Goal: Task Accomplishment & Management: Manage account settings

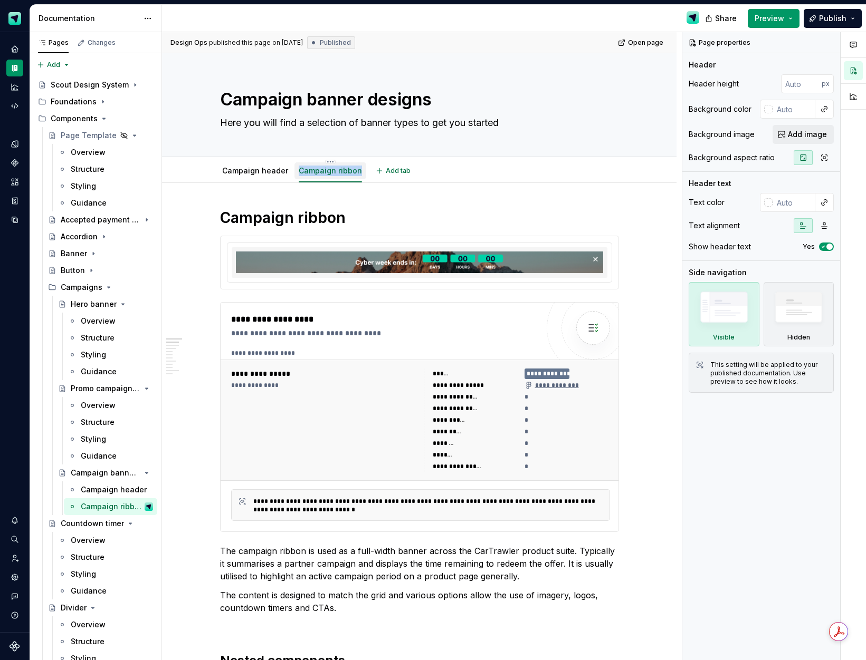
click at [325, 159] on div "Campaign ribbon" at bounding box center [330, 170] width 72 height 22
click at [325, 161] on html "Scout Design System Design system data Documentation Share Preview Publish Page…" at bounding box center [433, 330] width 866 height 660
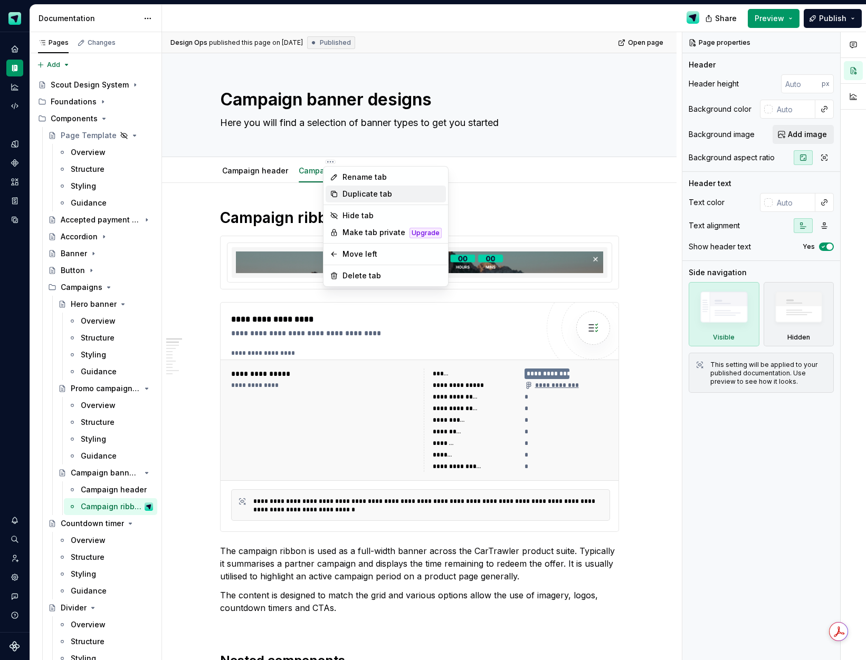
click at [362, 188] on div "Duplicate tab" at bounding box center [385, 194] width 120 height 17
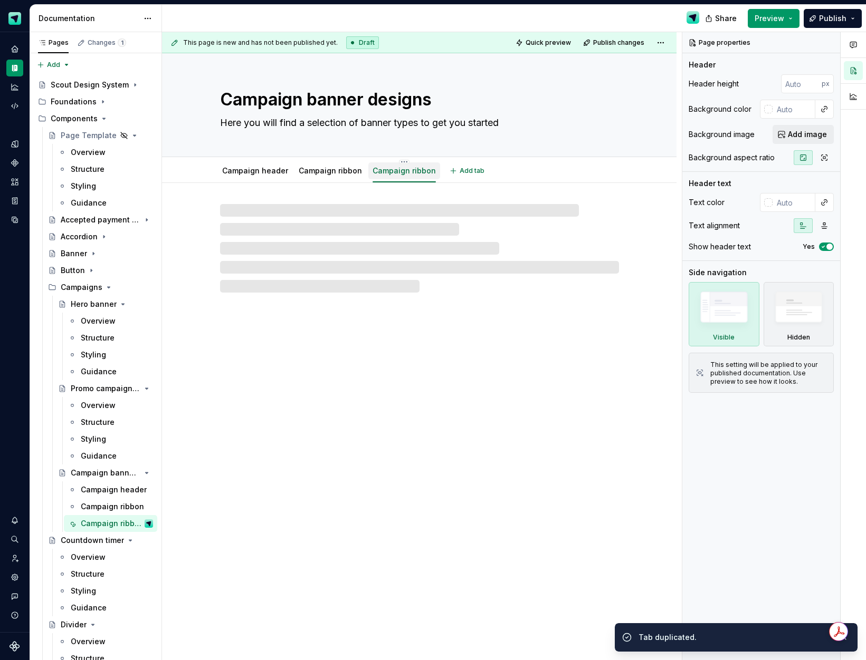
click at [405, 171] on link "Campaign ribbon" at bounding box center [403, 170] width 63 height 9
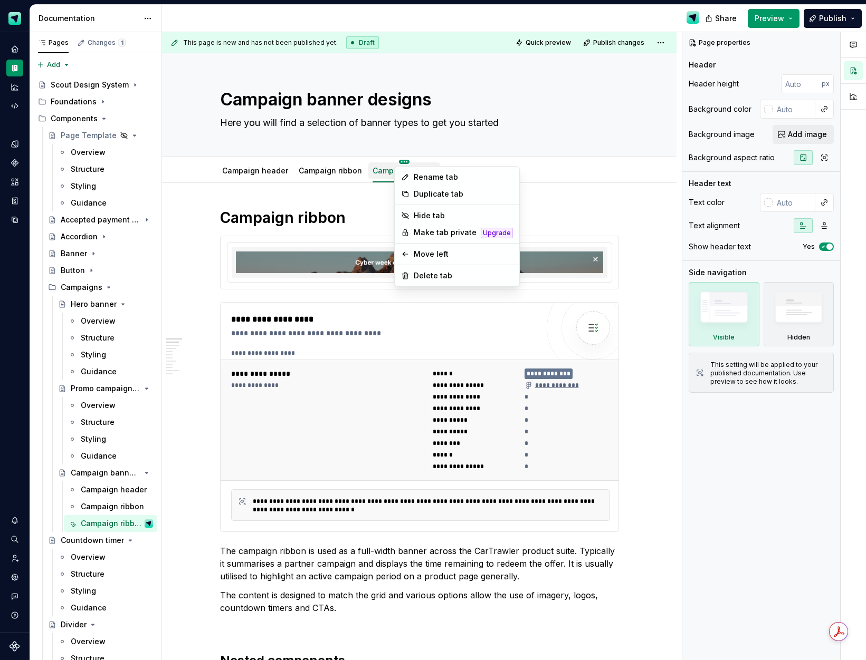
click at [398, 159] on html "Scout Design System Design system data Documentation Share Preview Publish Page…" at bounding box center [433, 330] width 866 height 660
type textarea "*"
click at [407, 176] on icon at bounding box center [404, 177] width 5 height 5
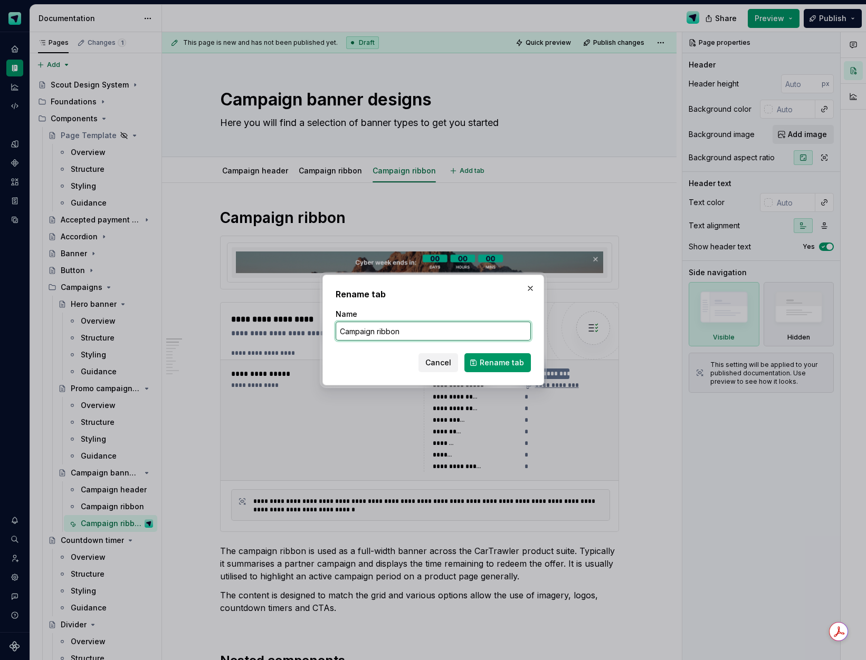
drag, startPoint x: 408, startPoint y: 331, endPoint x: 316, endPoint y: 331, distance: 91.8
click at [316, 331] on div "Rename tab Name Campaign ribbon Cancel Rename tab" at bounding box center [433, 330] width 866 height 660
type input "Promo strip"
click at [492, 368] on button "Rename tab" at bounding box center [497, 362] width 66 height 19
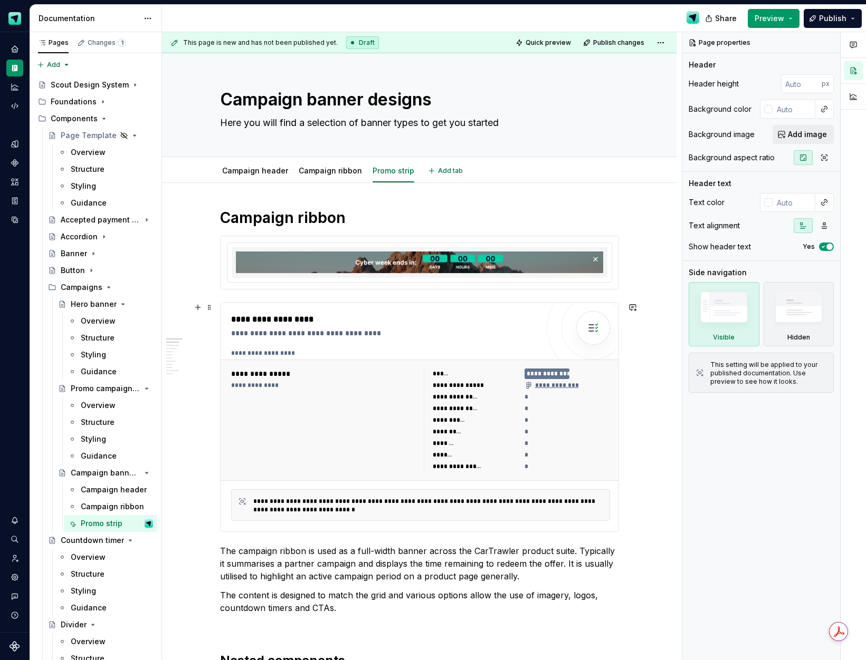
type textarea "*"
click at [366, 262] on img at bounding box center [419, 263] width 367 height 22
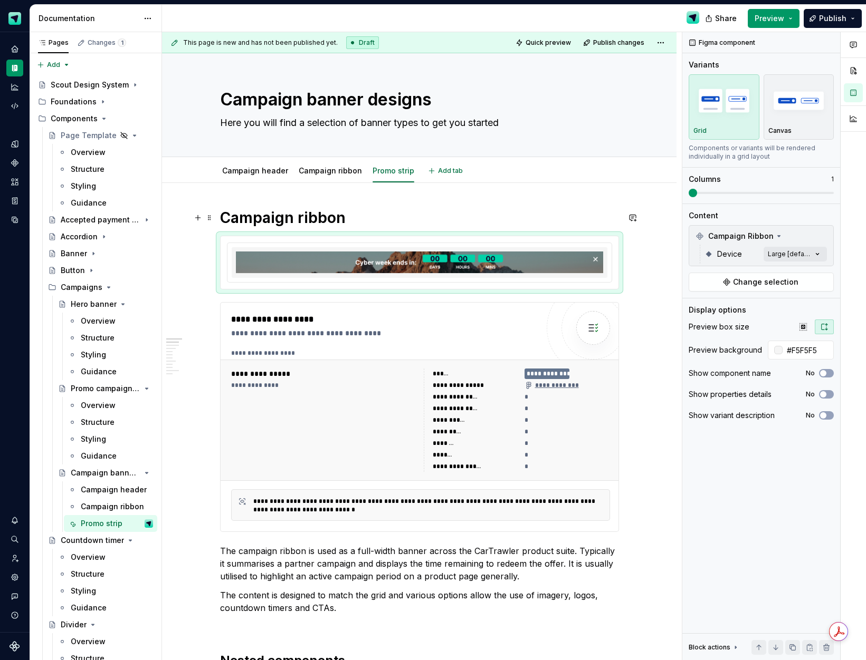
click at [297, 220] on h1 "Campaign ribbon" at bounding box center [419, 217] width 399 height 19
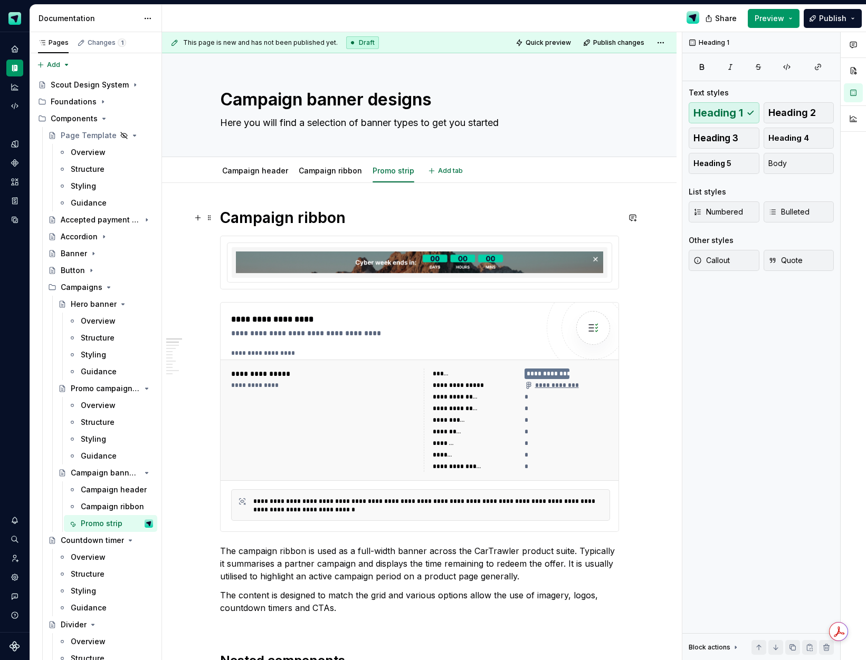
click at [304, 219] on h1 "Campaign ribbon" at bounding box center [419, 217] width 399 height 19
click at [315, 245] on div at bounding box center [419, 262] width 384 height 39
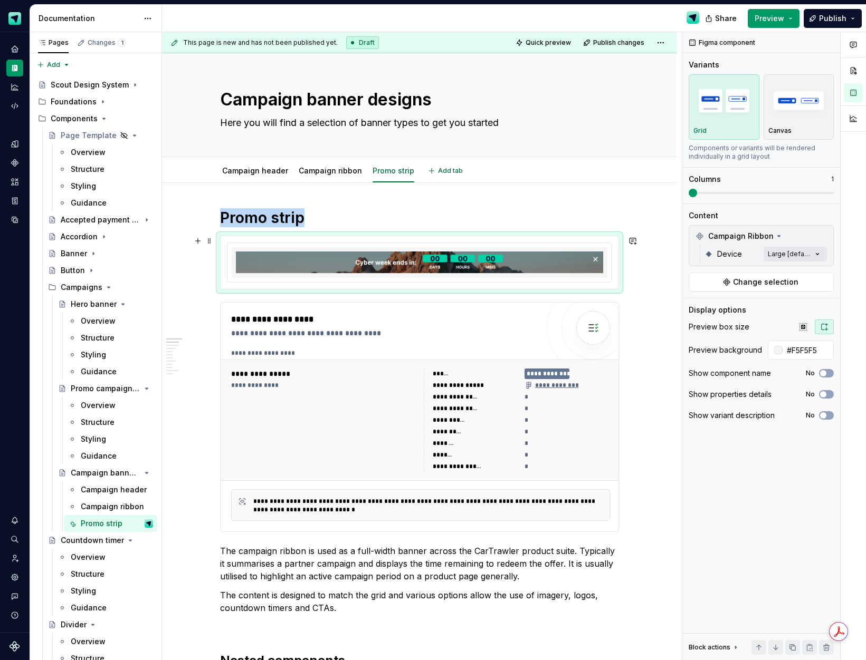
click at [324, 271] on img at bounding box center [419, 263] width 367 height 22
click at [711, 278] on button "Change selection" at bounding box center [760, 282] width 145 height 19
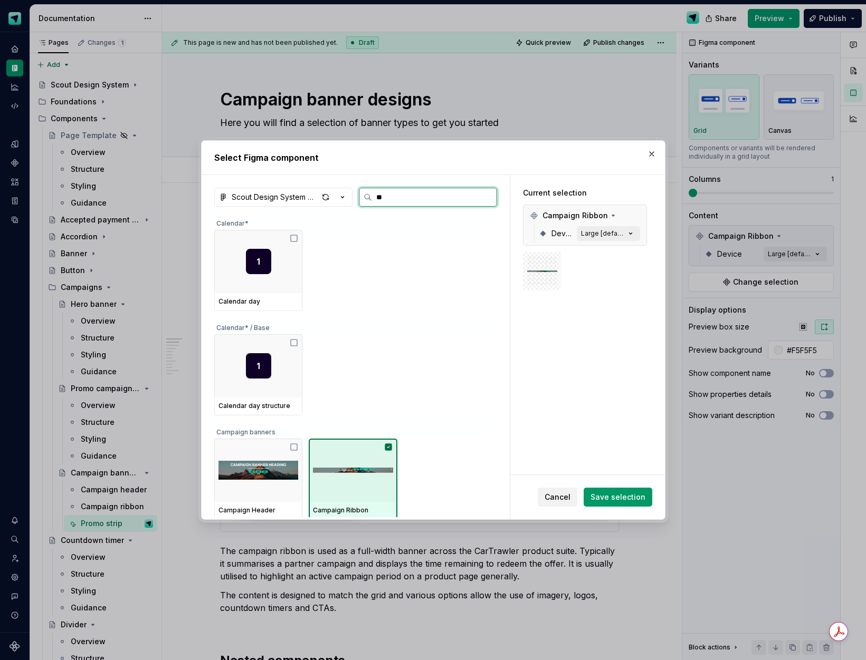
click at [352, 464] on img at bounding box center [353, 471] width 80 height 30
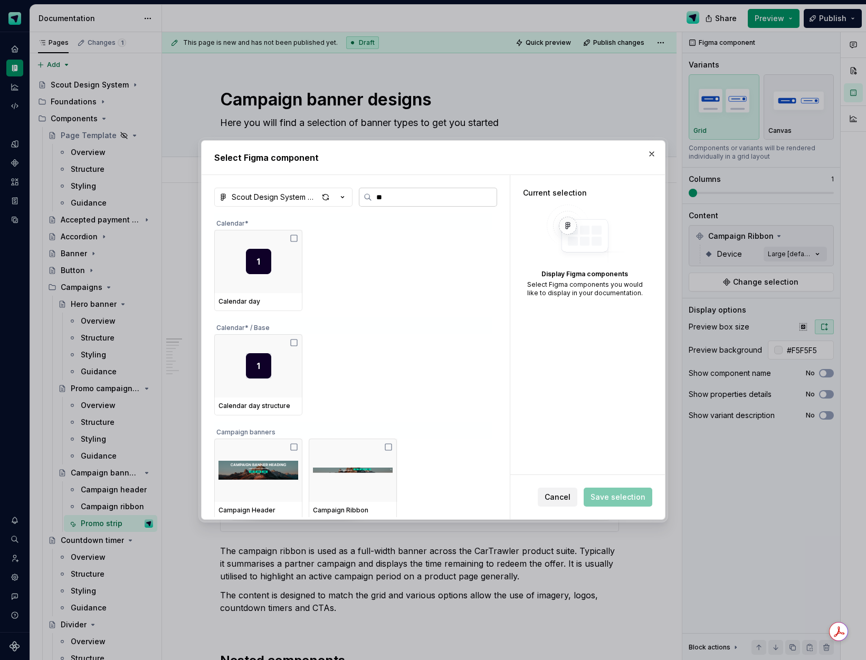
click at [392, 201] on input "**" at bounding box center [434, 197] width 124 height 11
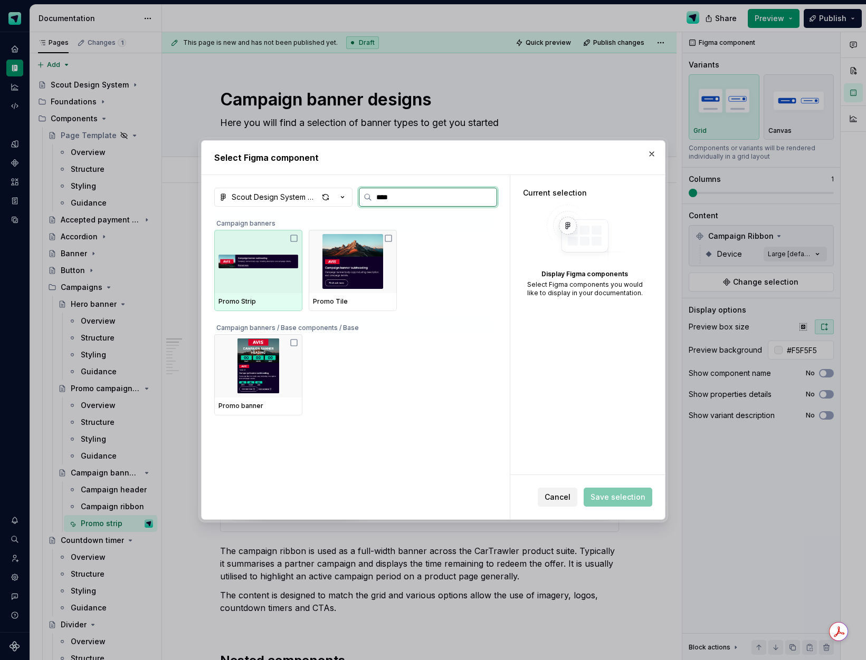
type input "*****"
click at [274, 265] on img at bounding box center [258, 261] width 80 height 55
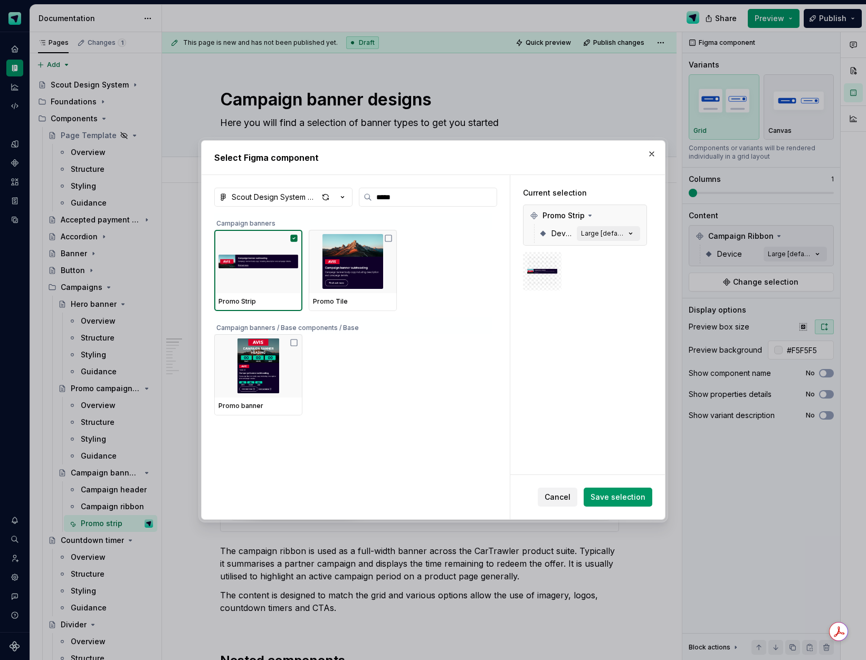
drag, startPoint x: 618, startPoint y: 491, endPoint x: 573, endPoint y: 404, distance: 97.4
click at [618, 491] on button "Save selection" at bounding box center [617, 497] width 69 height 19
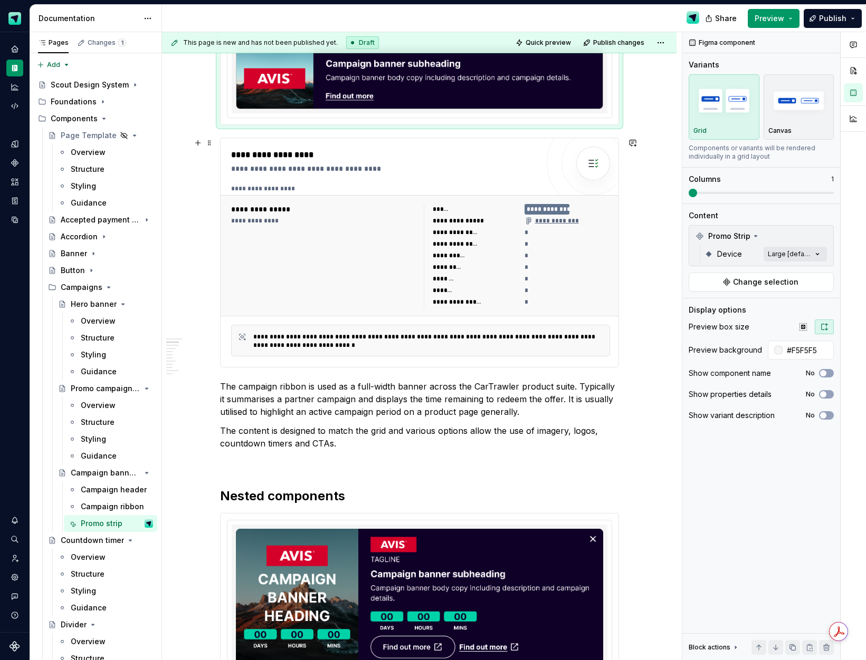
scroll to position [204, 0]
click at [303, 388] on p "The campaign ribbon is used as a full-width banner across the CarTrawler produc…" at bounding box center [419, 399] width 399 height 38
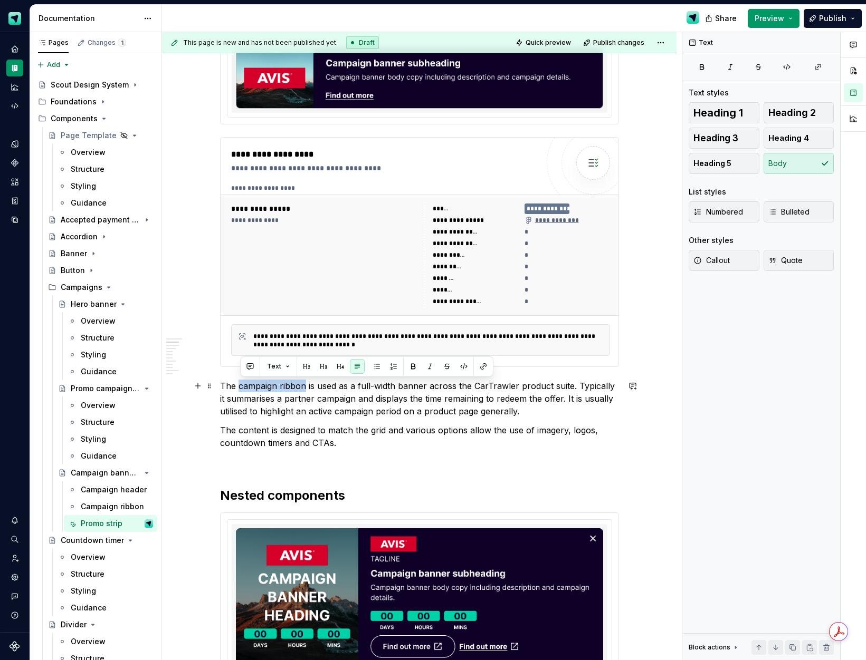
drag, startPoint x: 278, startPoint y: 387, endPoint x: 242, endPoint y: 386, distance: 36.4
click at [242, 387] on p "The campaign ribbon is used as a full-width banner across the CarTrawler produc…" at bounding box center [419, 399] width 399 height 38
drag, startPoint x: 338, startPoint y: 385, endPoint x: 374, endPoint y: 381, distance: 36.5
click at [374, 381] on p "The promo strip is used as a full-width banner across the CarTrawler product su…" at bounding box center [419, 399] width 399 height 38
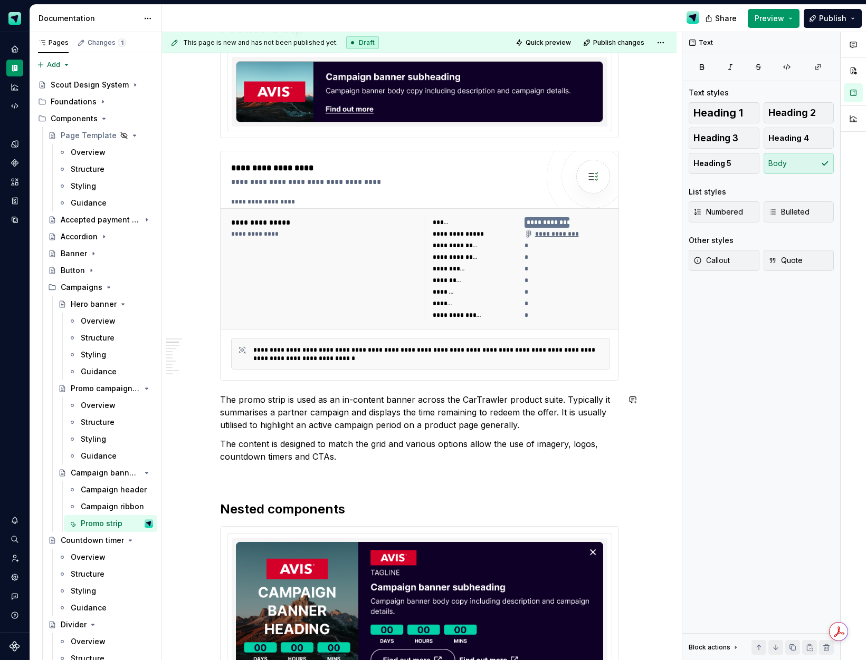
scroll to position [182, 0]
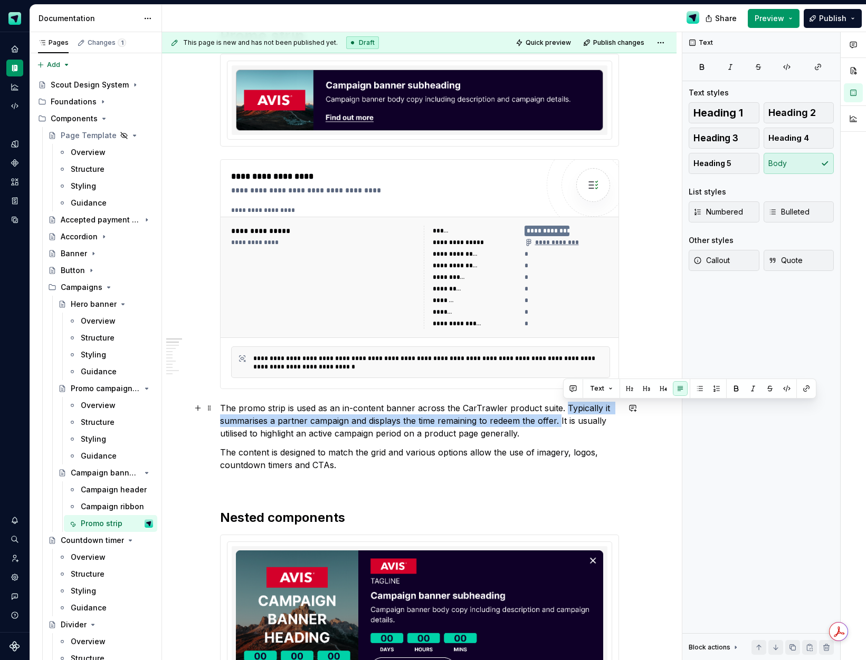
drag, startPoint x: 565, startPoint y: 412, endPoint x: 565, endPoint y: 407, distance: 5.8
click at [565, 407] on p "The promo strip is used as an in-content banner across the CarTrawler product s…" at bounding box center [419, 421] width 399 height 38
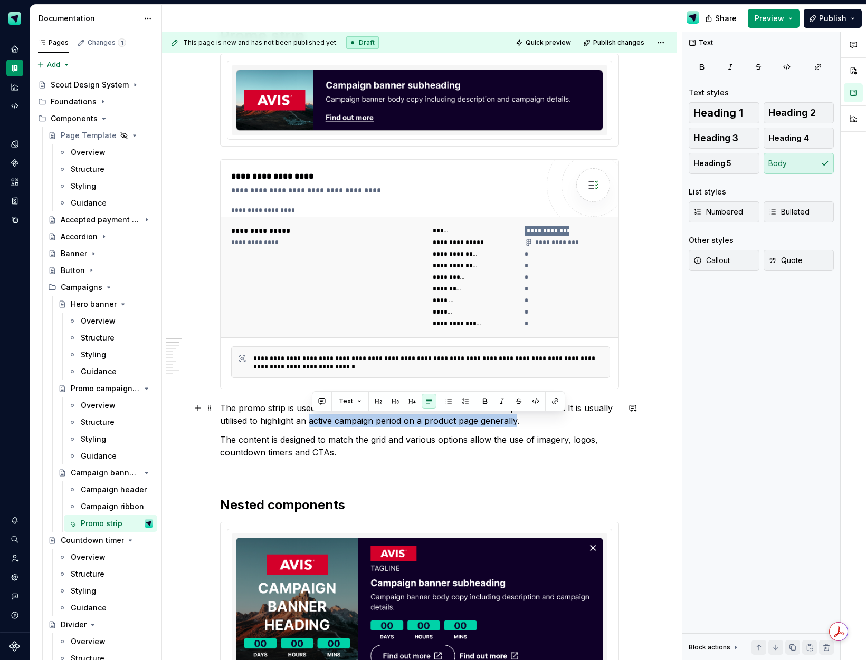
drag, startPoint x: 311, startPoint y: 421, endPoint x: 520, endPoint y: 421, distance: 208.9
click at [520, 421] on p "The promo strip is used as an in-content banner across the CarTrawler product s…" at bounding box center [419, 414] width 399 height 25
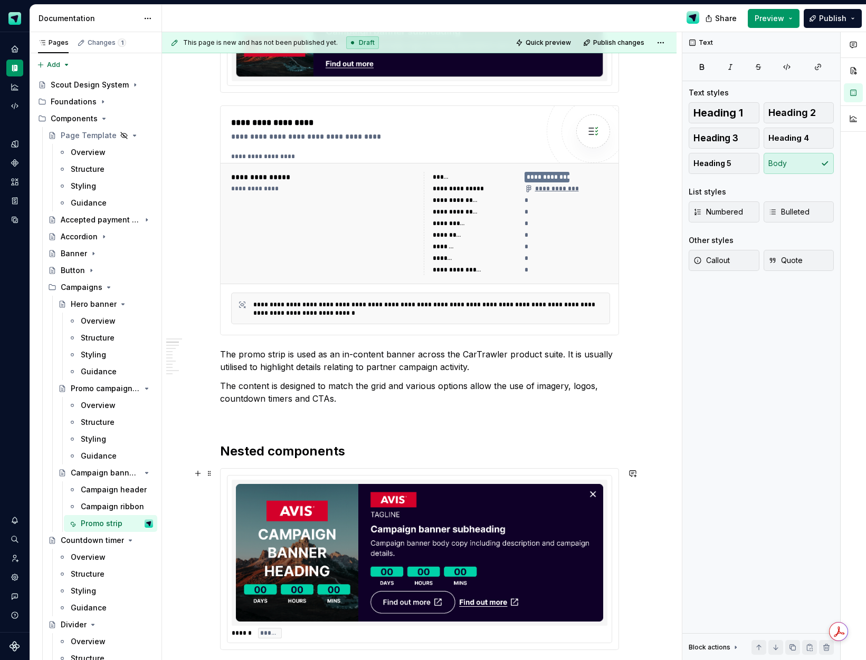
scroll to position [242, 0]
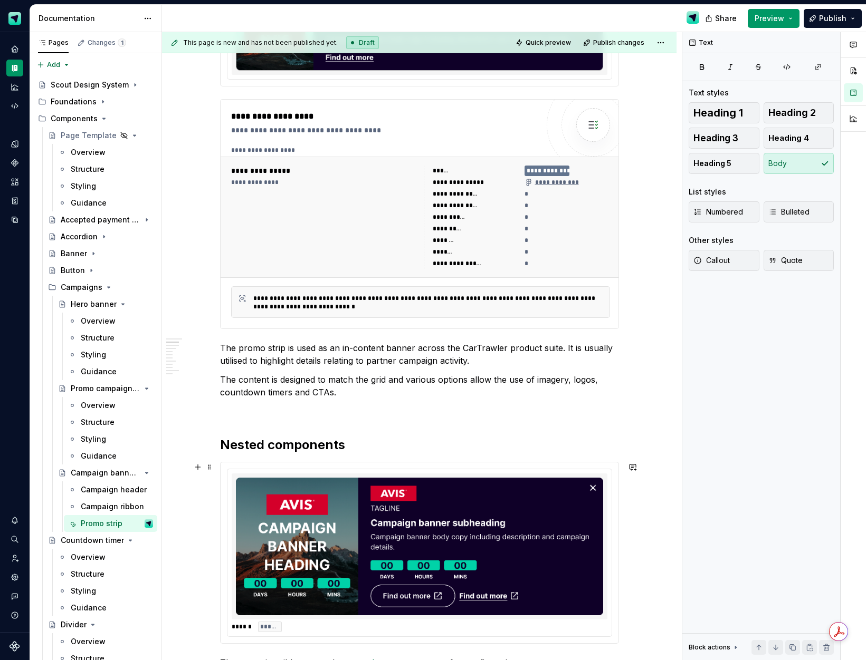
click at [351, 512] on img at bounding box center [419, 547] width 367 height 138
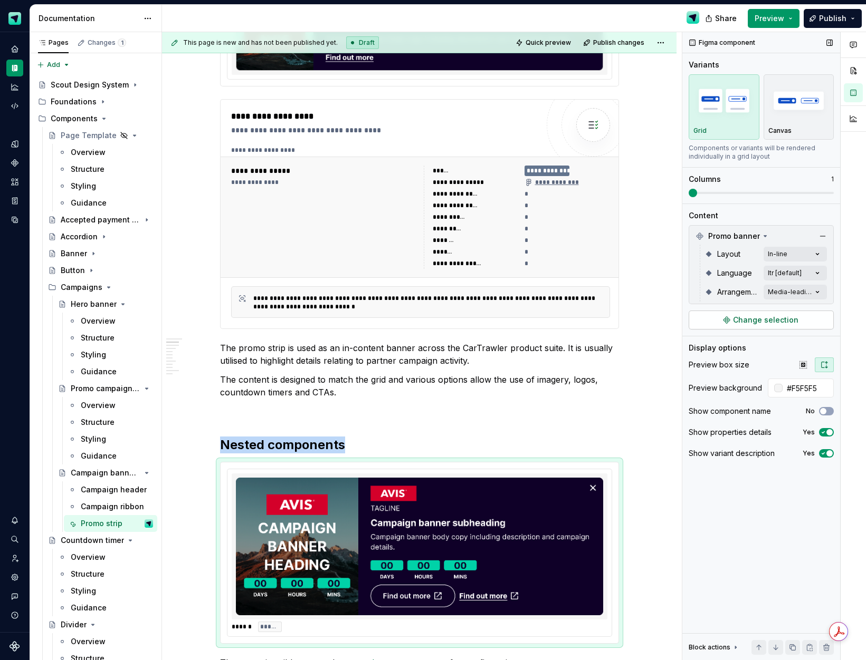
click at [737, 326] on button "Change selection" at bounding box center [760, 320] width 145 height 19
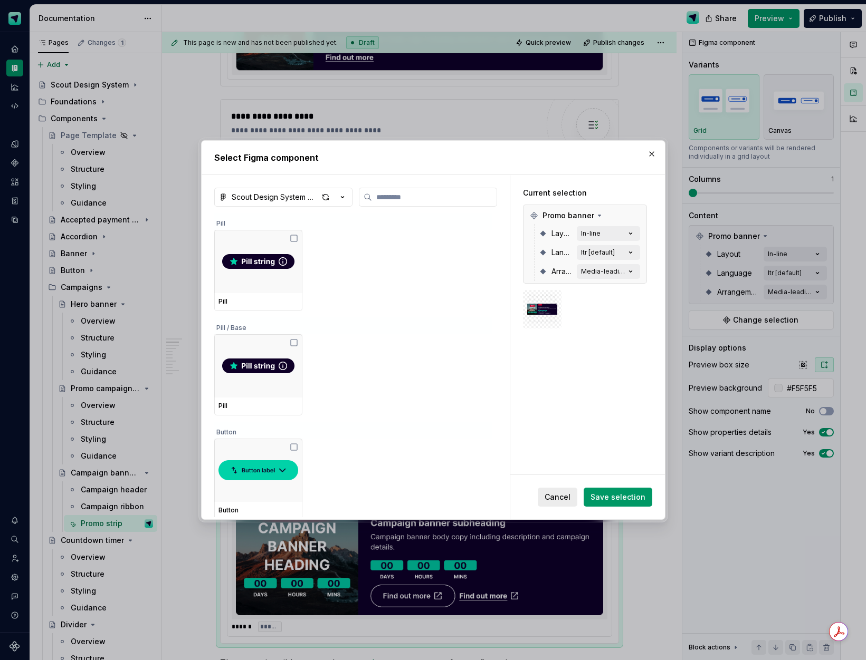
click at [566, 497] on span "Cancel" at bounding box center [557, 497] width 26 height 11
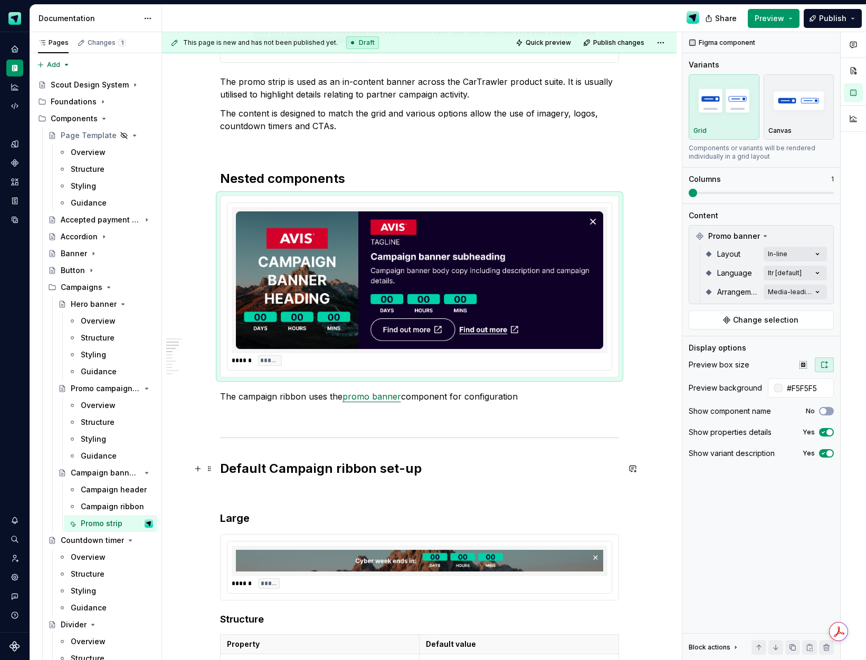
scroll to position [511, 0]
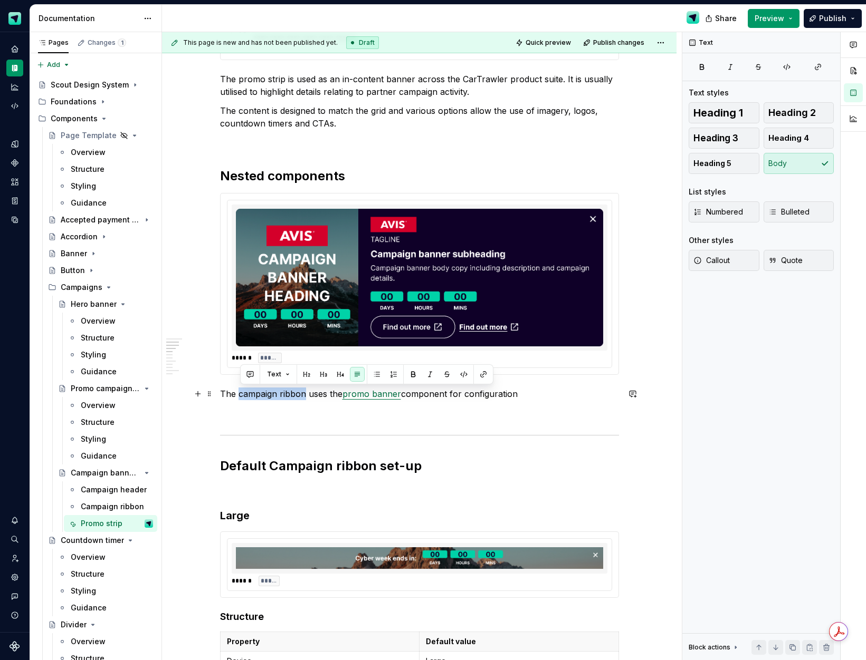
drag, startPoint x: 304, startPoint y: 394, endPoint x: 242, endPoint y: 395, distance: 61.7
click at [242, 395] on p "The campaign ribbon uses the promo banner component for configuration" at bounding box center [419, 394] width 399 height 13
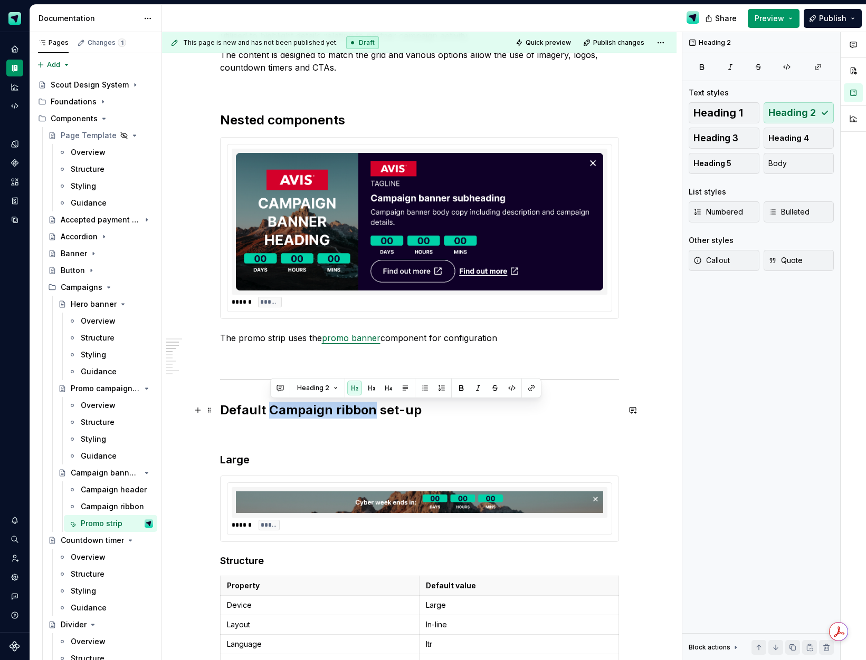
drag, startPoint x: 373, startPoint y: 411, endPoint x: 273, endPoint y: 412, distance: 100.2
click at [272, 412] on h2 "Default Campaign ribbon set-up" at bounding box center [419, 410] width 399 height 17
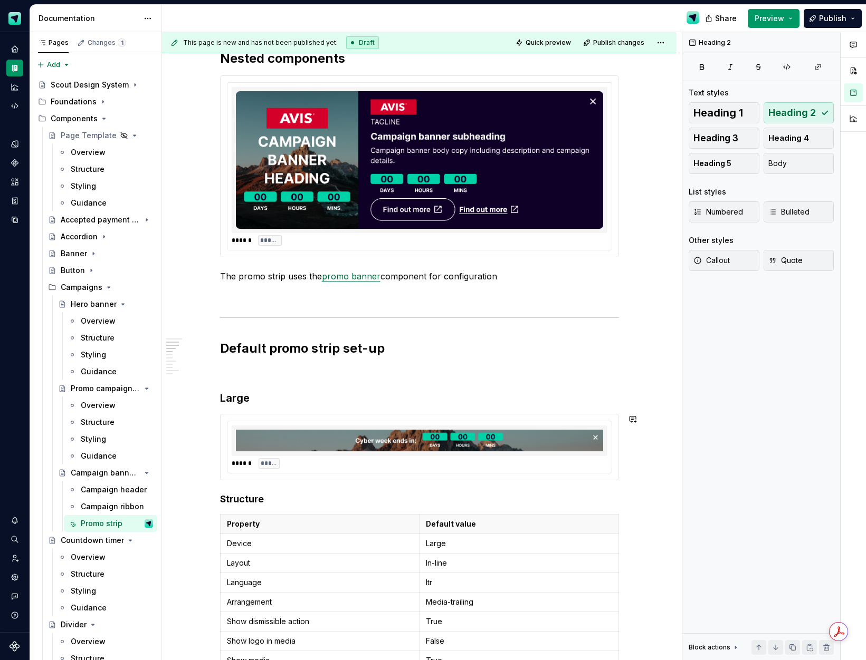
scroll to position [640, 0]
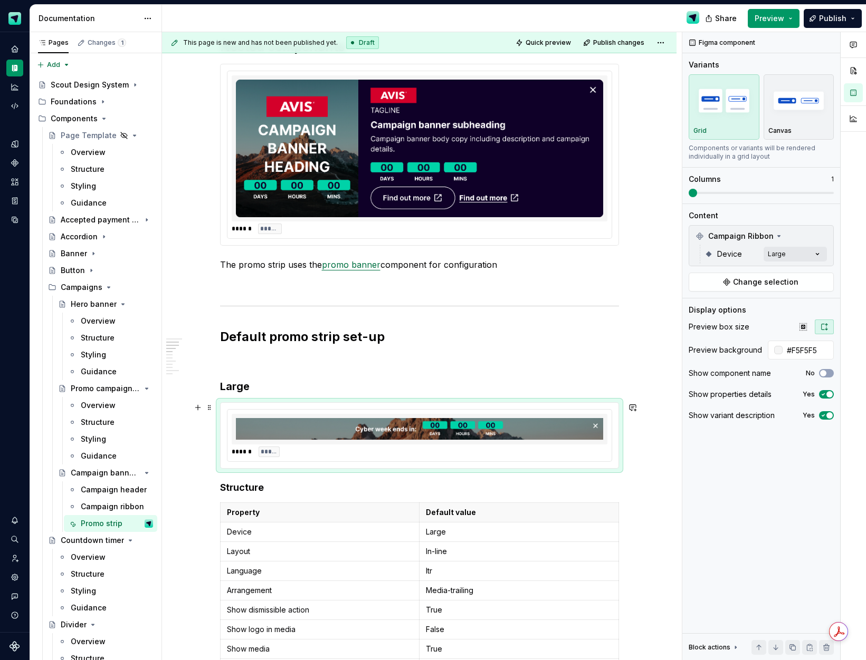
click at [496, 457] on div "****** *****" at bounding box center [419, 436] width 384 height 52
click at [761, 276] on button "Change selection" at bounding box center [760, 282] width 145 height 19
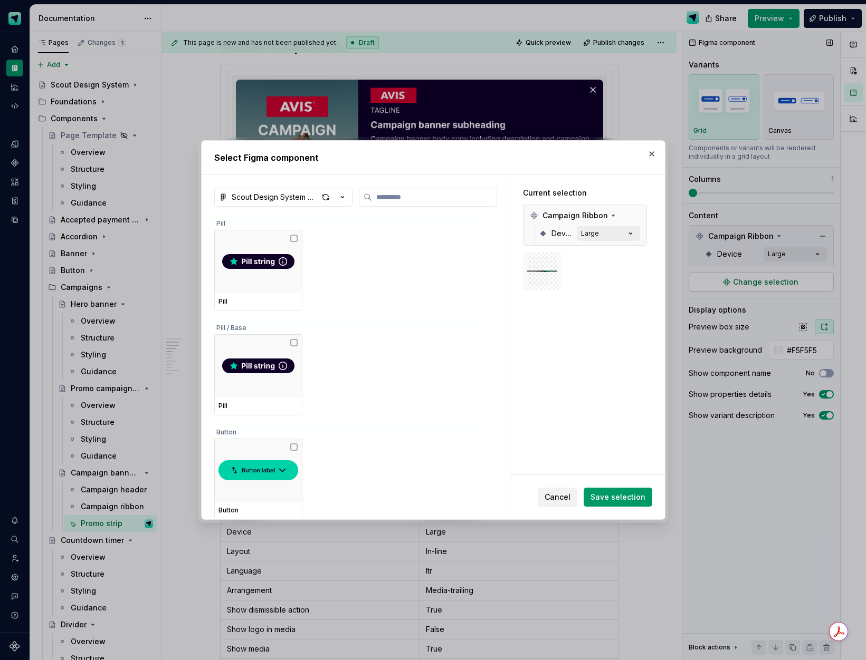
type textarea "*"
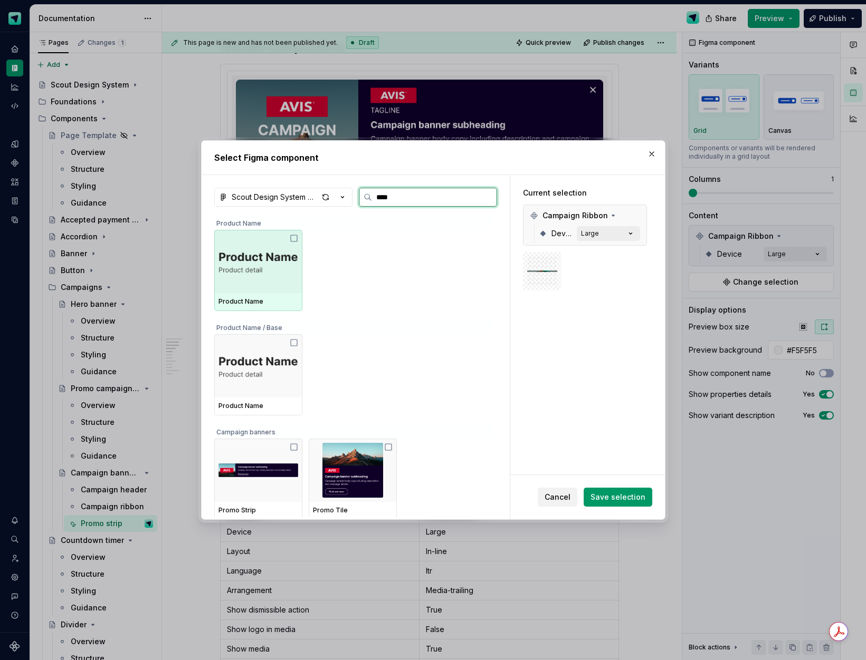
type input "*****"
type textarea "*"
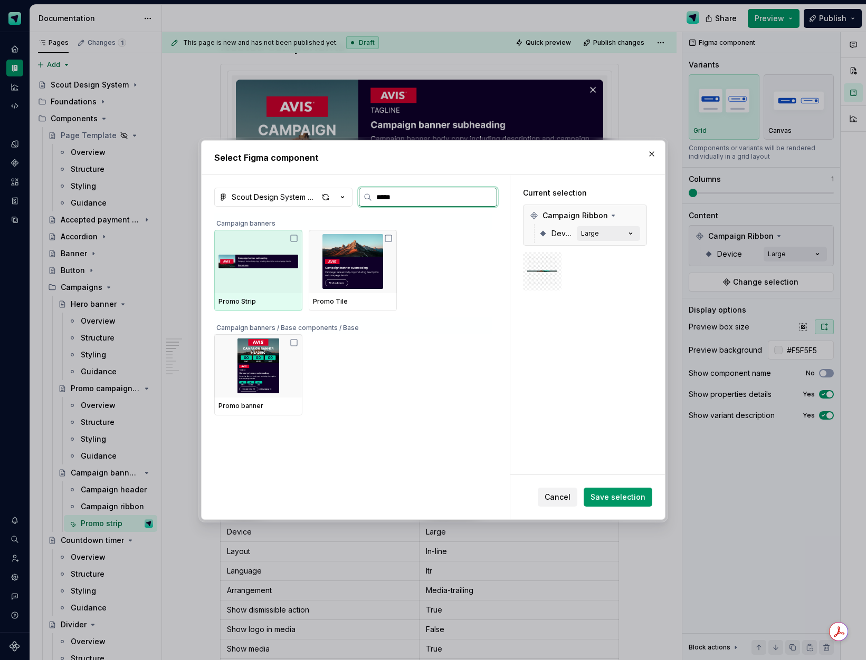
click at [277, 255] on img at bounding box center [258, 261] width 80 height 55
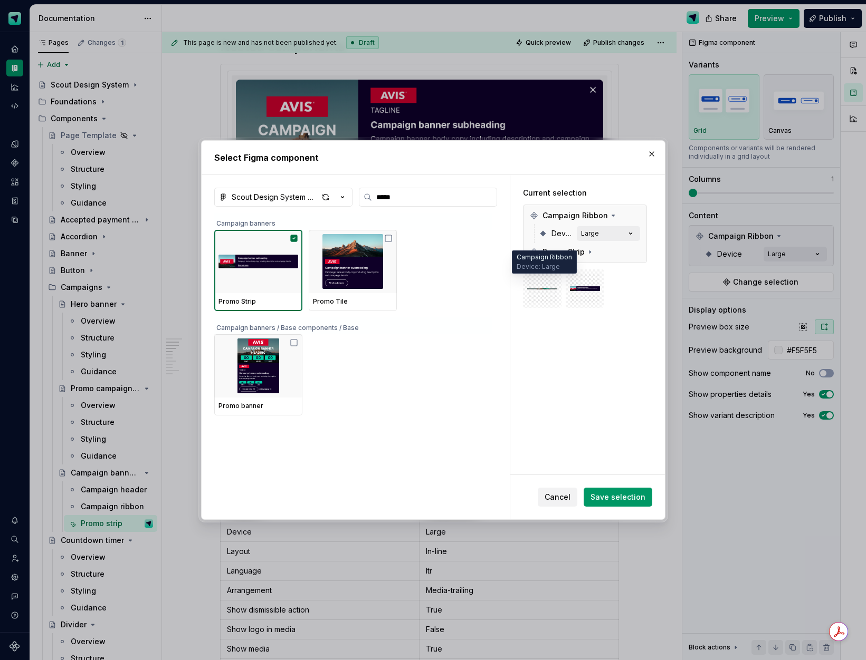
click at [545, 292] on img at bounding box center [542, 289] width 30 height 30
click at [417, 191] on label "*****" at bounding box center [428, 197] width 138 height 19
click at [417, 192] on input "*****" at bounding box center [434, 197] width 124 height 11
type input "**"
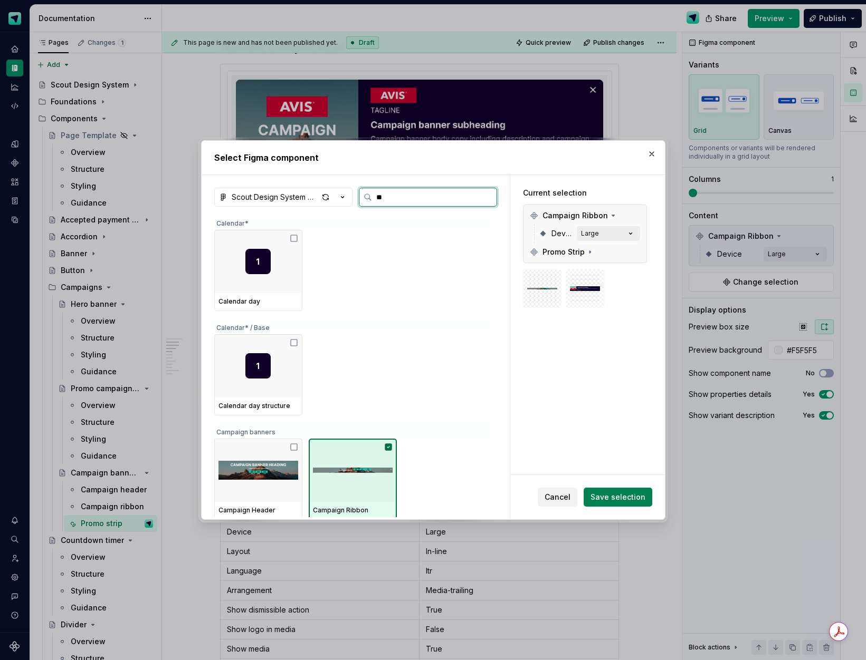
drag, startPoint x: 368, startPoint y: 466, endPoint x: 606, endPoint y: 499, distance: 240.1
click at [370, 466] on img at bounding box center [353, 471] width 80 height 30
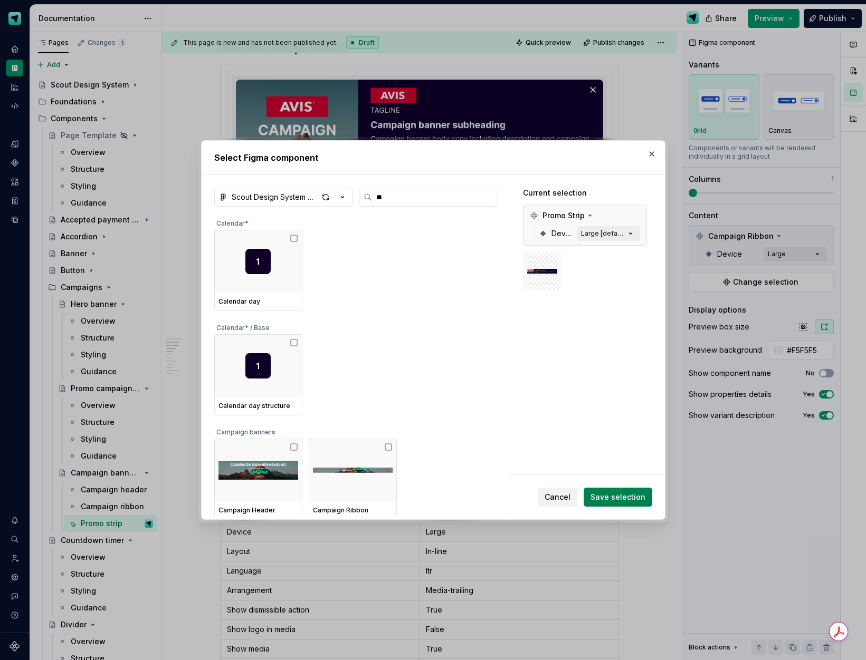
click at [632, 499] on span "Save selection" at bounding box center [617, 497] width 55 height 11
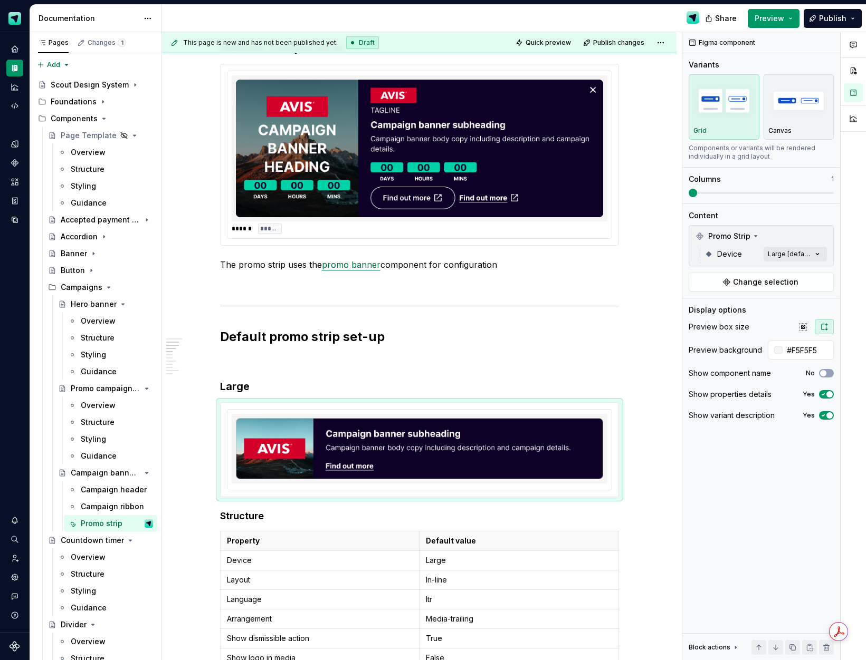
click at [800, 254] on div "Comments Open comments No comments yet Select ‘Comment’ from the block context …" at bounding box center [774, 346] width 184 height 629
click at [692, 305] on div at bounding box center [695, 305] width 8 height 8
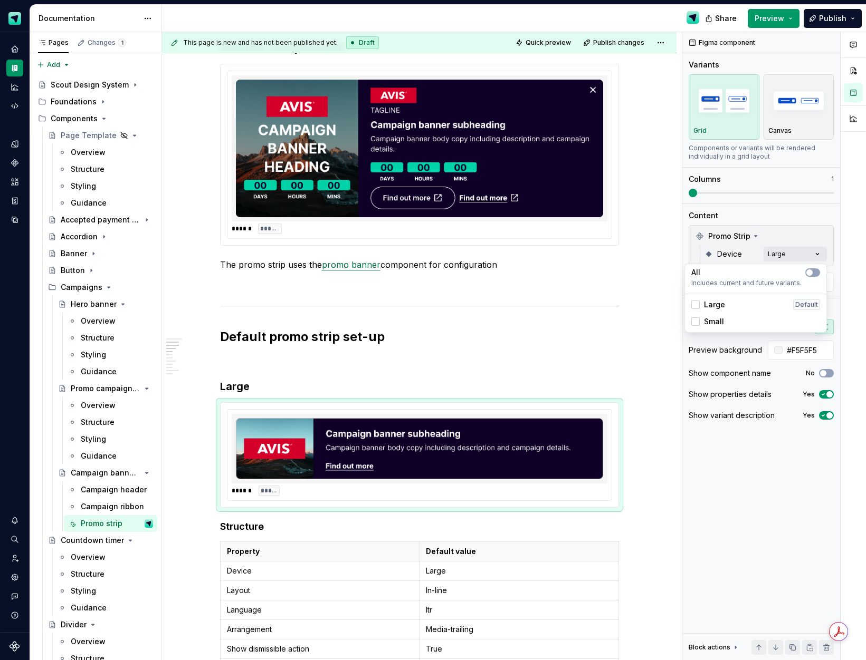
click at [244, 369] on html "Scout Design System Design system data Documentation Share Preview Publish Page…" at bounding box center [433, 330] width 866 height 660
click at [241, 363] on p at bounding box center [419, 360] width 399 height 13
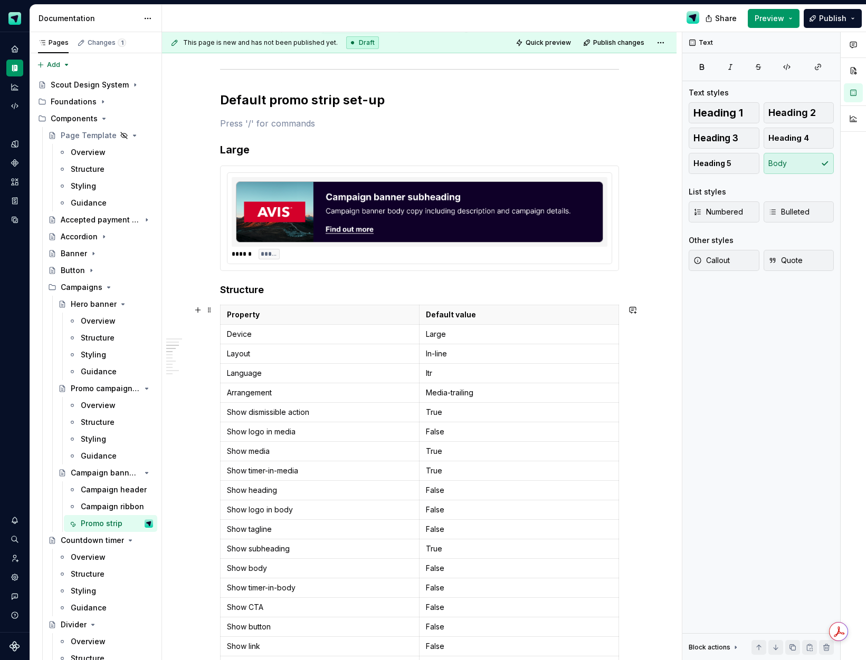
scroll to position [883, 0]
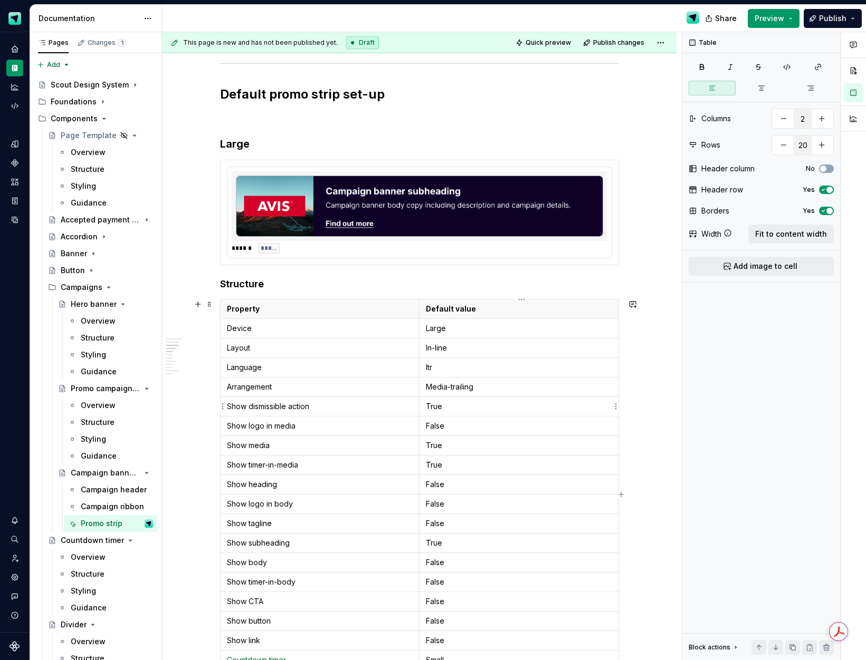
click at [474, 409] on p "True" at bounding box center [519, 406] width 186 height 11
click at [456, 428] on p "False" at bounding box center [519, 426] width 186 height 11
click at [452, 468] on p "True" at bounding box center [519, 465] width 186 height 11
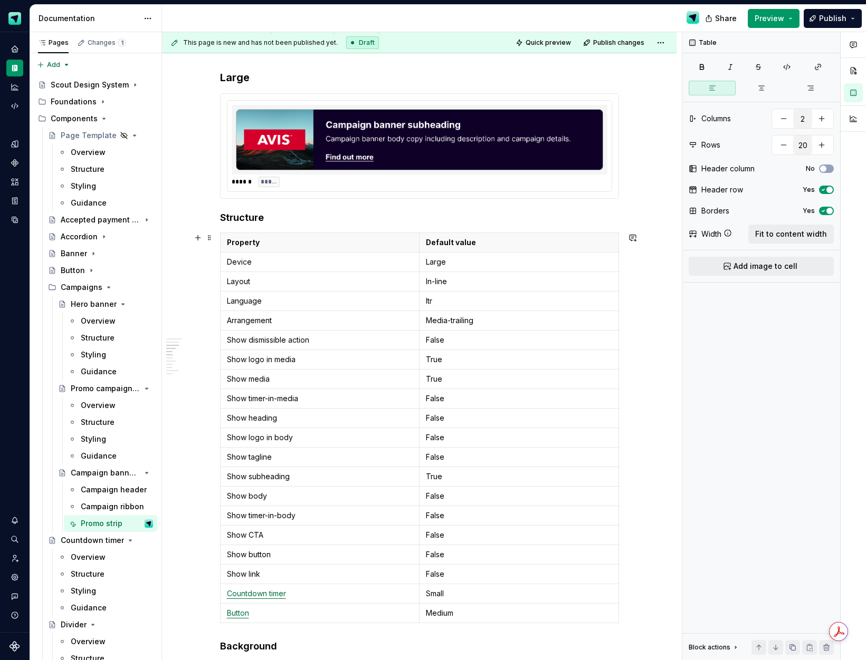
scroll to position [955, 0]
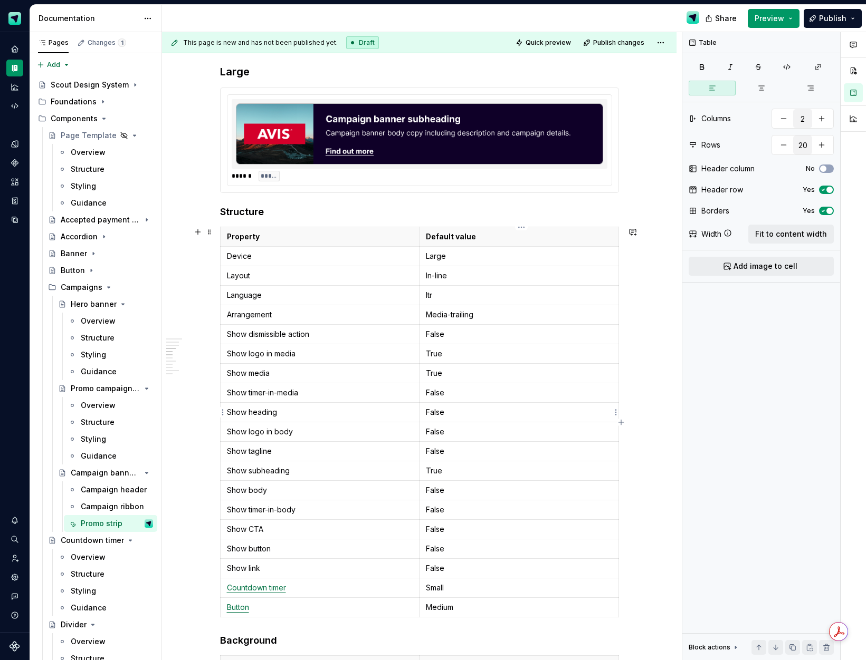
click at [449, 419] on td "False" at bounding box center [518, 413] width 199 height 20
click at [450, 493] on p "False" at bounding box center [519, 490] width 186 height 11
click at [450, 526] on p "False" at bounding box center [519, 529] width 186 height 11
click at [443, 573] on p "False" at bounding box center [519, 568] width 186 height 11
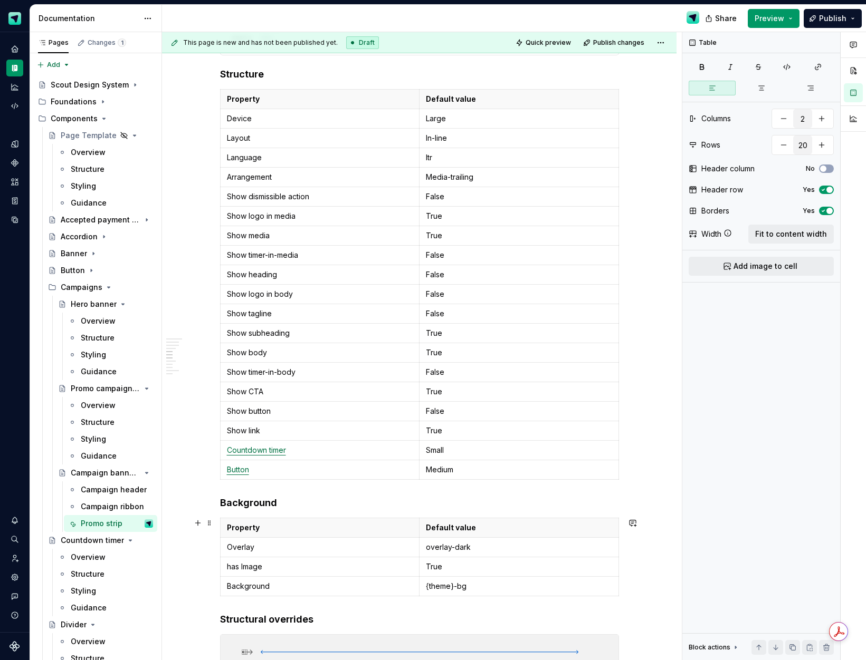
scroll to position [1093, 0]
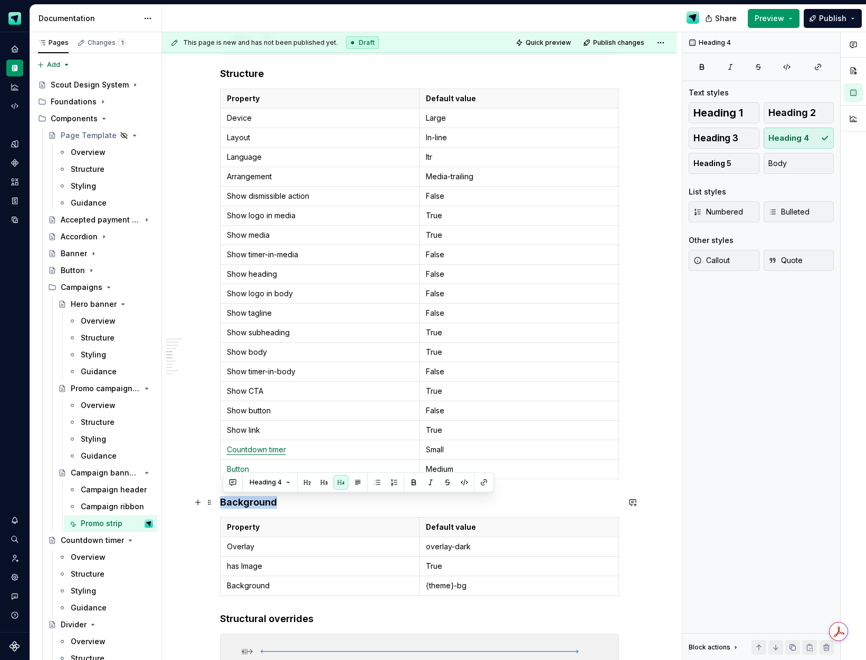
drag, startPoint x: 278, startPoint y: 502, endPoint x: 219, endPoint y: 501, distance: 59.1
click at [222, 501] on h4 "Background" at bounding box center [419, 502] width 399 height 13
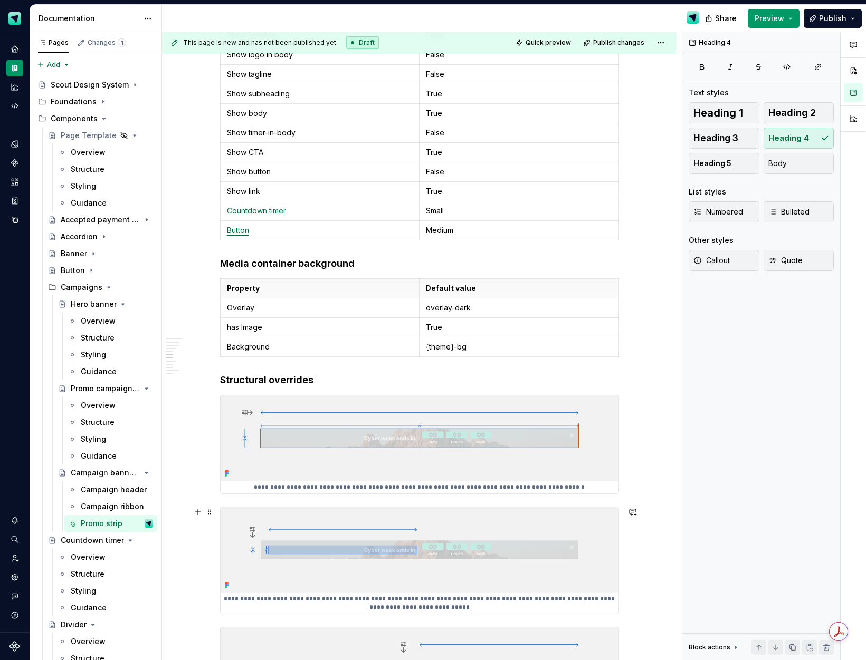
scroll to position [1333, 0]
click at [284, 379] on h4 "Structural overrides" at bounding box center [419, 379] width 399 height 13
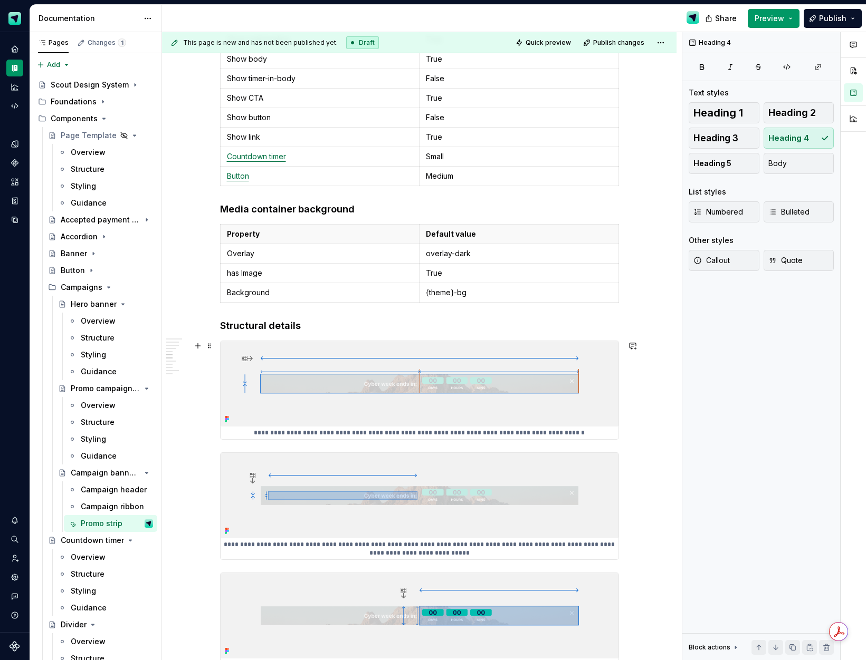
scroll to position [1400, 0]
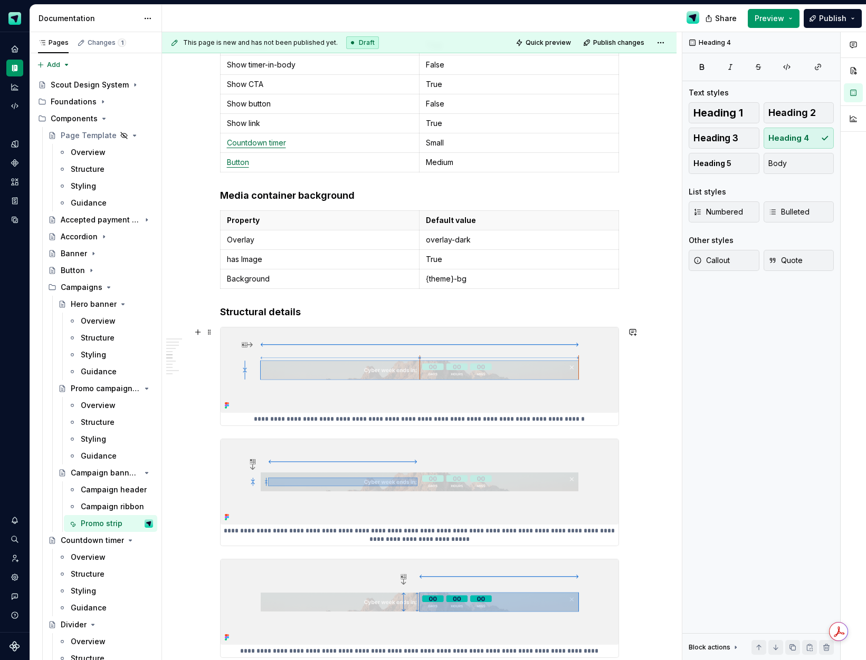
click at [381, 388] on img at bounding box center [419, 370] width 398 height 85
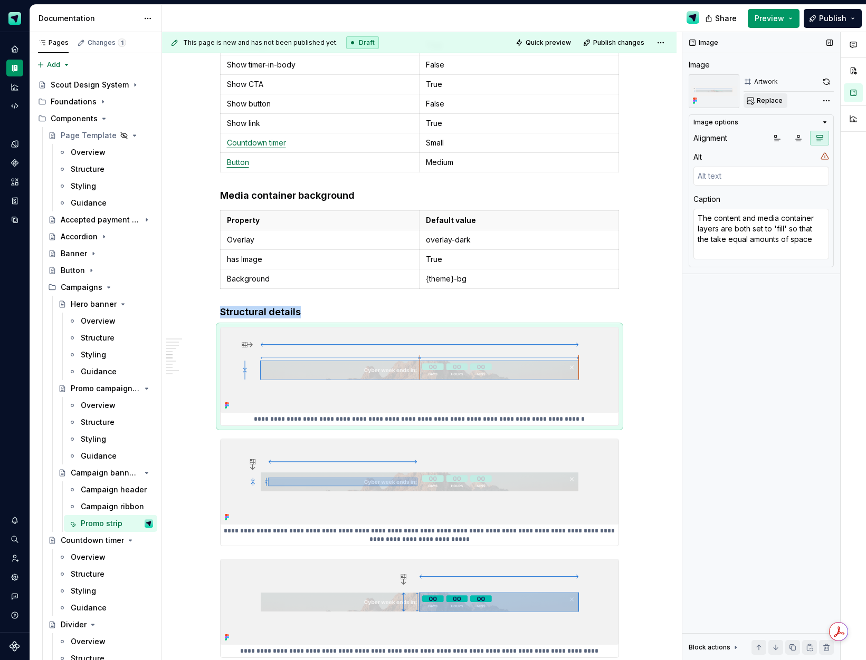
click at [765, 97] on span "Replace" at bounding box center [769, 101] width 26 height 8
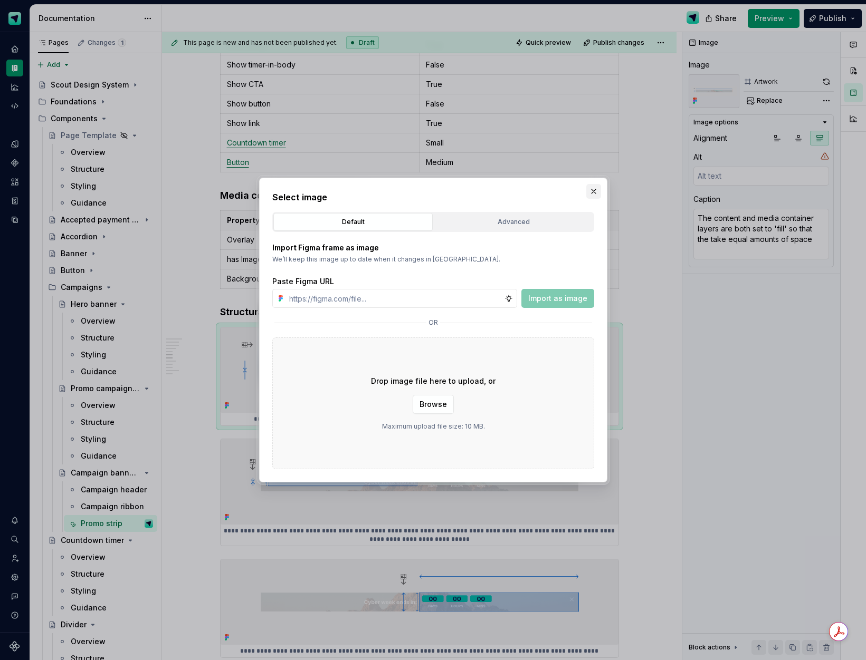
type textarea "*"
type input "https://www.figma.com/design/Ma4o8aUoC29DAP2Z0RSzwm/Scout-Design-System-Compone…"
click at [540, 305] on button "Import as image" at bounding box center [557, 298] width 73 height 19
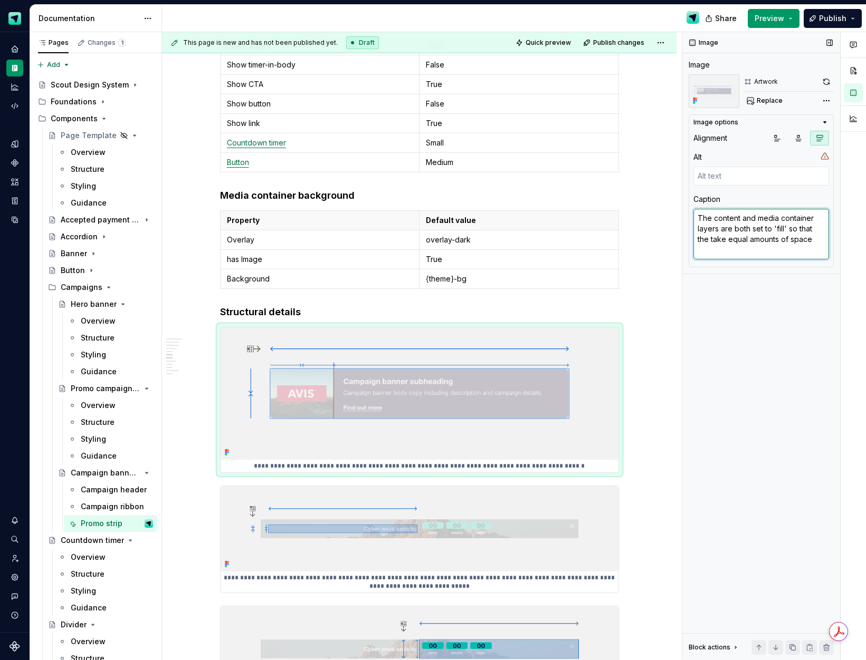
drag, startPoint x: 801, startPoint y: 238, endPoint x: 809, endPoint y: 240, distance: 8.1
click at [809, 240] on textarea "The content and media container layers are both set to 'fill' so that the take …" at bounding box center [761, 234] width 136 height 51
type textarea "*"
type textarea "T"
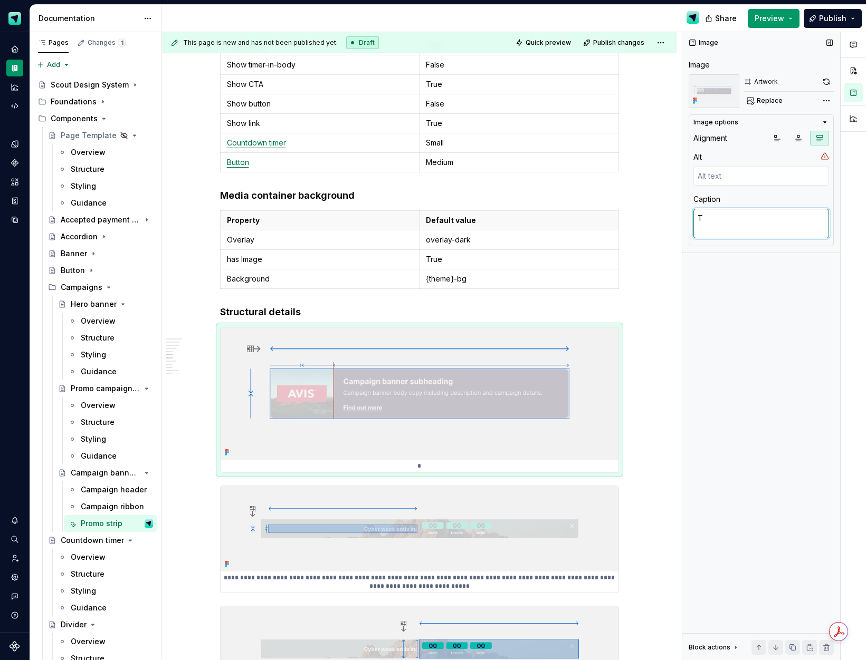
type textarea "*"
type textarea "Th"
type textarea "*"
type textarea "The"
type textarea "*"
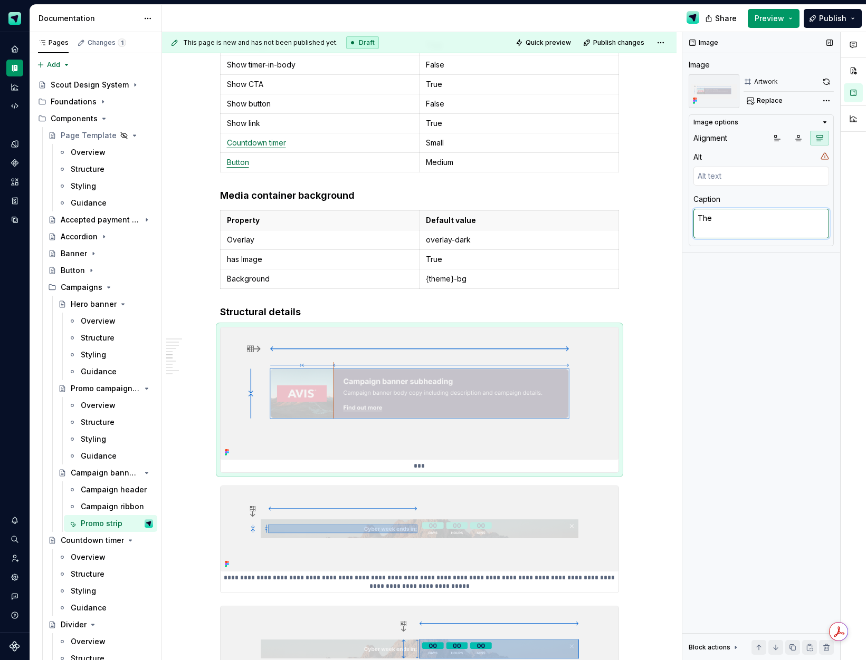
type textarea "The"
type textarea "*"
type textarea "The c"
type textarea "*"
type textarea "The co"
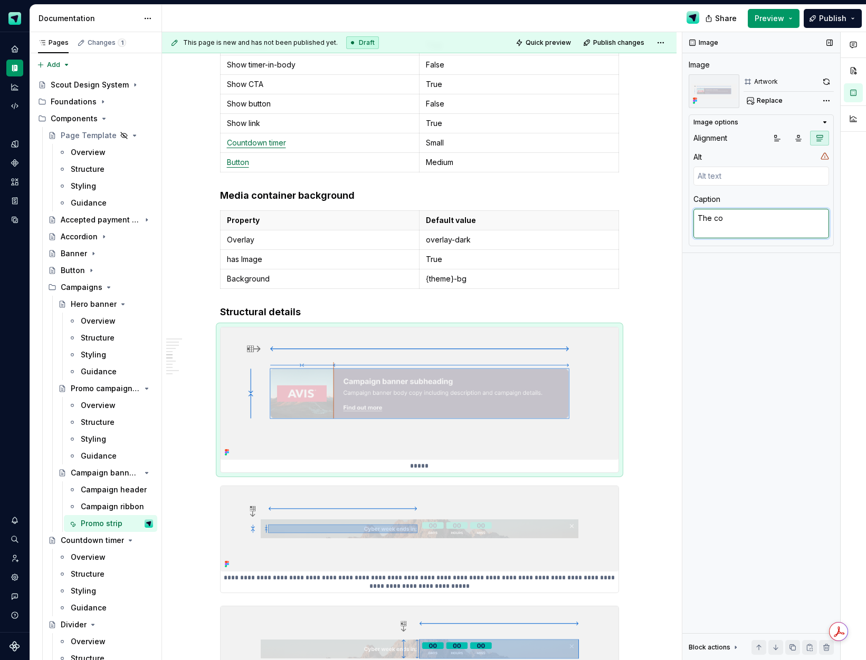
type textarea "*"
type textarea "The com"
type textarea "*"
type textarea "The comp"
type textarea "*"
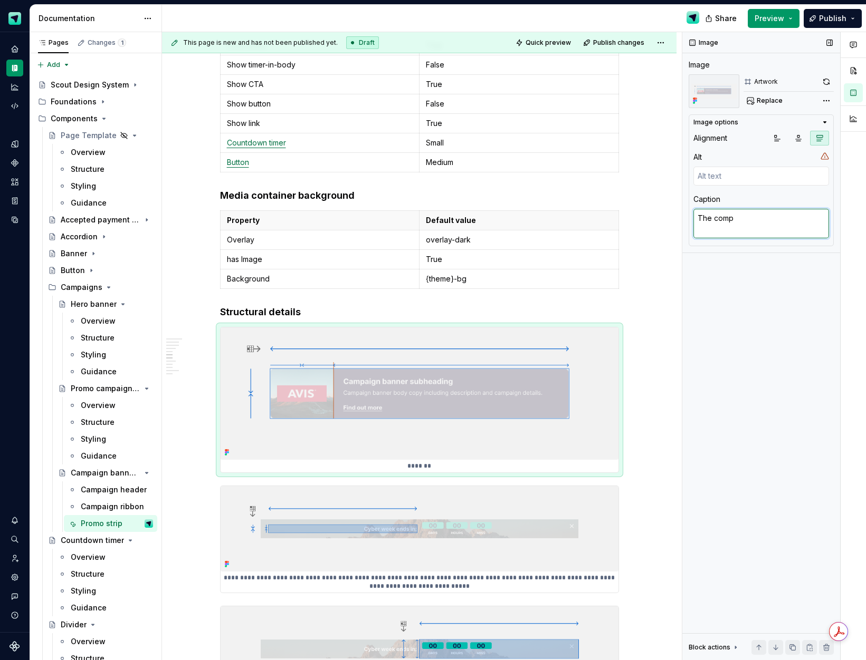
type textarea "The compo"
type textarea "*"
type textarea "The compon"
type textarea "*"
type textarea "The compone"
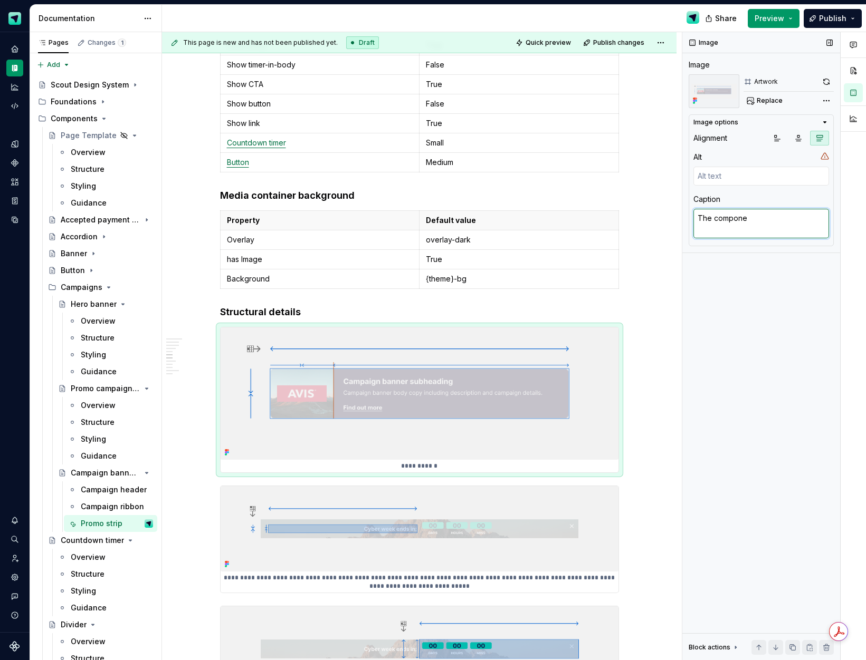
type textarea "*"
type textarea "The componen"
type textarea "*"
type textarea "The component"
type textarea "*"
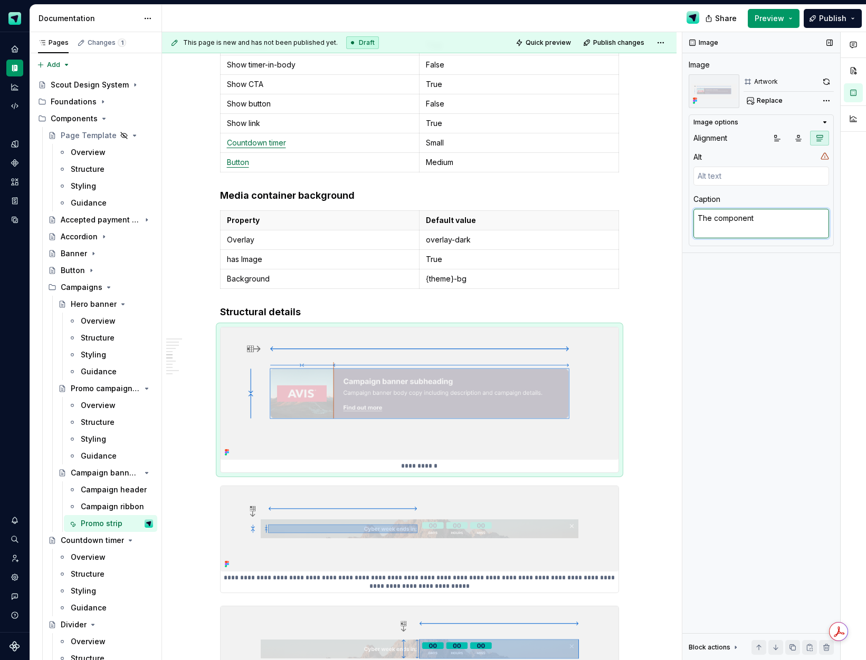
type textarea "The component"
type textarea "*"
type textarea "The component is"
type textarea "*"
type textarea "The component is"
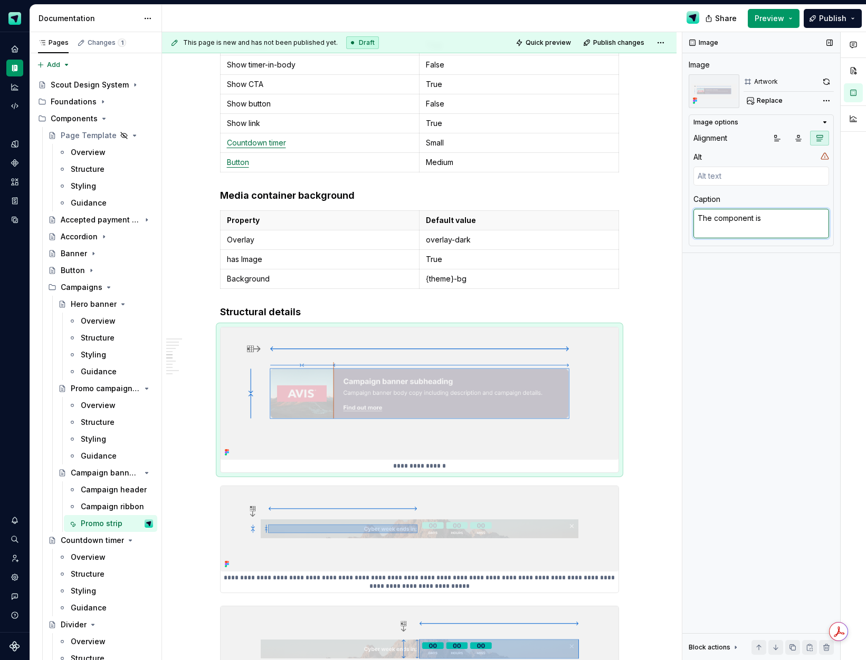
type textarea "*"
type textarea "The component is ma"
type textarea "*"
type textarea "The component is mad"
type textarea "*"
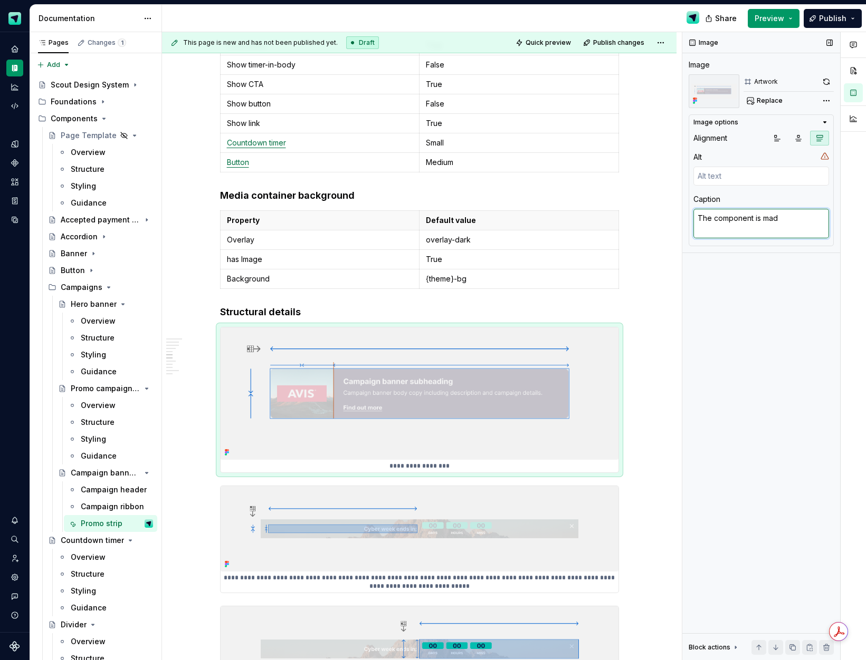
type textarea "The component is made"
type textarea "*"
type textarea "The component is made"
type textarea "*"
type textarea "The component is made u"
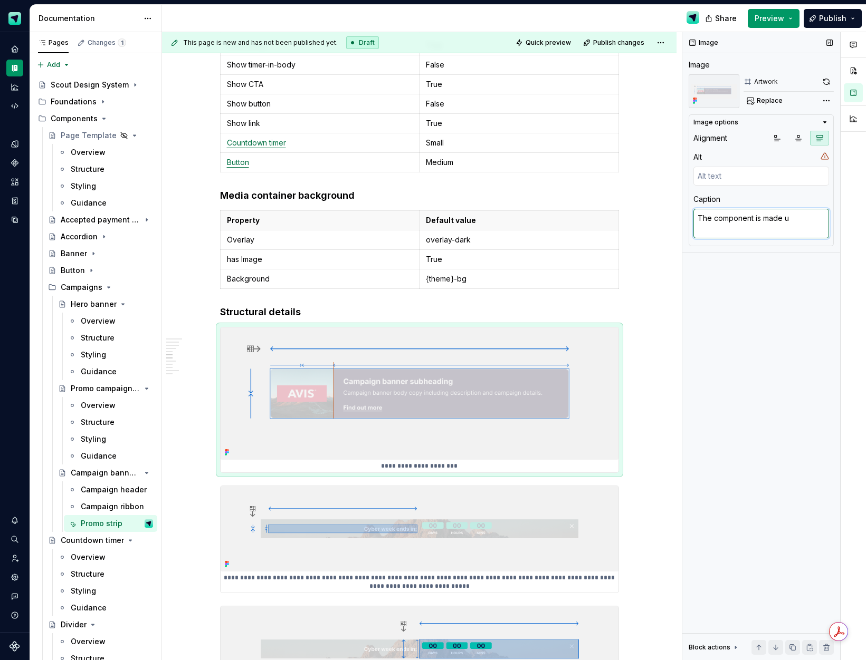
type textarea "*"
type textarea "The component is made up"
type textarea "*"
type textarea "The component is made up"
type textarea "*"
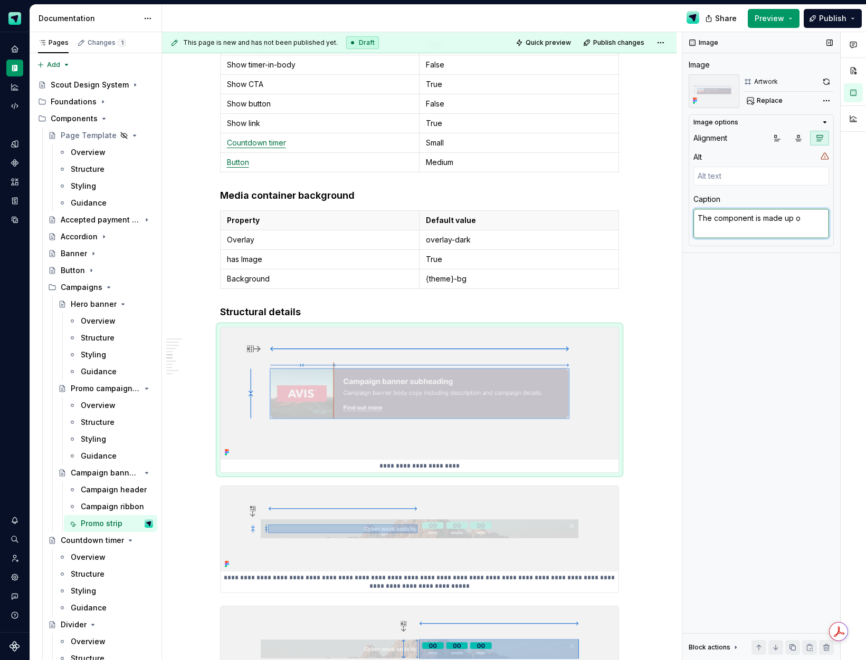
type textarea "The component is made up of"
type textarea "*"
type textarea "The component is made up of a"
type textarea "*"
type textarea "The component is made up of a"
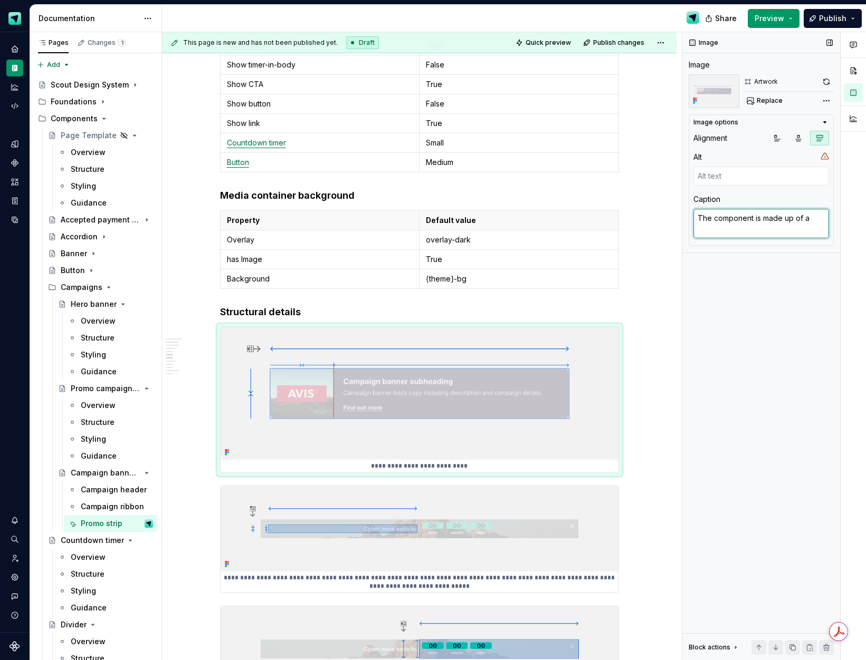
type textarea "*"
type textarea "The component is made up of a g"
type textarea "*"
type textarea "The component is made up of a gr"
type textarea "*"
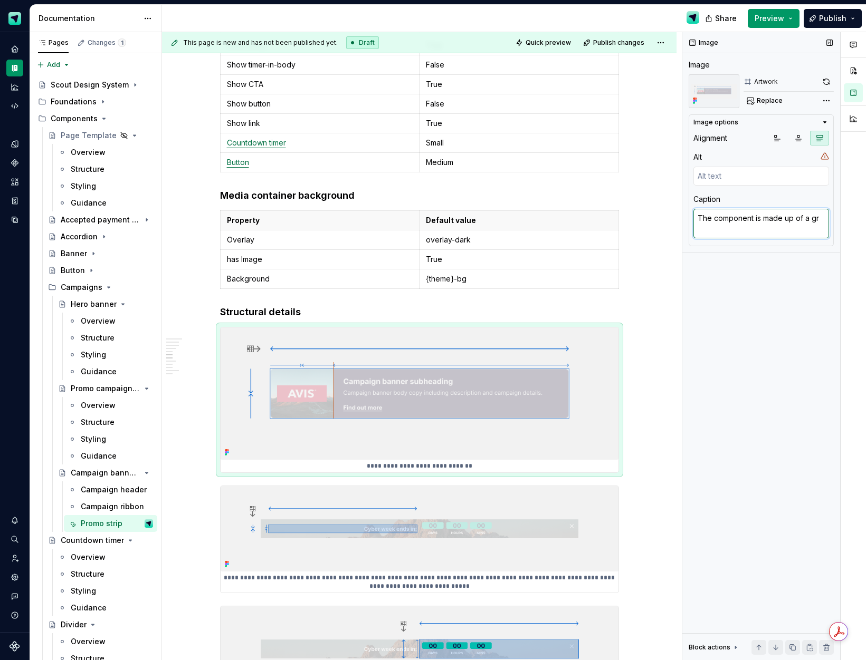
type textarea "The component is made up of a gro"
type textarea "*"
type textarea "The component is made up of a grou"
type textarea "*"
type textarea "The component is made up of a group"
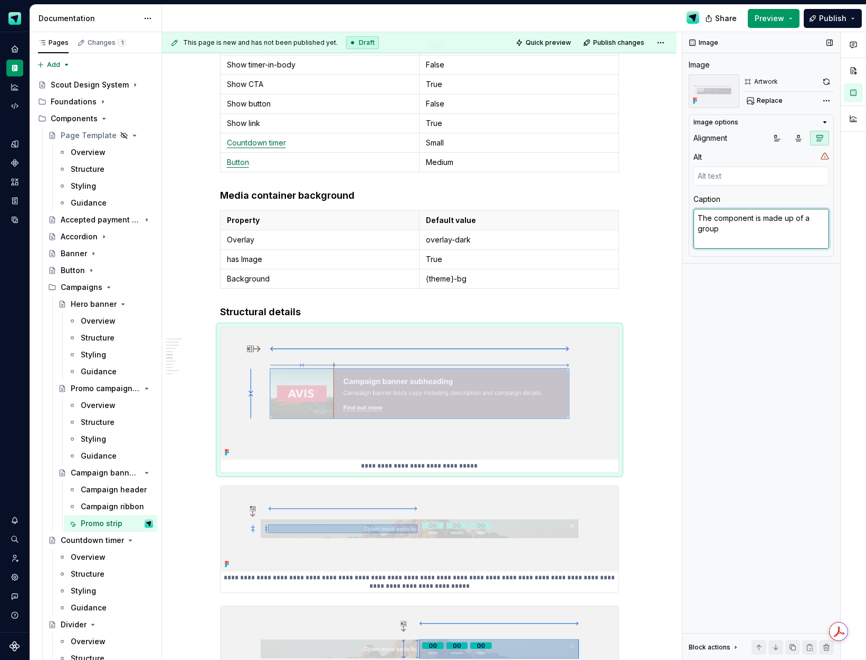
type textarea "*"
type textarea "The component is made up of a group"
type textarea "*"
type textarea "The component is made up of a group o"
type textarea "*"
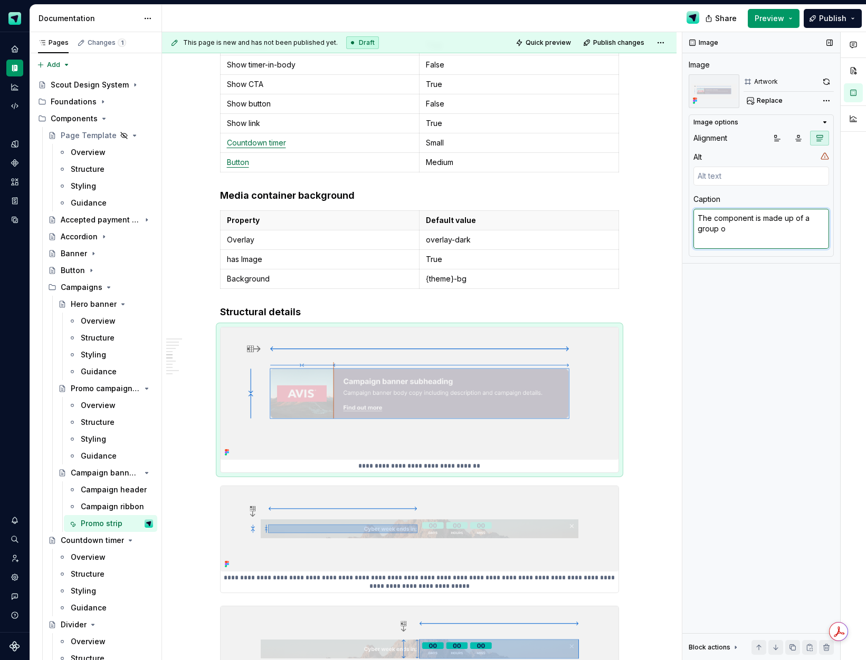
type textarea "The component is made up of a group of"
type textarea "*"
type textarea "The component is made up of a group of"
type textarea "*"
type textarea "The component is made up of a group of m"
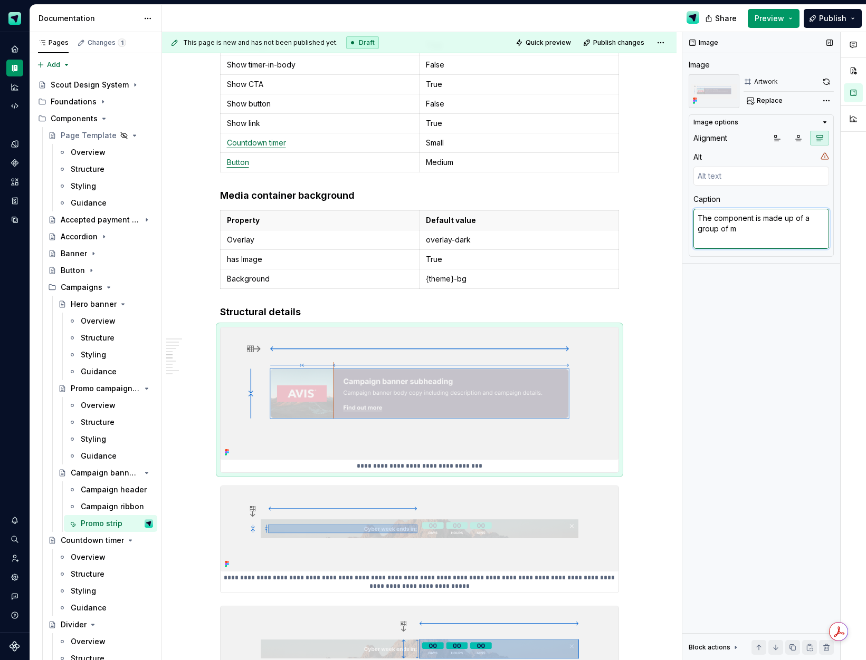
type textarea "*"
type textarea "The component is made up of a group of me"
type textarea "*"
type textarea "The component is made up of a group of med"
type textarea "*"
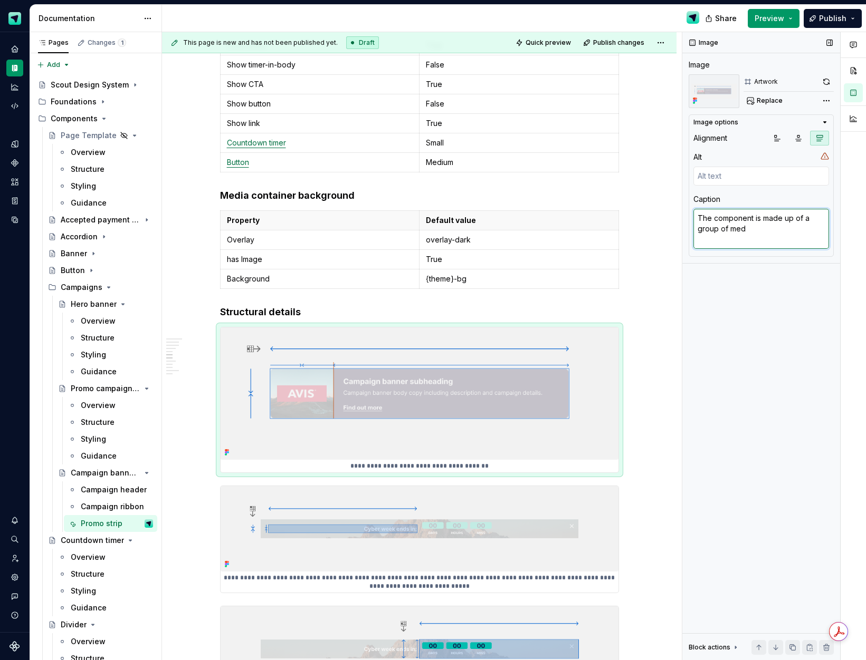
type textarea "The component is made up of a group of medi"
type textarea "*"
type textarea "The component is made up of a group of media"
type textarea "*"
type textarea "The component is made up of a group of media"
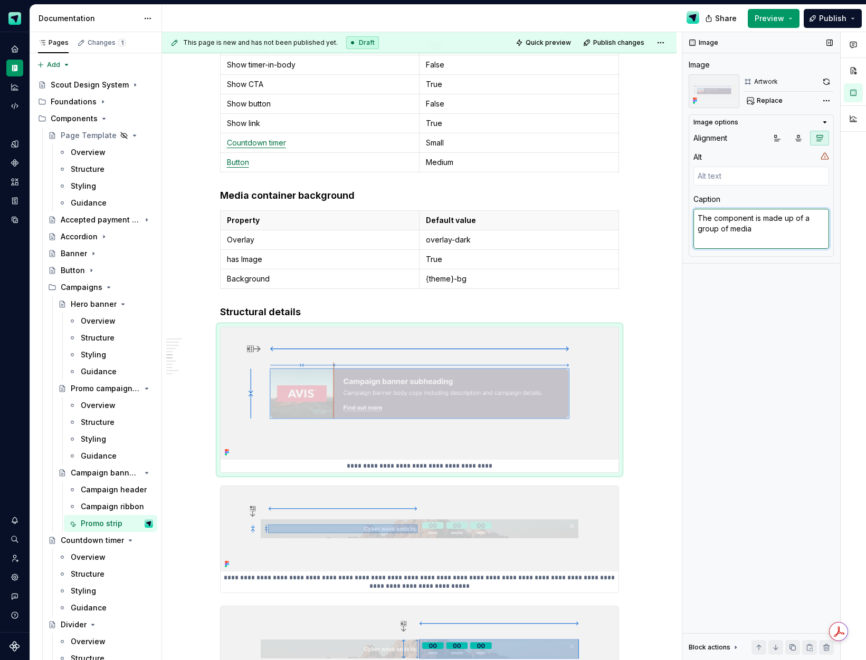
type textarea "*"
type textarea "The component is made up of a group of media a"
type textarea "*"
type textarea "The component is made up of a group of media a"
type textarea "*"
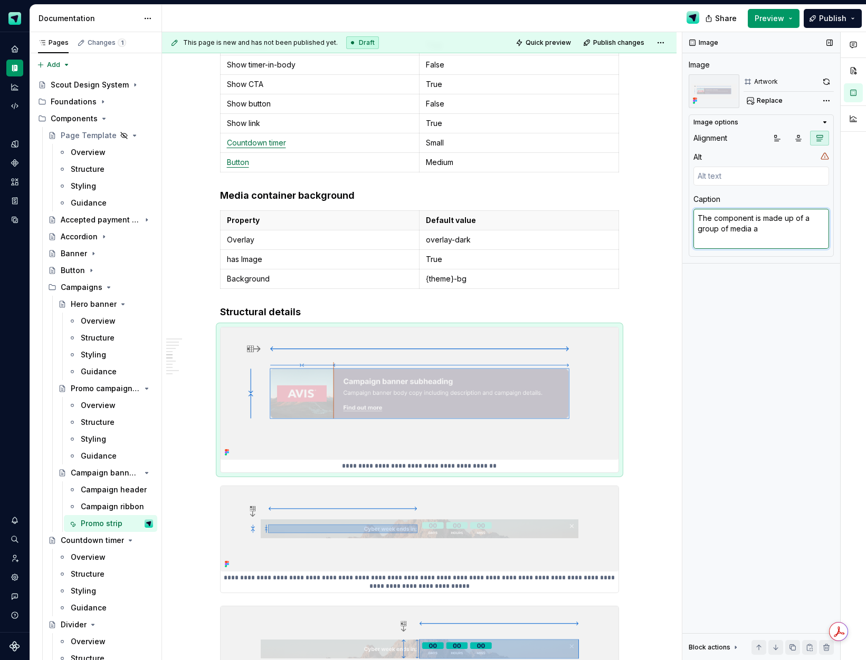
type textarea "The component is made up of a group of media"
type textarea "*"
type textarea "The component is made up of a group of media l"
type textarea "*"
type textarea "The component is made up of a group of media lat"
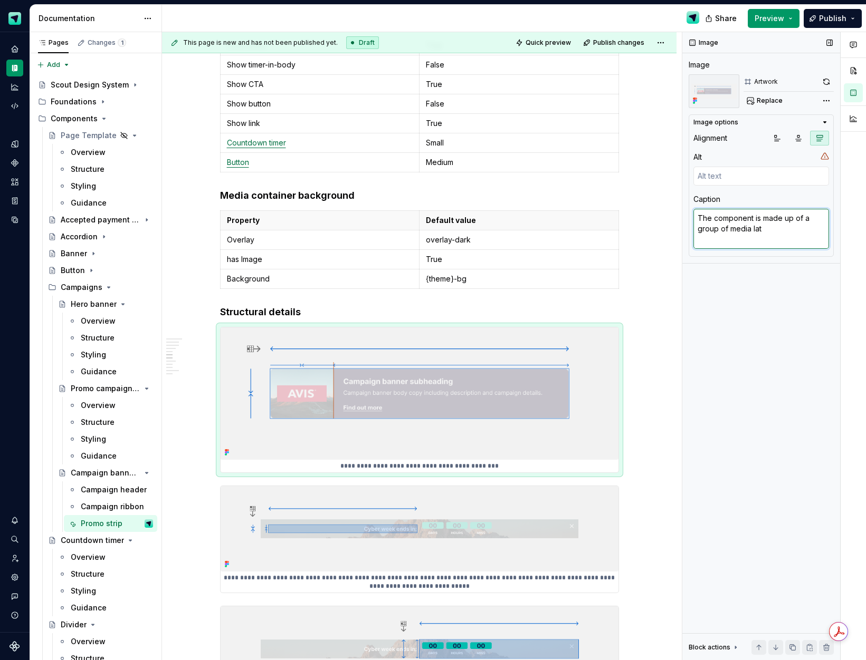
type textarea "*"
type textarea "The component is made up of a group of media la"
type textarea "*"
type textarea "The component is made up of a group of media l"
type textarea "*"
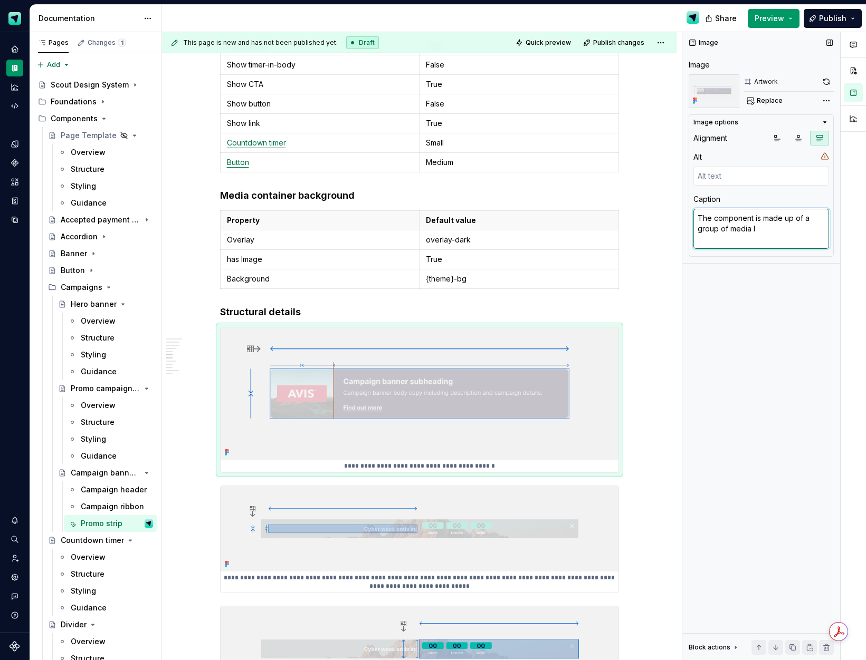
type textarea "The component is made up of a group of media"
type textarea "*"
type textarea "The component is made up of a group of media la"
type textarea "*"
type textarea "The component is made up of a group of media laye"
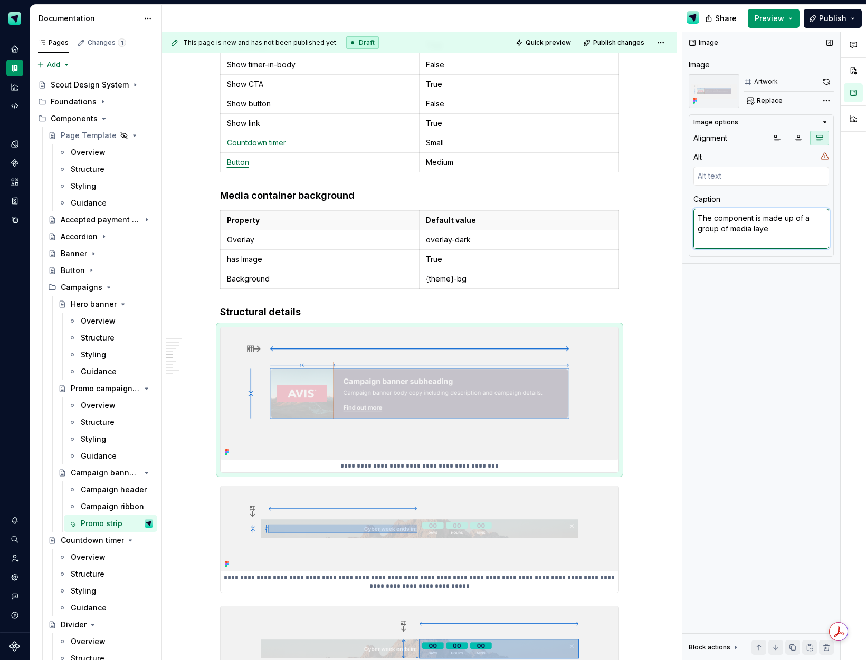
type textarea "*"
type textarea "The component is made up of a group of media layer"
type textarea "*"
type textarea "The component is made up of a group of media layers"
type textarea "*"
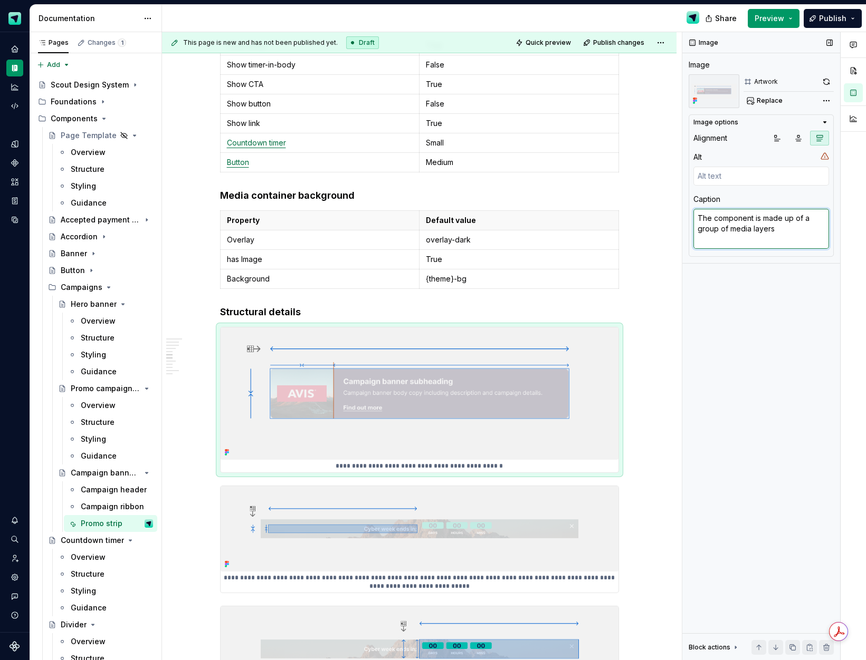
type textarea "The component is made up of a group of media layers a"
type textarea "*"
type textarea "The component is made up of a group of media layers and"
type textarea "*"
type textarea "The component is made up of a group of media layers and"
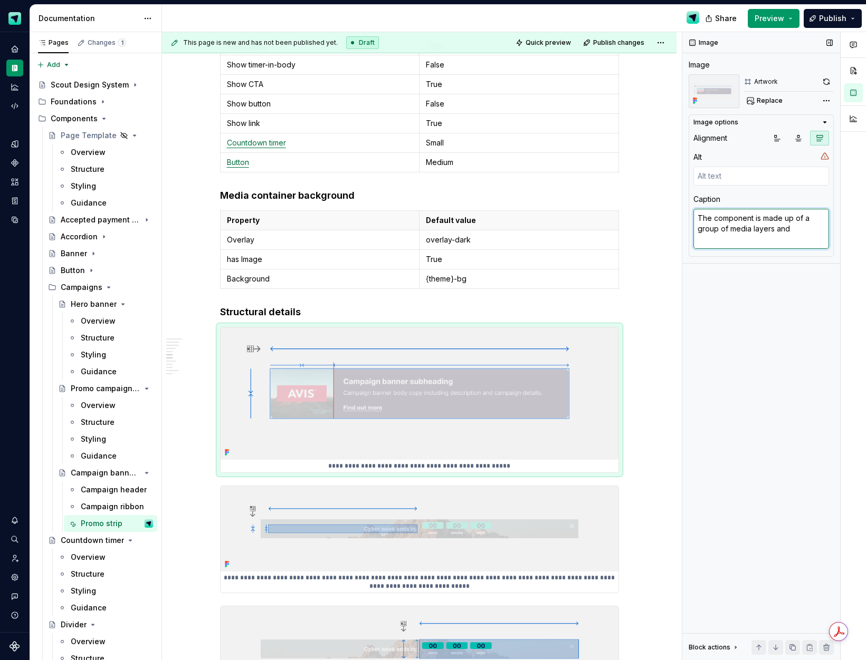
type textarea "*"
type textarea "The component is made up of a group of media layers and co"
type textarea "*"
type textarea "The component is made up of a group of media layers and cont"
type textarea "*"
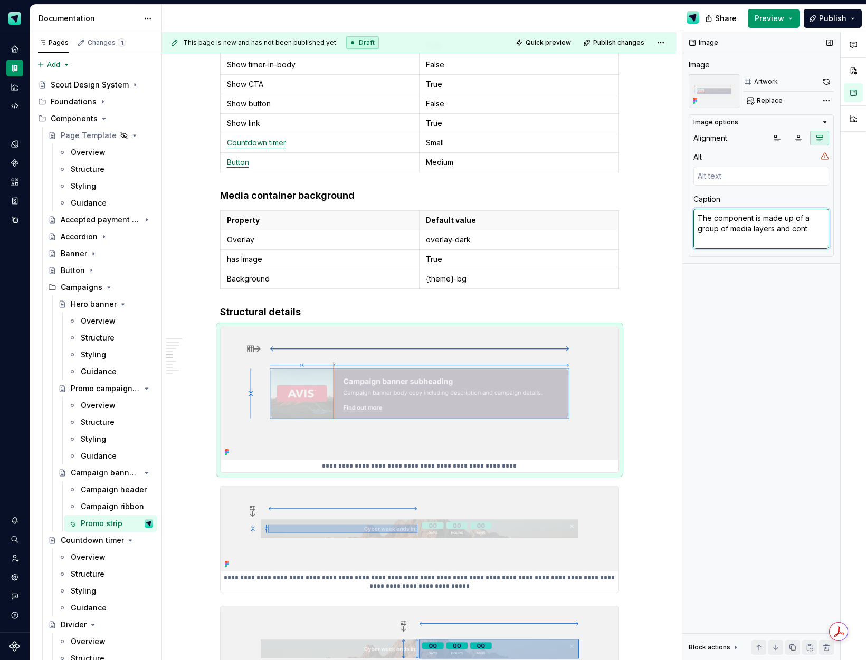
type textarea "The component is made up of a group of media layers and conte"
type textarea "*"
type textarea "The component is made up of a group of media layers and conten"
type textarea "*"
type textarea "The component is made up of a group of media layers and content"
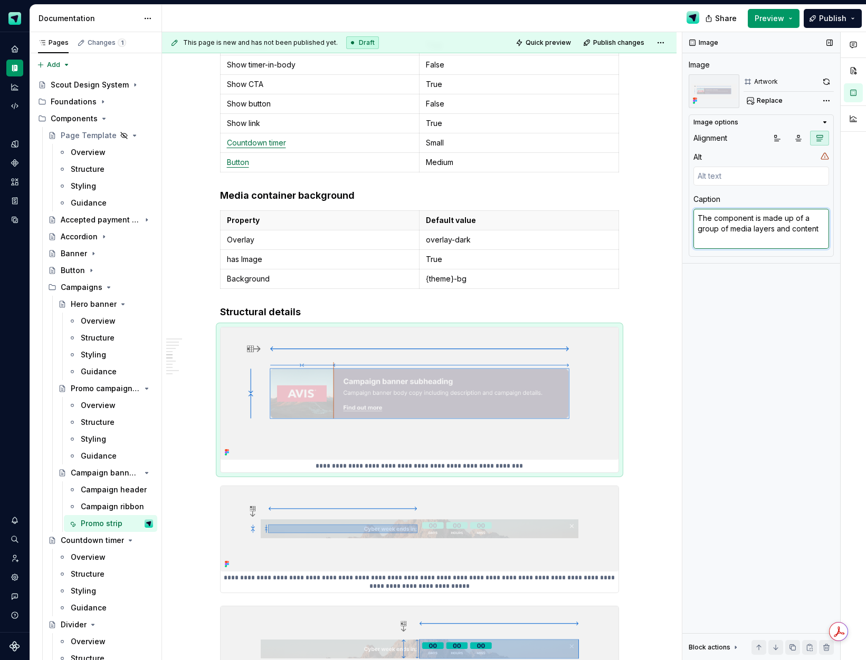
type textarea "*"
type textarea "The component is made up of a group of media layers and content"
type textarea "*"
type textarea "The component is made up of a group of media layers and content l"
type textarea "*"
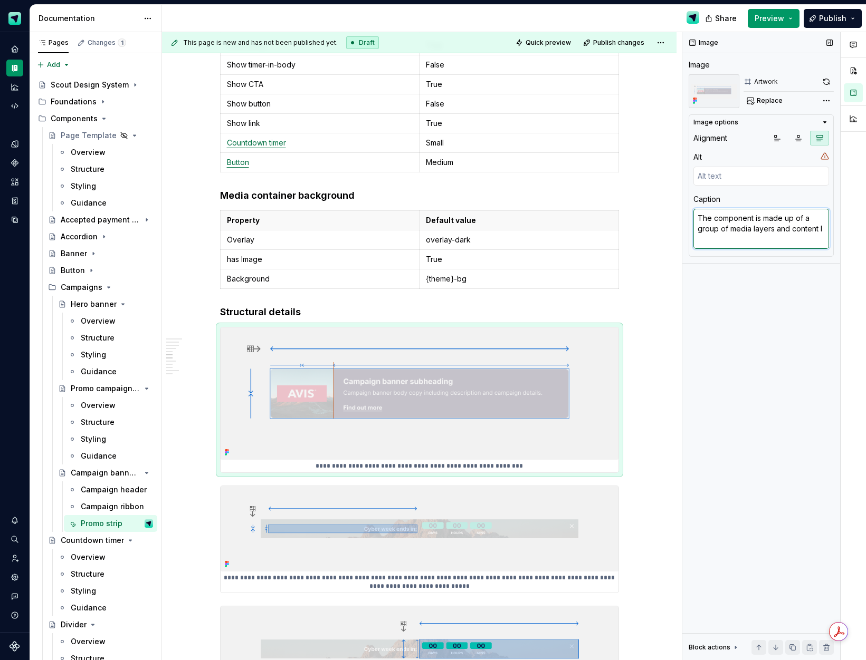
type textarea "The component is made up of a group of media layers and content la"
type textarea "*"
type textarea "The component is made up of a group of media layers and content lat"
type textarea "*"
type textarea "The component is made up of a group of media layers and content late"
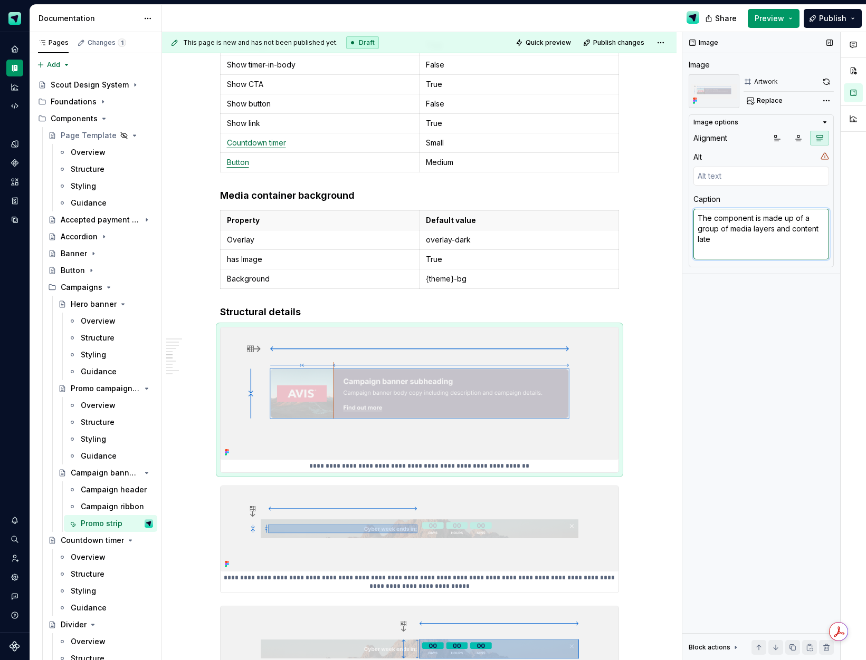
type textarea "*"
type textarea "The component is made up of a group of media layers and content later"
type textarea "*"
type textarea "The component is made up of a group of media layers and content late"
type textarea "*"
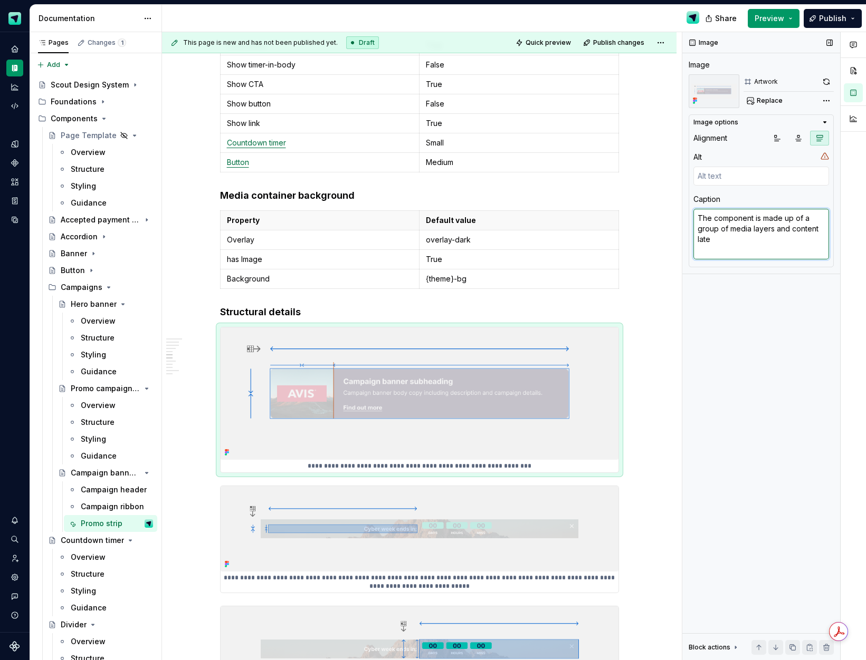
type textarea "The component is made up of a group of media layers and content lat"
type textarea "*"
type textarea "The component is made up of a group of media layers and content la"
type textarea "*"
type textarea "The component is made up of a group of media layers and content lay"
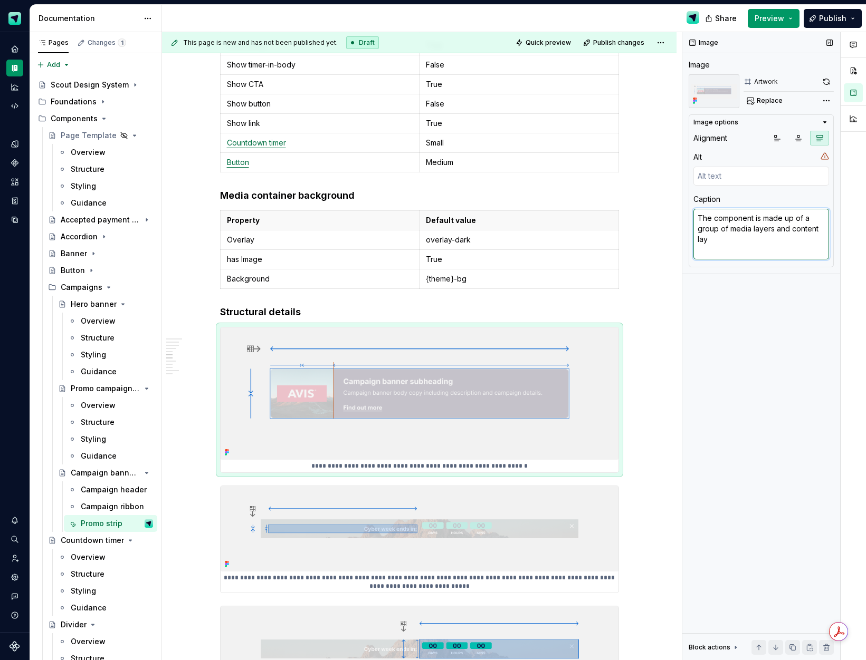
type textarea "*"
type textarea "The component is made up of a group of media layers and content laye"
type textarea "*"
type textarea "The component is made up of a group of media layers and content layer"
type textarea "*"
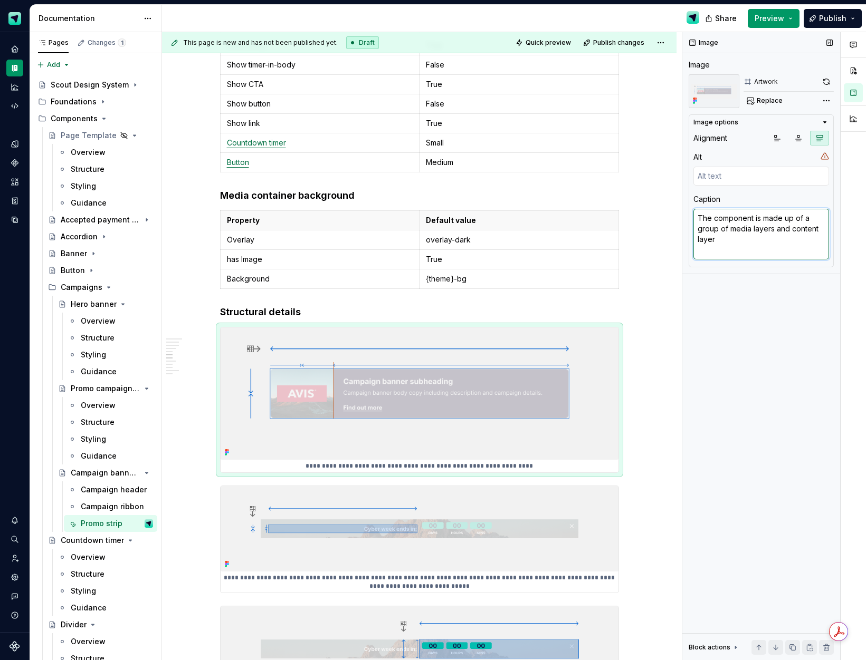
type textarea "The component is made up of a group of media layers and content layers"
click at [791, 227] on textarea "The component is made up of a group of media layers and content layers" at bounding box center [761, 234] width 136 height 51
type textarea "*"
type textarea "The component is made up of a group of media layers and acontent layers"
type textarea "*"
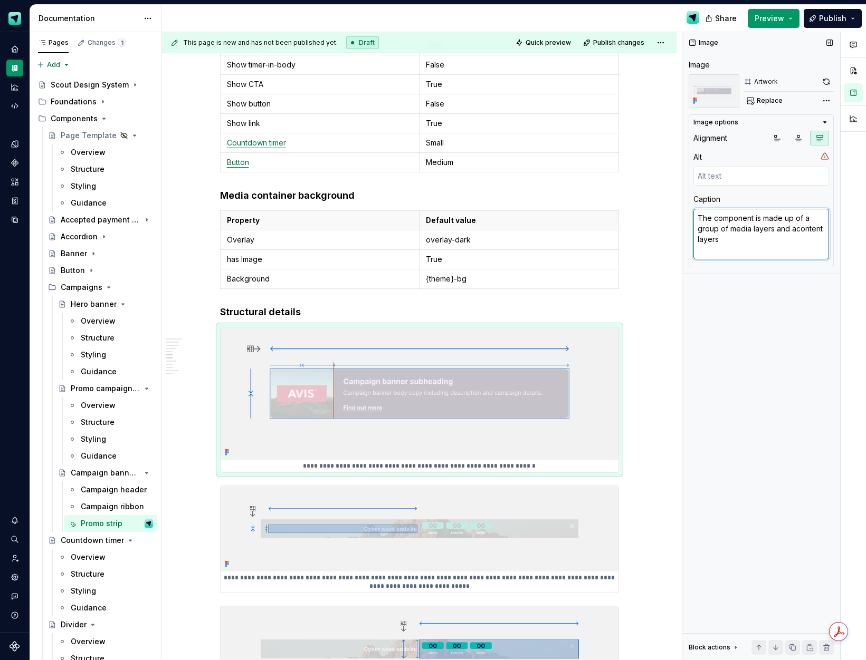
type textarea "The component is made up of a group of media layers and a content layers"
type textarea "*"
type textarea "The component is made up of a group of media layers and a gcontent layers"
type textarea "*"
type textarea "The component is made up of a group of media layers and a grcontent layers"
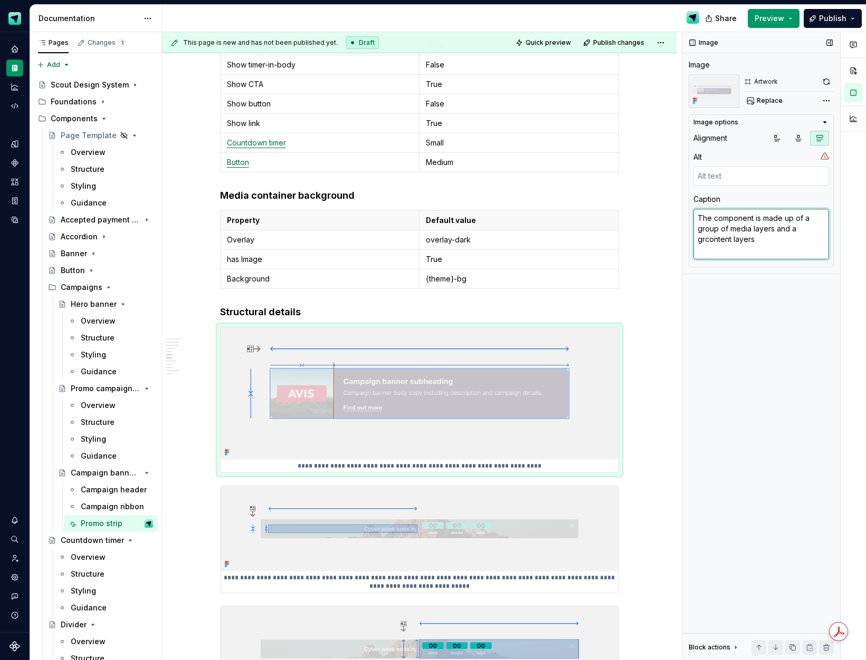
type textarea "*"
type textarea "The component is made up of a group of media layers and a grocontent layers"
type textarea "*"
type textarea "The component is made up of a group of media layers and a groucontent layers"
type textarea "*"
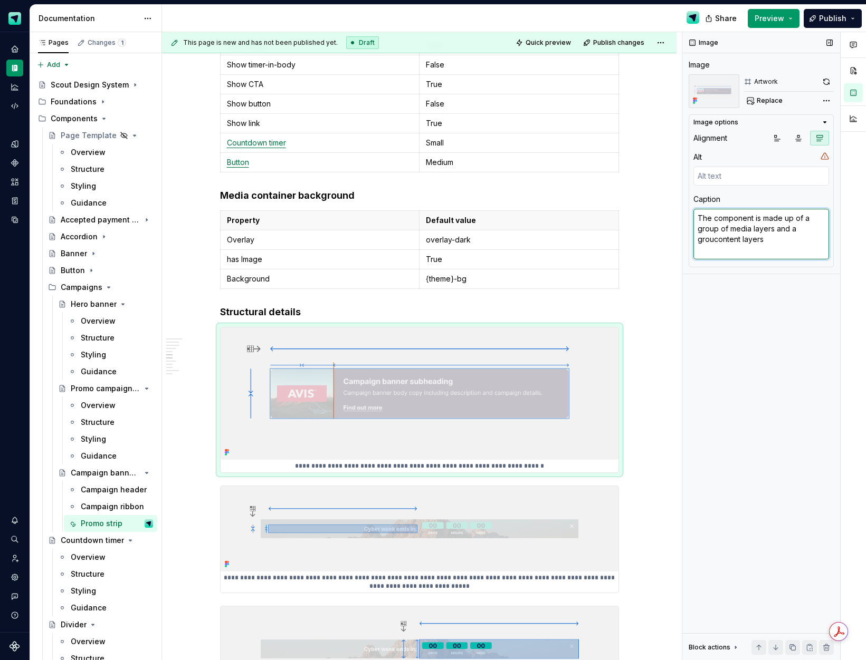
type textarea "The component is made up of a group of media layers and a groupcontent layers"
type textarea "*"
type textarea "The component is made up of a group of media layers and a group content layers"
type textarea "*"
type textarea "The component is made up of a group of media layers and a group ocontent layers"
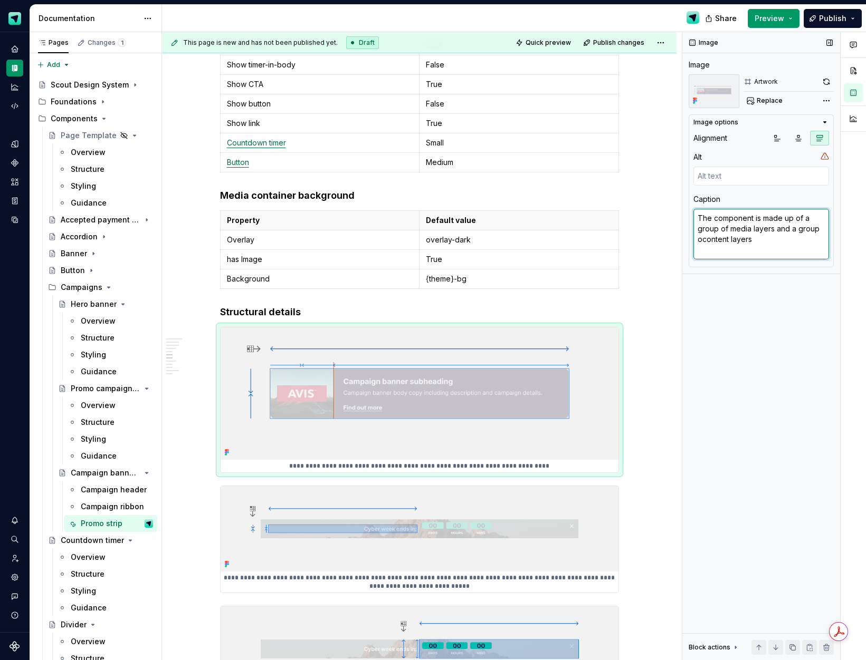
type textarea "*"
type textarea "The component is made up of a group of media layers and a group ofcontent layers"
type textarea "*"
click at [771, 244] on textarea "The component is made up of a group of media layers and a group of content laye…" at bounding box center [761, 234] width 136 height 51
type textarea "The component is made up of a group of media layers and a group of content laye…"
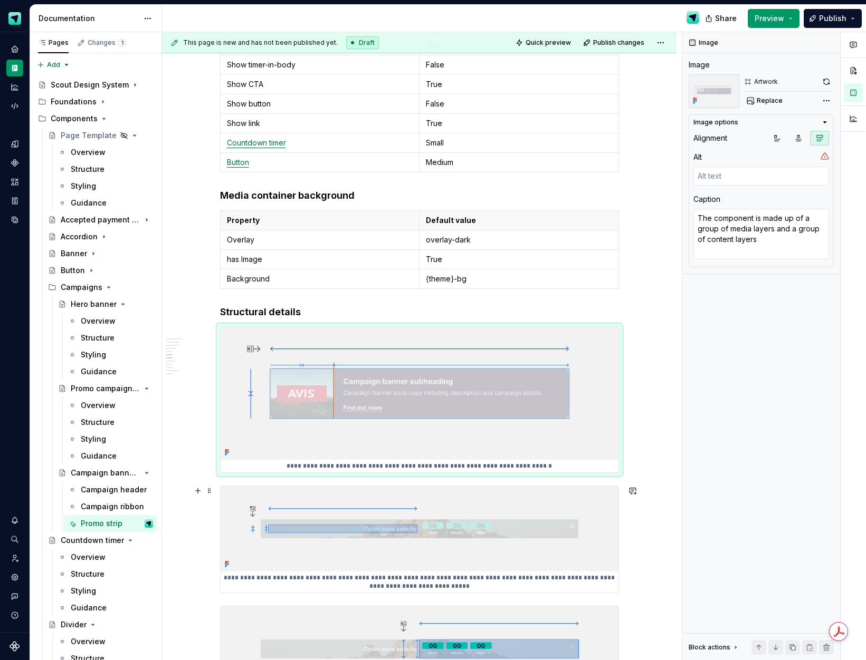
type textarea "*"
type textarea "Elements in the content layer are aligned right, so they are anchored towards t…"
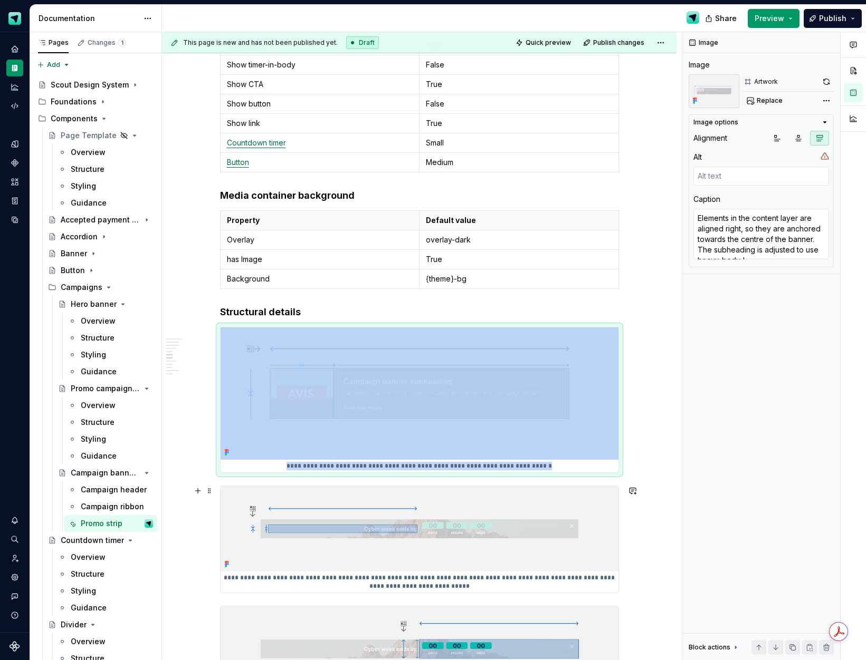
click at [503, 540] on img at bounding box center [419, 528] width 398 height 85
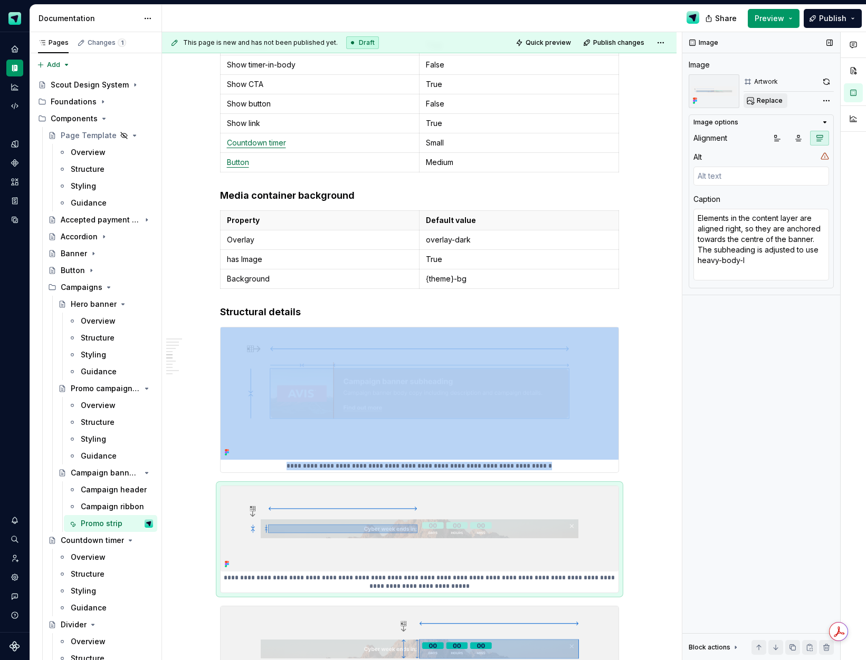
click at [764, 98] on span "Replace" at bounding box center [769, 101] width 26 height 8
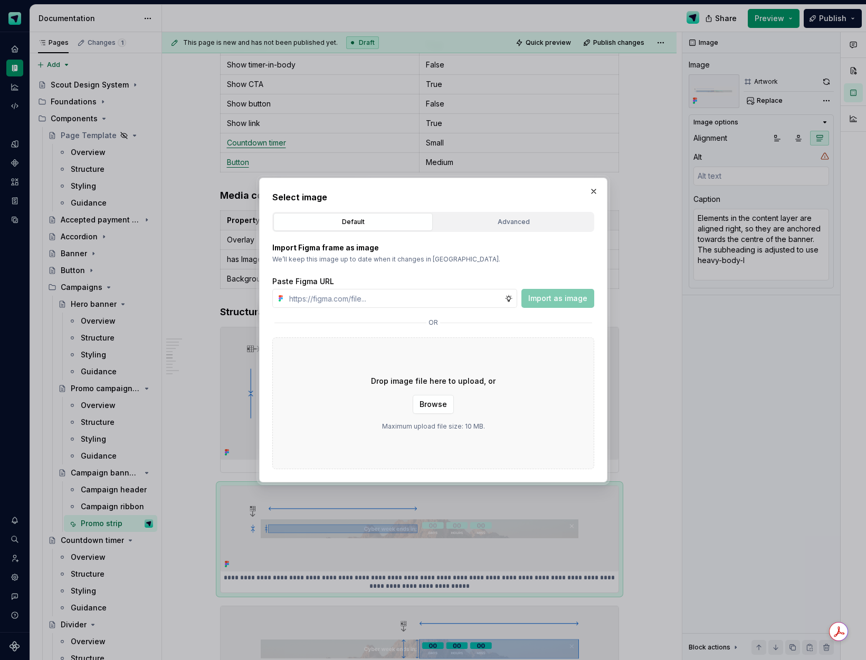
type textarea "*"
type input "https://www.figma.com/design/Ma4o8aUoC29DAP2Z0RSzwm/Scout-Design-System-Compone…"
click at [544, 295] on span "Import as image" at bounding box center [557, 298] width 59 height 11
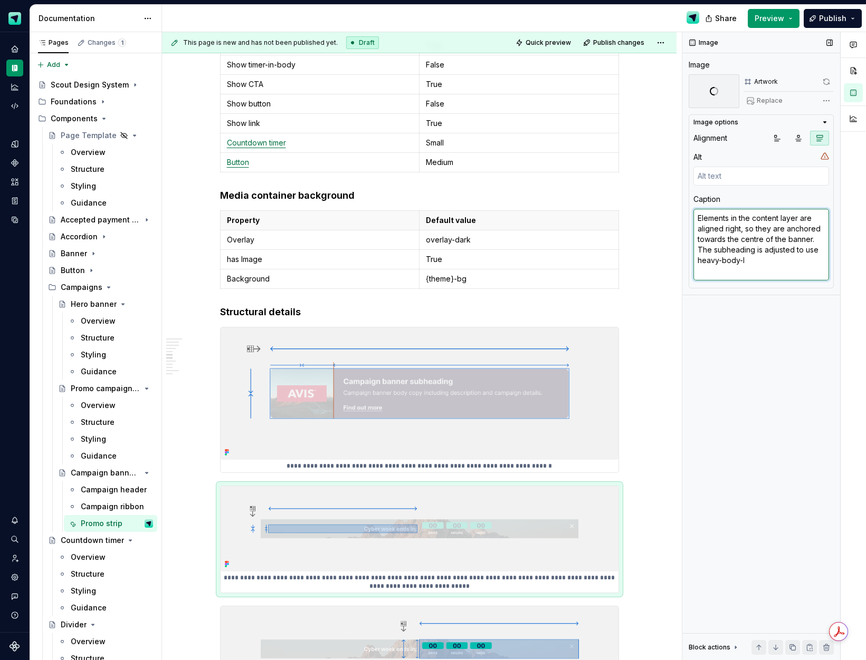
click at [746, 258] on textarea "Elements in the content layer are aligned right, so they are anchored towards t…" at bounding box center [761, 245] width 136 height 72
type textarea "*"
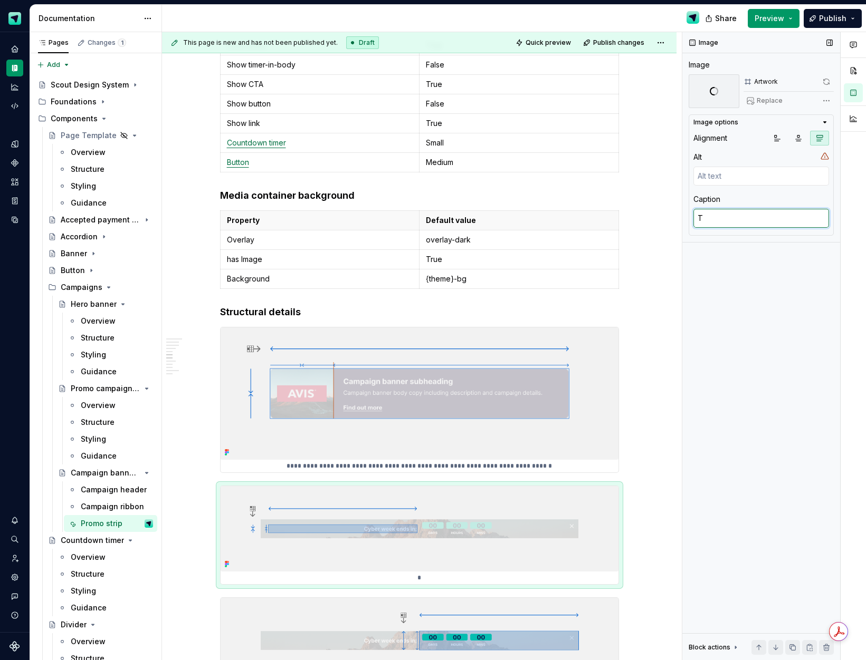
type textarea "Th"
type textarea "*"
type textarea "The"
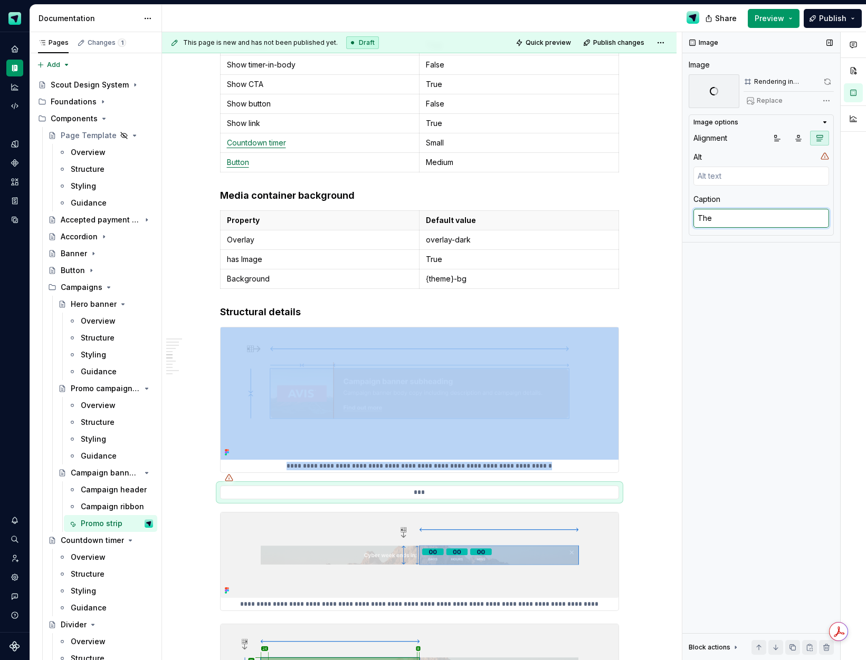
click at [743, 212] on textarea "The" at bounding box center [761, 218] width 136 height 19
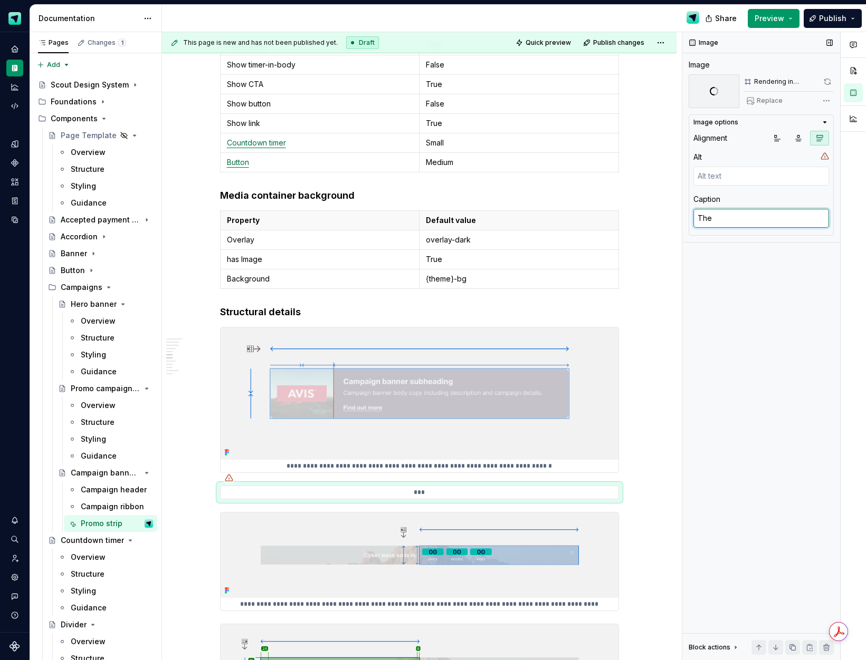
type textarea "*"
type textarea "The"
type textarea "*"
type textarea "The m"
type textarea "*"
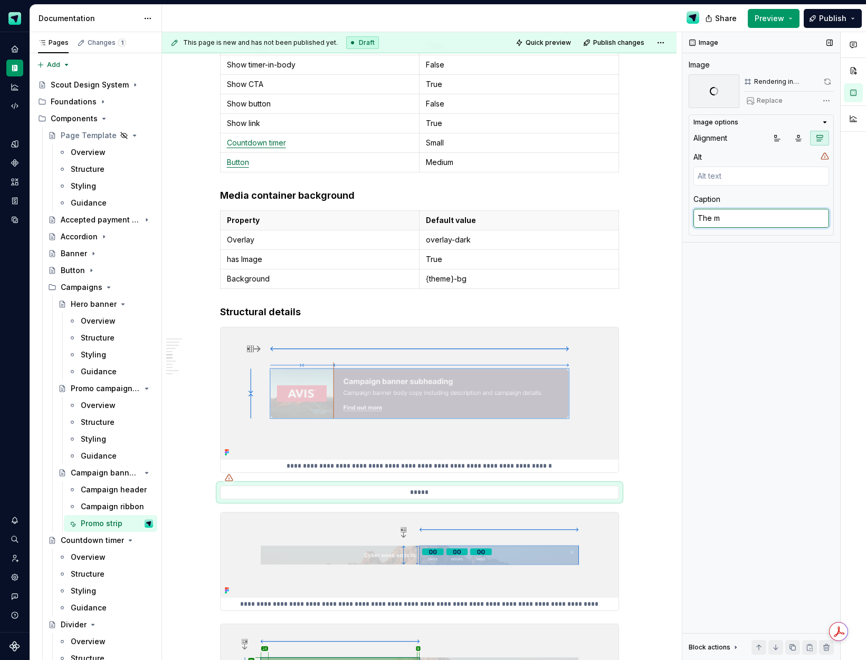
type textarea "The me"
type textarea "*"
type textarea "The med"
type textarea "*"
type textarea "The medi"
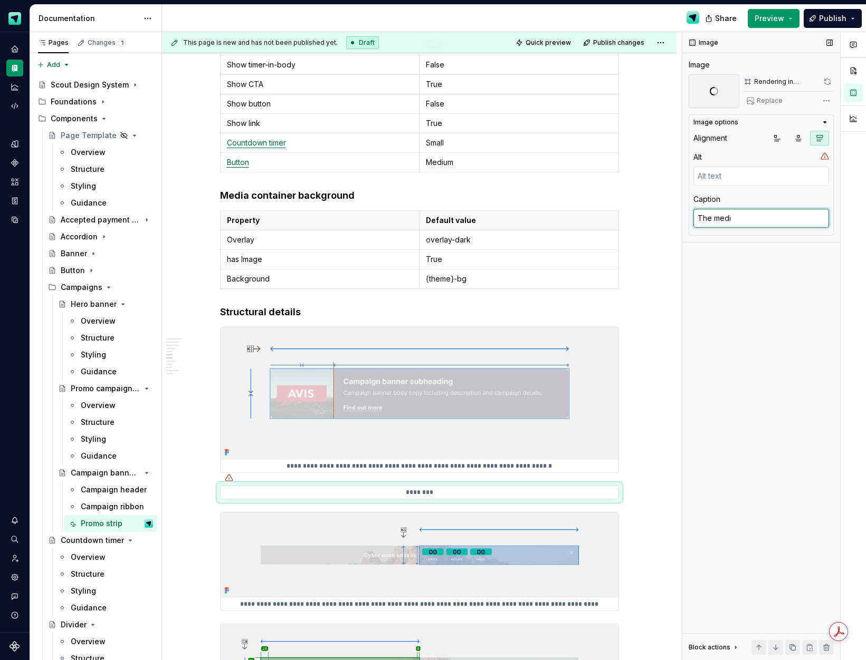
type textarea "*"
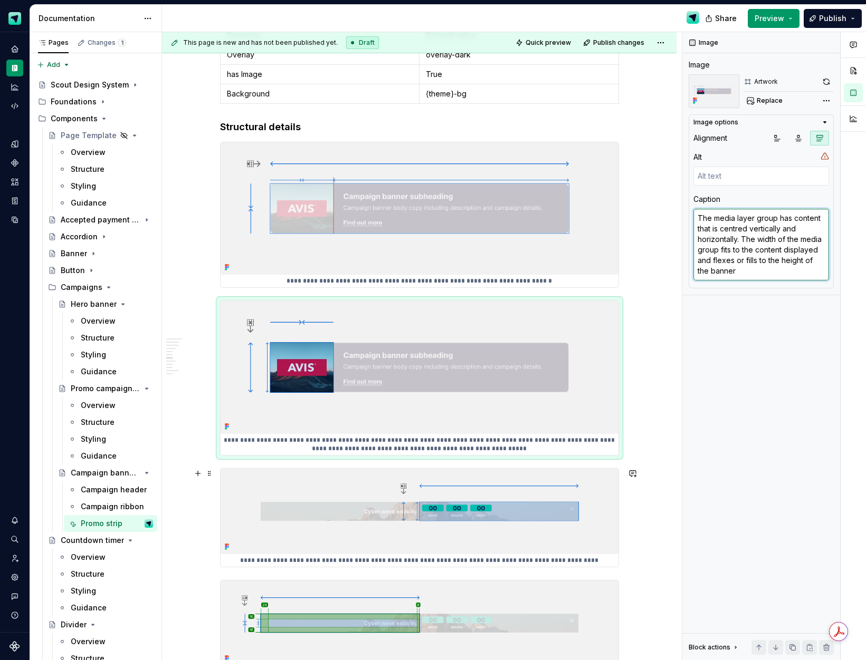
scroll to position [1653, 0]
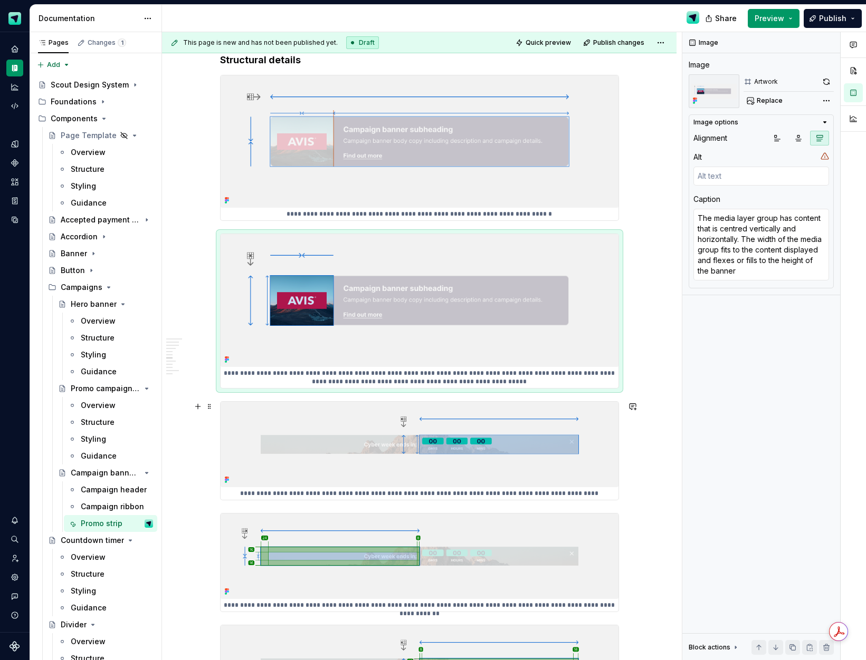
click at [524, 455] on img at bounding box center [419, 444] width 398 height 85
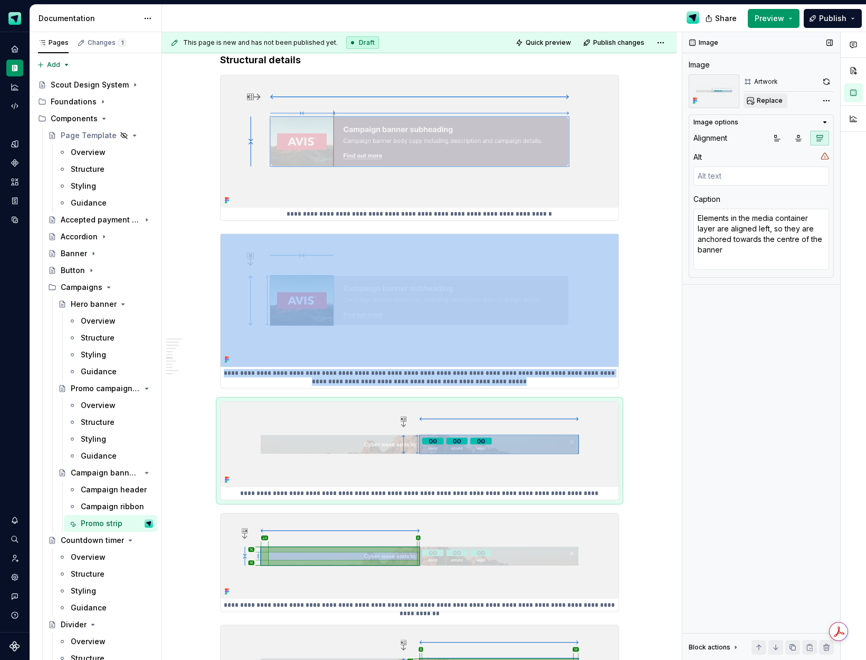
click at [761, 101] on span "Replace" at bounding box center [769, 101] width 26 height 8
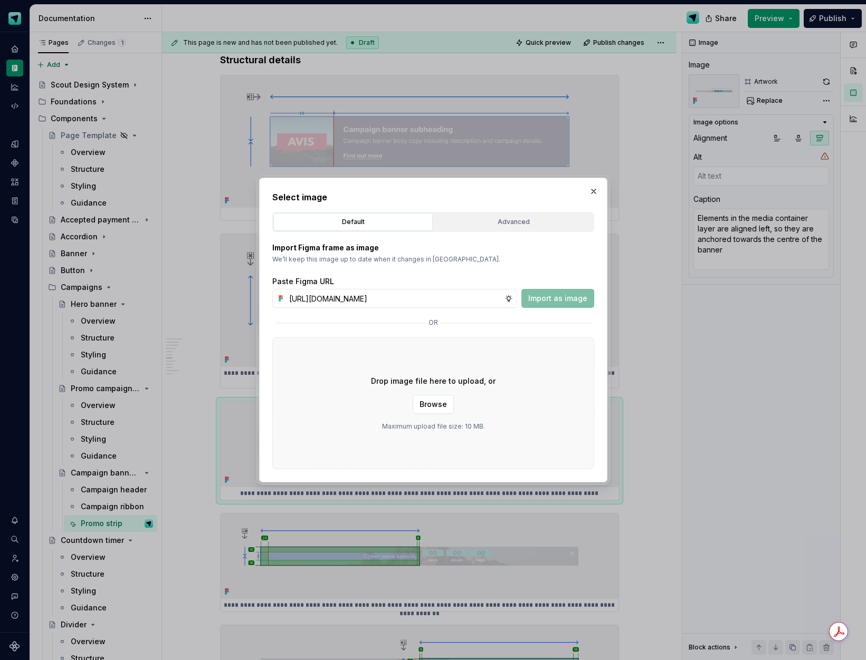
scroll to position [0, 299]
click at [555, 301] on span "Import as image" at bounding box center [557, 298] width 59 height 11
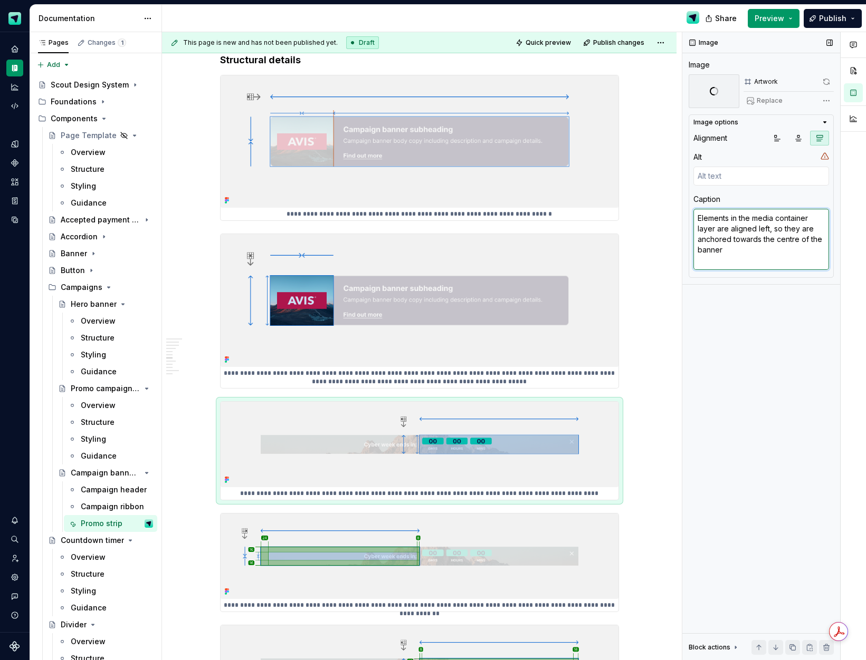
click at [752, 253] on textarea "Elements in the media container layer are aligned left, so they are anchored to…" at bounding box center [761, 239] width 136 height 61
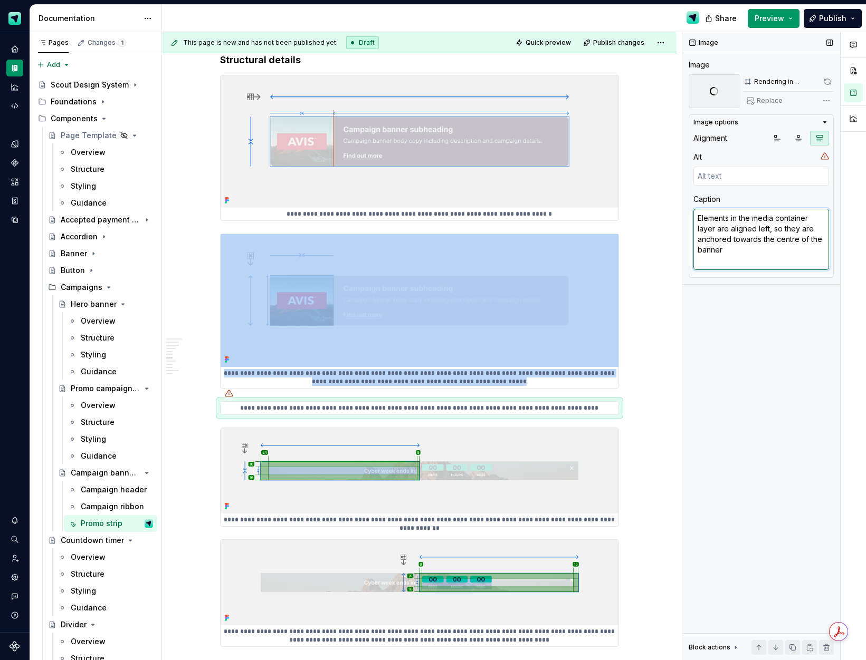
click at [783, 260] on textarea "Elements in the media container layer are aligned left, so they are anchored to…" at bounding box center [761, 239] width 136 height 61
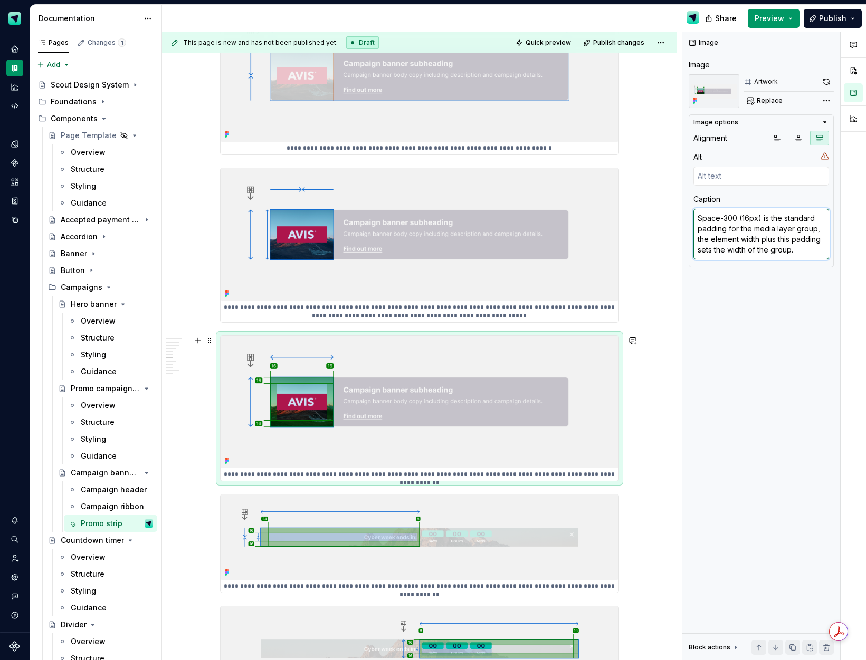
scroll to position [1741, 0]
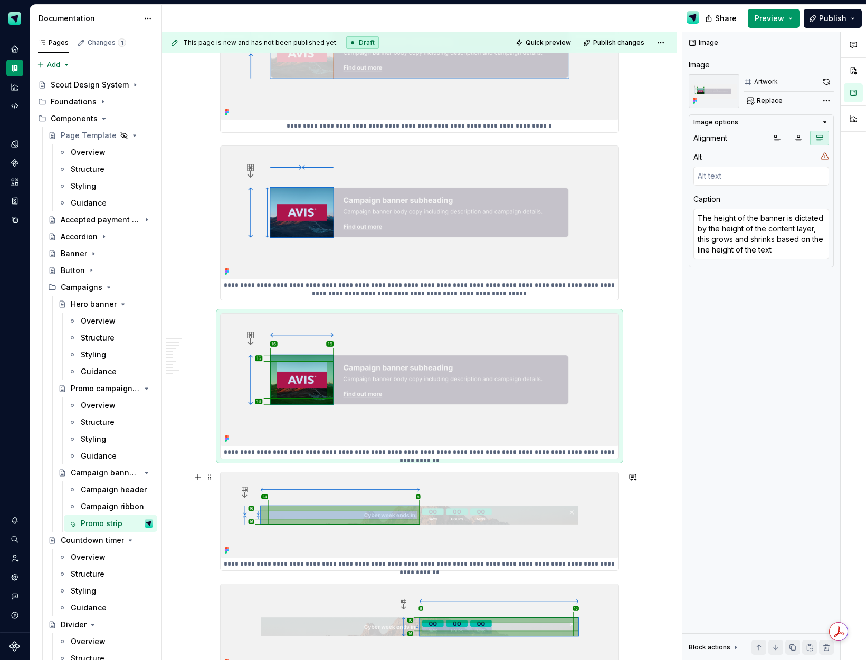
click at [503, 489] on img at bounding box center [419, 515] width 398 height 85
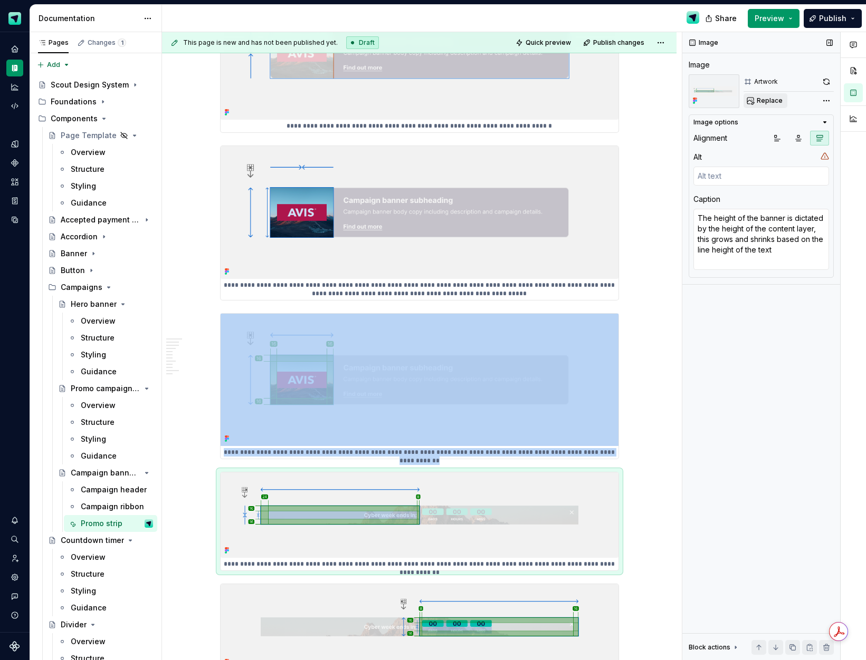
click at [769, 103] on span "Replace" at bounding box center [769, 101] width 26 height 8
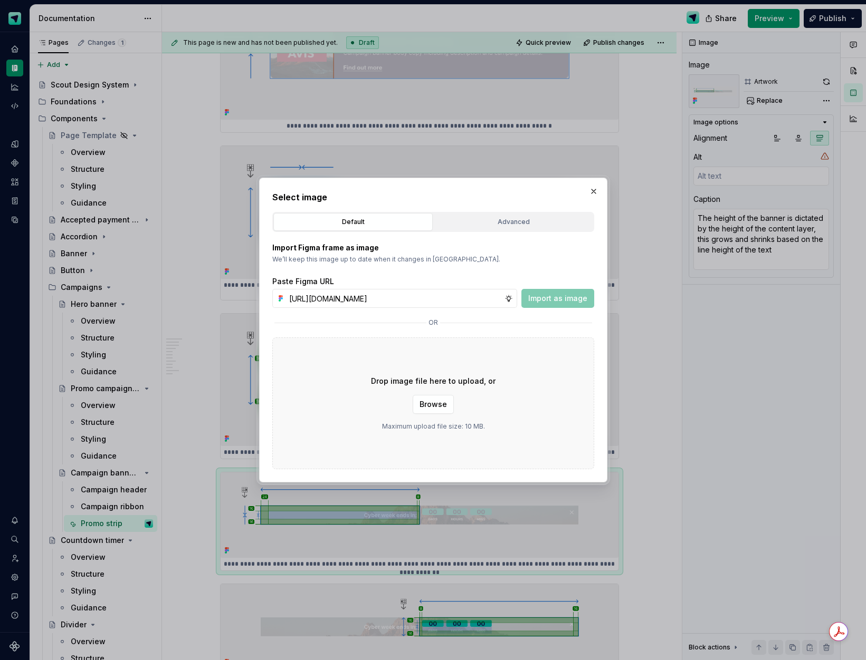
scroll to position [0, 299]
drag, startPoint x: 549, startPoint y: 301, endPoint x: 699, endPoint y: 261, distance: 155.1
click at [549, 301] on span "Import as image" at bounding box center [557, 298] width 59 height 11
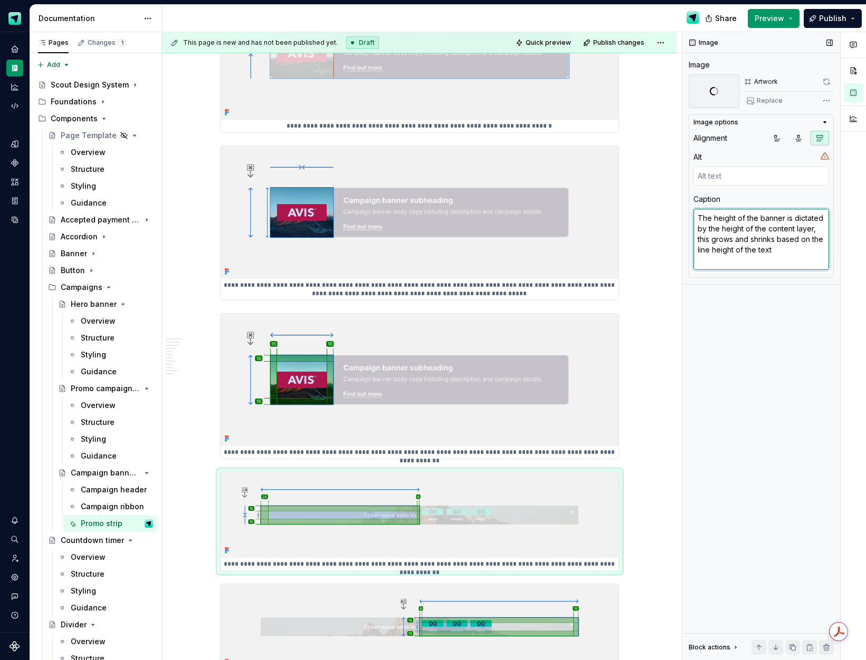
click at [725, 251] on textarea "The height of the banner is dictated by the height of the content layer, this g…" at bounding box center [761, 239] width 136 height 61
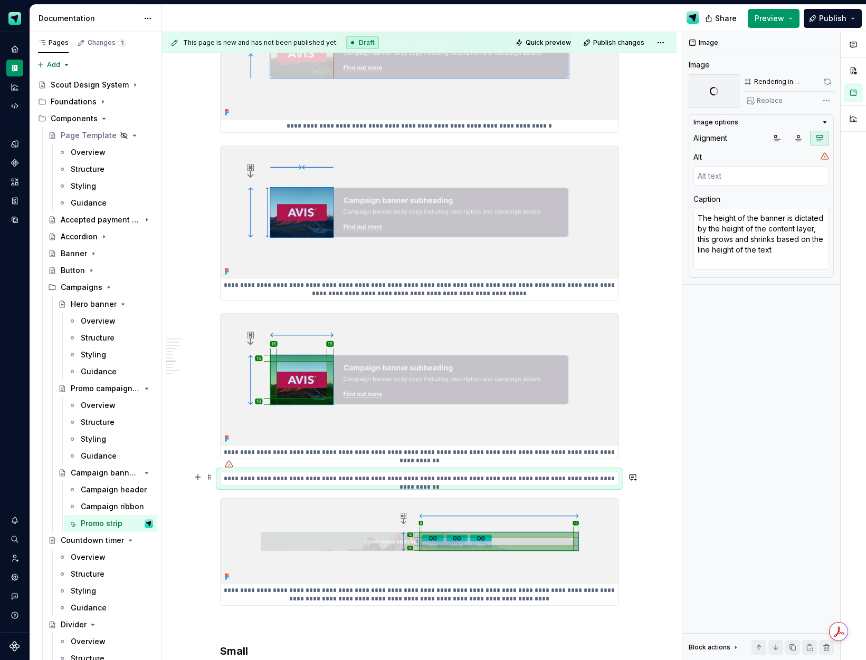
click at [454, 473] on div "**********" at bounding box center [419, 479] width 398 height 13
click at [748, 258] on textarea "The height of the banner is dictated by the height of the content layer, this g…" at bounding box center [761, 239] width 136 height 61
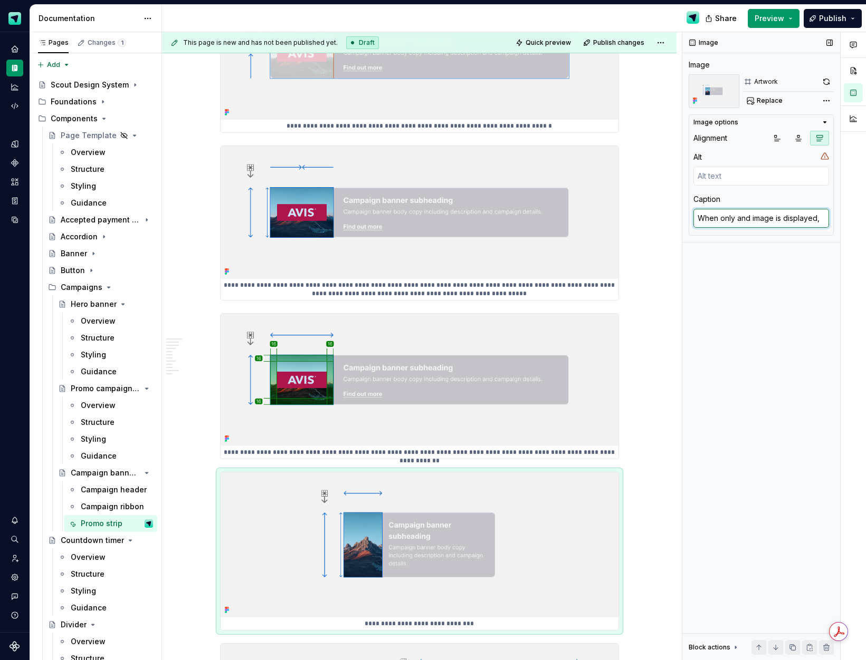
drag, startPoint x: 750, startPoint y: 218, endPoint x: 760, endPoint y: 220, distance: 10.1
click at [751, 218] on textarea "When only and image is displayed," at bounding box center [761, 218] width 136 height 19
click at [818, 220] on textarea "When only an image is displayed," at bounding box center [761, 218] width 136 height 19
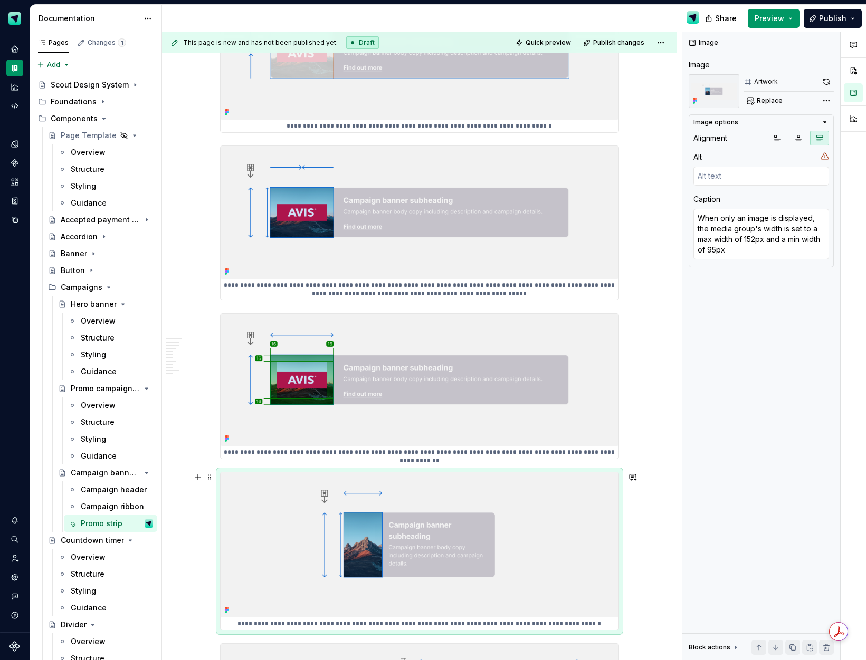
click at [646, 543] on div "**********" at bounding box center [422, 346] width 520 height 629
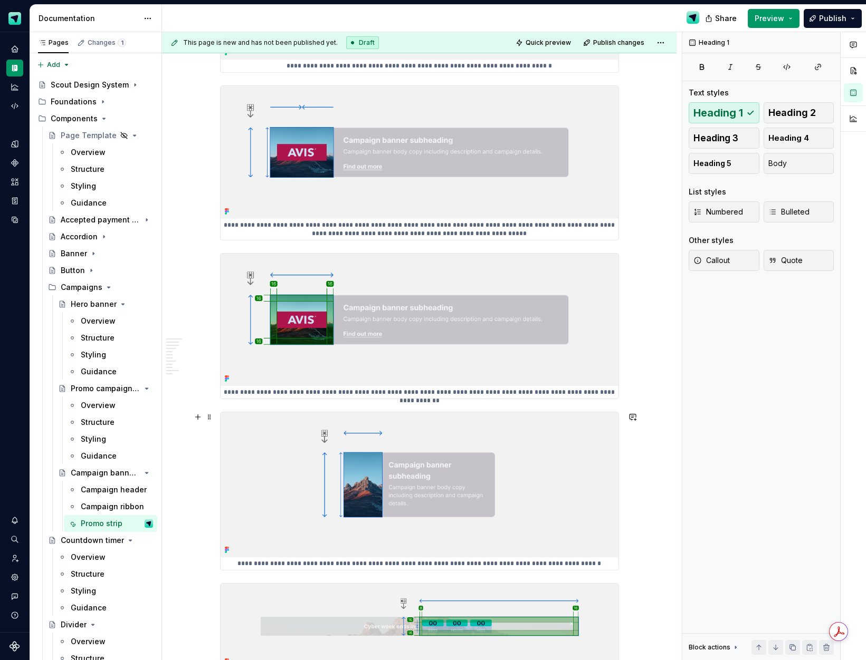
scroll to position [1801, 0]
click at [556, 517] on img at bounding box center [419, 484] width 398 height 145
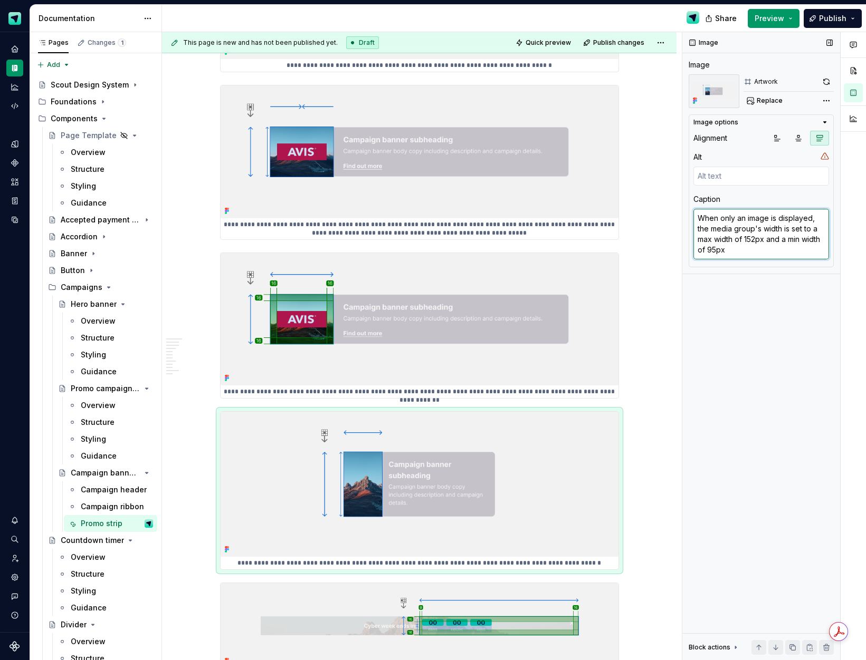
click at [766, 242] on textarea "When only an image is displayed, the media group's width is set to a max width …" at bounding box center [761, 234] width 136 height 51
click at [797, 230] on textarea "When only an image is displayed, the media group's width is set to a max width …" at bounding box center [761, 234] width 136 height 51
click at [714, 238] on textarea "When only an image is displayed, the media group's width is fixed to a max widt…" at bounding box center [761, 234] width 136 height 51
click at [745, 239] on textarea "When only an image is displayed, the media group's width is fixed to a width of…" at bounding box center [761, 234] width 136 height 51
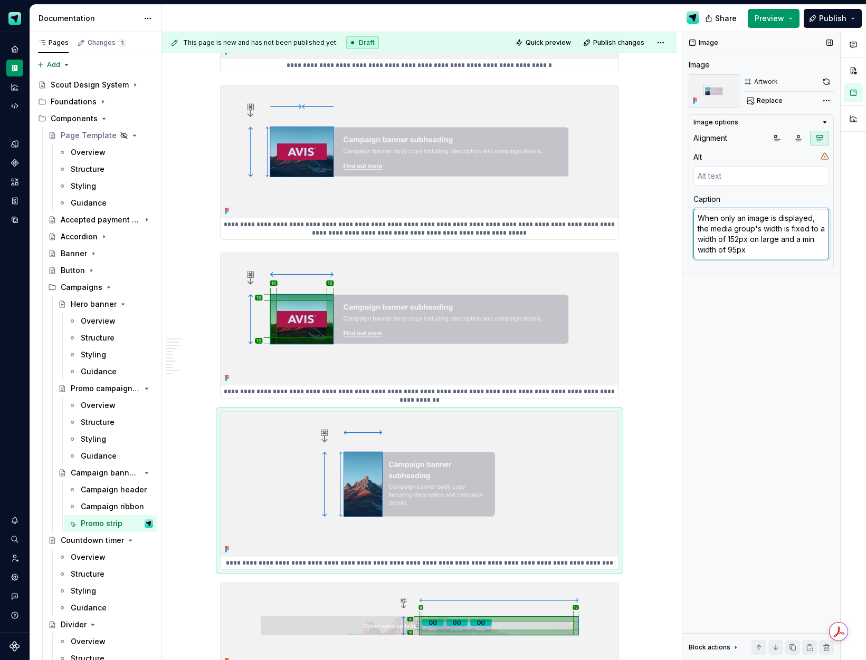
click at [806, 240] on textarea "When only an image is displayed, the media group's width is fixed to a width of…" at bounding box center [761, 234] width 136 height 51
click at [756, 250] on textarea "When only an image is displayed, the media group's width is fixed to a width of…" at bounding box center [761, 234] width 136 height 51
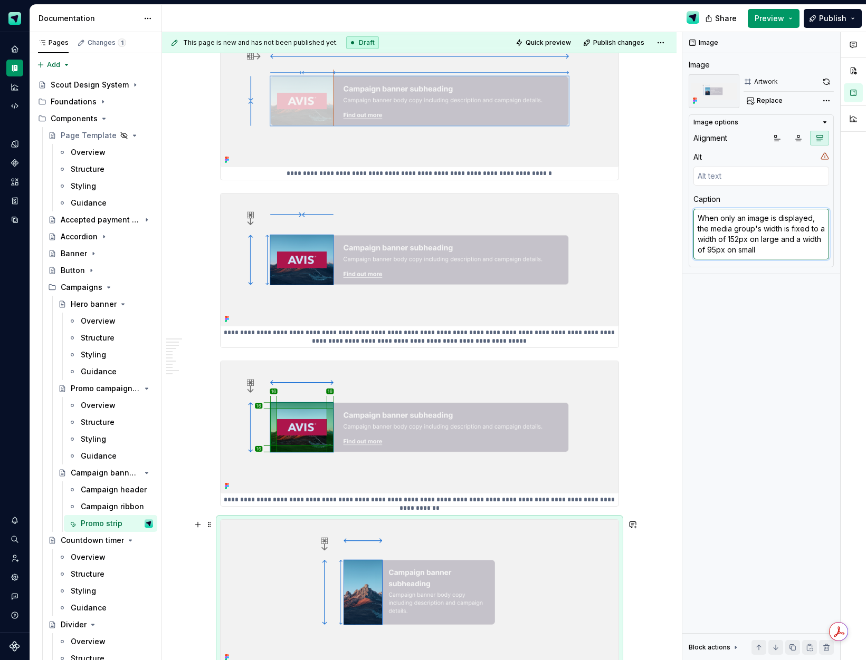
scroll to position [1972, 0]
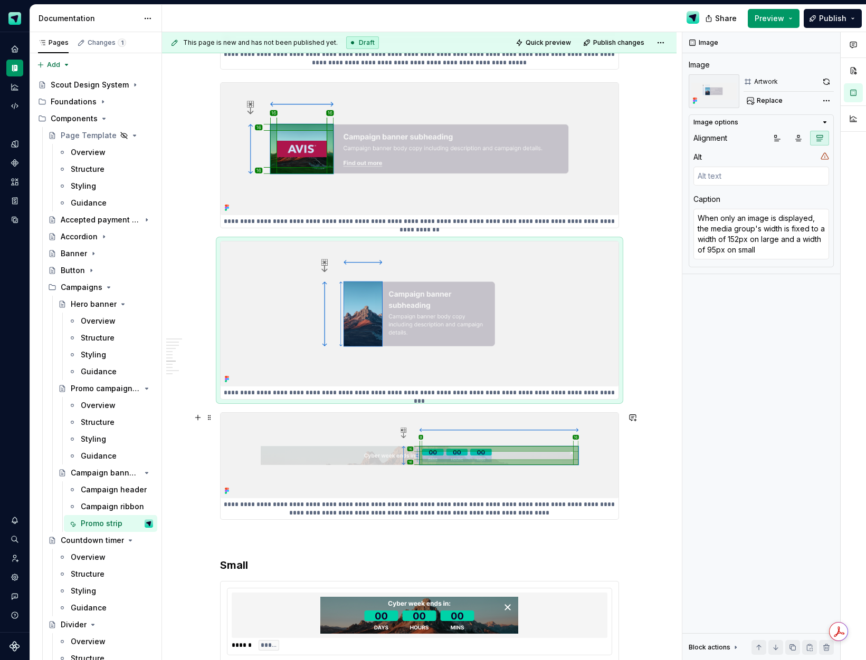
click at [390, 439] on img at bounding box center [419, 455] width 398 height 85
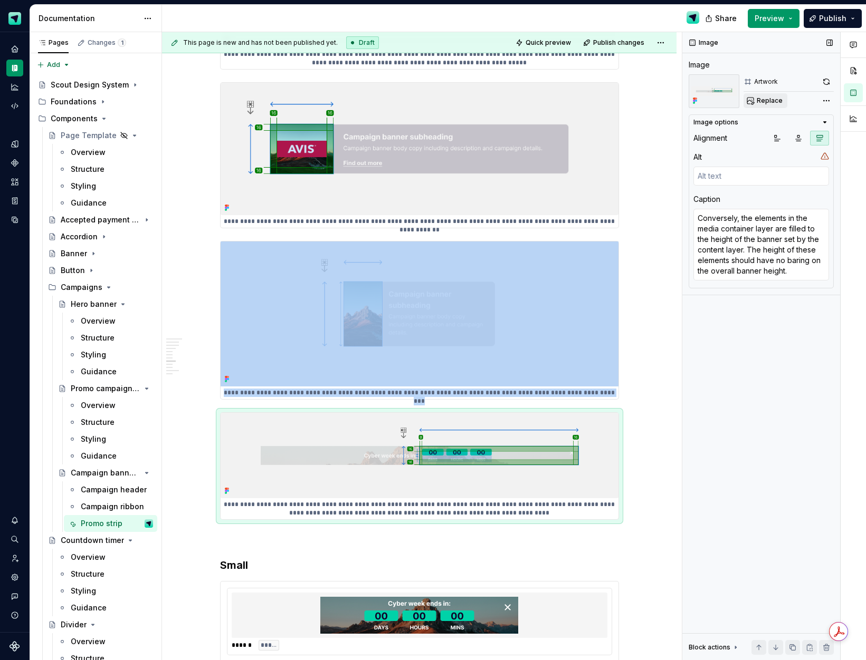
click at [764, 101] on span "Replace" at bounding box center [769, 101] width 26 height 8
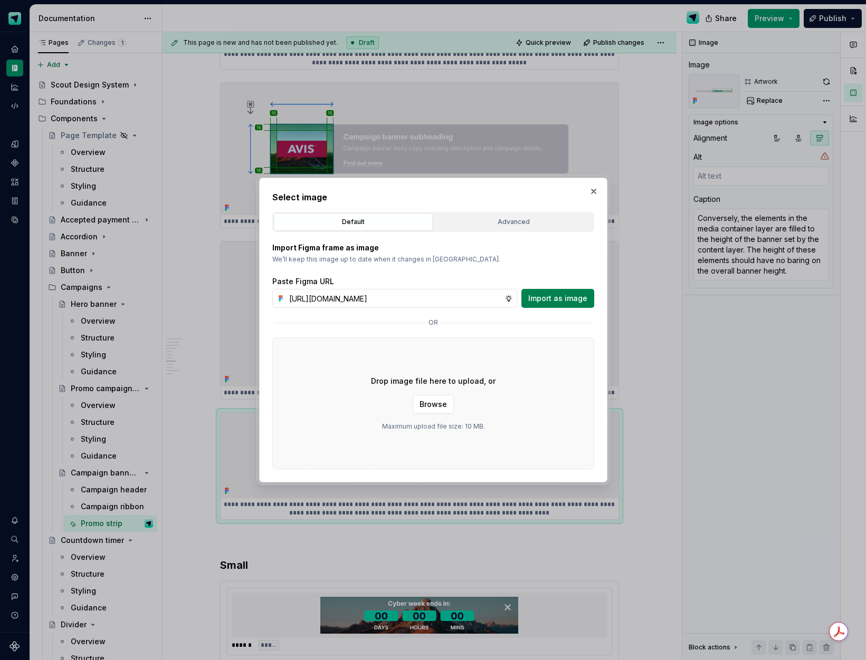
scroll to position [0, 299]
drag, startPoint x: 551, startPoint y: 297, endPoint x: 662, endPoint y: 224, distance: 133.4
click at [551, 297] on span "Import as image" at bounding box center [557, 298] width 59 height 11
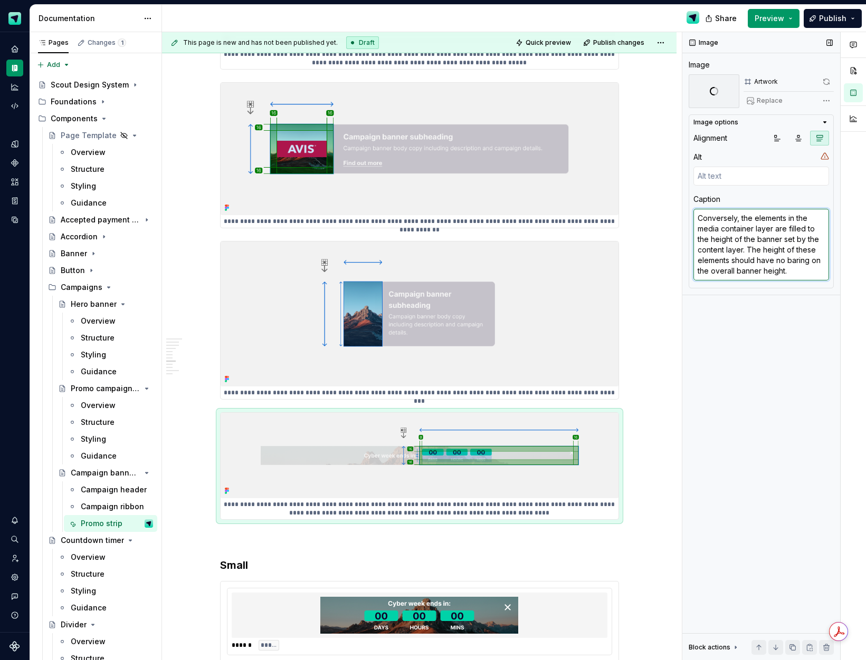
click at [745, 234] on textarea "Conversely, the elements in the media container layer are filled to the height …" at bounding box center [761, 245] width 136 height 72
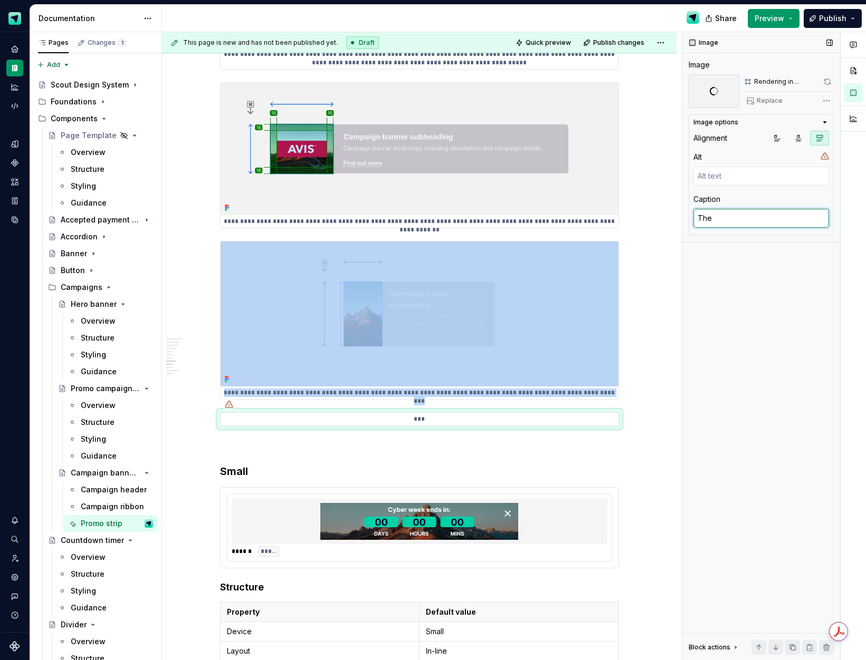
click at [726, 220] on textarea "The" at bounding box center [761, 218] width 136 height 19
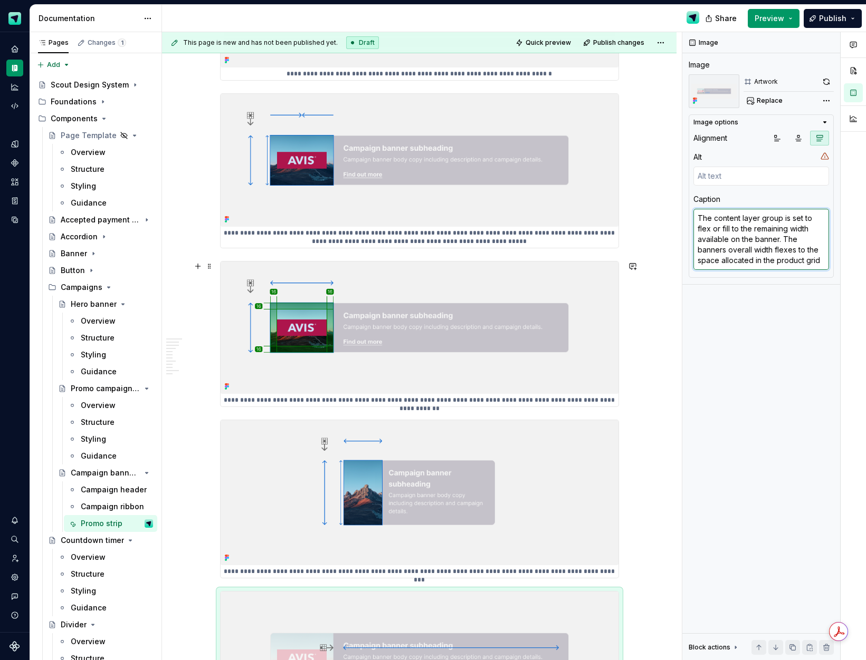
scroll to position [2041, 0]
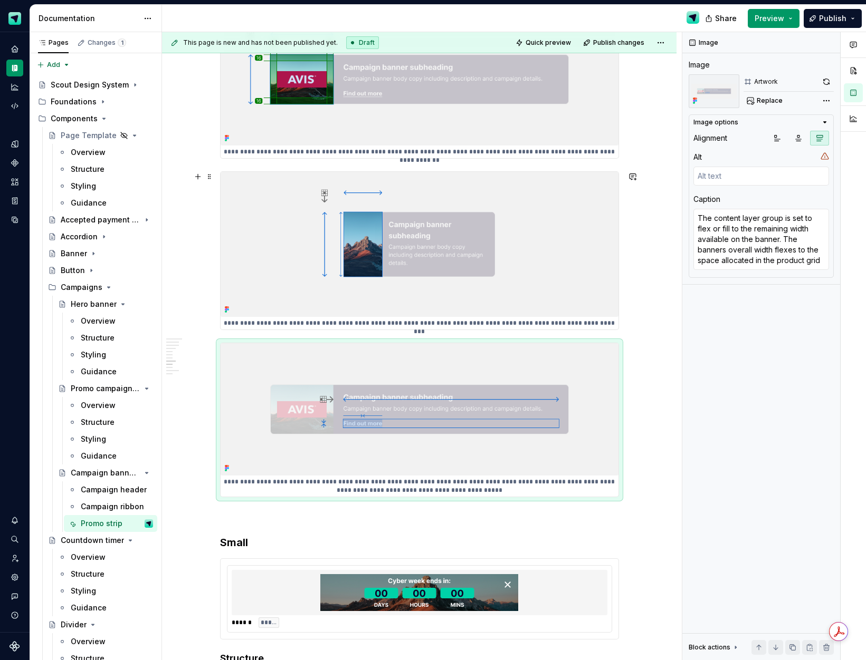
click at [598, 255] on img at bounding box center [419, 244] width 398 height 145
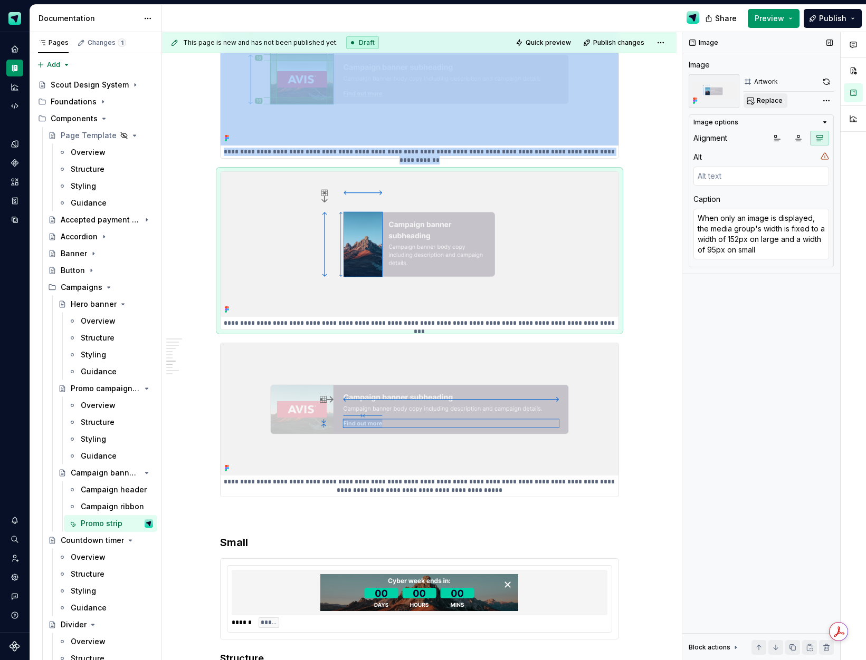
click at [769, 104] on span "Replace" at bounding box center [769, 101] width 26 height 8
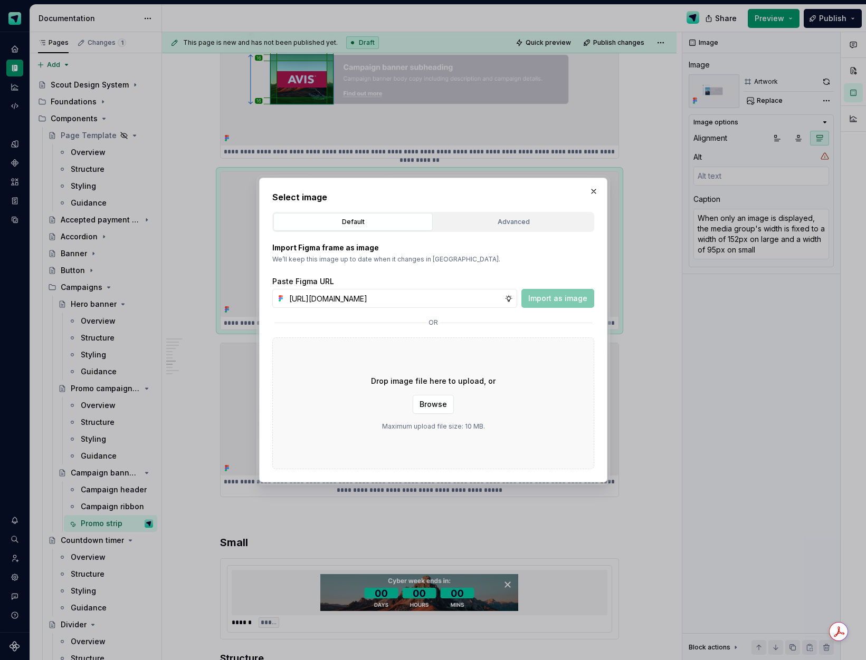
scroll to position [0, 300]
click at [571, 295] on span "Import as image" at bounding box center [557, 298] width 59 height 11
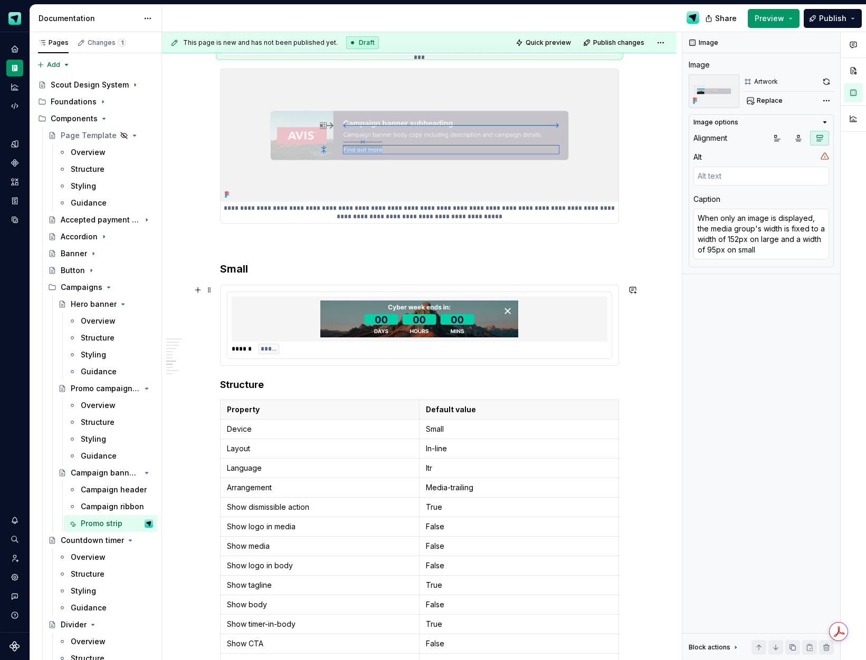
scroll to position [2305, 0]
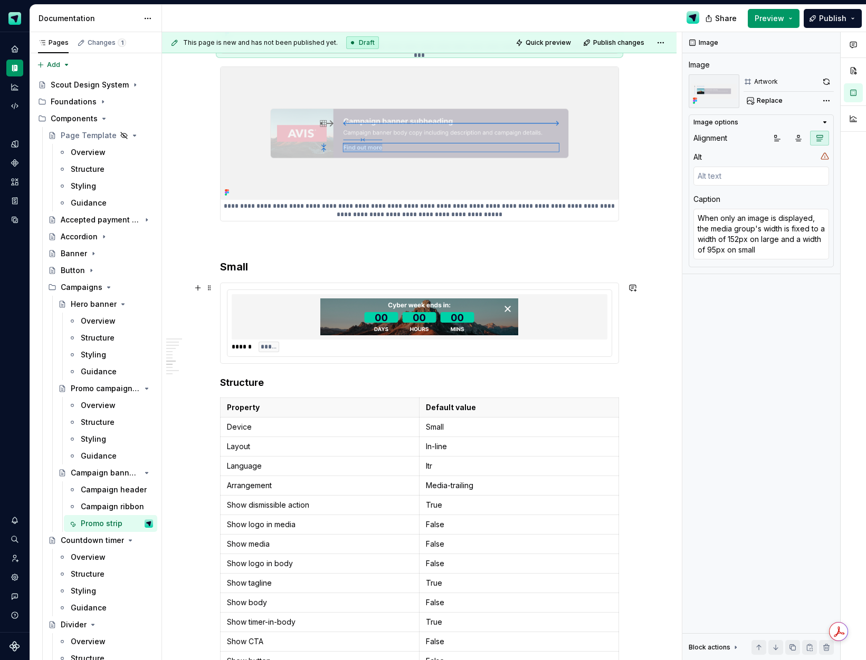
click at [536, 328] on div at bounding box center [420, 316] width 376 height 45
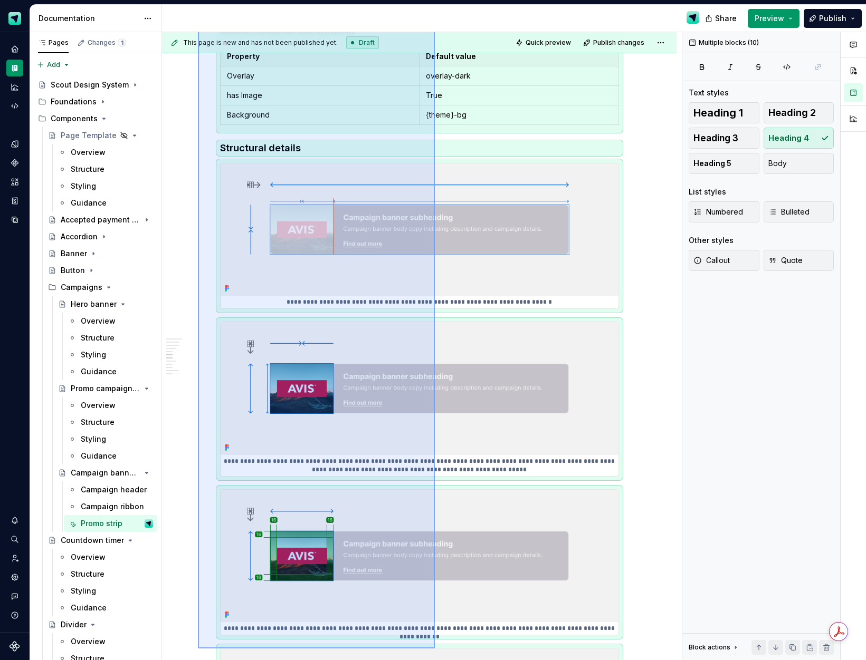
scroll to position [1570, 0]
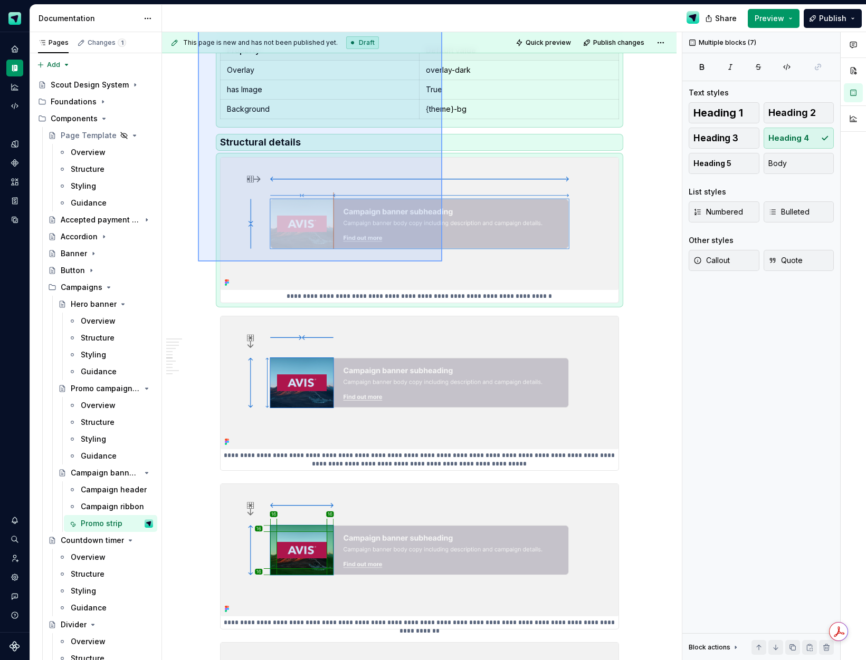
drag, startPoint x: 302, startPoint y: 550, endPoint x: 442, endPoint y: 255, distance: 326.5
click at [442, 262] on div "**********" at bounding box center [422, 346] width 520 height 629
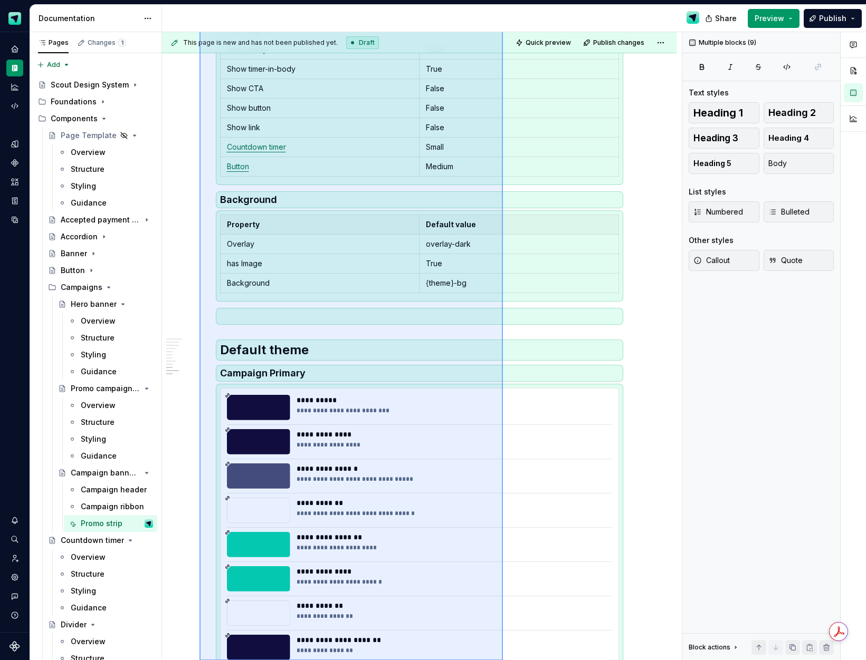
scroll to position [2868, 0]
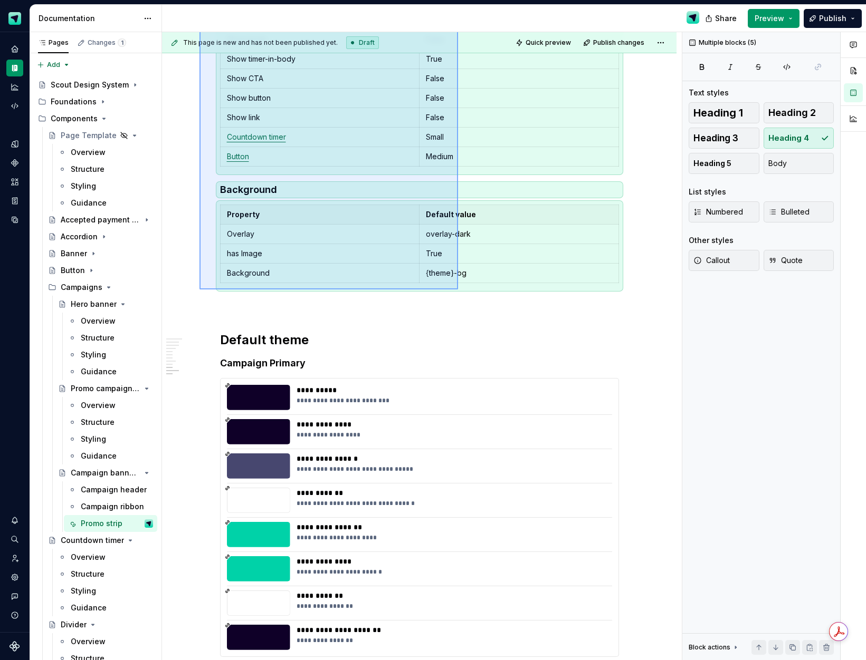
drag, startPoint x: 199, startPoint y: 159, endPoint x: 458, endPoint y: 290, distance: 289.7
click at [458, 290] on div "**********" at bounding box center [422, 346] width 520 height 629
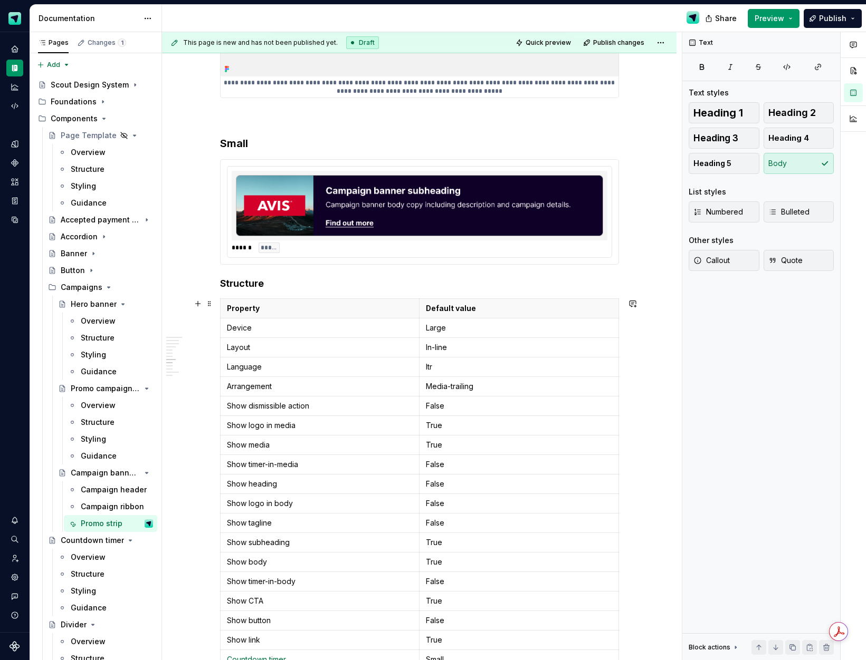
scroll to position [2377, 0]
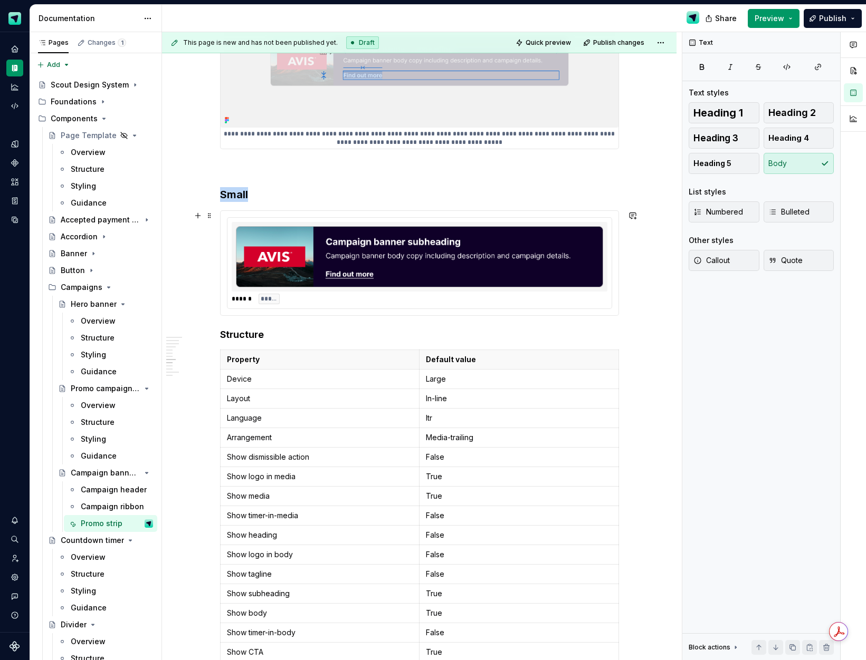
click at [364, 271] on img at bounding box center [419, 256] width 367 height 61
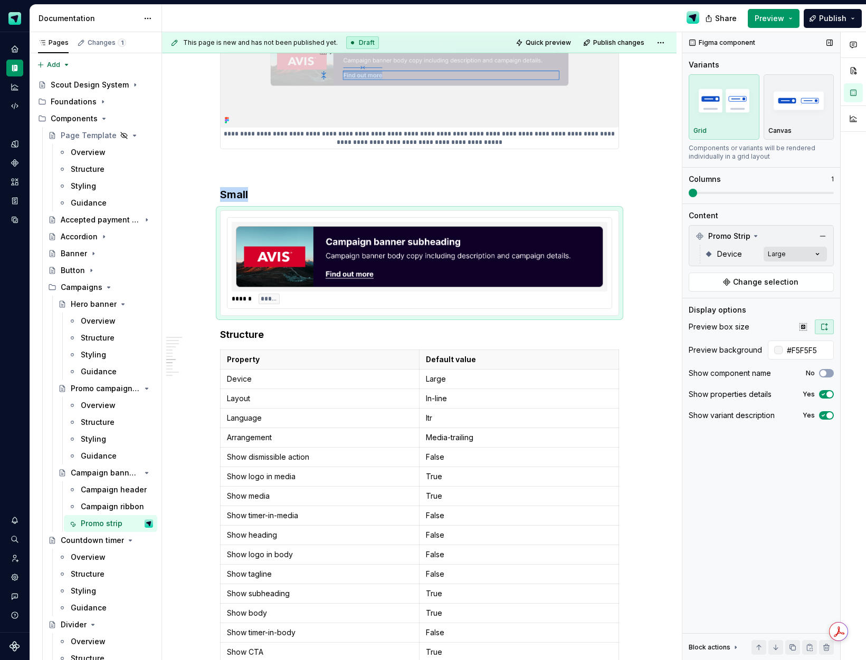
click at [778, 259] on div "Comments Open comments No comments yet Select ‘Comment’ from the block context …" at bounding box center [774, 346] width 184 height 629
drag, startPoint x: 693, startPoint y: 320, endPoint x: 695, endPoint y: 306, distance: 13.3
click at [694, 318] on div at bounding box center [695, 322] width 8 height 8
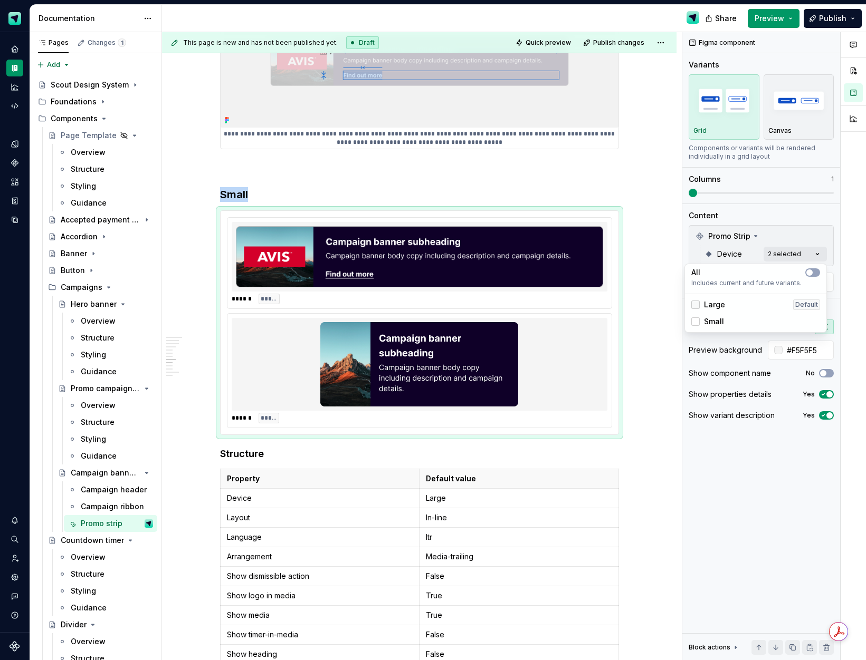
click at [695, 305] on icon at bounding box center [695, 305] width 0 height 0
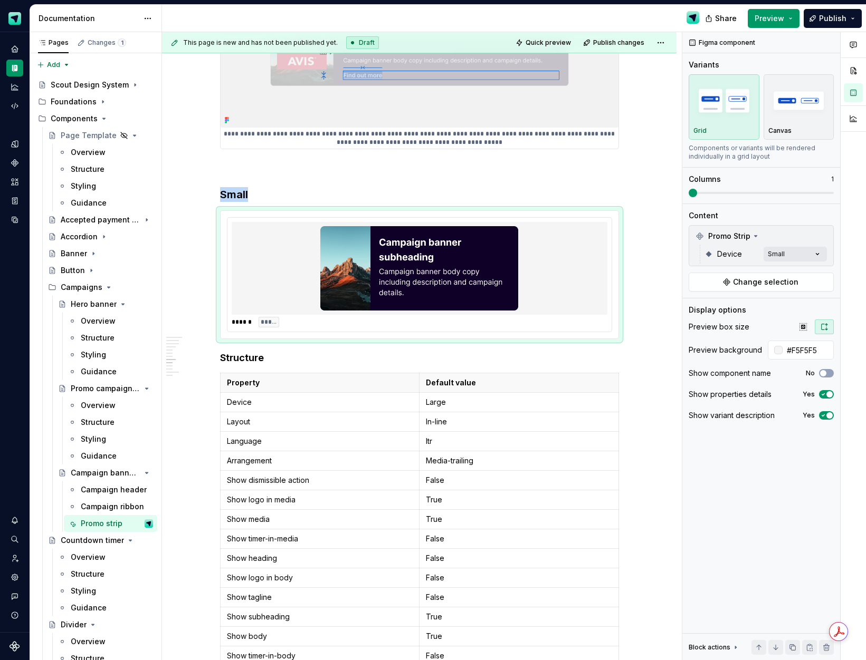
click at [211, 385] on html "Scout Design System Design system data Documentation Share Preview Publish Page…" at bounding box center [433, 330] width 866 height 660
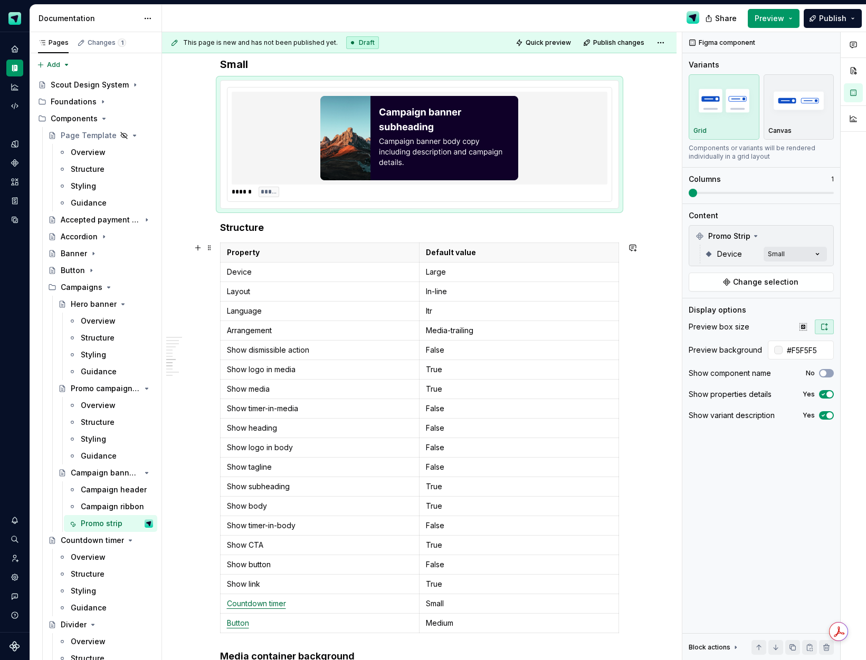
scroll to position [2509, 0]
click at [366, 340] on td "Show dismissible action" at bounding box center [319, 349] width 199 height 20
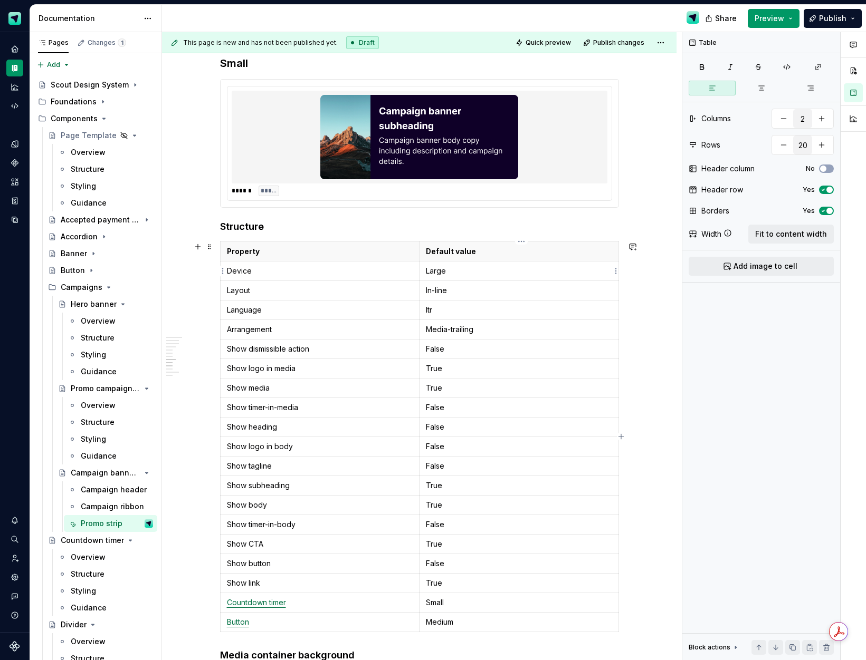
click at [443, 277] on td "Large" at bounding box center [518, 271] width 199 height 20
click at [446, 270] on p "Large" at bounding box center [519, 271] width 186 height 11
drag, startPoint x: 446, startPoint y: 270, endPoint x: 459, endPoint y: 274, distance: 13.8
click at [446, 270] on p "Large" at bounding box center [519, 271] width 186 height 11
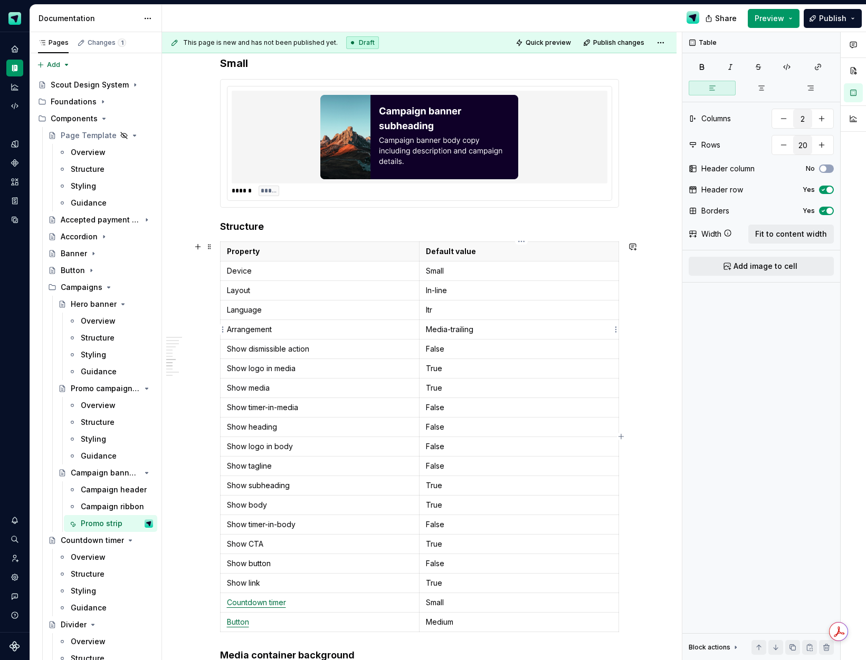
click at [471, 333] on p "Media-trailing" at bounding box center [519, 329] width 186 height 11
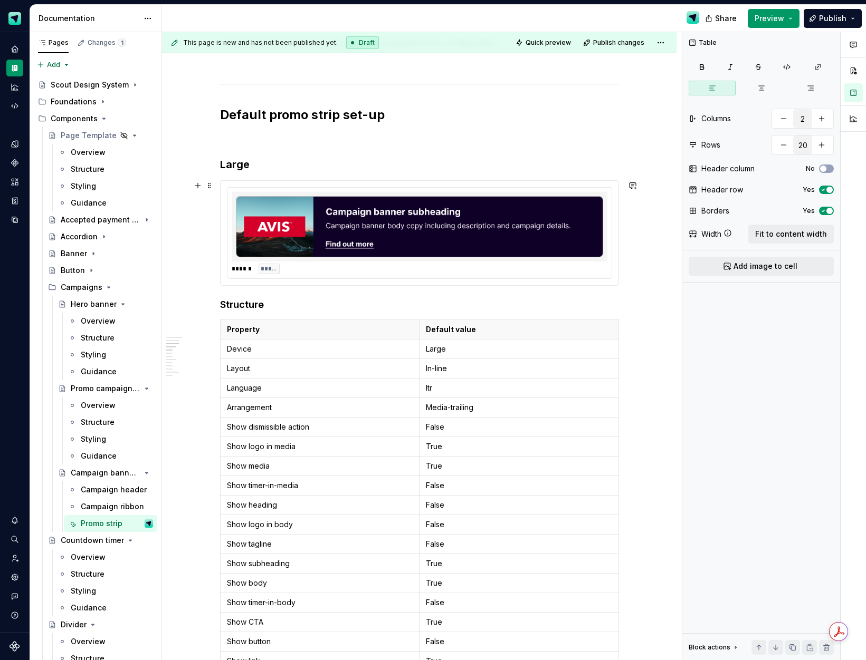
scroll to position [889, 0]
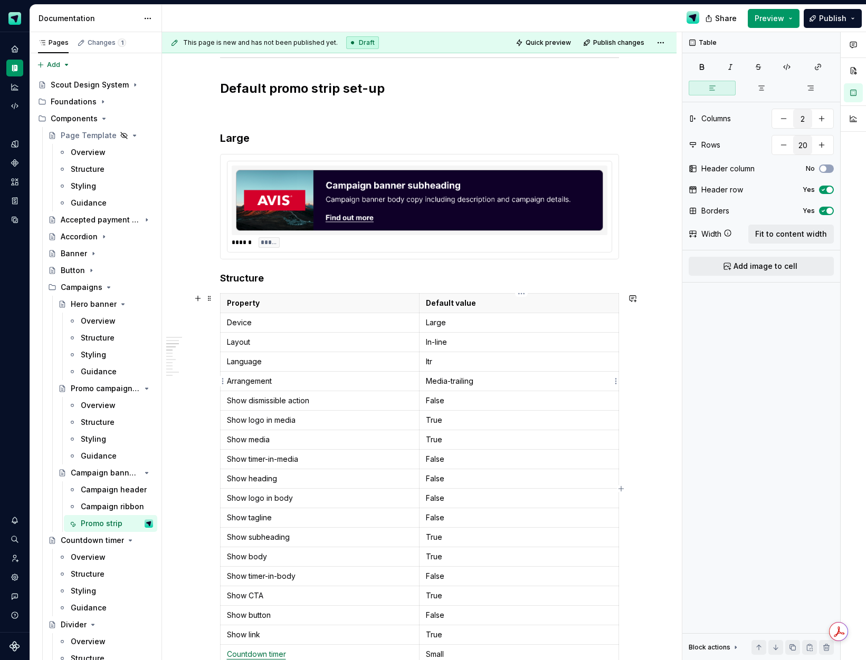
click at [465, 384] on p "Media-trailing" at bounding box center [519, 381] width 186 height 11
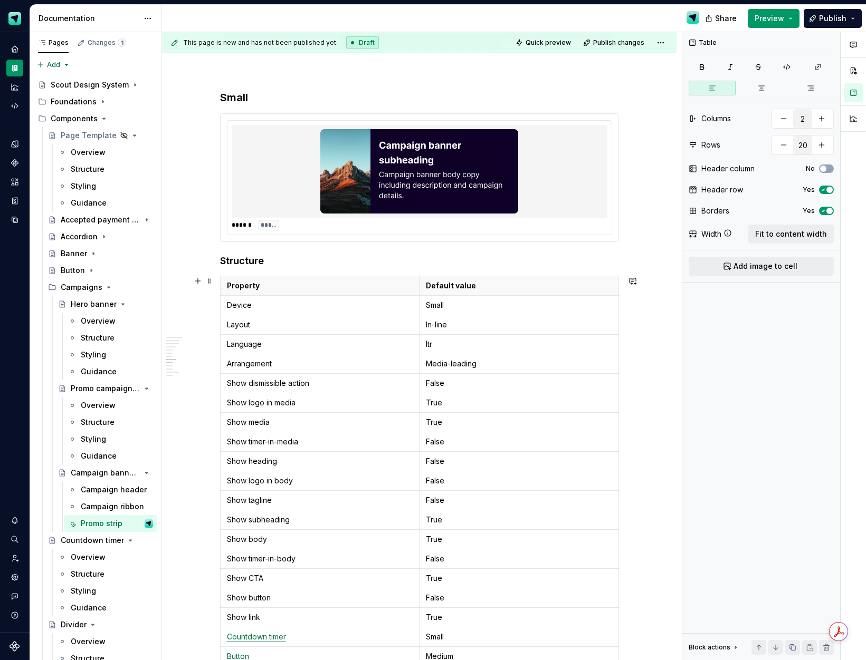
scroll to position [2474, 0]
click at [449, 408] on p "True" at bounding box center [519, 403] width 186 height 11
drag, startPoint x: 450, startPoint y: 402, endPoint x: 588, endPoint y: 400, distance: 138.2
click at [588, 400] on p "False (best to use the in-body option instead)" at bounding box center [519, 403] width 186 height 11
copy p "(best to use the in-body option instead)"
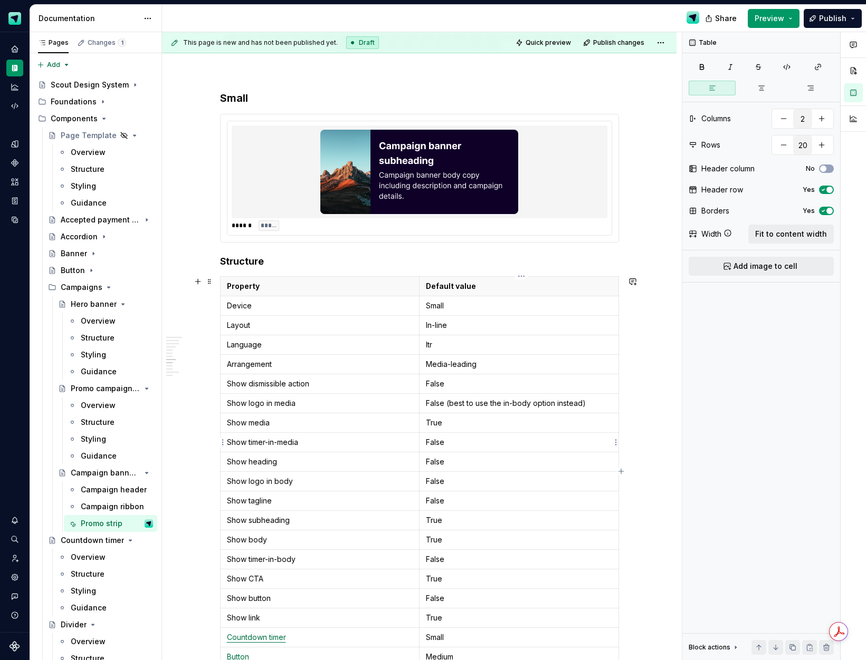
click at [473, 449] on td "False" at bounding box center [518, 443] width 199 height 20
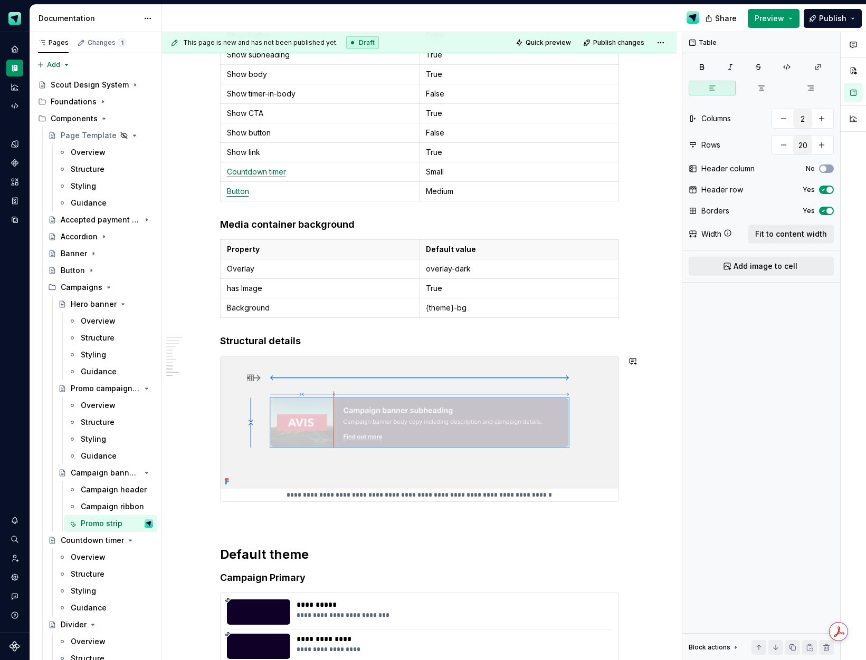
scroll to position [2967, 0]
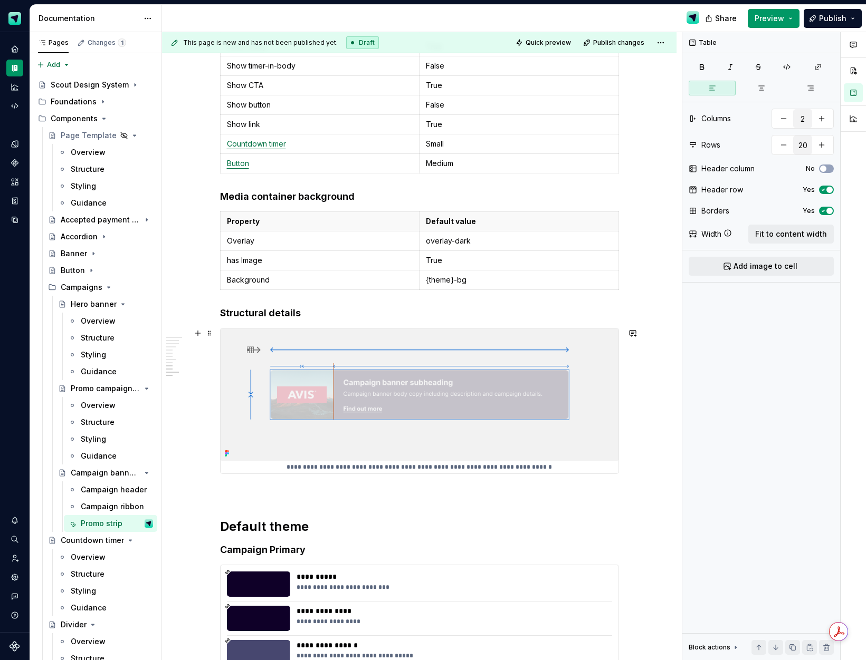
click at [409, 400] on img at bounding box center [419, 395] width 398 height 132
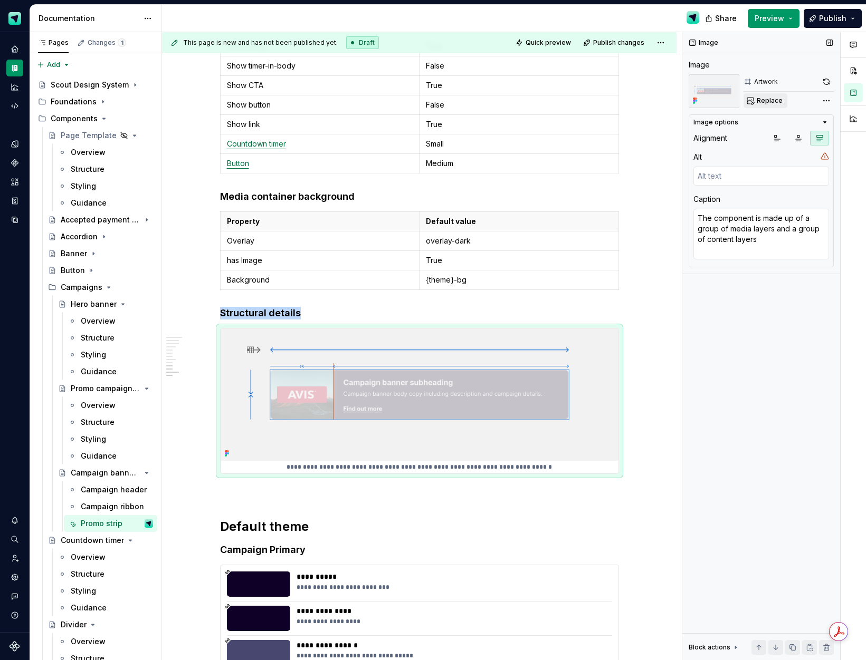
click at [772, 100] on span "Replace" at bounding box center [769, 101] width 26 height 8
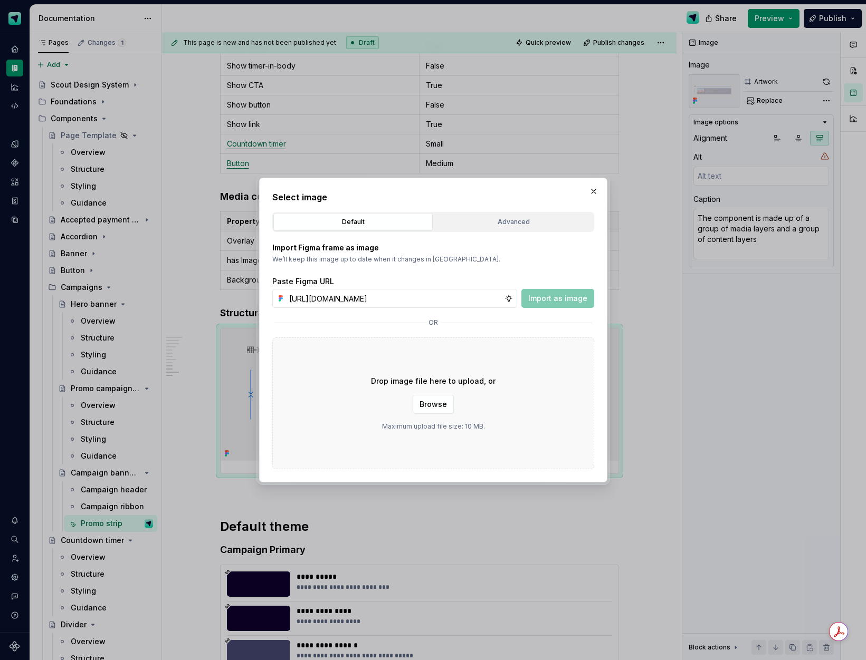
scroll to position [0, 299]
click at [547, 302] on span "Import as image" at bounding box center [557, 298] width 59 height 11
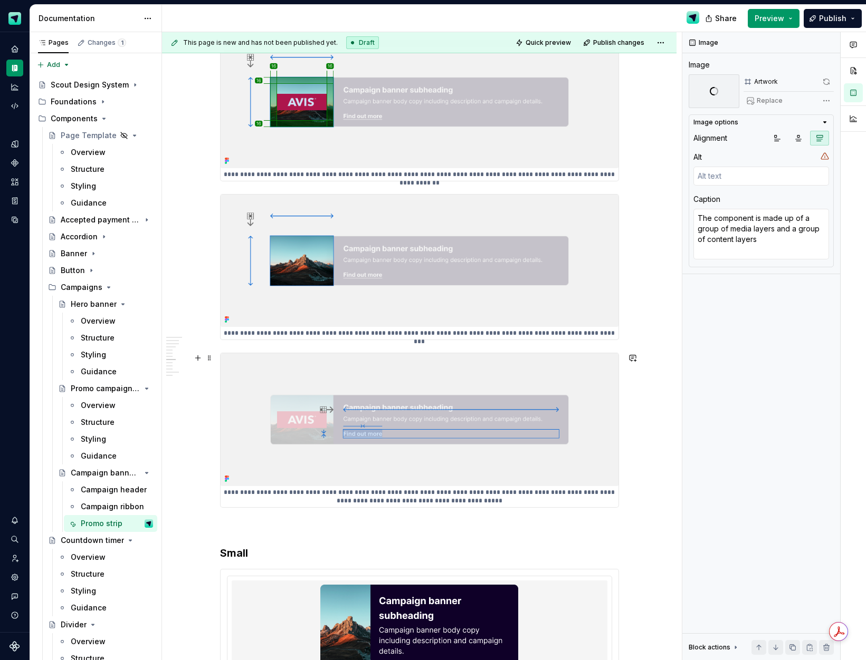
scroll to position [1831, 0]
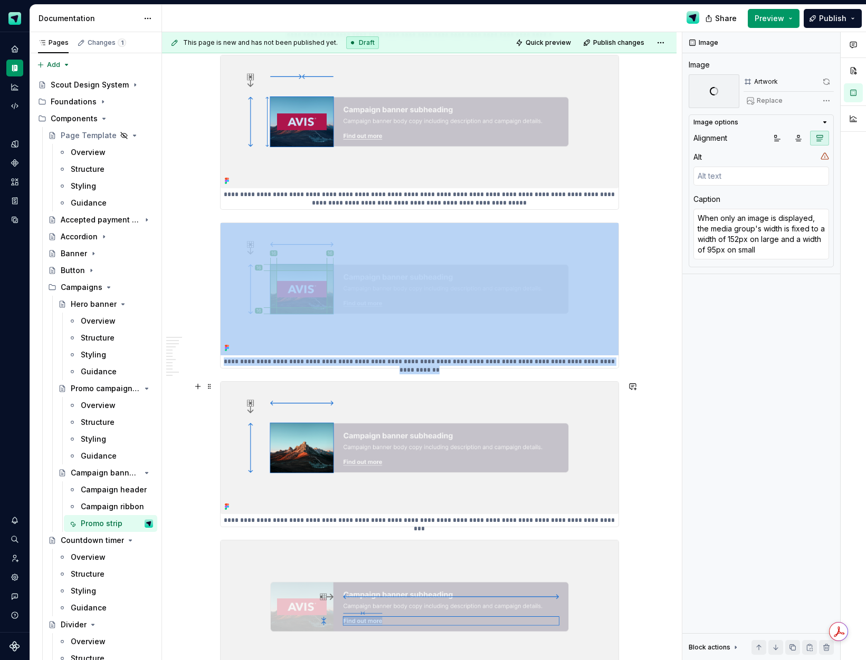
click at [348, 471] on img at bounding box center [419, 448] width 398 height 132
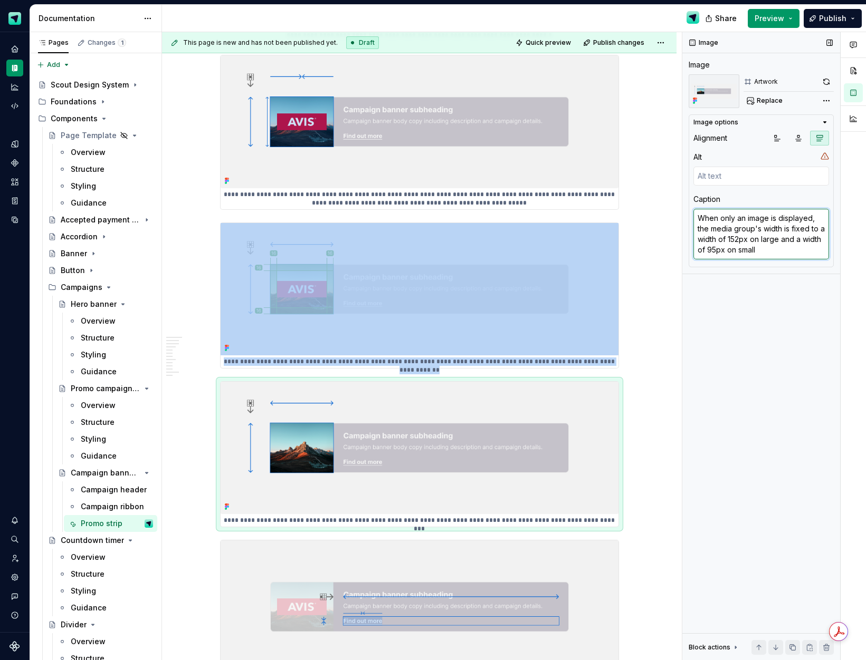
click at [759, 249] on textarea "When only an image is displayed, the media group's width is fixed to a width of…" at bounding box center [761, 234] width 136 height 51
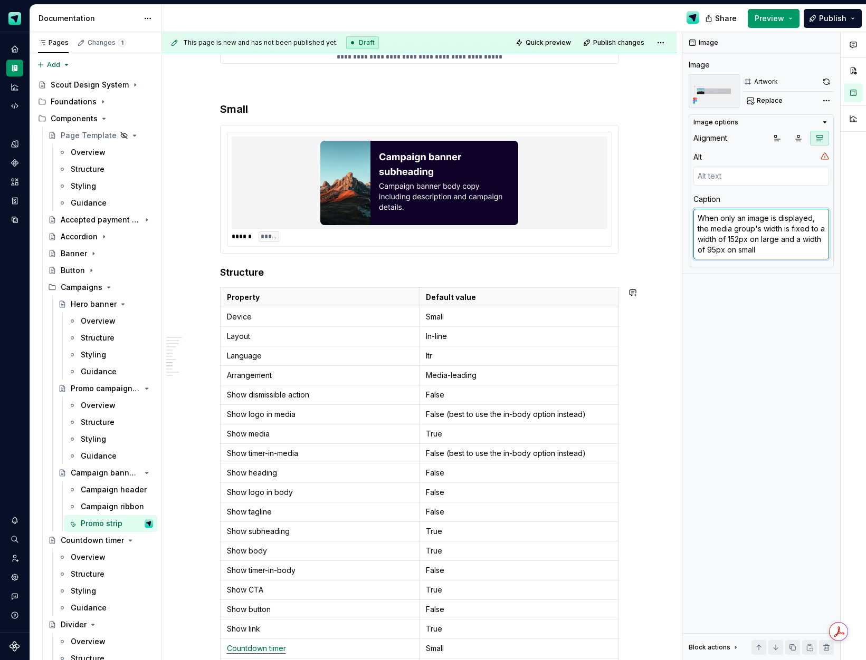
scroll to position [2447, 0]
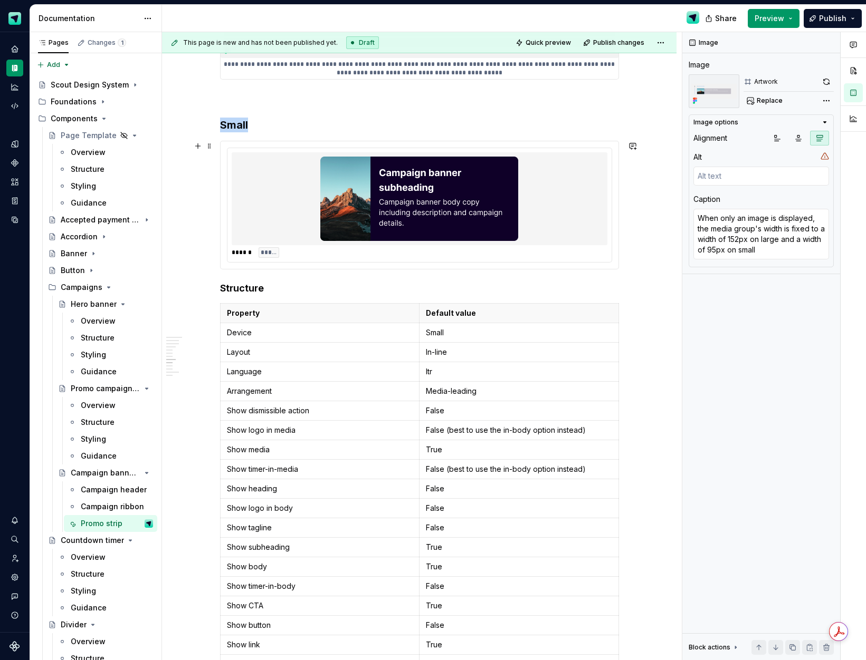
click at [418, 194] on img at bounding box center [419, 199] width 198 height 84
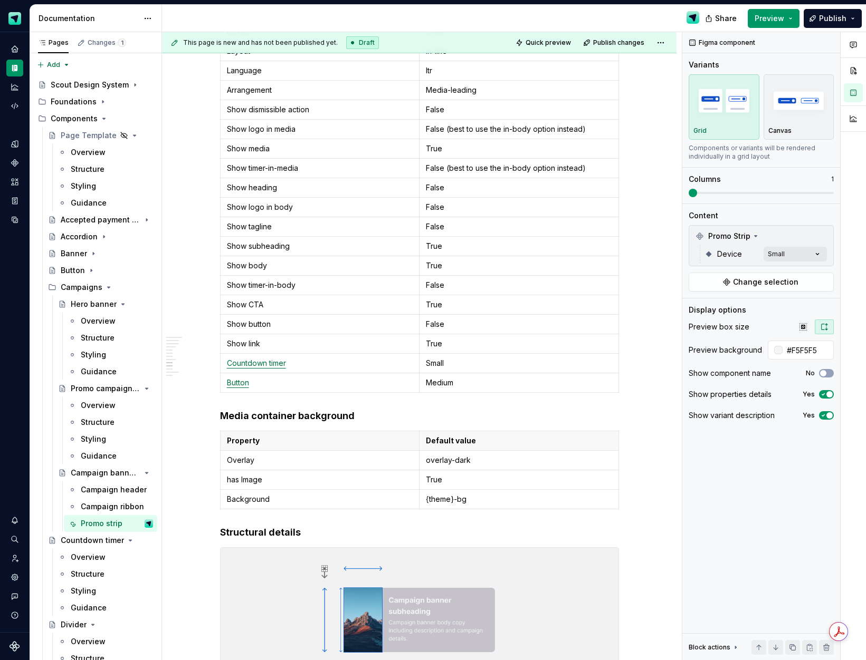
scroll to position [2913, 0]
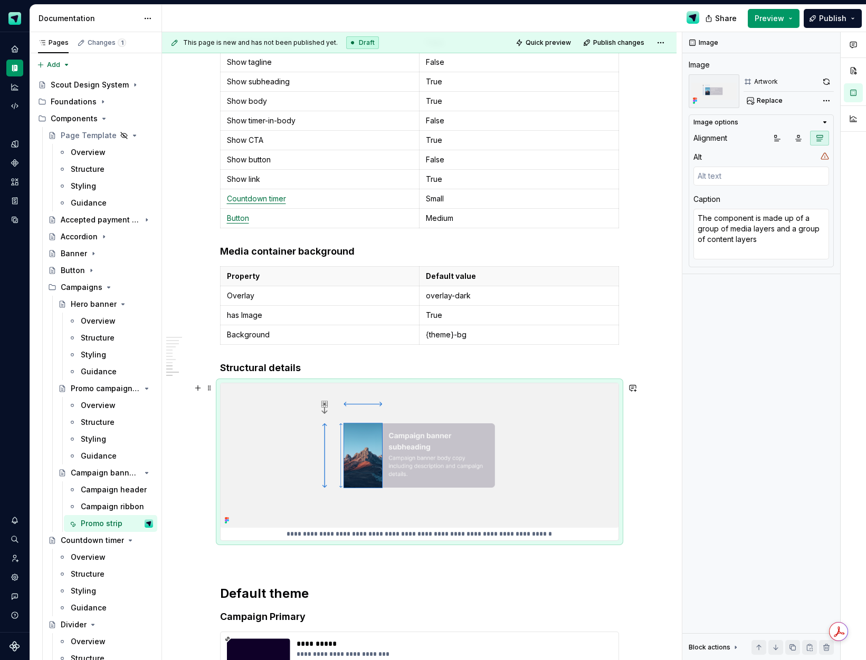
drag, startPoint x: 405, startPoint y: 461, endPoint x: 510, endPoint y: 398, distance: 122.8
click at [405, 461] on img at bounding box center [419, 455] width 398 height 145
click at [746, 247] on textarea "The component is made up of a group of media layers and a group of content laye…" at bounding box center [761, 234] width 136 height 51
paste textarea "When only an image is displayed, the media group's width is fixed to a width of…"
drag, startPoint x: 792, startPoint y: 239, endPoint x: 819, endPoint y: 229, distance: 28.9
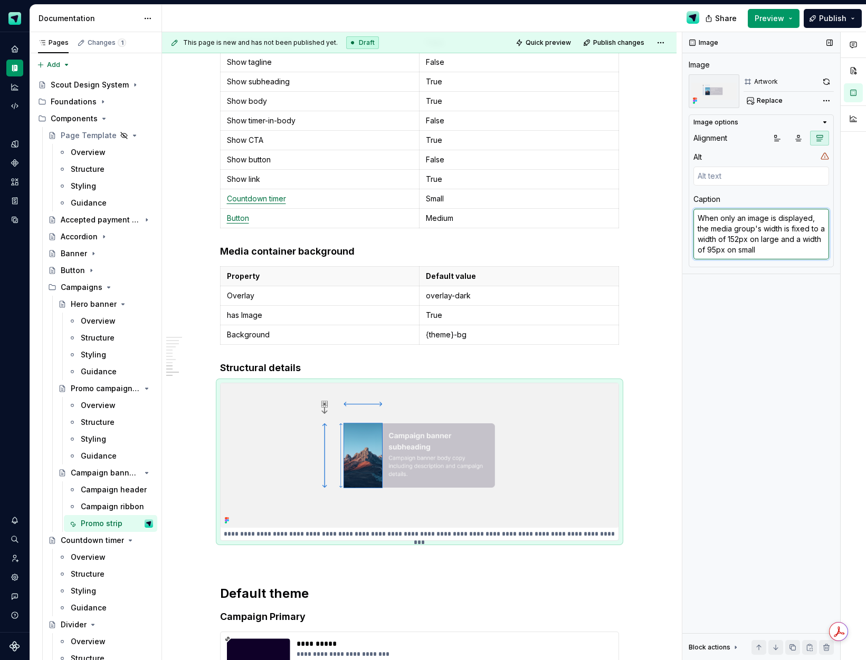
click at [819, 229] on textarea "When only an image is displayed, the media group's width is fixed to a width of…" at bounding box center [761, 234] width 136 height 51
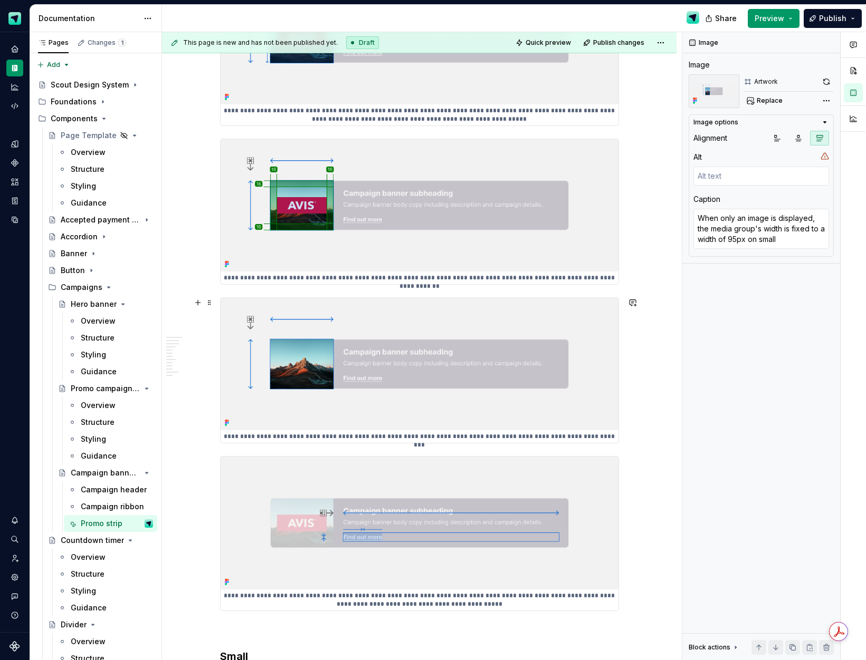
scroll to position [1905, 0]
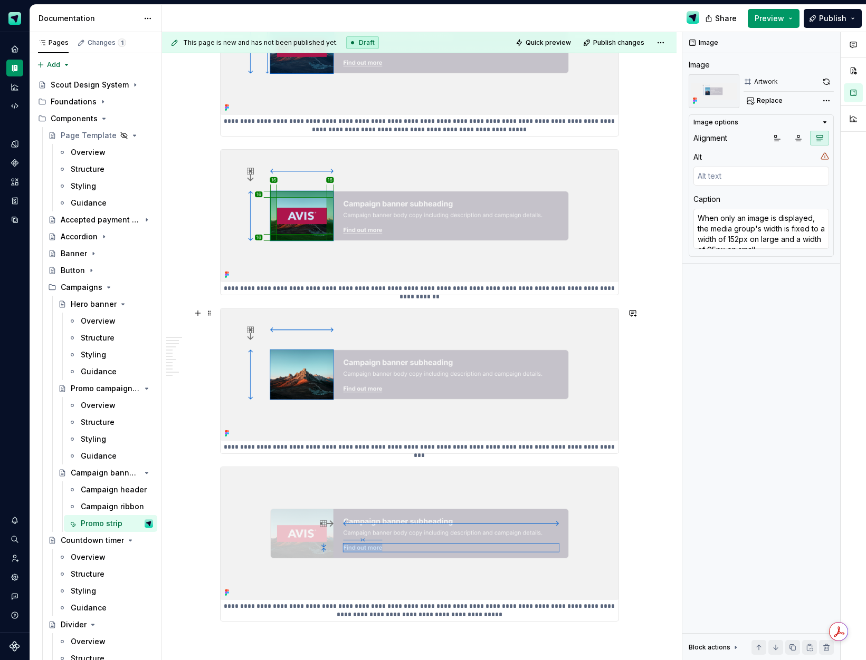
click at [365, 390] on img at bounding box center [419, 375] width 398 height 132
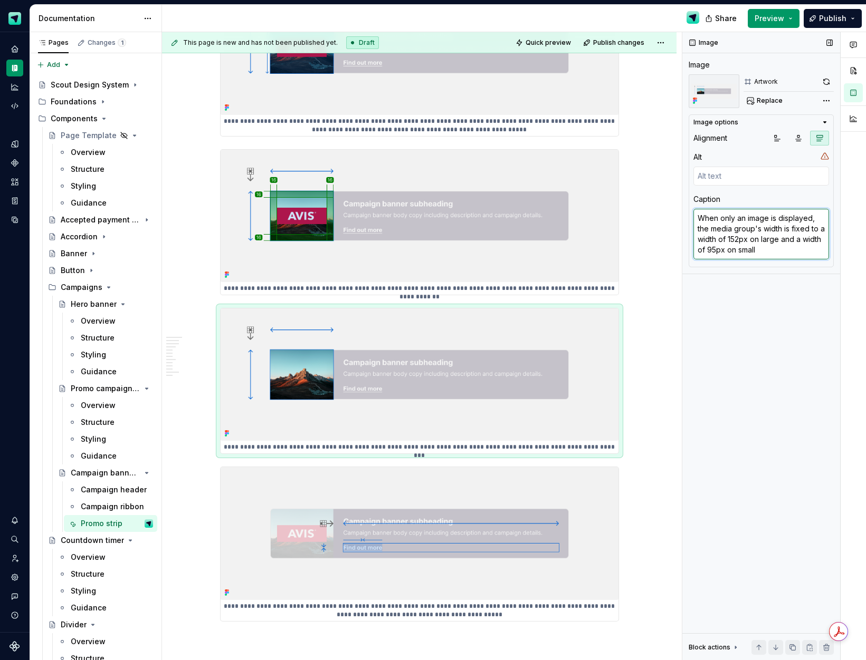
drag, startPoint x: 779, startPoint y: 242, endPoint x: 782, endPoint y: 265, distance: 24.0
click at [782, 266] on div "Image options Alignment Alt Caption When only an image is displayed, the media …" at bounding box center [760, 190] width 145 height 153
click at [785, 246] on textarea "When only an image is displayed, the media group's width is fixed to a width of…" at bounding box center [761, 234] width 136 height 51
drag, startPoint x: 780, startPoint y: 242, endPoint x: 782, endPoint y: 254, distance: 12.9
click at [782, 254] on textarea "When only an image is displayed, the media group's width is fixed to a width of…" at bounding box center [761, 234] width 136 height 51
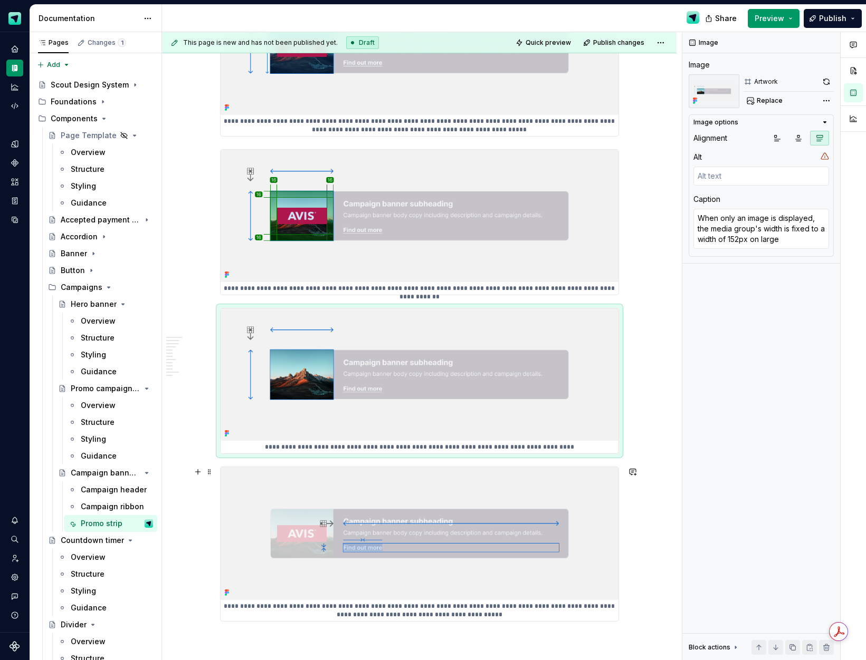
click at [647, 466] on div "**********" at bounding box center [419, 204] width 514 height 3852
drag, startPoint x: 673, startPoint y: 414, endPoint x: 672, endPoint y: 408, distance: 5.9
click at [673, 414] on div "**********" at bounding box center [422, 346] width 520 height 629
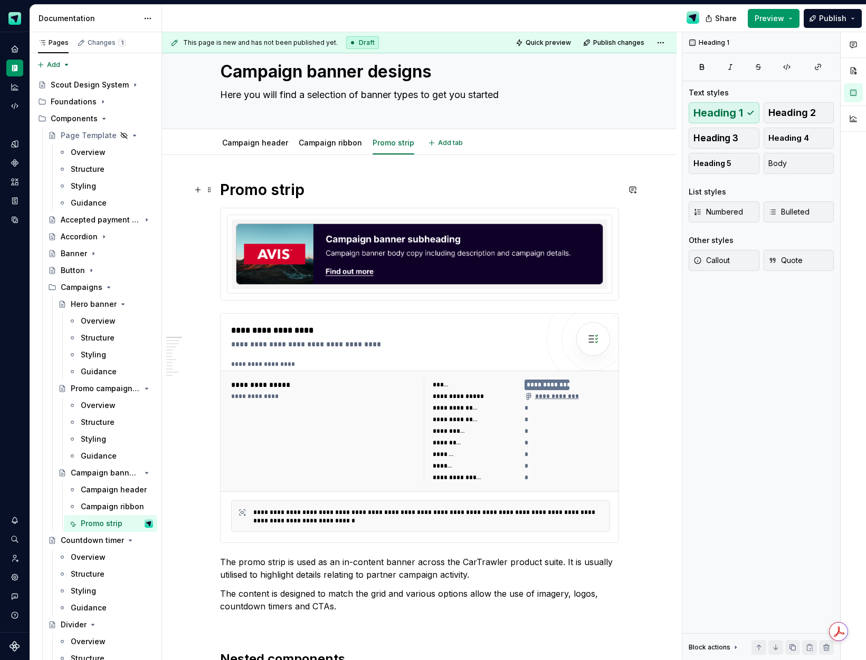
scroll to position [0, 0]
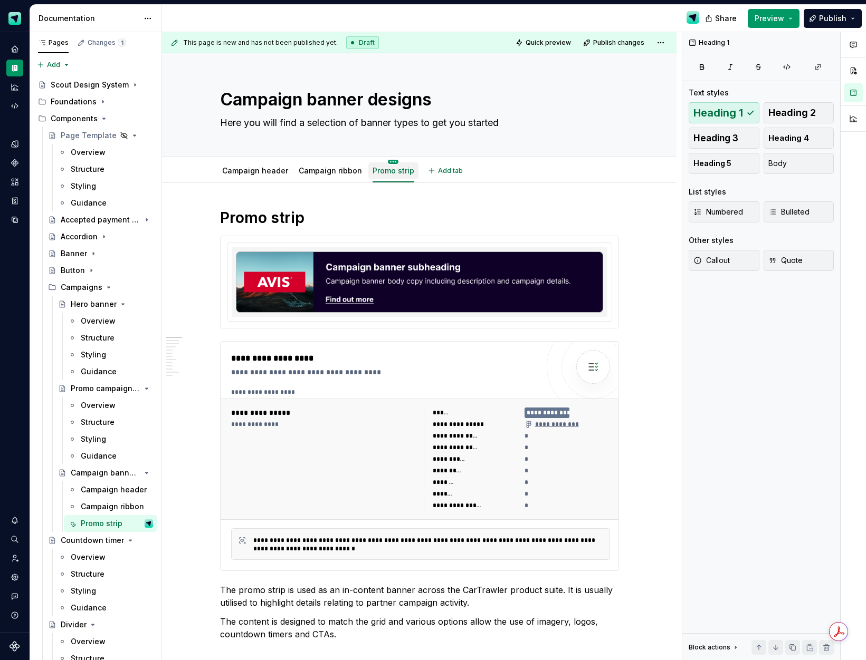
click at [393, 161] on html "Scout Design System Design system data Documentation Share Preview Publish Page…" at bounding box center [433, 330] width 866 height 660
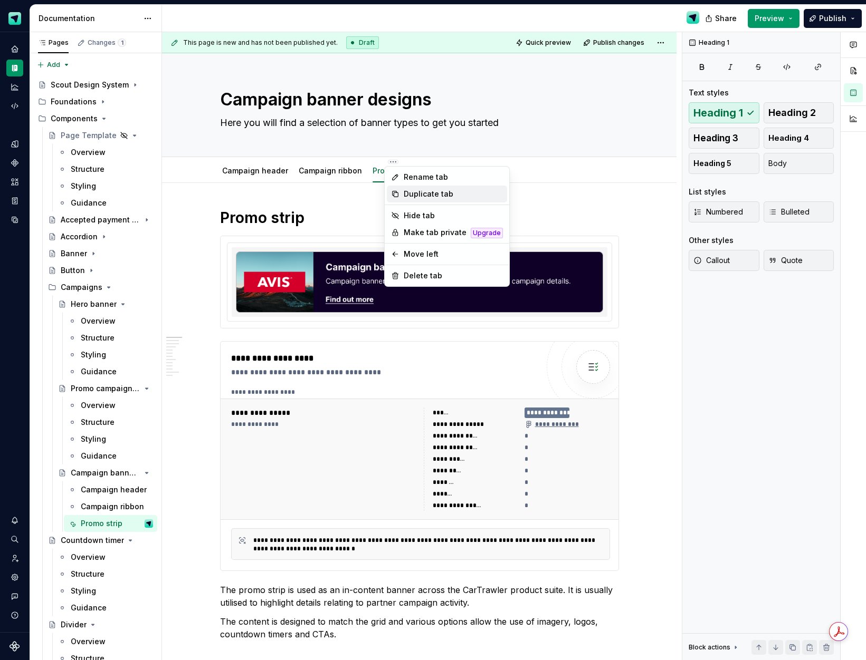
click at [406, 191] on div "Duplicate tab" at bounding box center [453, 194] width 99 height 11
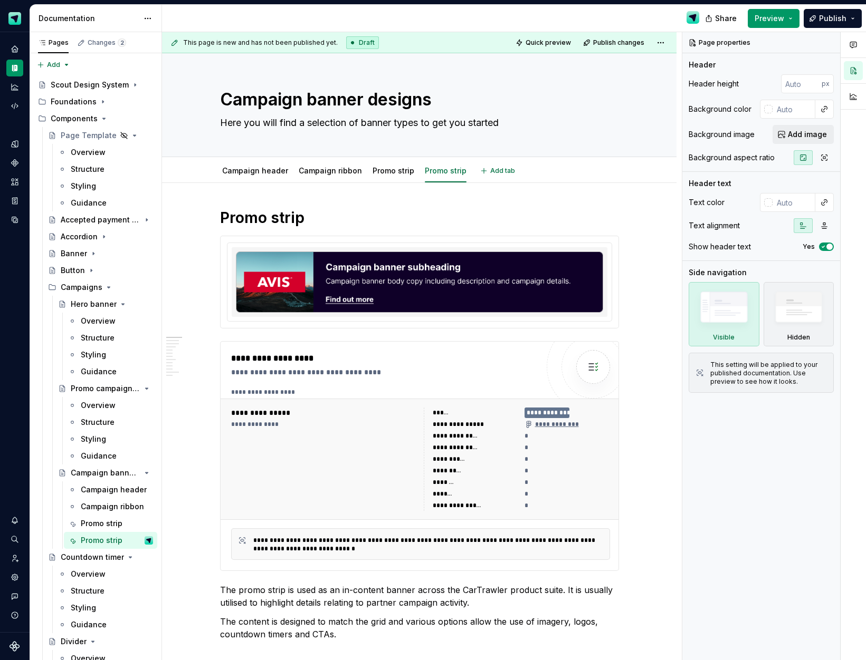
click at [439, 161] on html "Scout Design System Design system data Documentation Share Preview Publish Page…" at bounding box center [433, 330] width 866 height 660
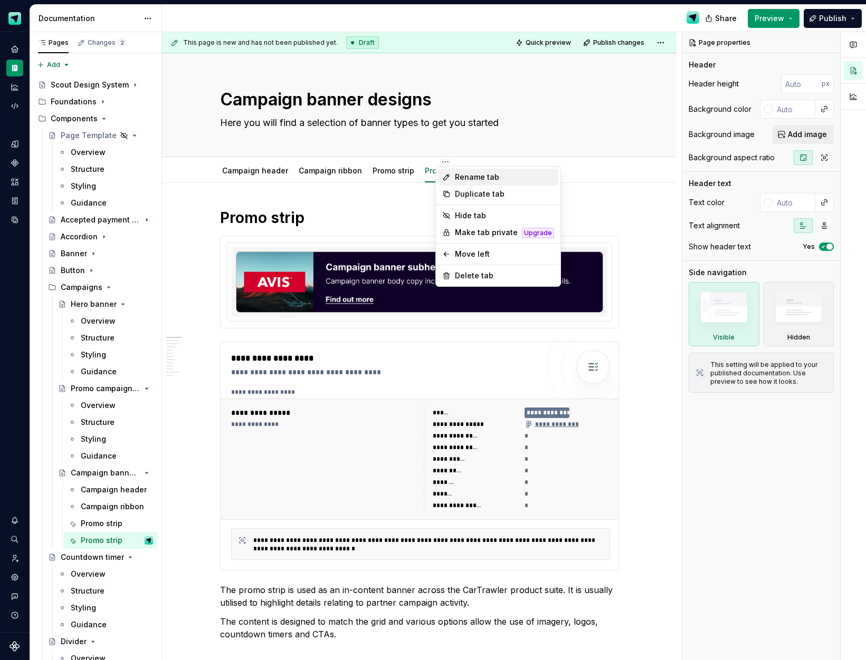
click at [453, 179] on div "Rename tab" at bounding box center [498, 177] width 120 height 17
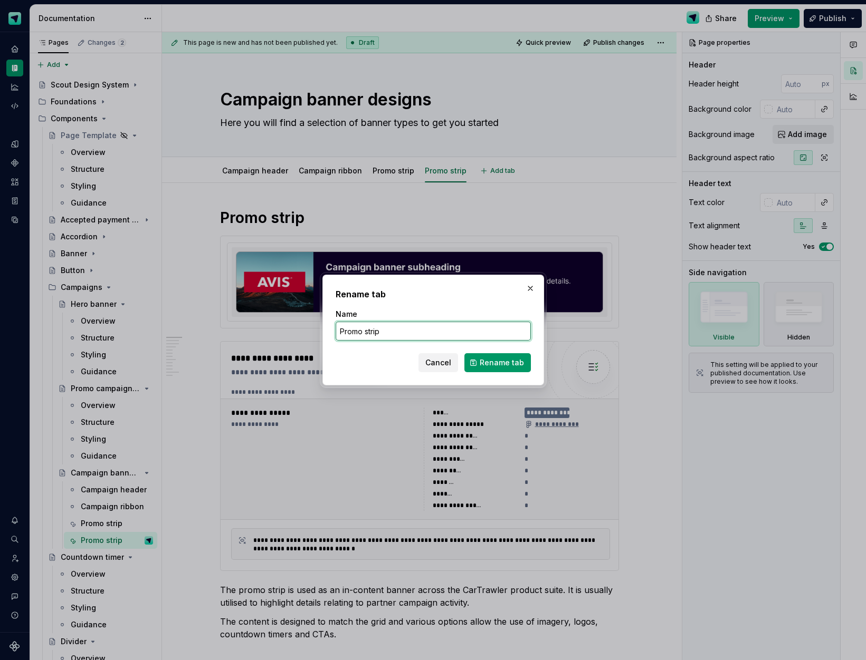
click at [400, 334] on input "Promo strip" at bounding box center [432, 331] width 195 height 19
click at [492, 369] on button "Rename tab" at bounding box center [497, 362] width 66 height 19
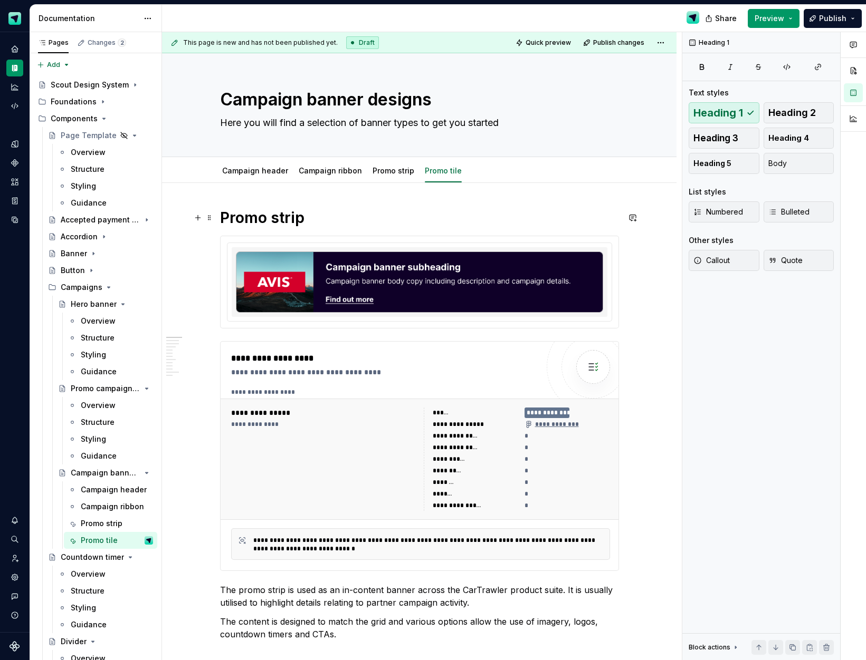
click at [285, 223] on h1 "Promo strip" at bounding box center [419, 217] width 399 height 19
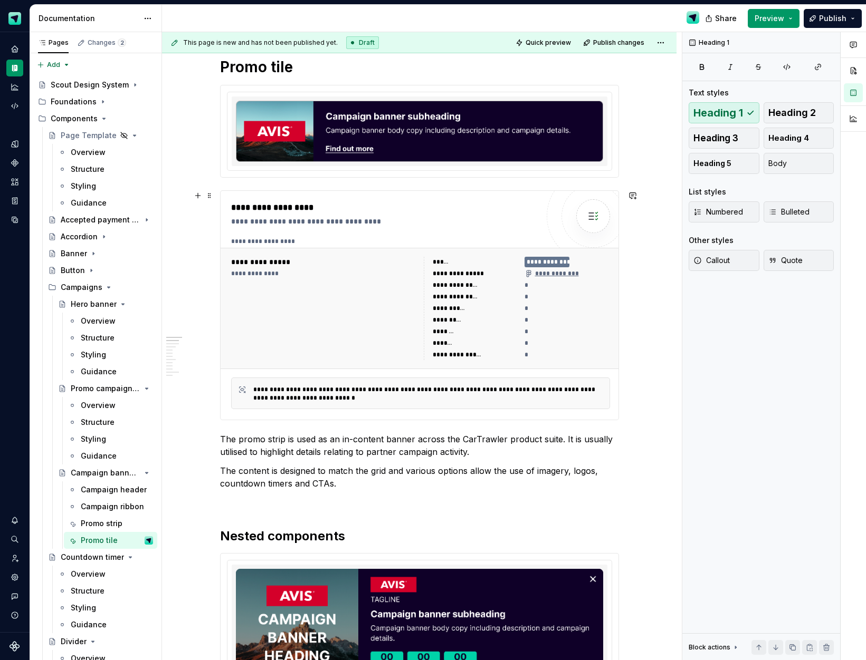
click at [360, 299] on div "**********" at bounding box center [324, 308] width 186 height 103
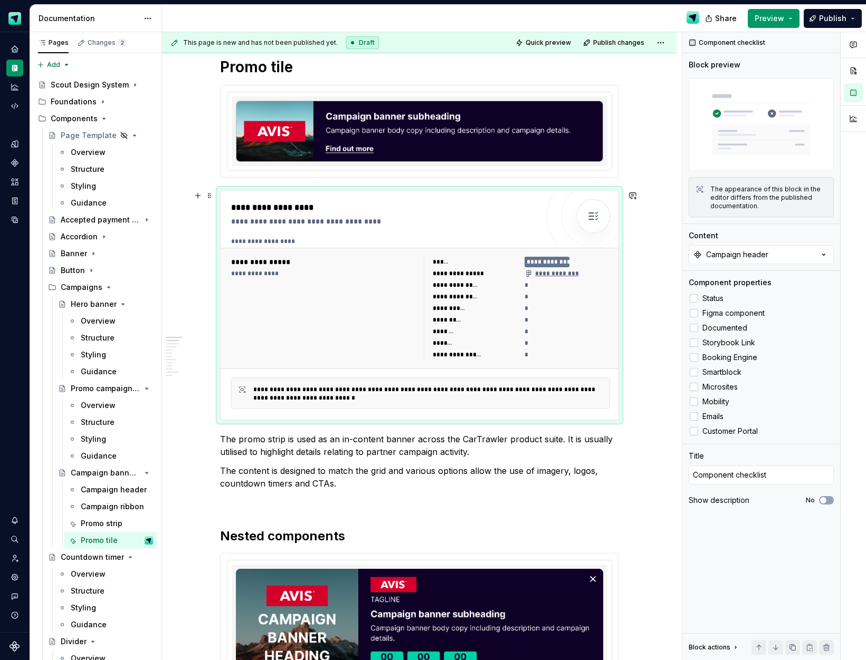
click at [493, 271] on div "**********" at bounding box center [475, 273] width 85 height 11
click at [742, 257] on div "Campaign header" at bounding box center [737, 254] width 62 height 11
click at [732, 331] on div "Promo tile" at bounding box center [761, 331] width 132 height 11
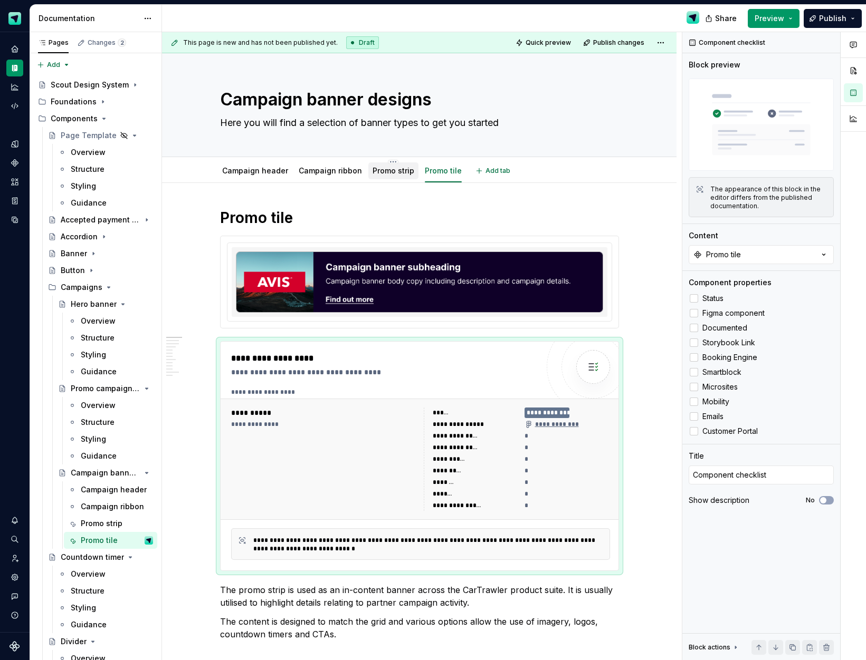
click at [389, 171] on link "Promo strip" at bounding box center [393, 170] width 42 height 9
click at [372, 456] on div "**********" at bounding box center [324, 459] width 186 height 103
click at [745, 257] on div "Campaign header" at bounding box center [737, 254] width 62 height 11
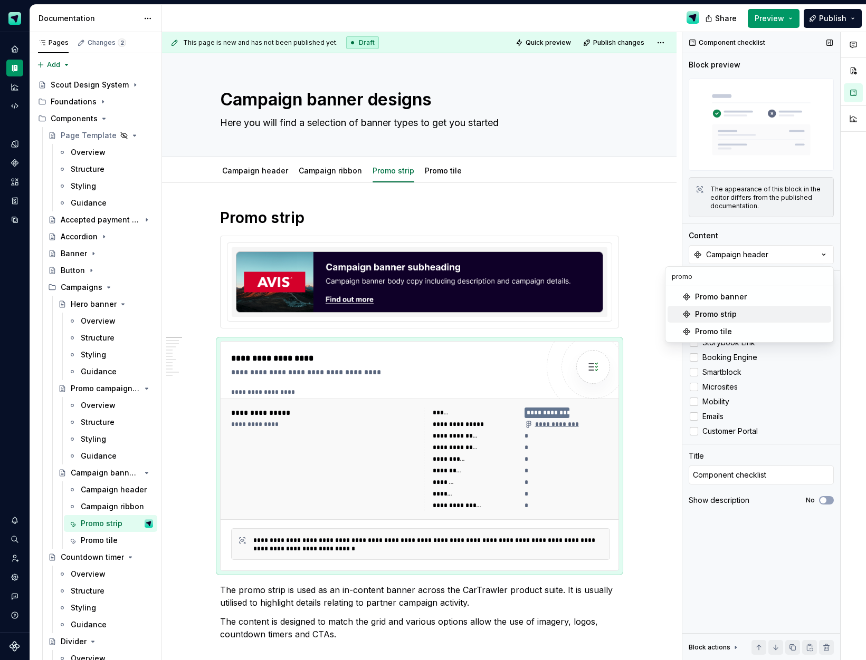
drag, startPoint x: 732, startPoint y: 315, endPoint x: 686, endPoint y: 303, distance: 47.5
click at [732, 315] on div "Promo strip" at bounding box center [716, 314] width 42 height 11
click at [341, 179] on div "Campaign ribbon" at bounding box center [330, 170] width 72 height 17
click at [347, 171] on link "Campaign ribbon" at bounding box center [330, 170] width 63 height 9
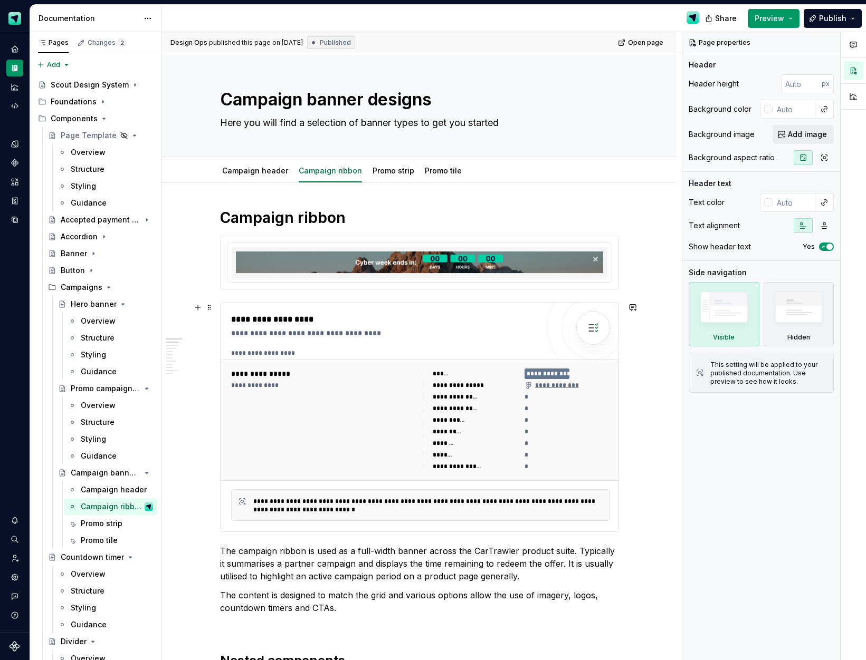
click at [375, 417] on div "**********" at bounding box center [324, 420] width 186 height 103
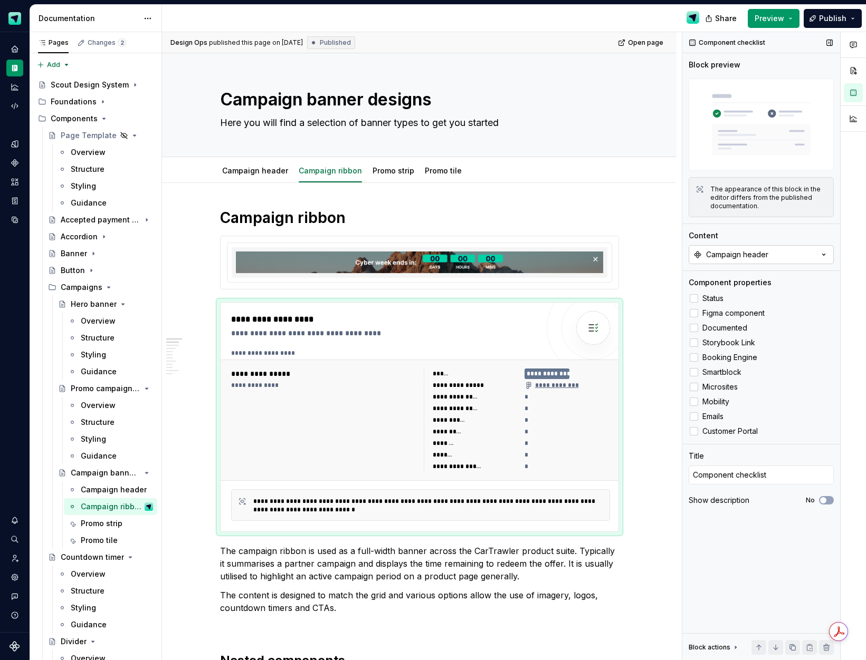
click at [752, 257] on div "Campaign header" at bounding box center [737, 254] width 62 height 11
click at [726, 348] on div "Campaign ribbon" at bounding box center [726, 349] width 63 height 11
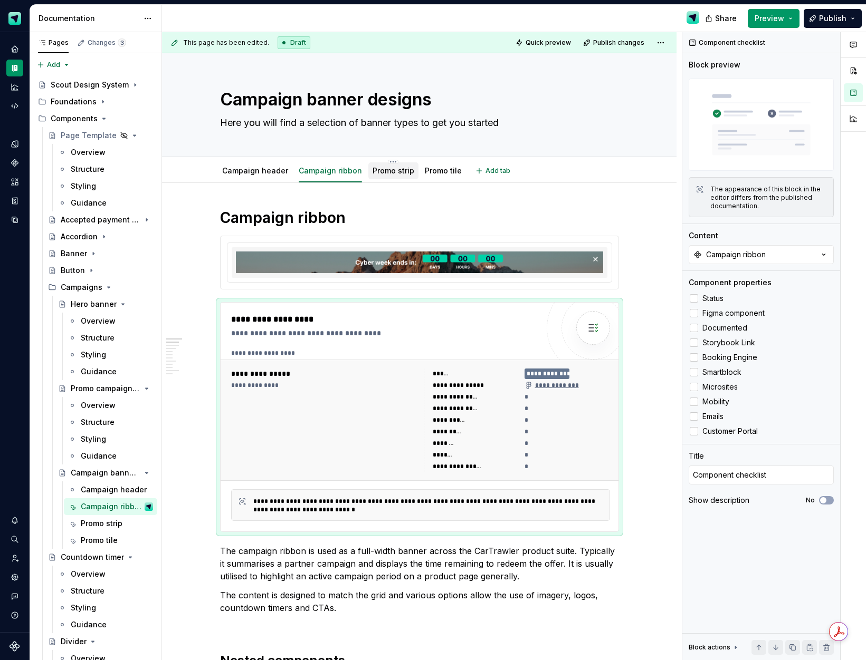
click at [395, 164] on div "Promo strip" at bounding box center [393, 170] width 50 height 17
click at [390, 174] on link "Promo strip" at bounding box center [393, 170] width 42 height 9
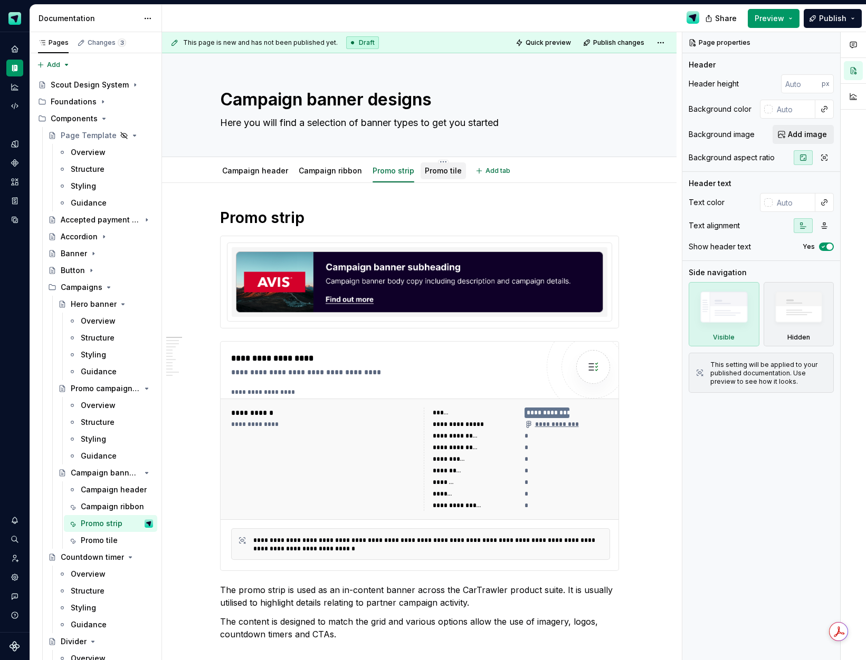
click at [439, 174] on link "Promo tile" at bounding box center [443, 170] width 37 height 9
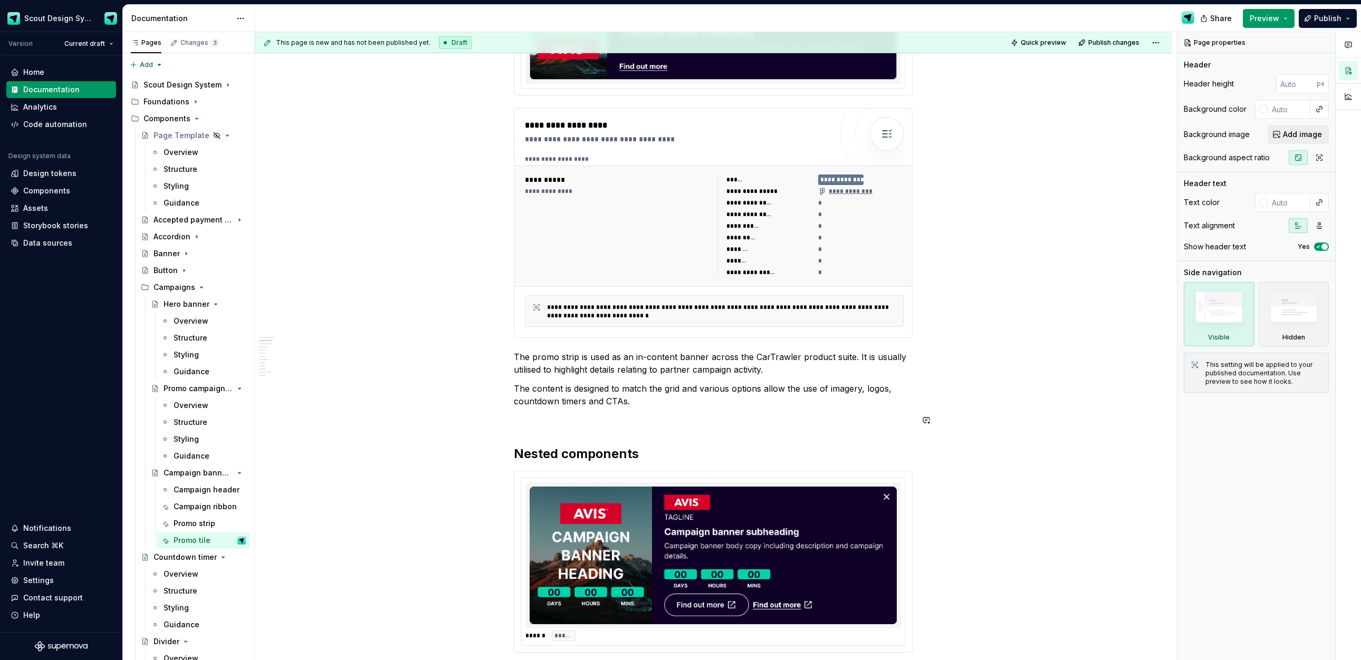
scroll to position [260, 0]
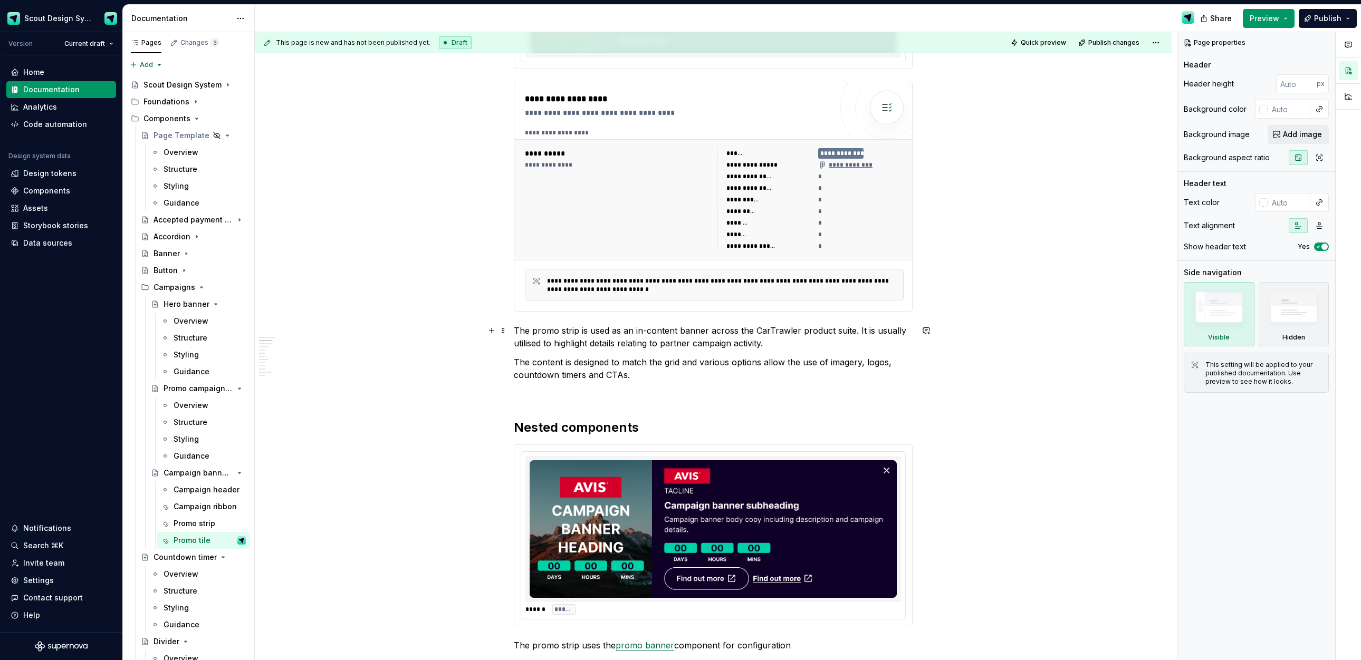
click at [571, 332] on p "The promo strip is used as an in-content banner across the CarTrawler product s…" at bounding box center [713, 336] width 399 height 25
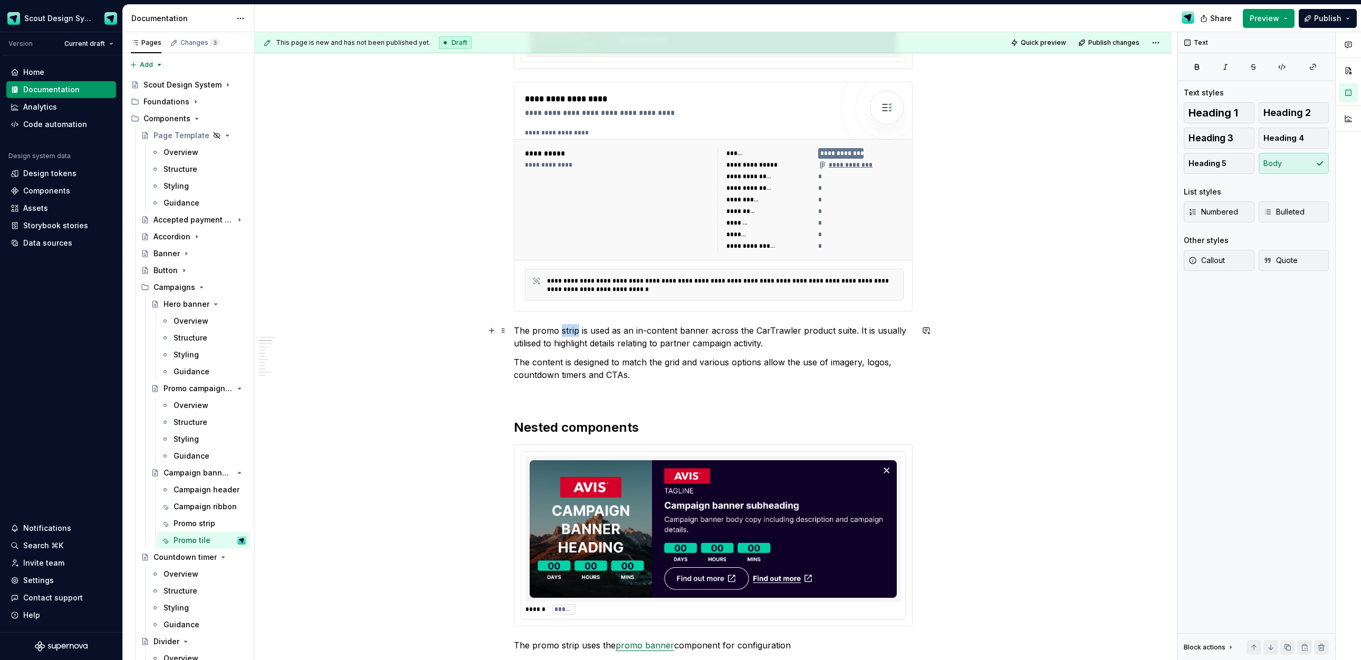
click at [571, 332] on p "The promo strip is used as an in-content banner across the CarTrawler product s…" at bounding box center [713, 336] width 399 height 25
drag, startPoint x: 634, startPoint y: 376, endPoint x: 641, endPoint y: 376, distance: 6.9
click at [635, 376] on p "The content is designed to match the grid and various options allow the use of …" at bounding box center [713, 368] width 399 height 25
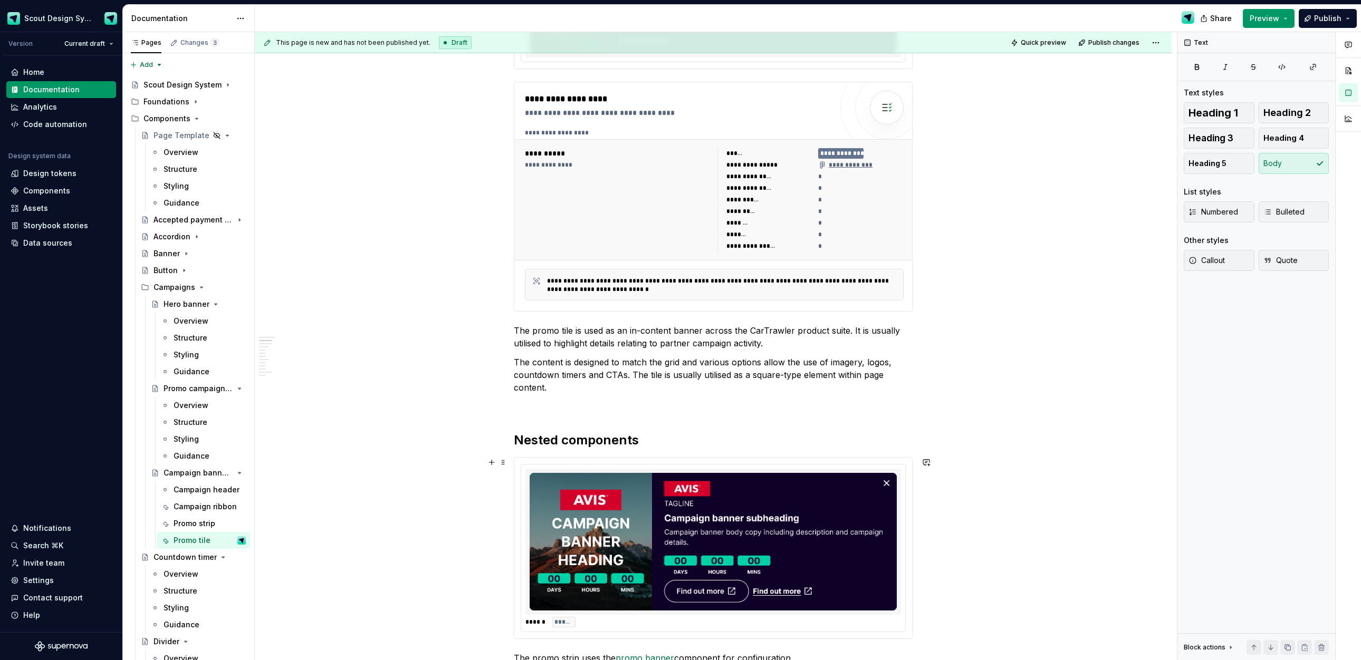
scroll to position [365, 0]
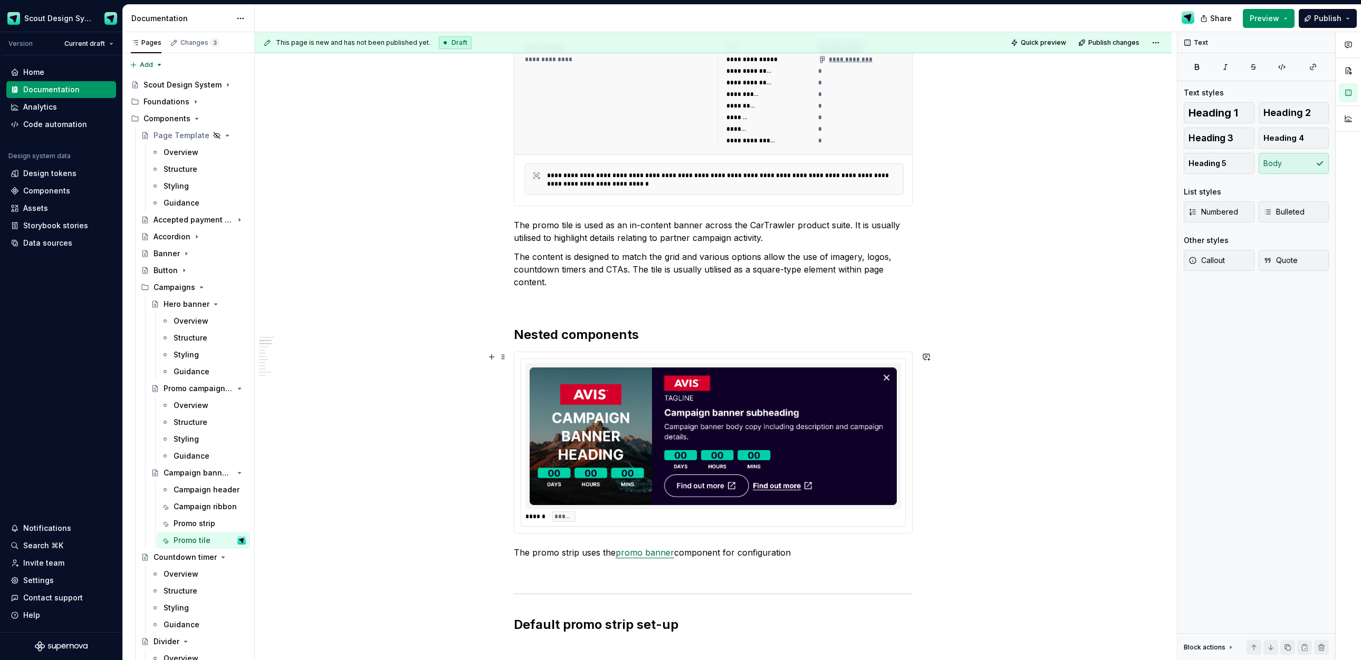
click at [822, 453] on img at bounding box center [713, 437] width 367 height 138
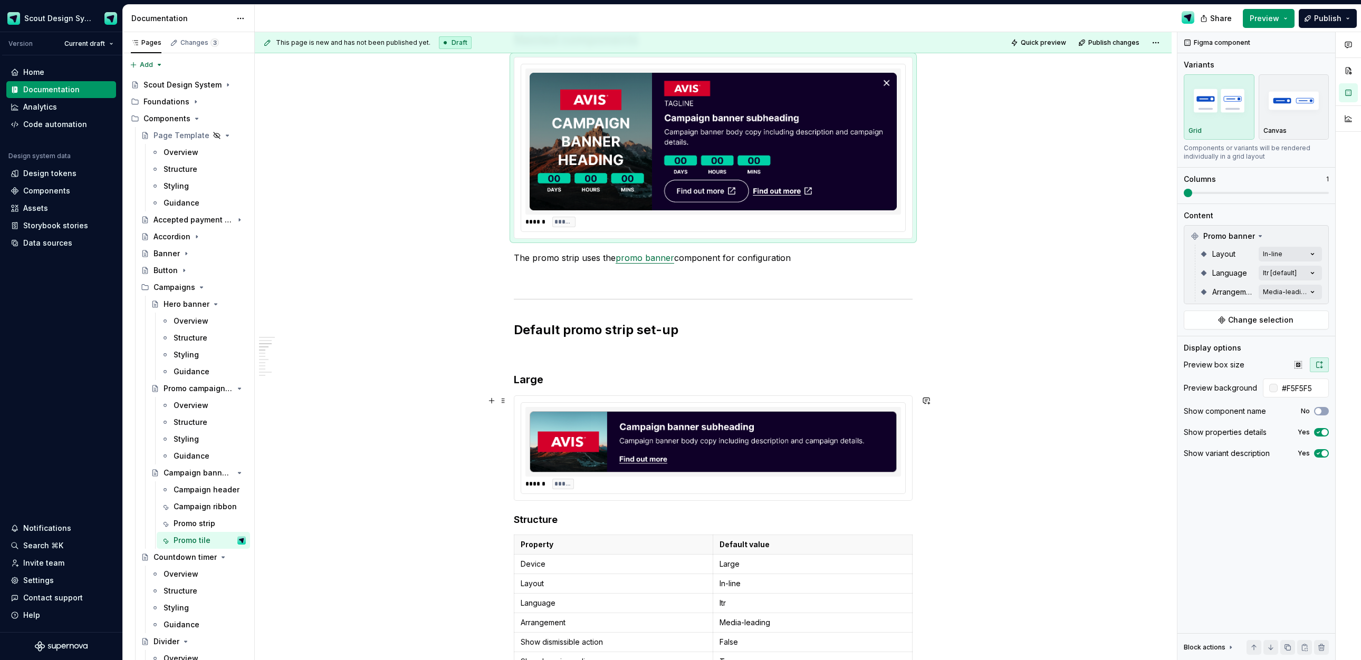
scroll to position [711, 0]
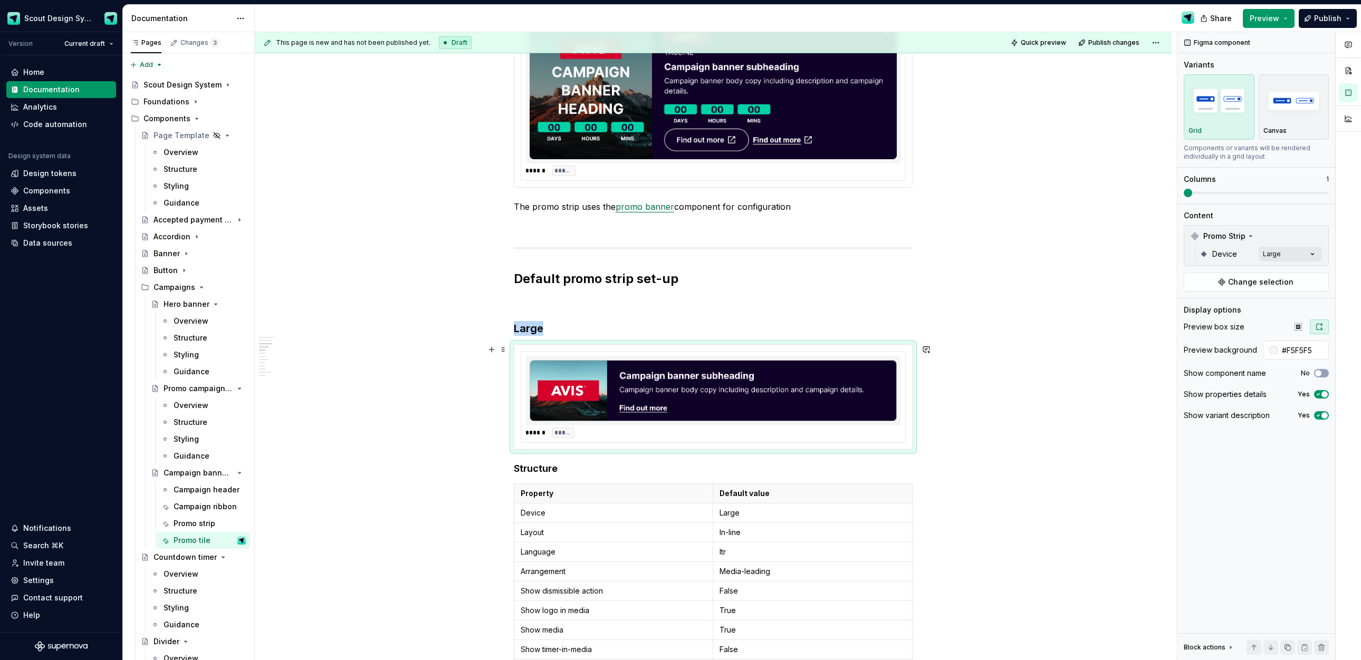
click at [648, 377] on img at bounding box center [713, 390] width 367 height 61
click at [527, 328] on h3 "Large" at bounding box center [713, 328] width 399 height 15
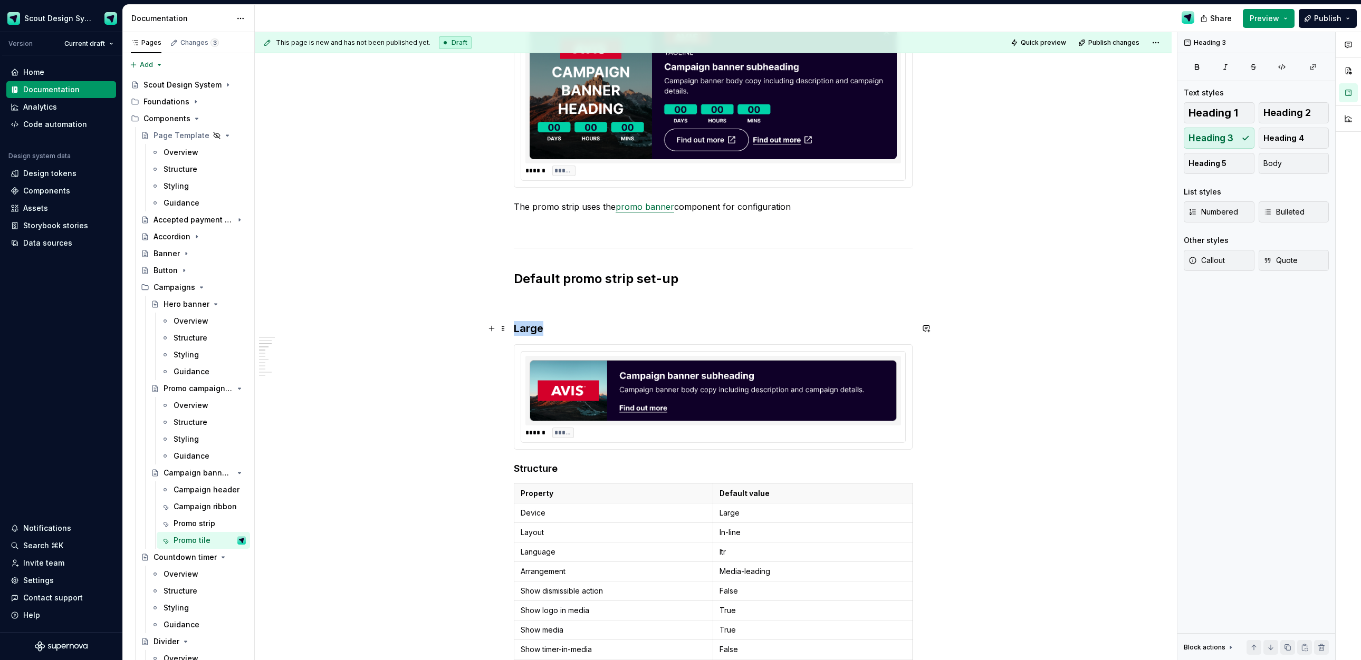
click at [527, 328] on h3 "Large" at bounding box center [713, 328] width 399 height 15
click at [670, 412] on img at bounding box center [713, 390] width 367 height 61
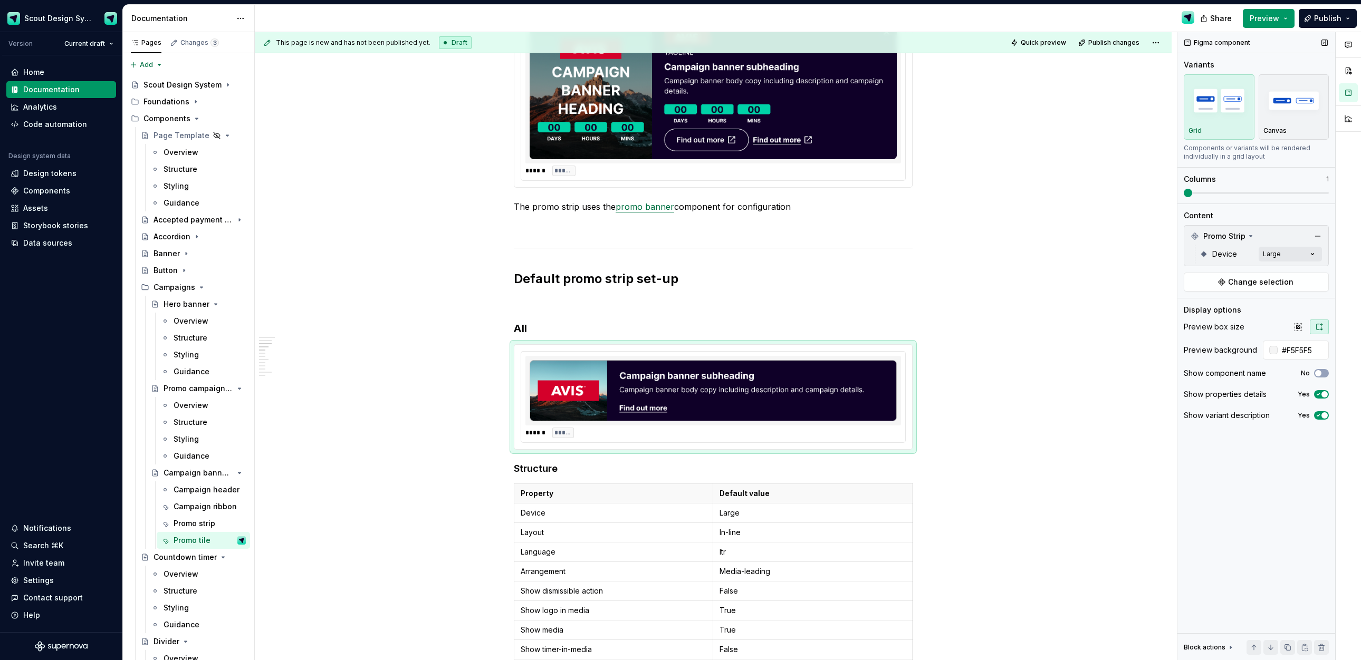
click at [865, 270] on div "Promo Strip Device Large Change selection" at bounding box center [1256, 258] width 145 height 66
click at [865, 290] on button "Change selection" at bounding box center [1256, 282] width 145 height 19
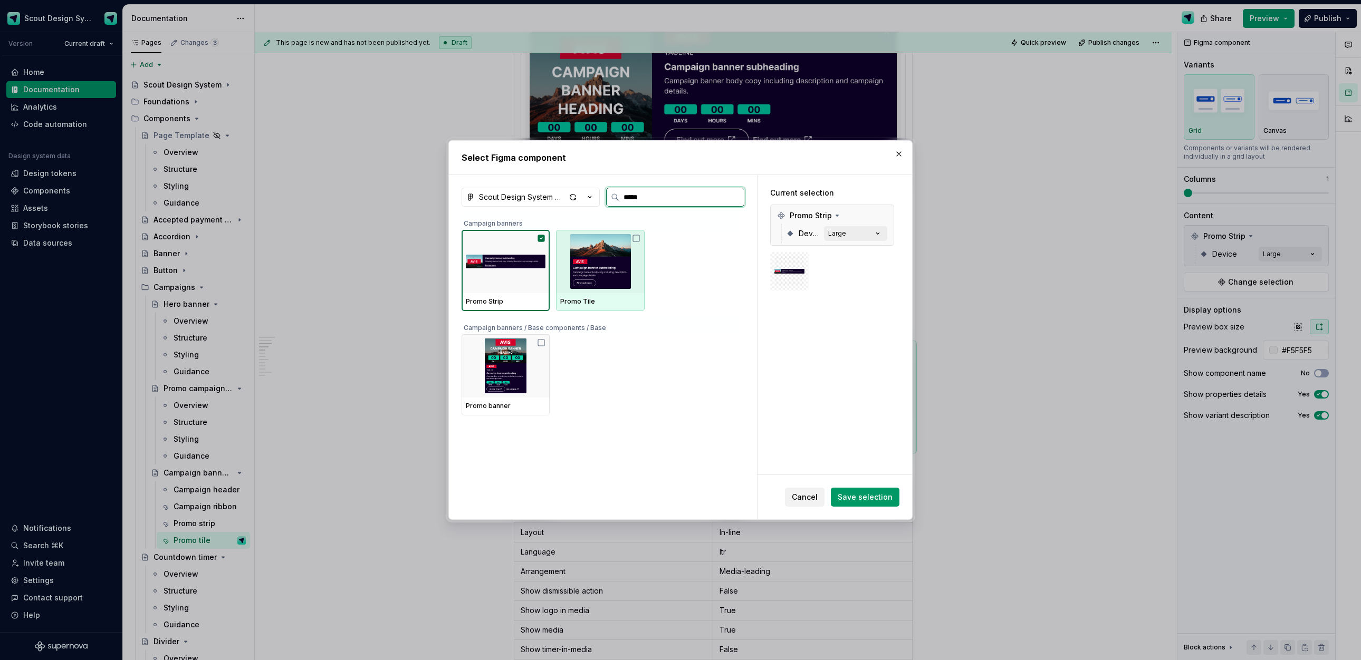
click at [586, 286] on img at bounding box center [600, 261] width 80 height 55
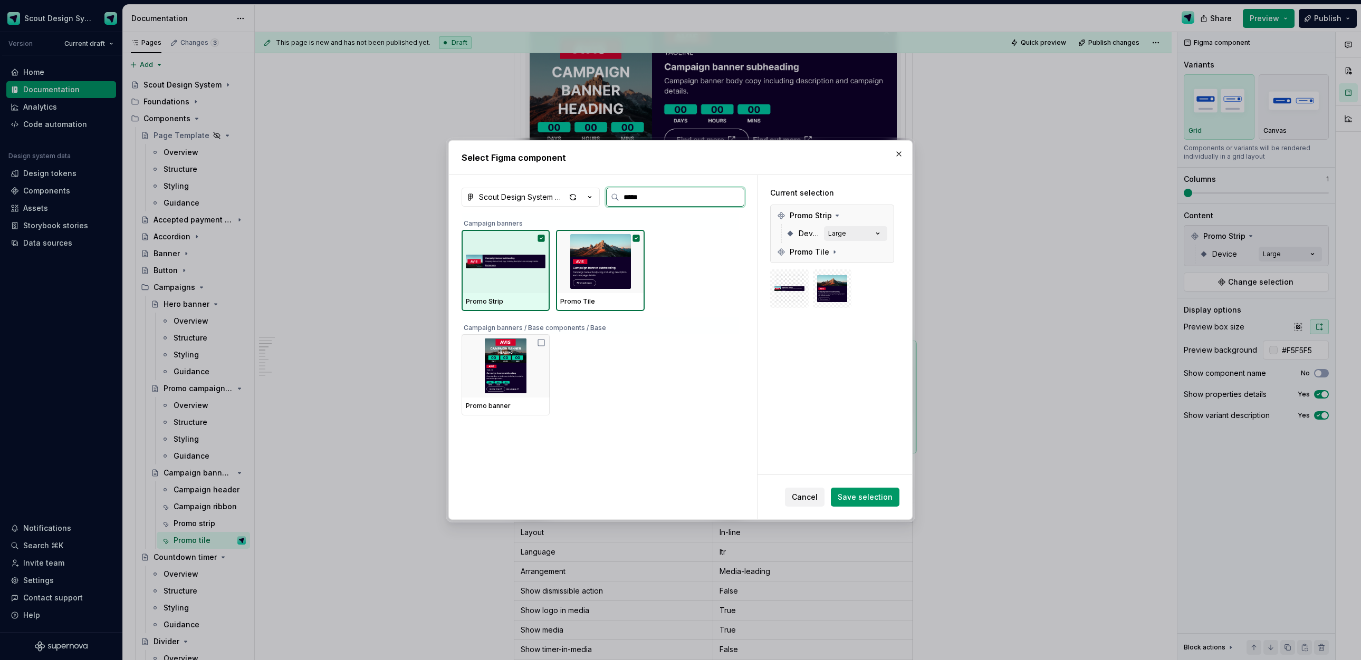
click at [520, 282] on img at bounding box center [506, 261] width 80 height 55
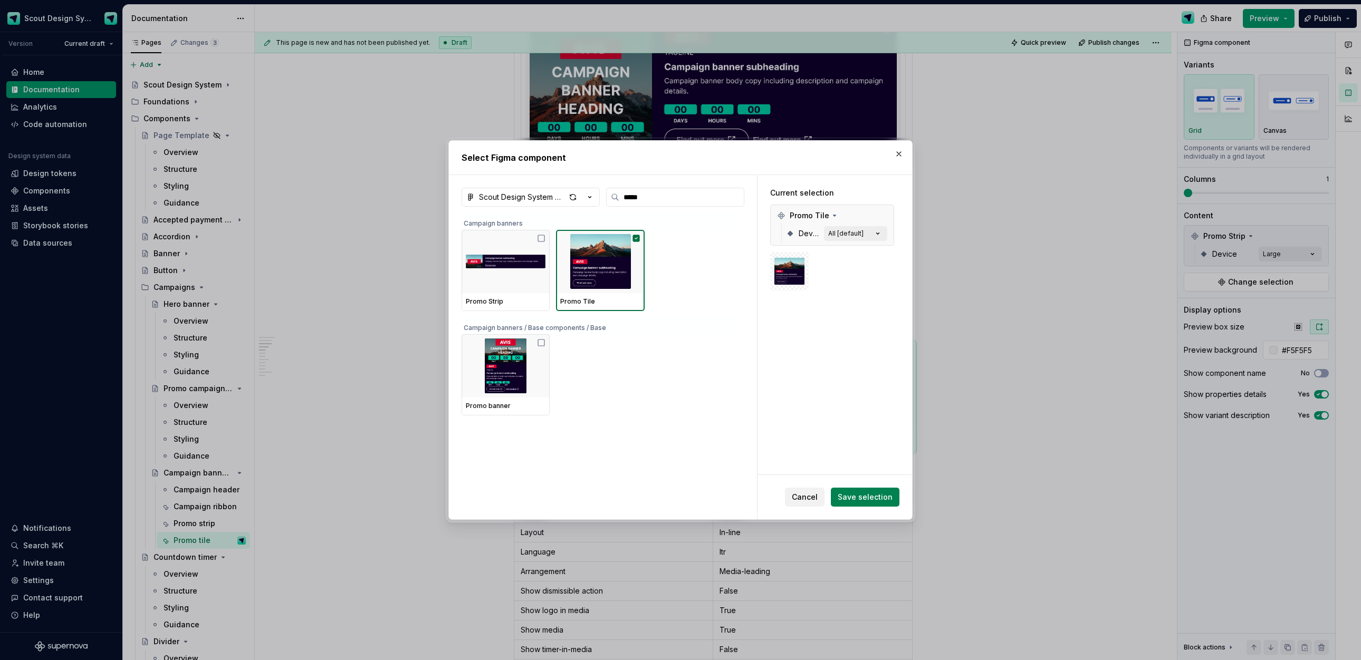
click at [865, 495] on span "Save selection" at bounding box center [865, 497] width 55 height 11
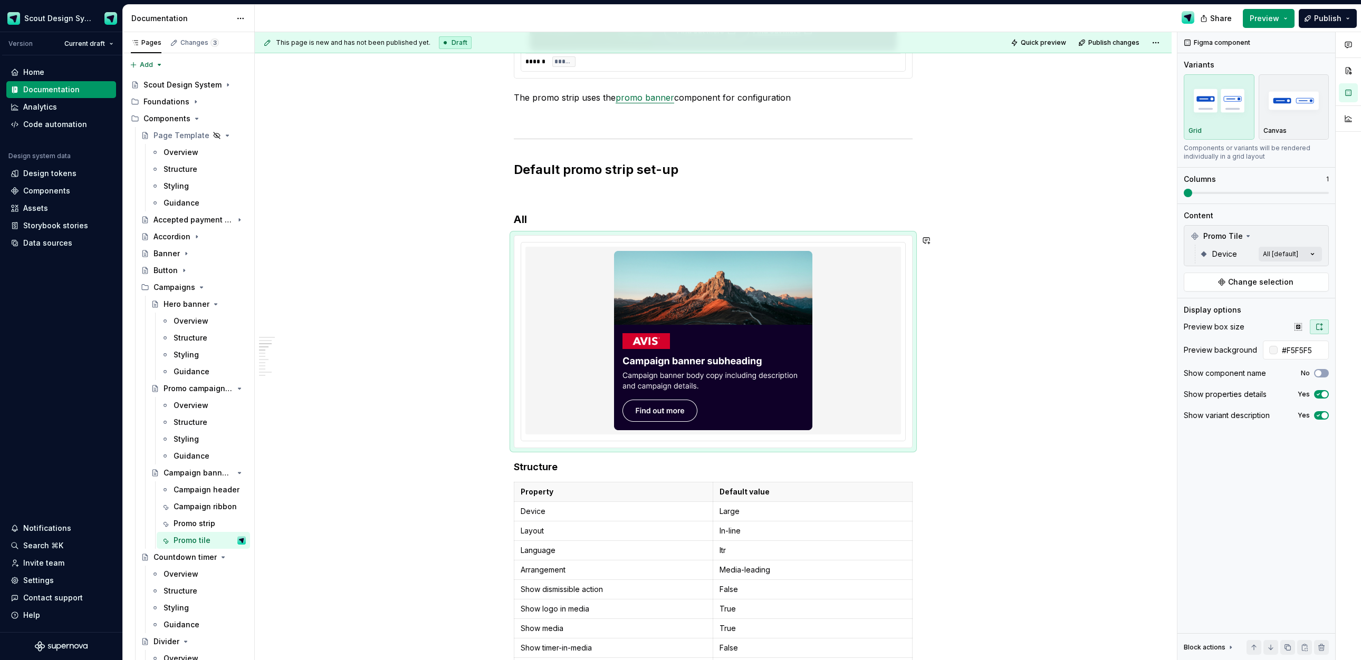
scroll to position [885, 0]
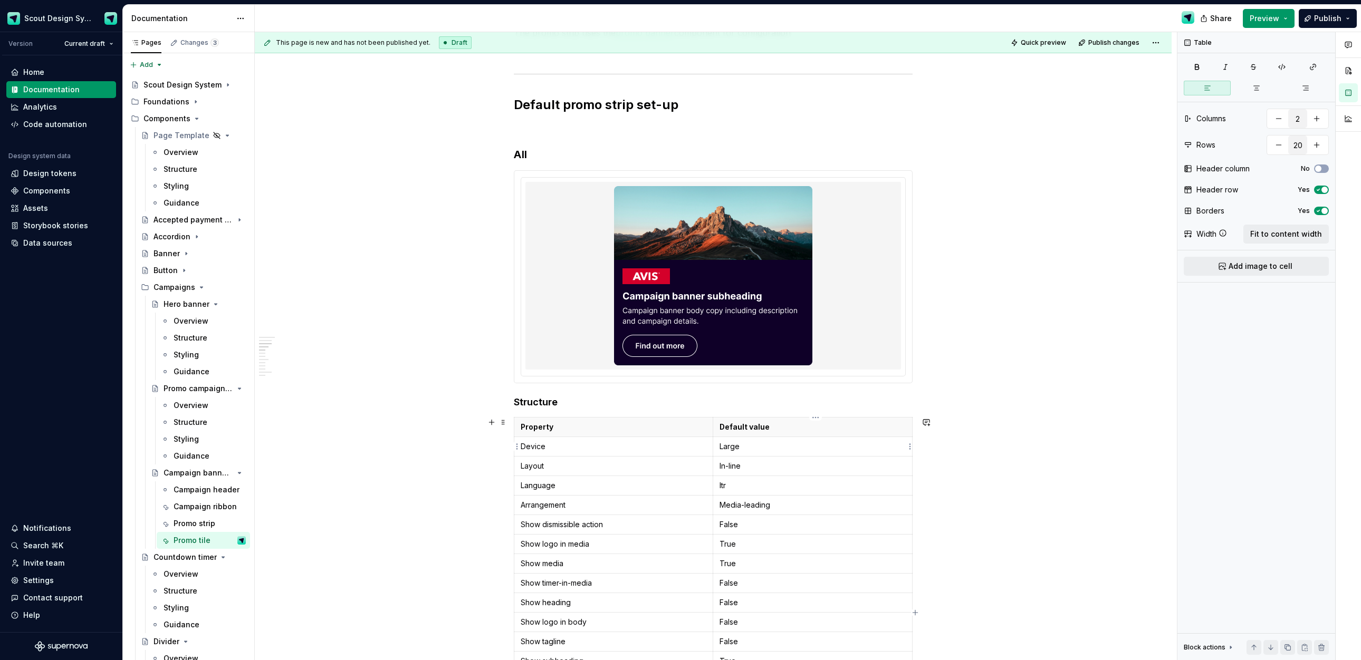
click at [736, 448] on p "Large" at bounding box center [812, 446] width 186 height 11
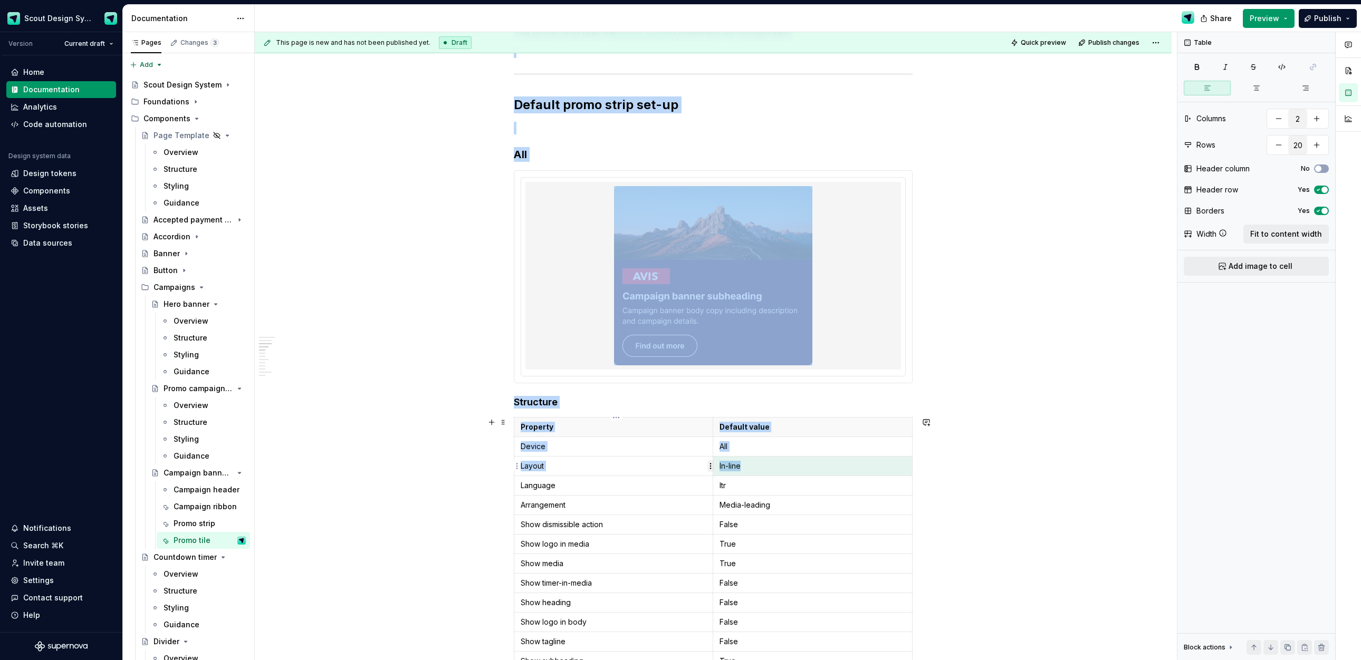
drag, startPoint x: 745, startPoint y: 468, endPoint x: 707, endPoint y: 467, distance: 38.0
click at [707, 467] on body "Scout Design System Version Current draft Home Documentation Analytics Code aut…" at bounding box center [680, 330] width 1361 height 660
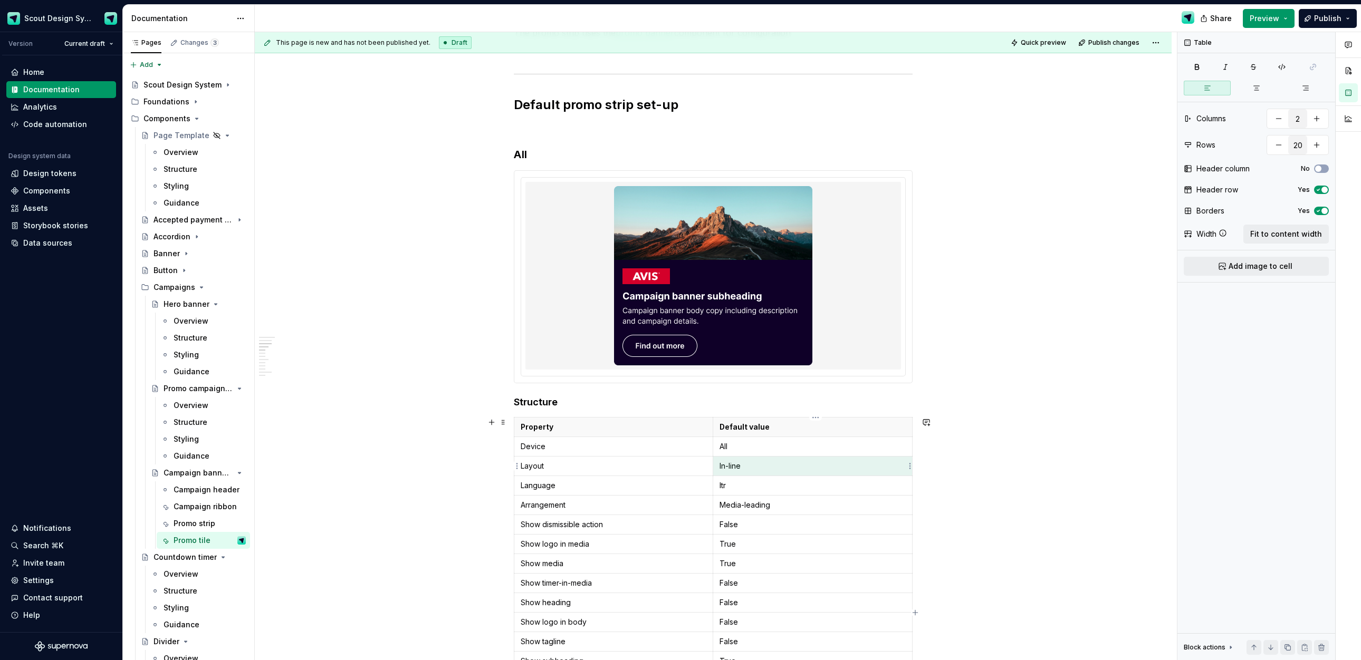
click at [724, 465] on p "In-line" at bounding box center [812, 466] width 186 height 11
click at [742, 465] on p "In-line" at bounding box center [812, 466] width 186 height 11
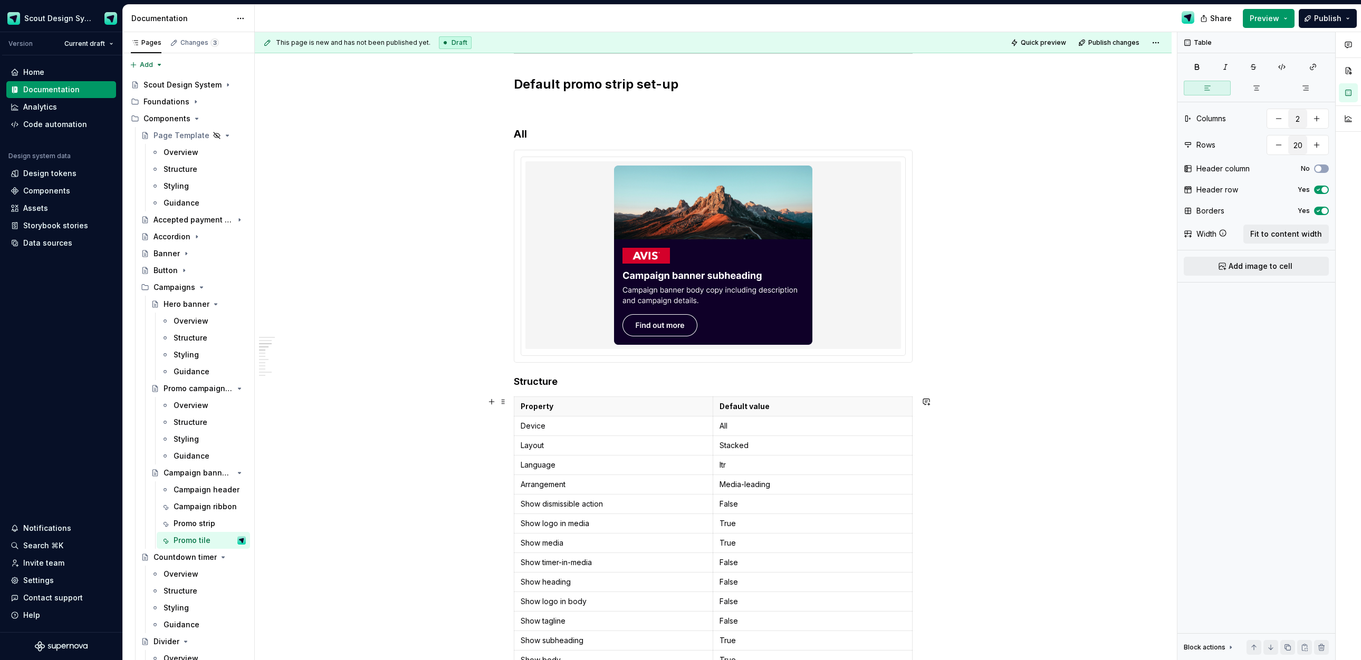
scroll to position [907, 0]
click at [516, 504] on html "Scout Design System Version Current draft Home Documentation Analytics Code aut…" at bounding box center [680, 330] width 1361 height 660
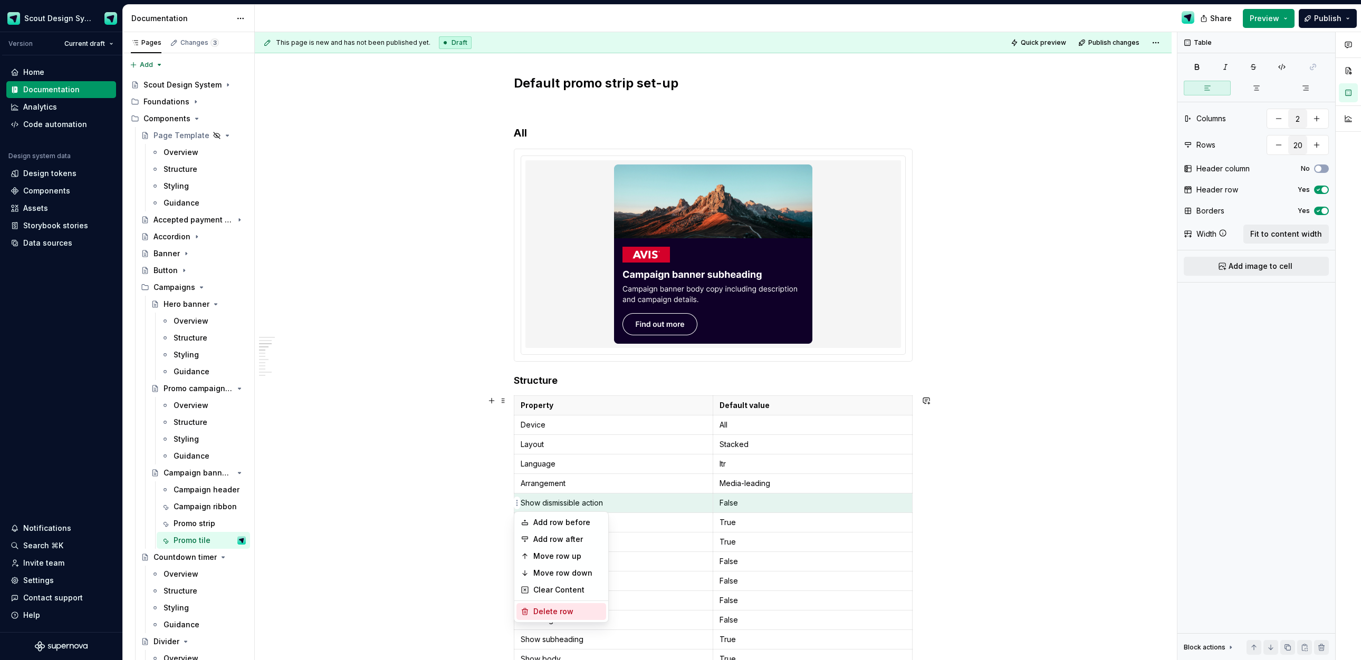
drag, startPoint x: 548, startPoint y: 611, endPoint x: 691, endPoint y: 491, distance: 187.2
click at [548, 611] on div "Delete row" at bounding box center [567, 612] width 69 height 11
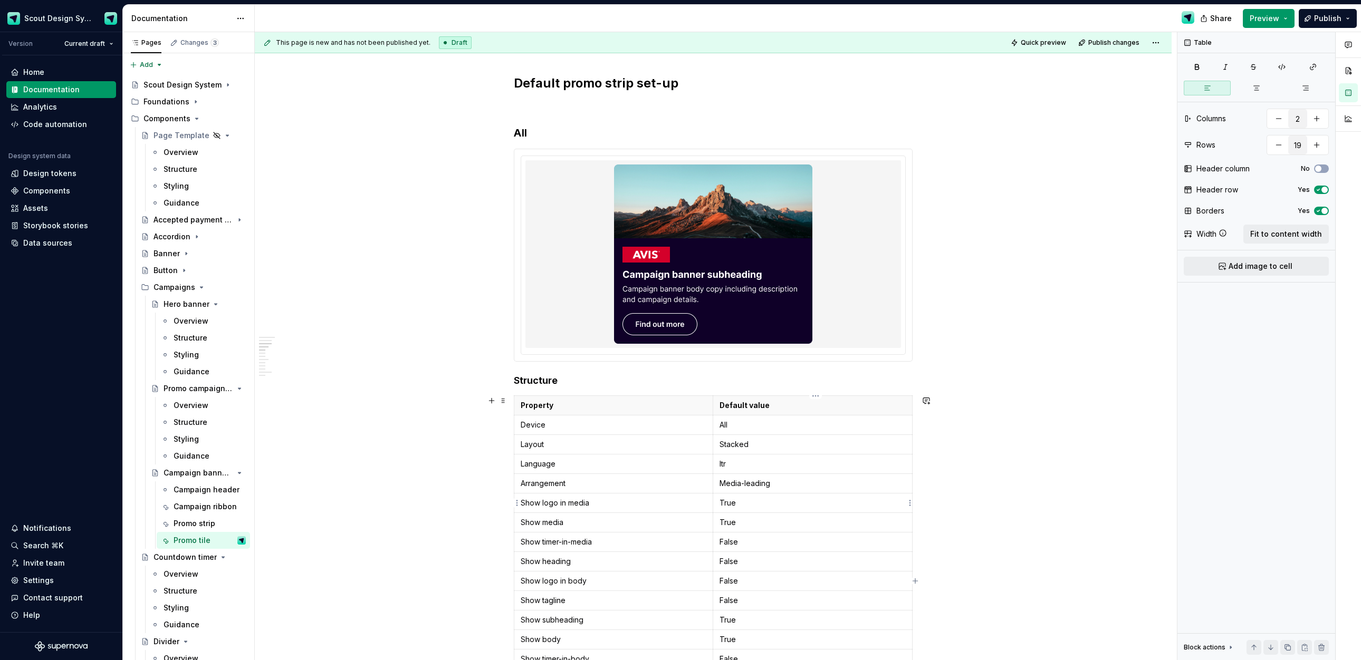
click at [727, 507] on p "True" at bounding box center [812, 503] width 186 height 11
click at [731, 541] on p "False" at bounding box center [812, 542] width 186 height 11
click at [735, 563] on p "False" at bounding box center [812, 561] width 186 height 11
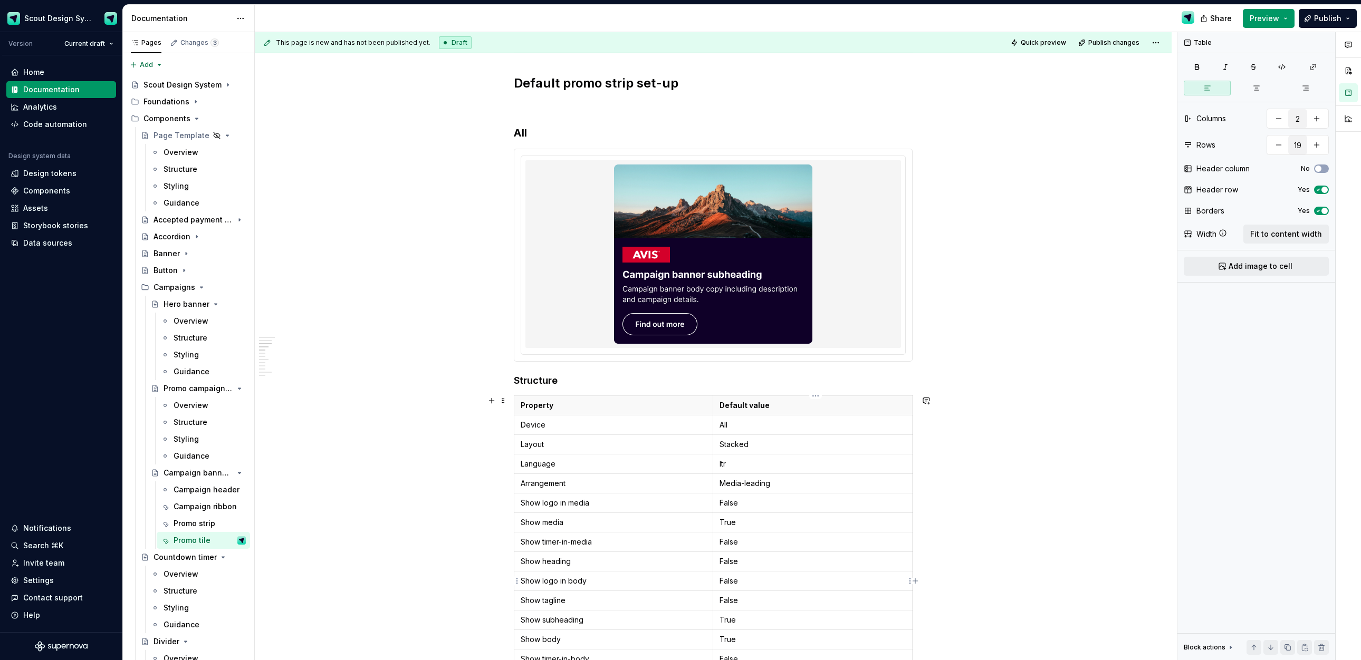
click at [728, 585] on p "False" at bounding box center [812, 581] width 186 height 11
click at [728, 584] on p "False" at bounding box center [812, 581] width 186 height 11
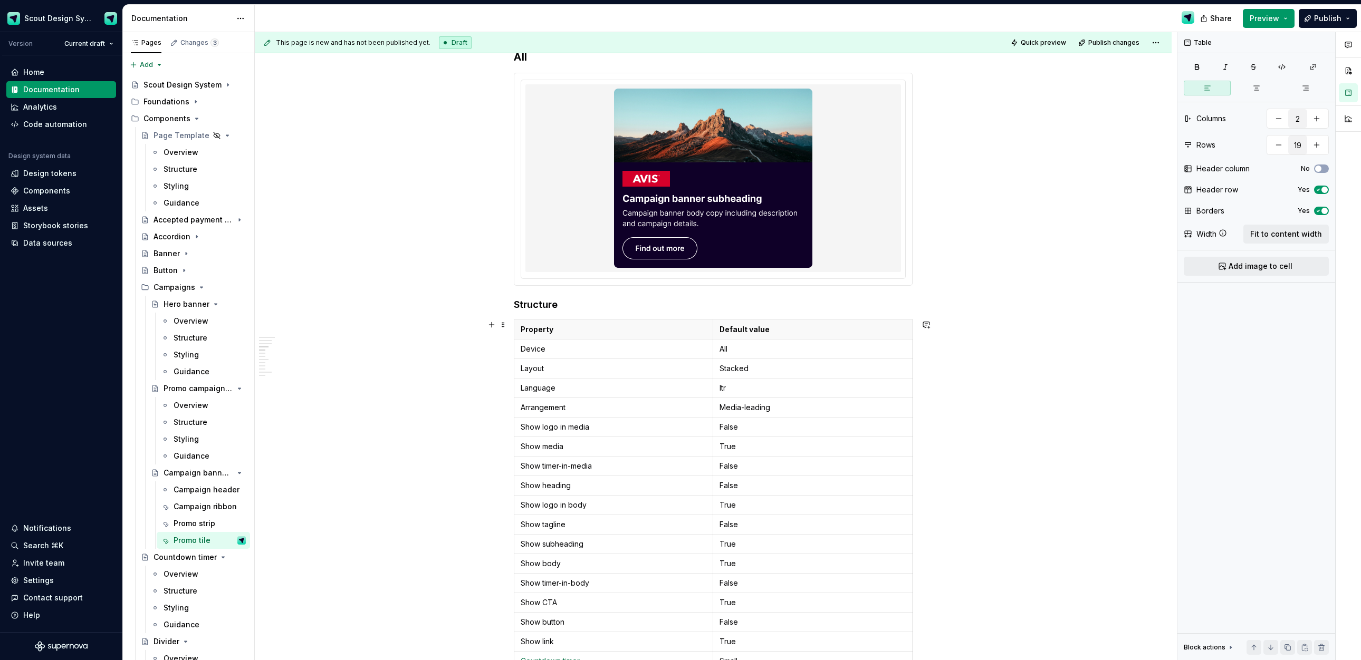
scroll to position [984, 0]
click at [732, 627] on td "False" at bounding box center [812, 622] width 199 height 20
click at [734, 626] on p "False" at bounding box center [812, 621] width 186 height 11
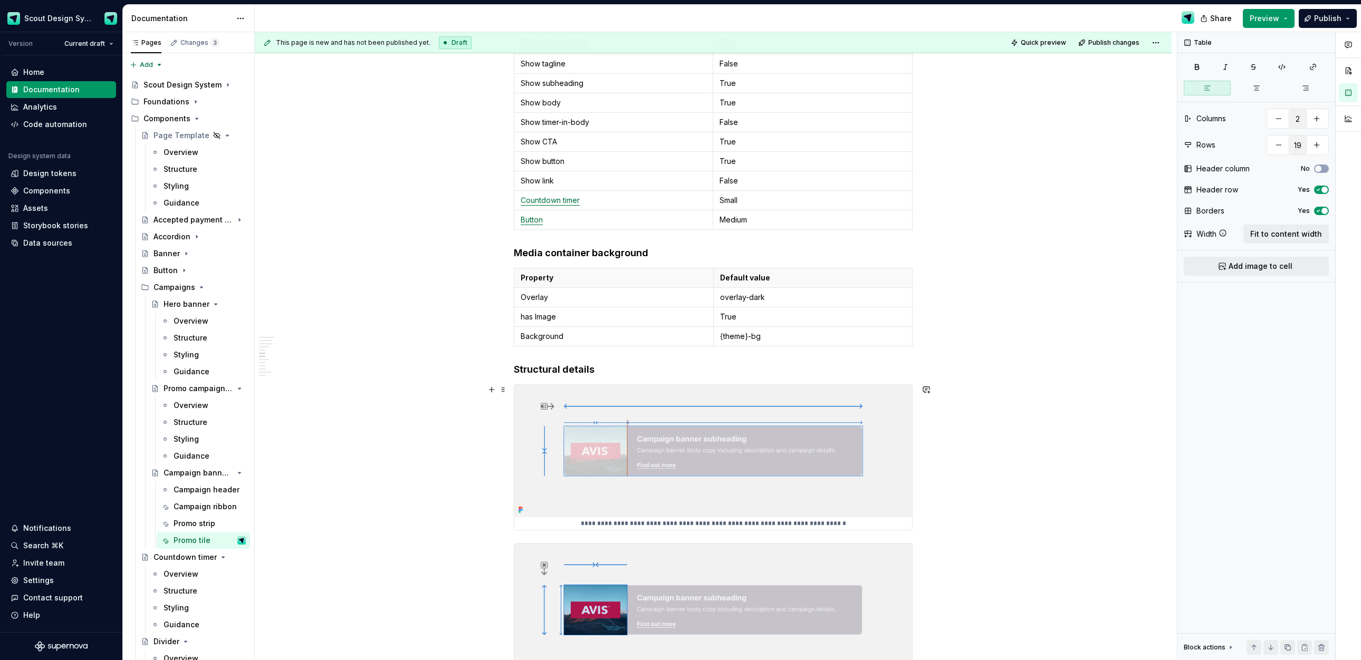
scroll to position [1446, 0]
click at [669, 430] on img at bounding box center [713, 449] width 398 height 132
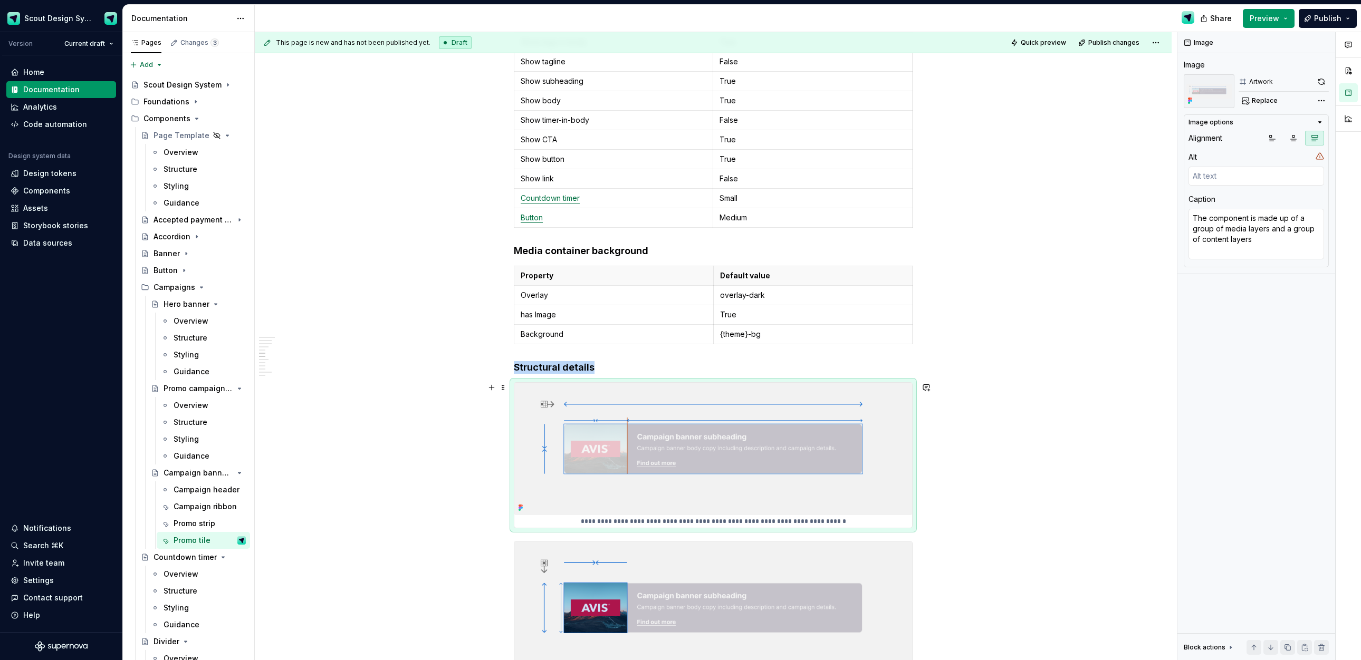
click at [743, 418] on img at bounding box center [713, 449] width 398 height 132
click at [865, 240] on textarea "The component is made up of a group of media layers and a group of content laye…" at bounding box center [1256, 234] width 136 height 51
click at [865, 97] on span "Replace" at bounding box center [1265, 101] width 26 height 8
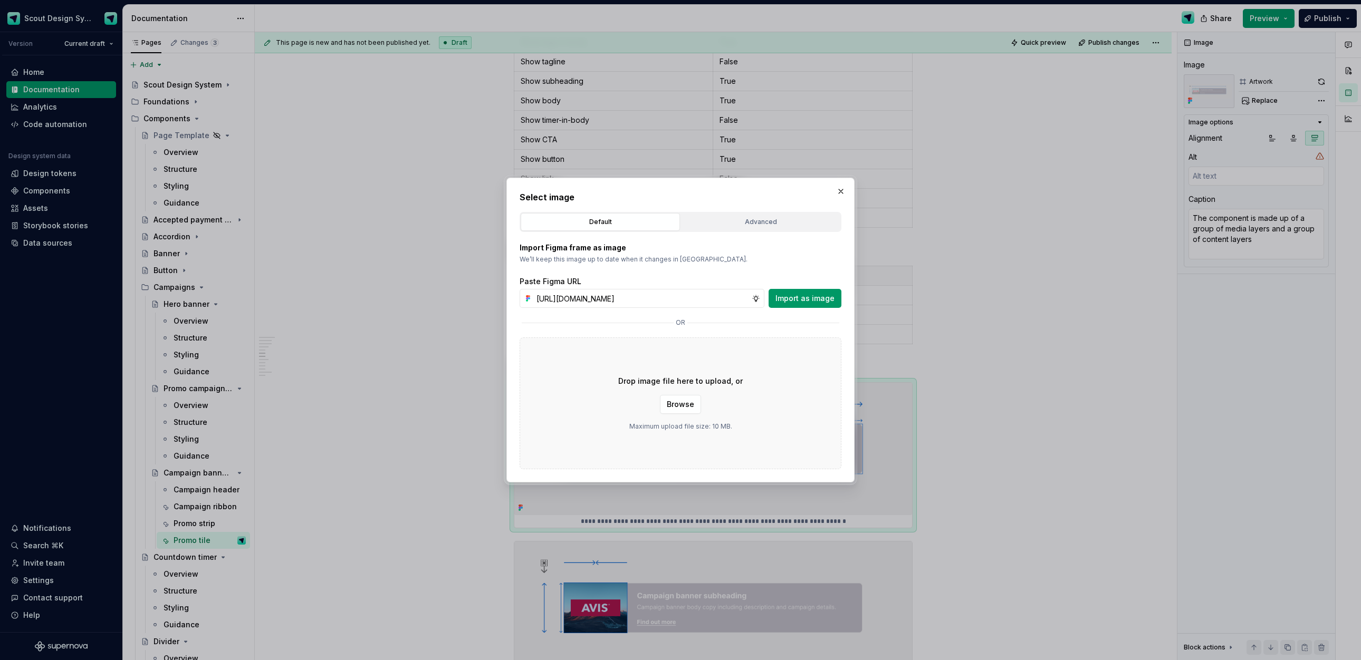
scroll to position [0, 299]
click at [792, 301] on span "Import as image" at bounding box center [804, 298] width 59 height 11
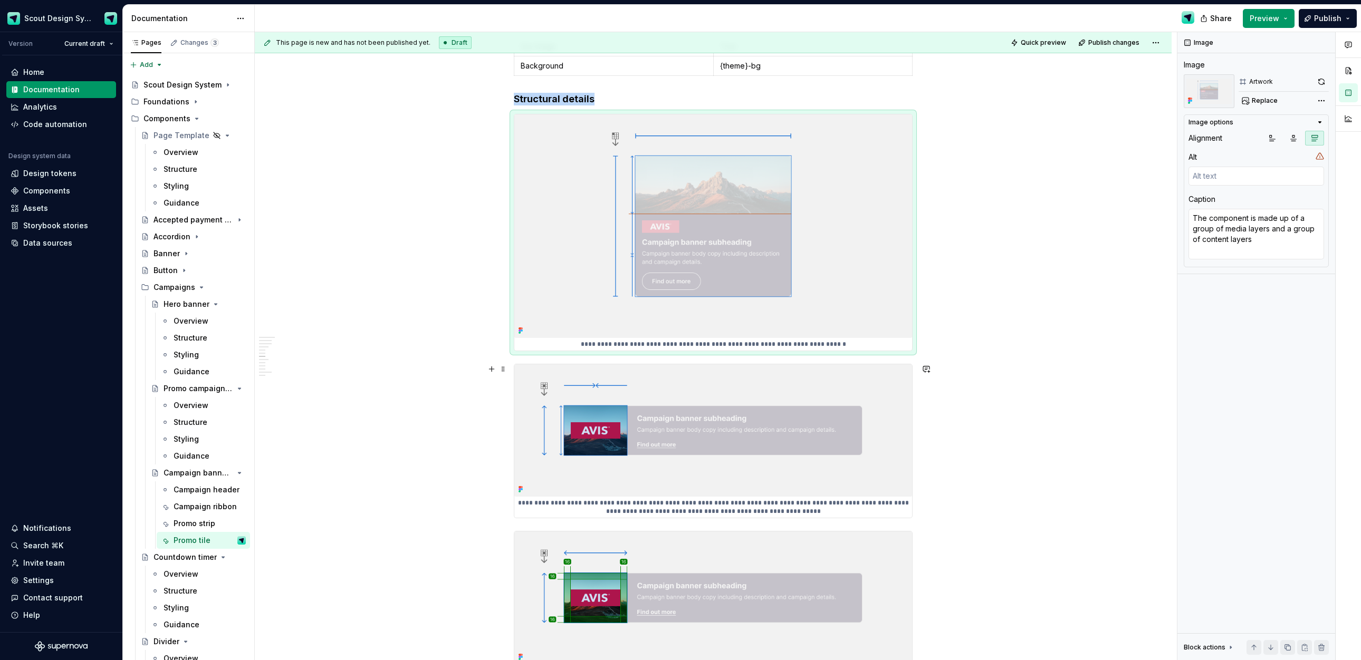
scroll to position [1718, 0]
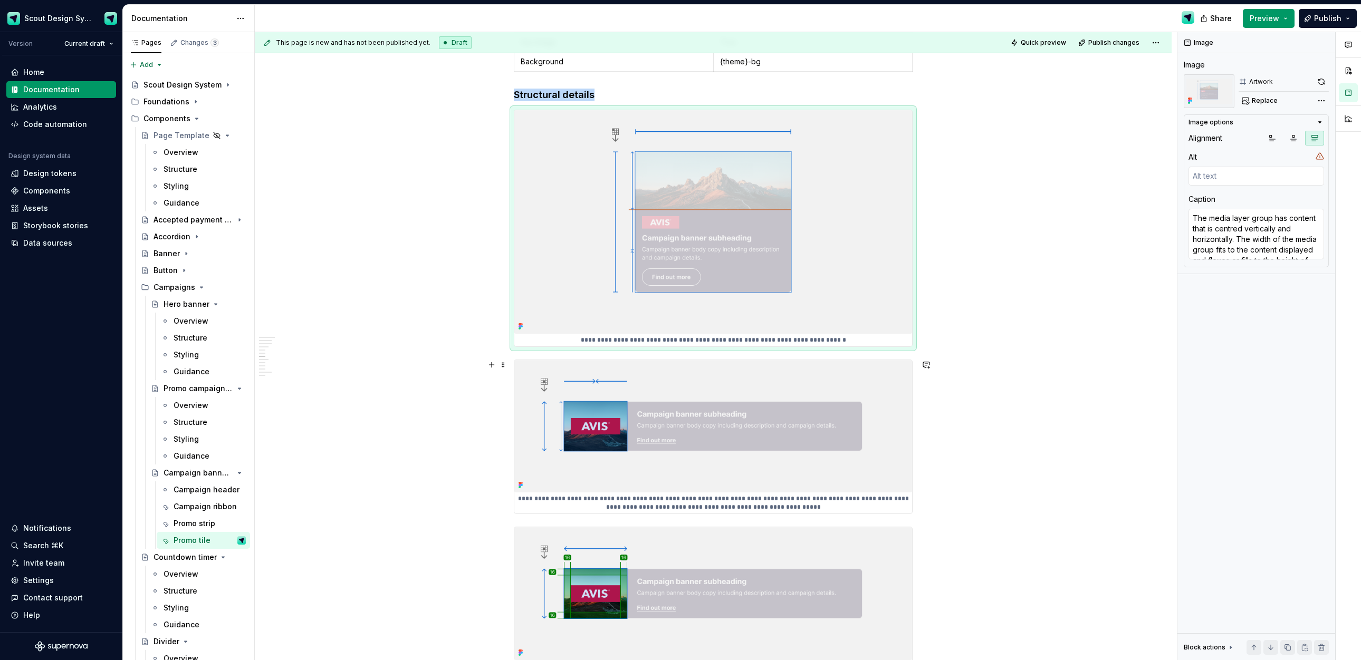
click at [640, 421] on img at bounding box center [713, 426] width 398 height 132
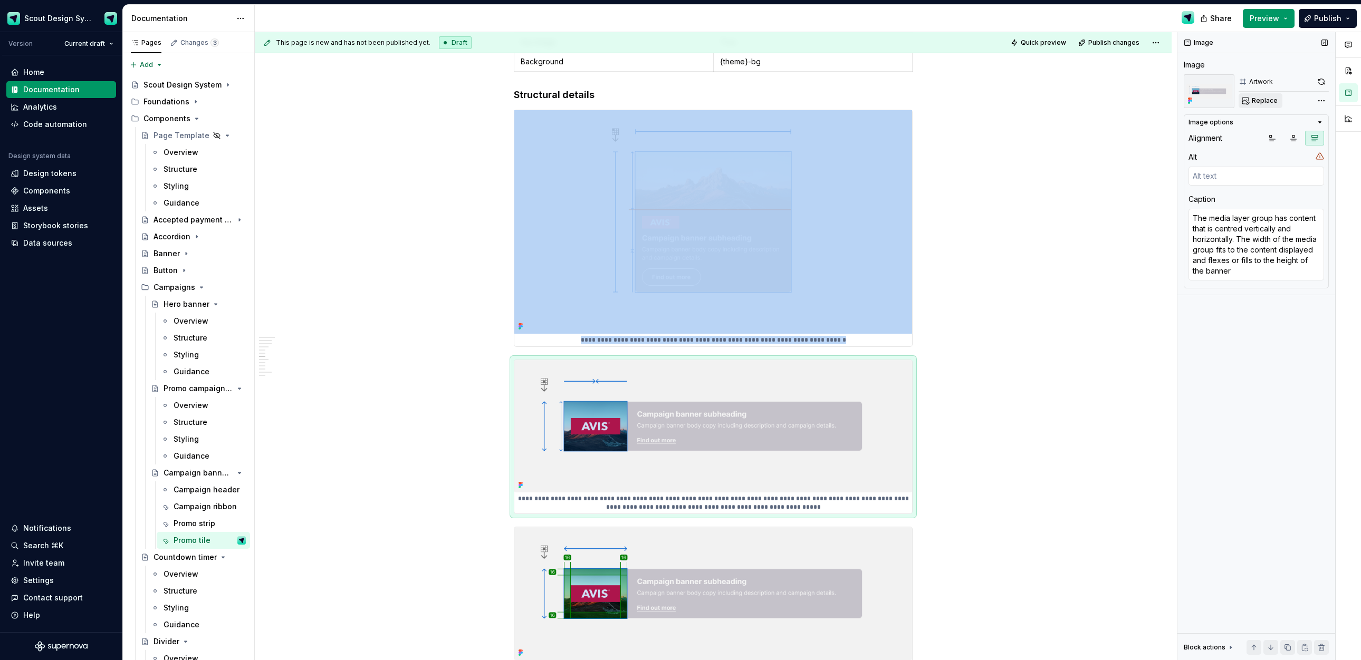
click at [865, 102] on span "Replace" at bounding box center [1265, 101] width 26 height 8
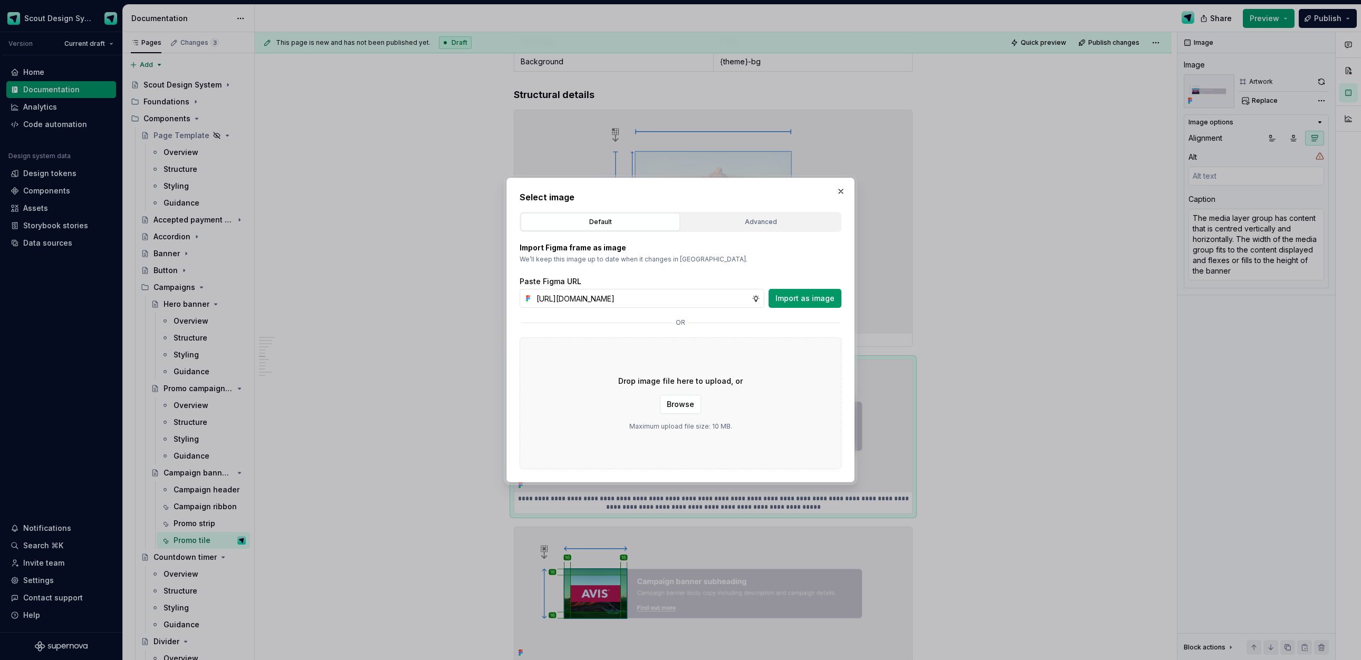
scroll to position [0, 299]
click at [817, 294] on span "Import as image" at bounding box center [804, 298] width 59 height 11
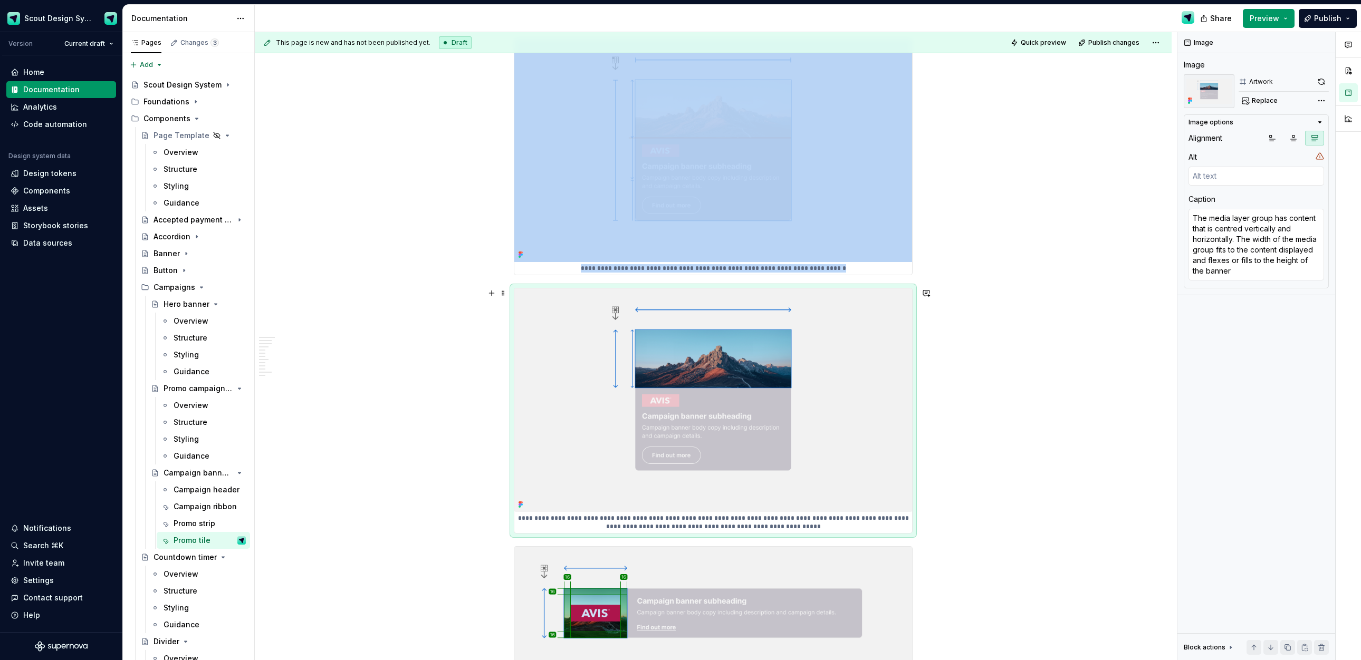
scroll to position [1801, 0]
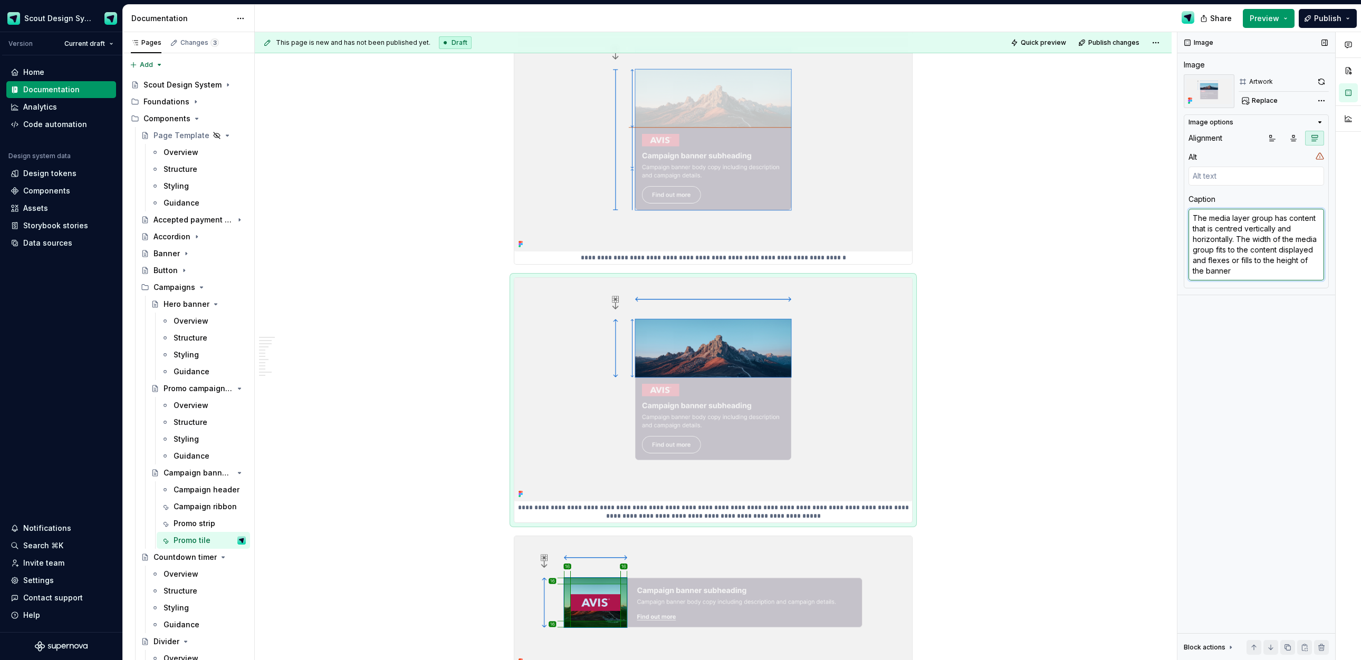
click at [865, 249] on textarea "The media layer group has content that is centred vertically and horizontally. …" at bounding box center [1256, 245] width 136 height 72
click at [865, 250] on textarea "The media layer group has content that is centred vertically and horizontally. …" at bounding box center [1256, 245] width 136 height 72
click at [865, 249] on textarea "The media layer group has content that is centred vertically and horizontally. …" at bounding box center [1256, 245] width 136 height 72
drag, startPoint x: 1283, startPoint y: 251, endPoint x: 1227, endPoint y: 258, distance: 56.4
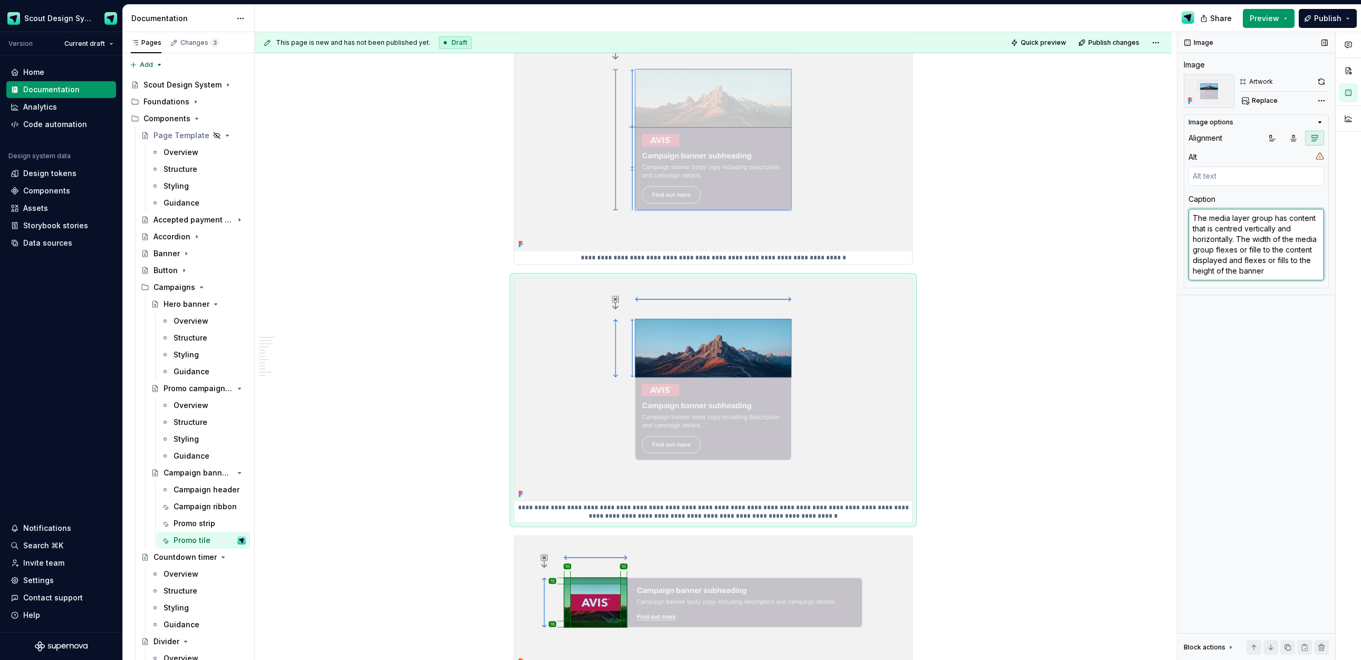
click at [865, 258] on textarea "The media layer group has content that is centred vertically and horizontally. …" at bounding box center [1256, 245] width 136 height 72
click at [865, 247] on textarea "The media layer group has content that is centred vertically and horizontally. …" at bounding box center [1256, 245] width 136 height 72
click at [865, 261] on textarea "The media layer group has content that is centred vertically and horizontally. …" at bounding box center [1256, 245] width 136 height 72
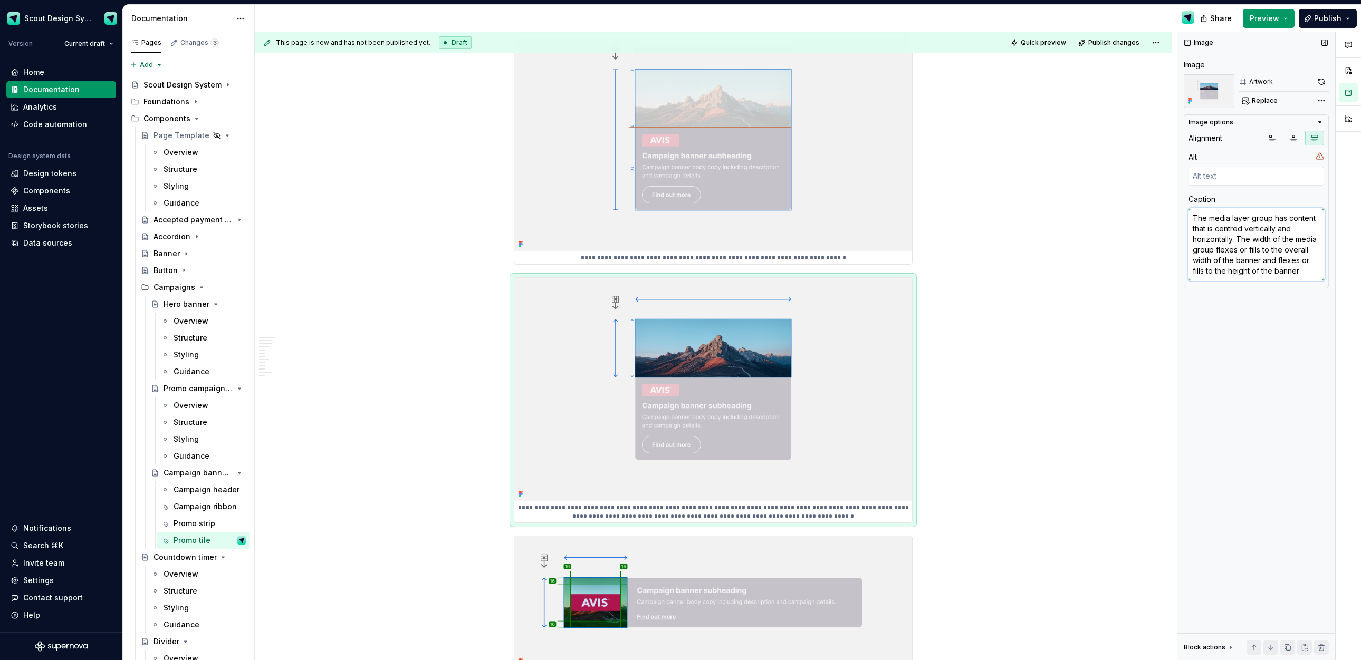
click at [865, 260] on textarea "The media layer group has content that is centred vertically and horizontally. …" at bounding box center [1256, 245] width 136 height 72
click at [865, 305] on div "**********" at bounding box center [716, 346] width 922 height 629
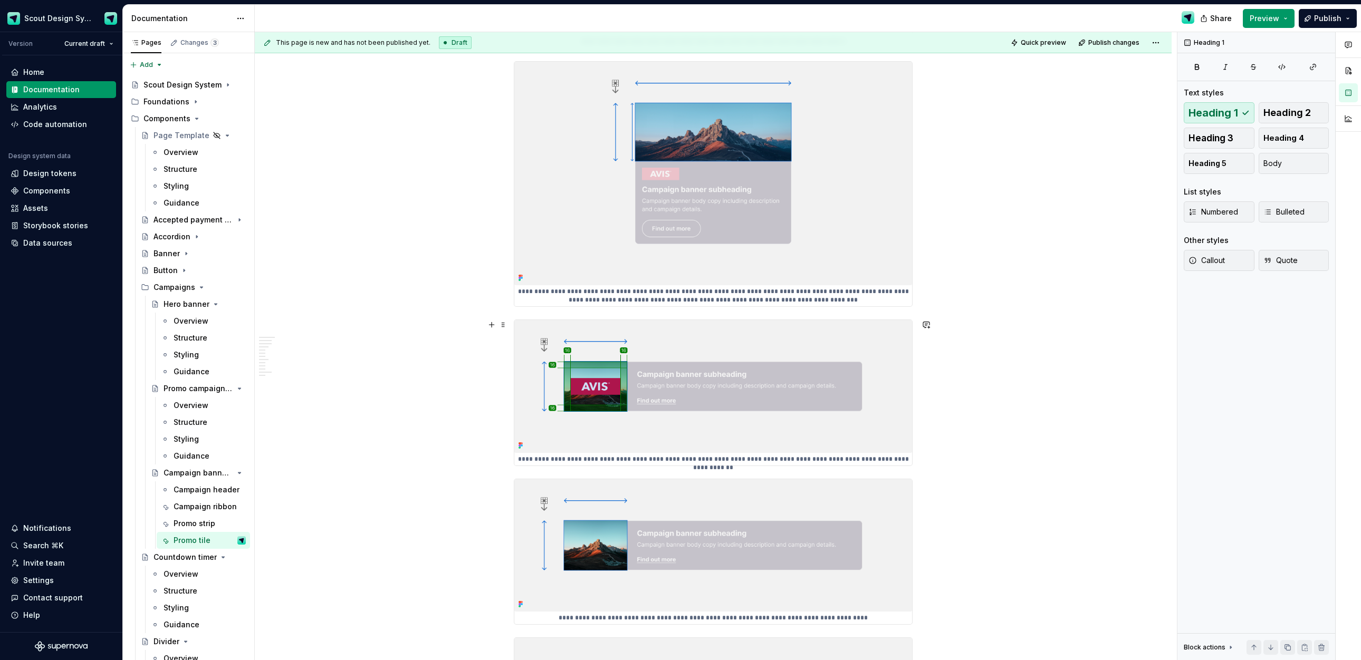
scroll to position [2101, 0]
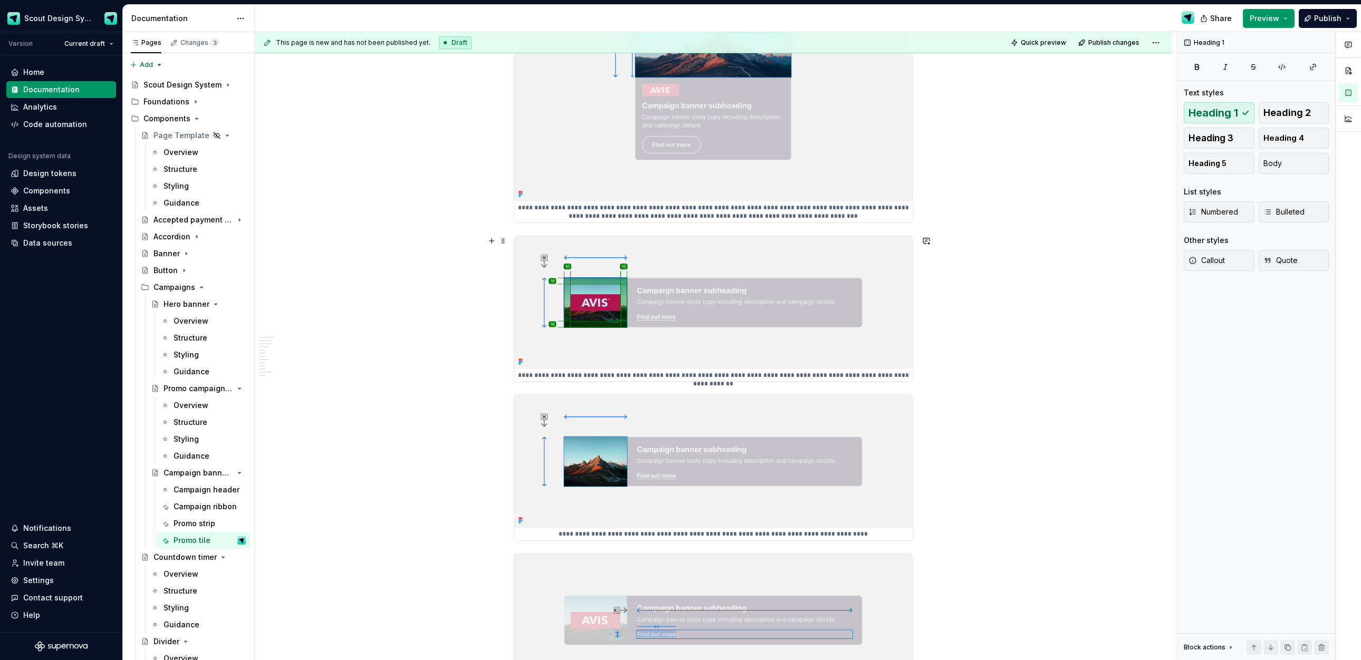
click at [863, 322] on img at bounding box center [713, 302] width 398 height 132
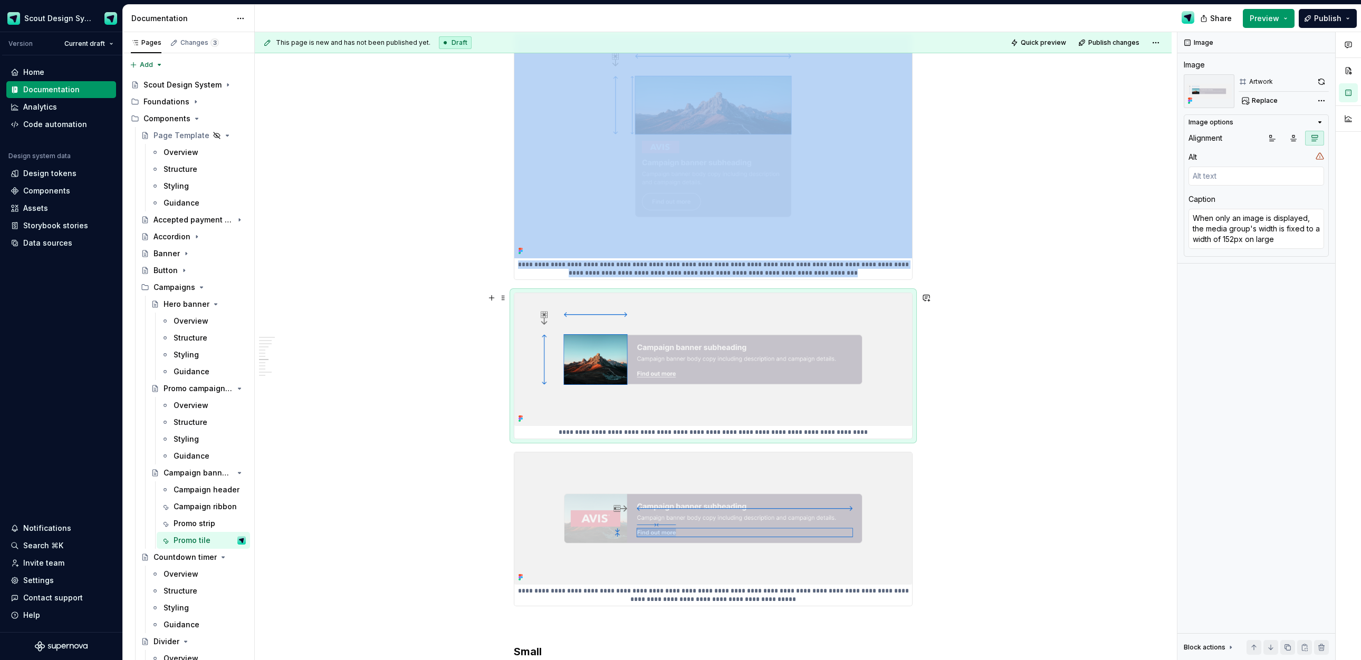
scroll to position [2041, 0]
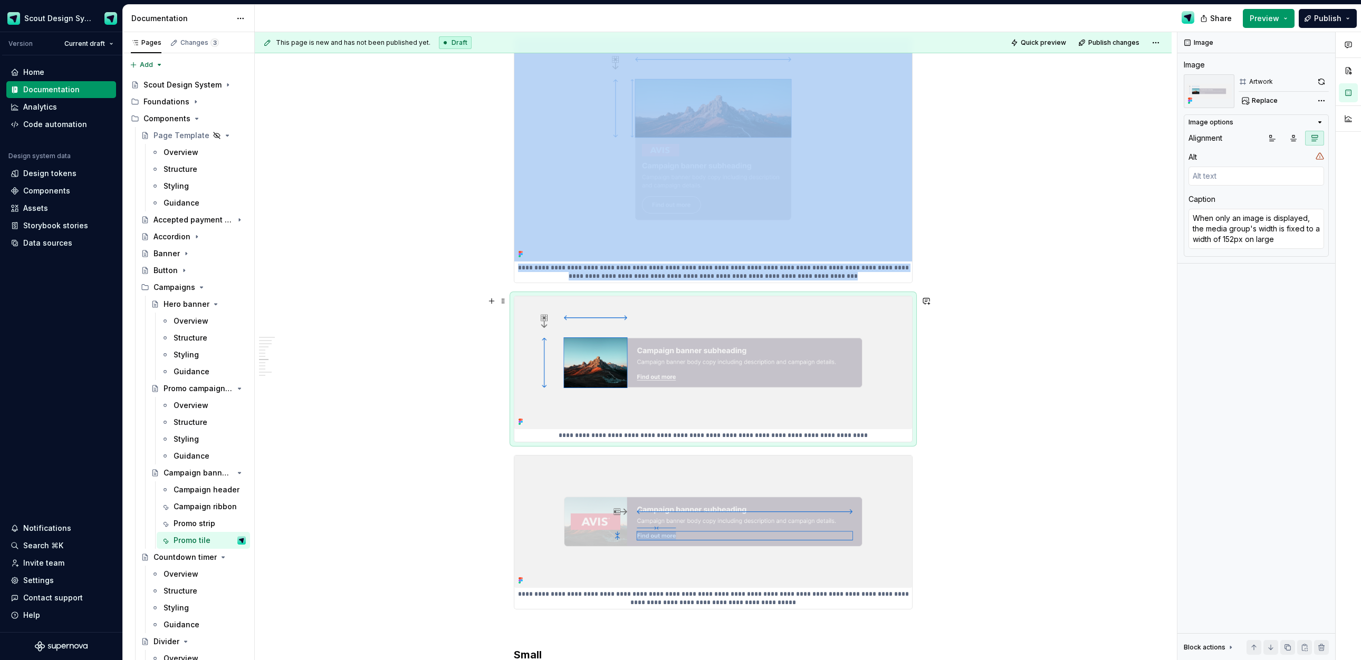
click at [865, 330] on img at bounding box center [713, 362] width 398 height 132
click at [865, 324] on img at bounding box center [713, 362] width 398 height 132
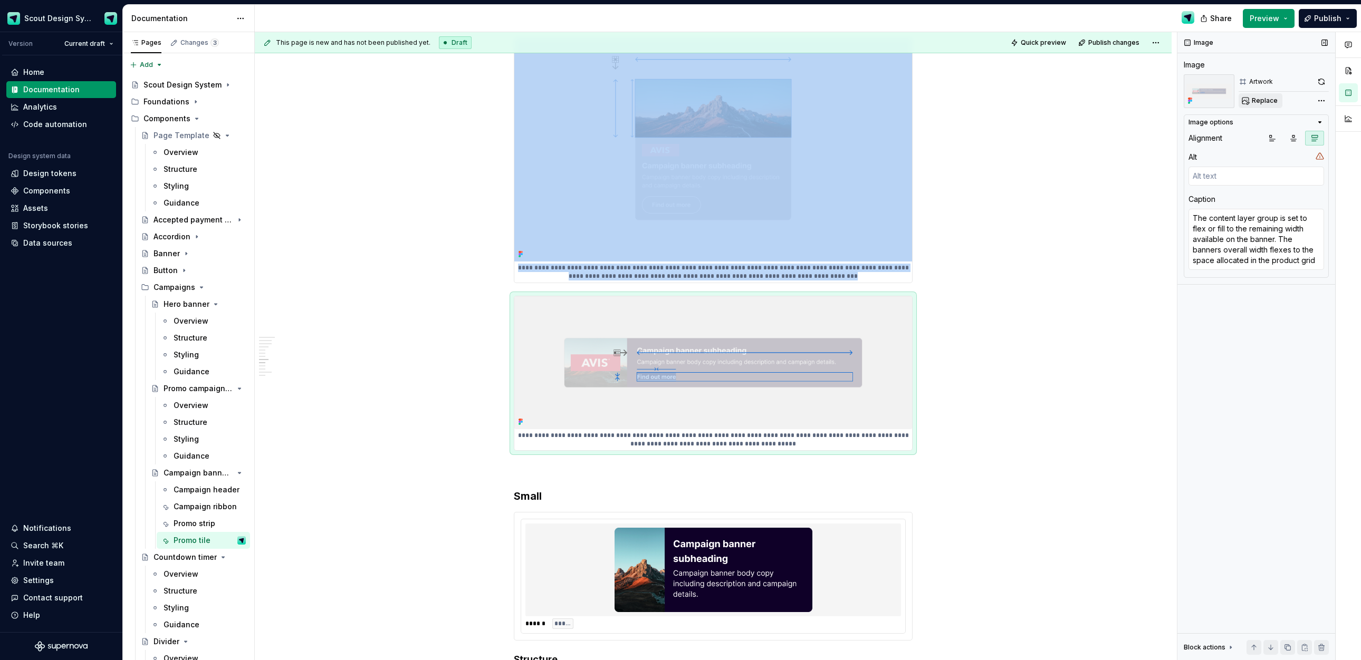
click at [865, 98] on span "Replace" at bounding box center [1265, 101] width 26 height 8
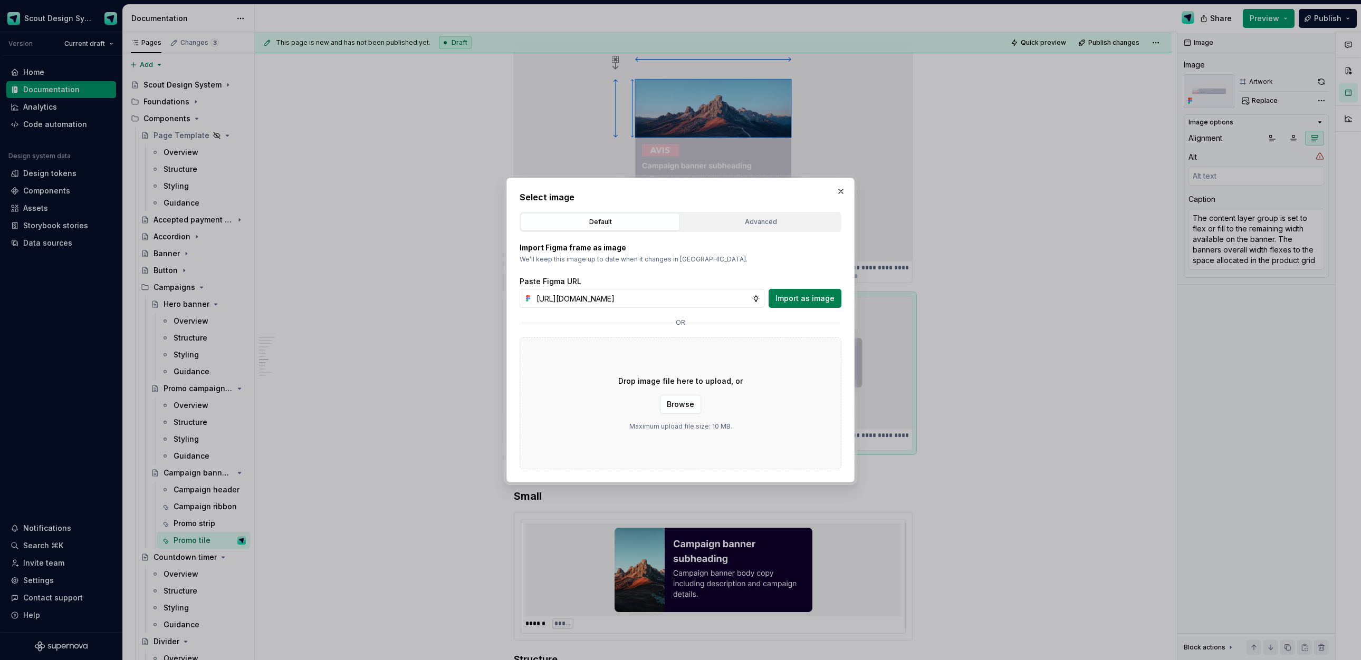
scroll to position [0, 296]
click at [785, 299] on span "Import as image" at bounding box center [804, 298] width 59 height 11
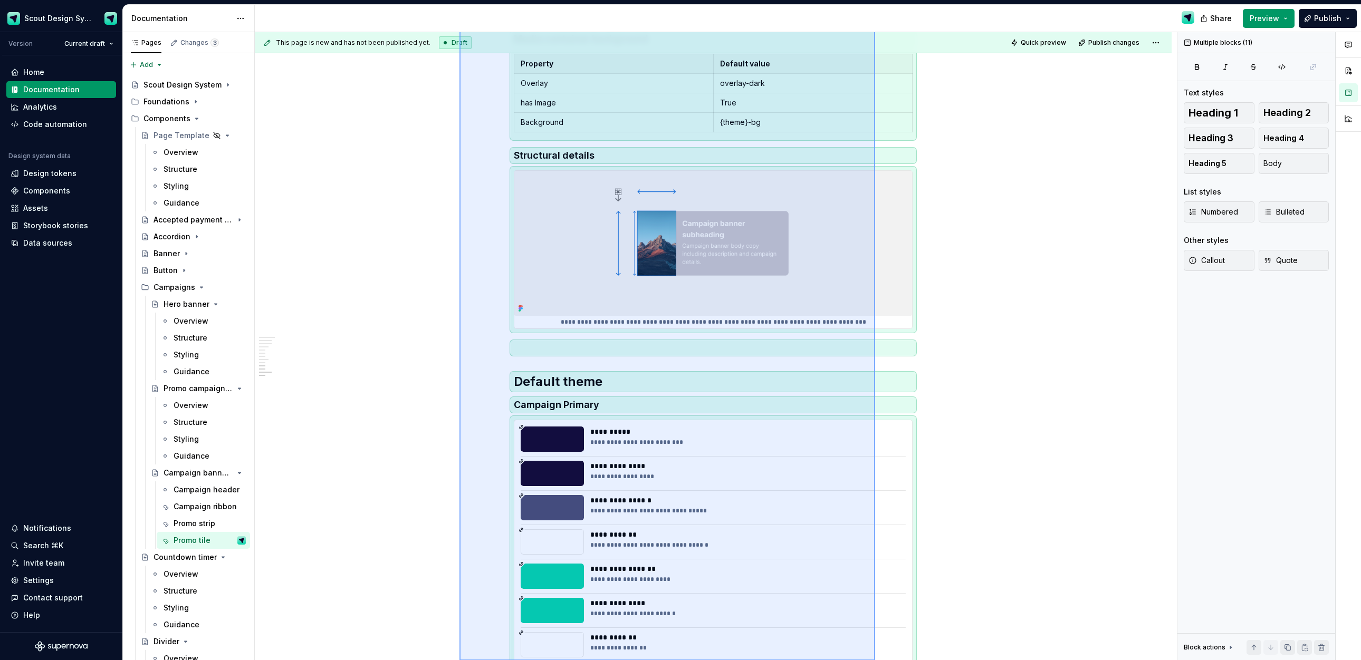
scroll to position [3212, 0]
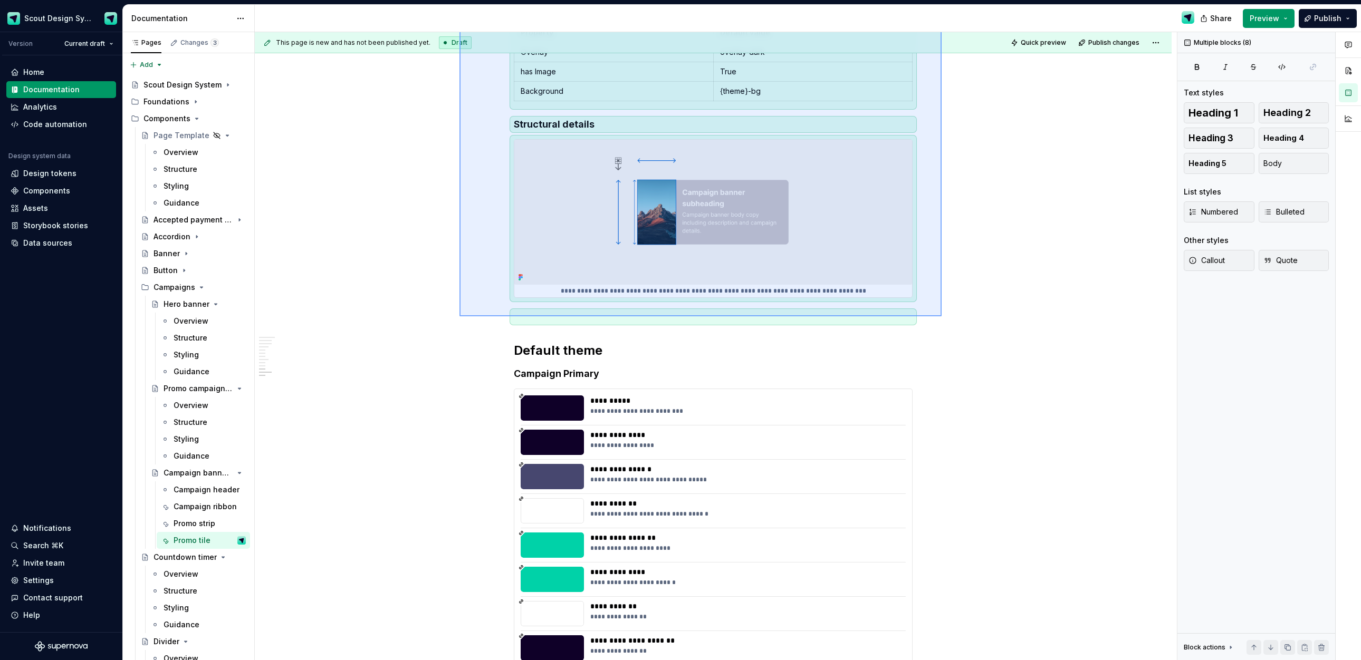
drag, startPoint x: 683, startPoint y: 586, endPoint x: 942, endPoint y: 316, distance: 373.8
click at [865, 316] on div "**********" at bounding box center [716, 346] width 922 height 629
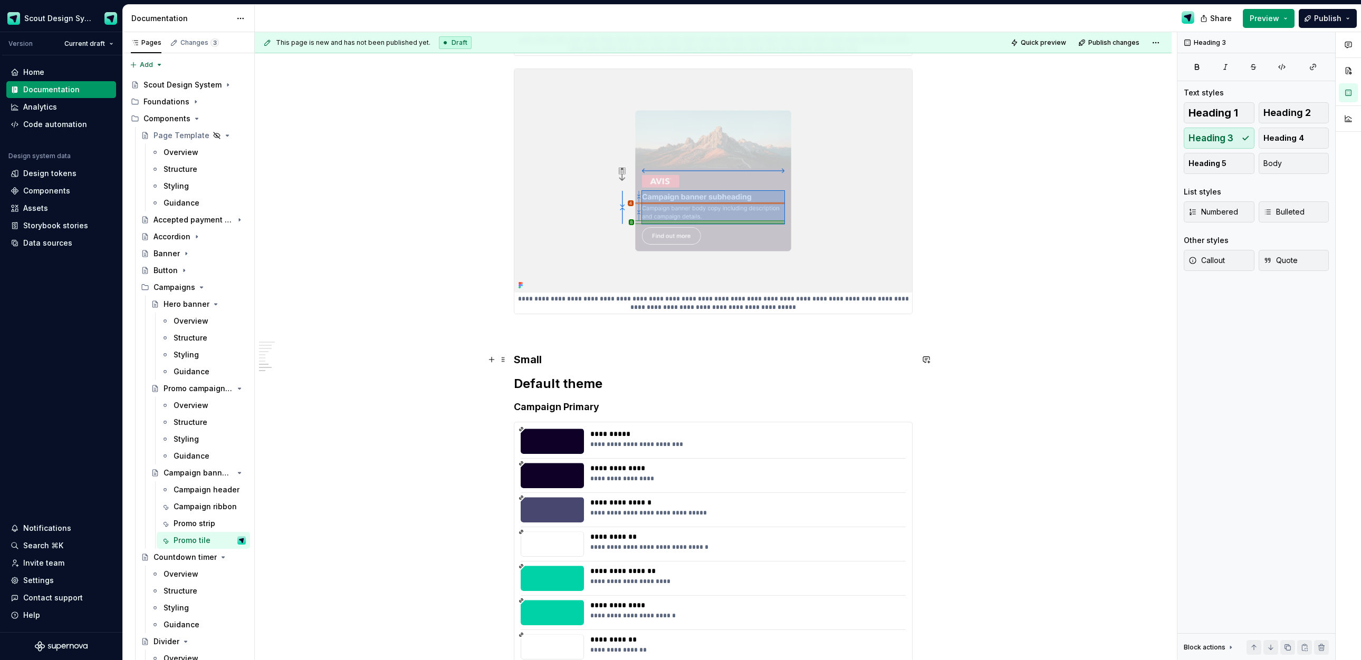
scroll to position [2269, 0]
drag, startPoint x: 582, startPoint y: 355, endPoint x: 443, endPoint y: 339, distance: 140.1
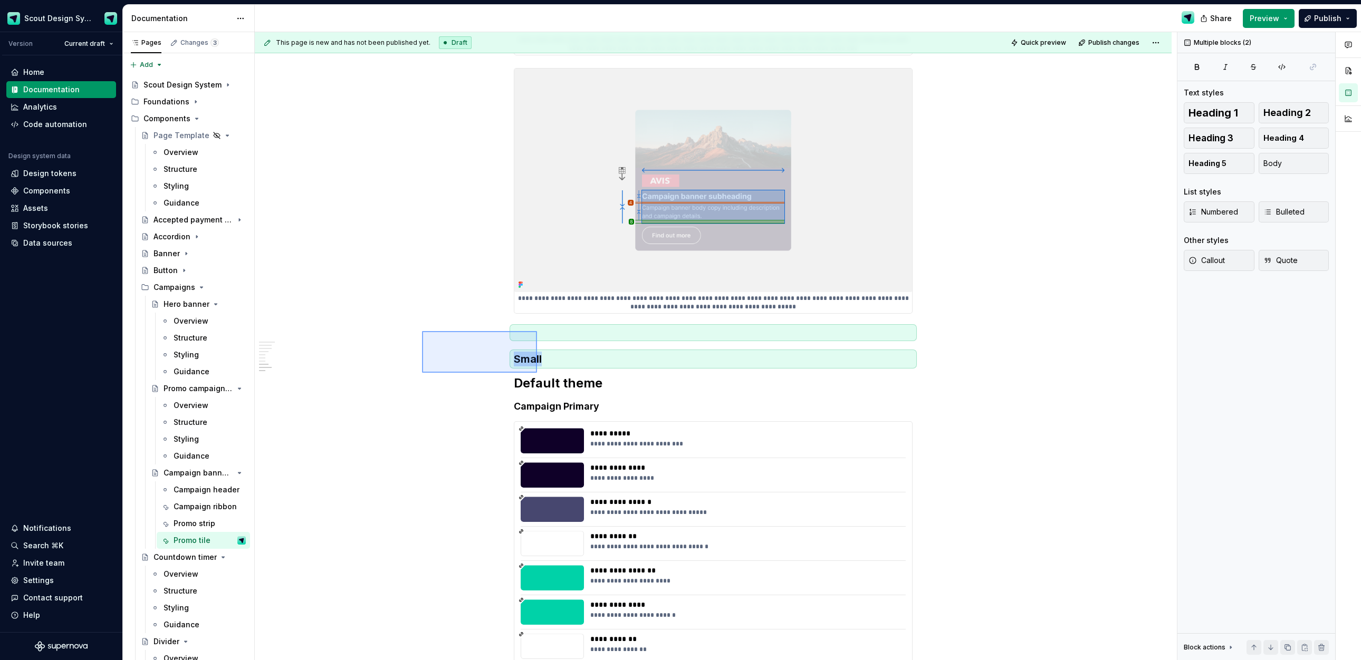
drag, startPoint x: 563, startPoint y: 363, endPoint x: 481, endPoint y: 351, distance: 83.3
click at [484, 347] on div "**********" at bounding box center [716, 346] width 922 height 629
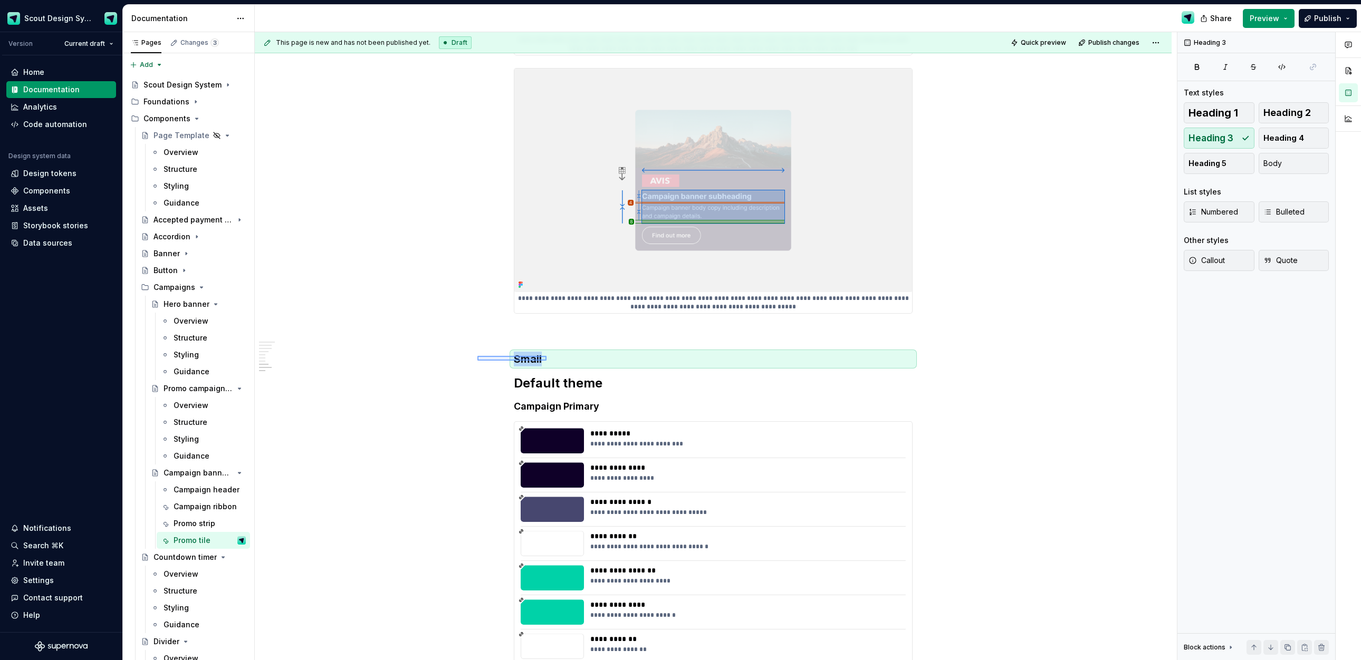
drag, startPoint x: 520, startPoint y: 360, endPoint x: 546, endPoint y: 361, distance: 26.4
click at [546, 361] on div "**********" at bounding box center [716, 346] width 922 height 629
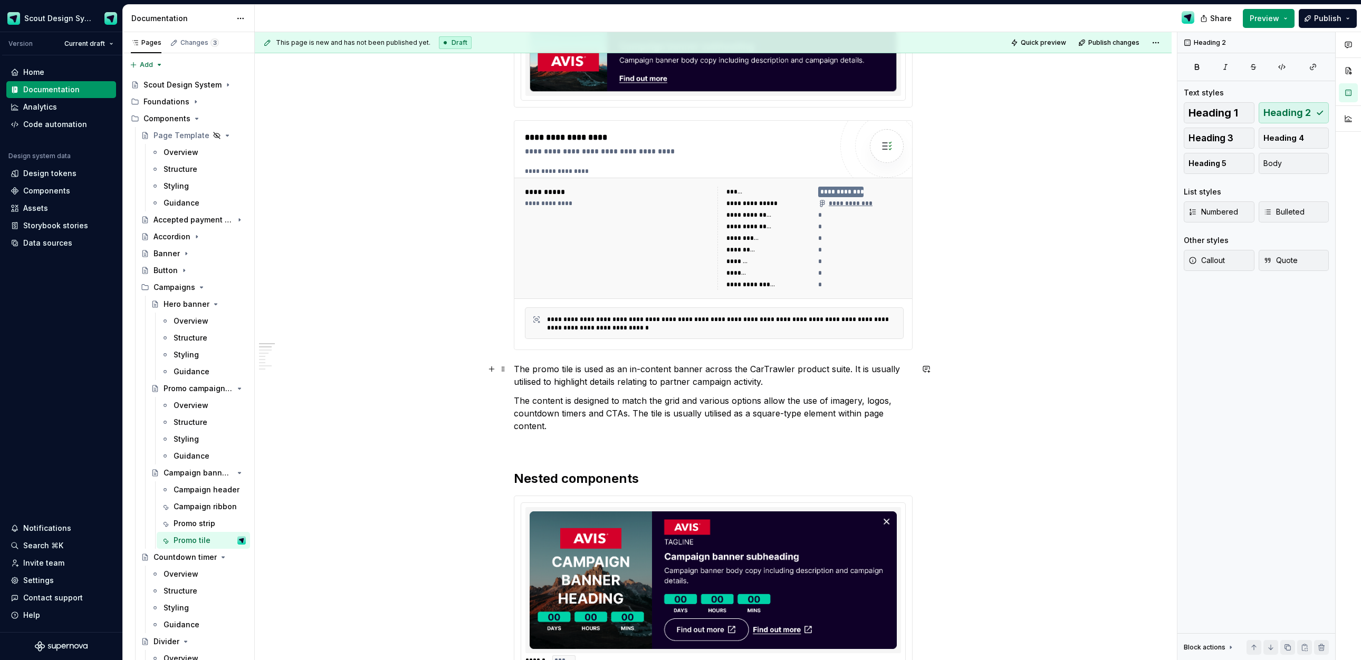
scroll to position [0, 0]
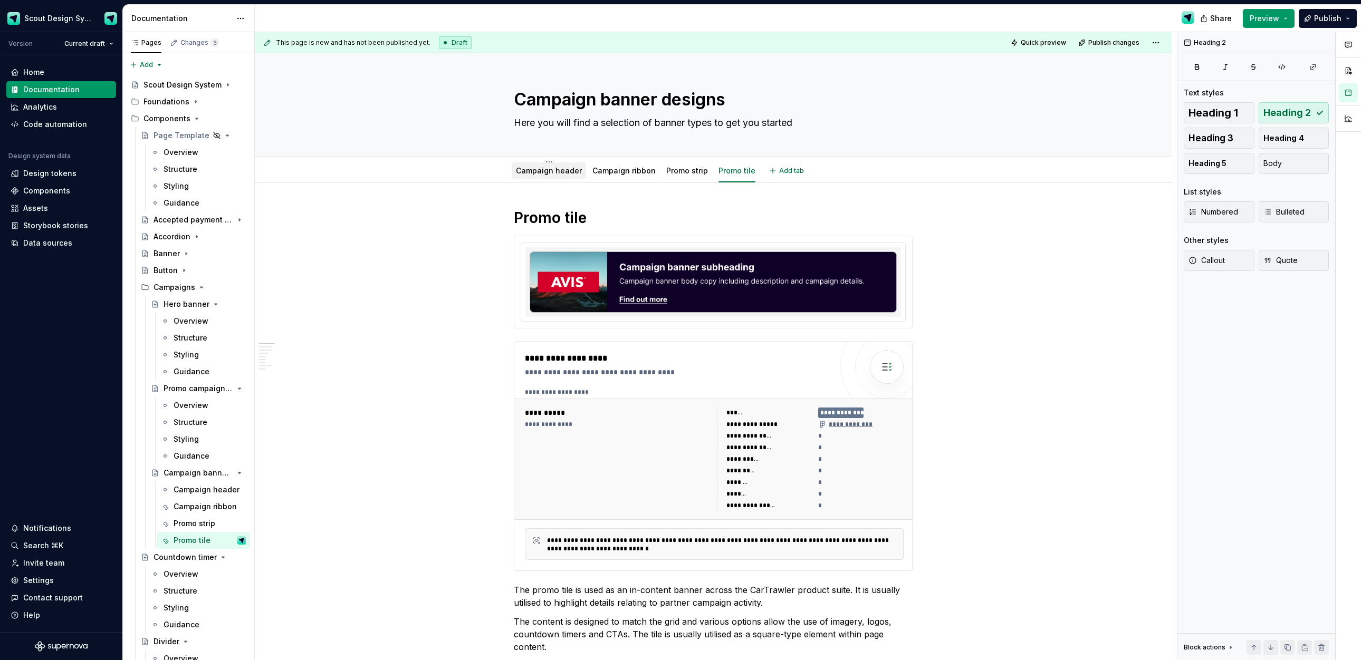
click at [554, 171] on link "Campaign header" at bounding box center [549, 170] width 66 height 9
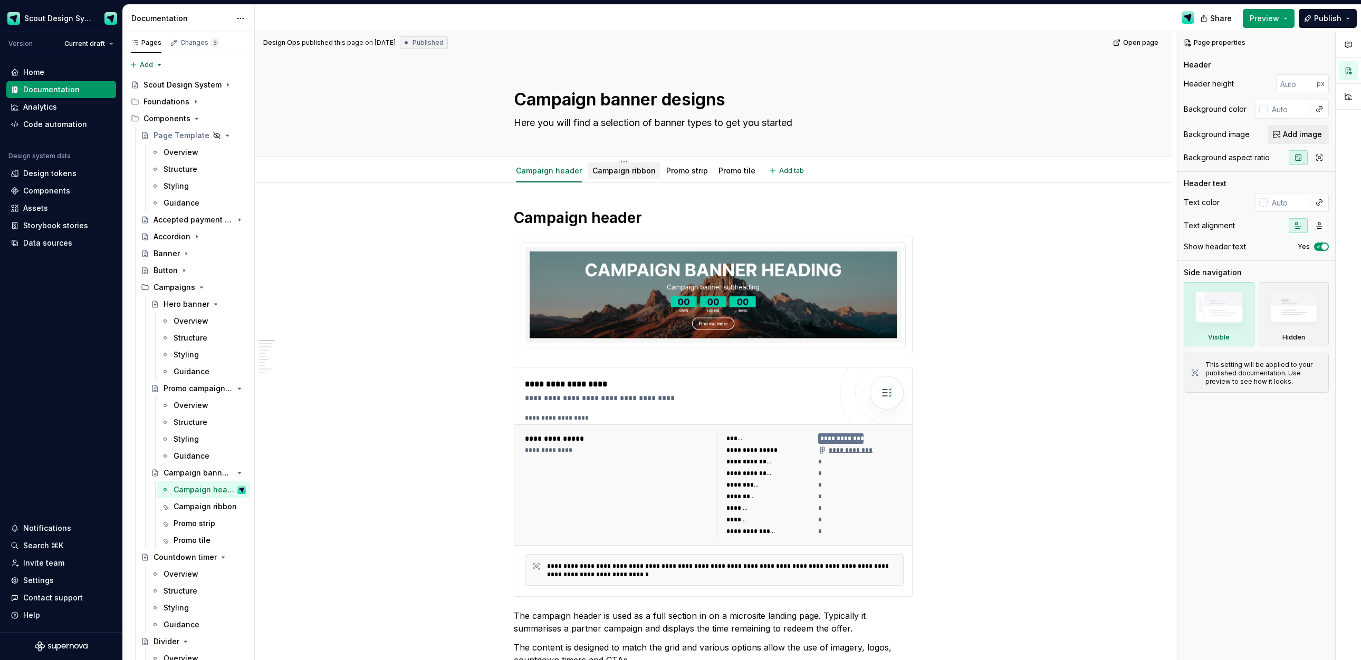
click at [628, 173] on link "Campaign ribbon" at bounding box center [623, 170] width 63 height 9
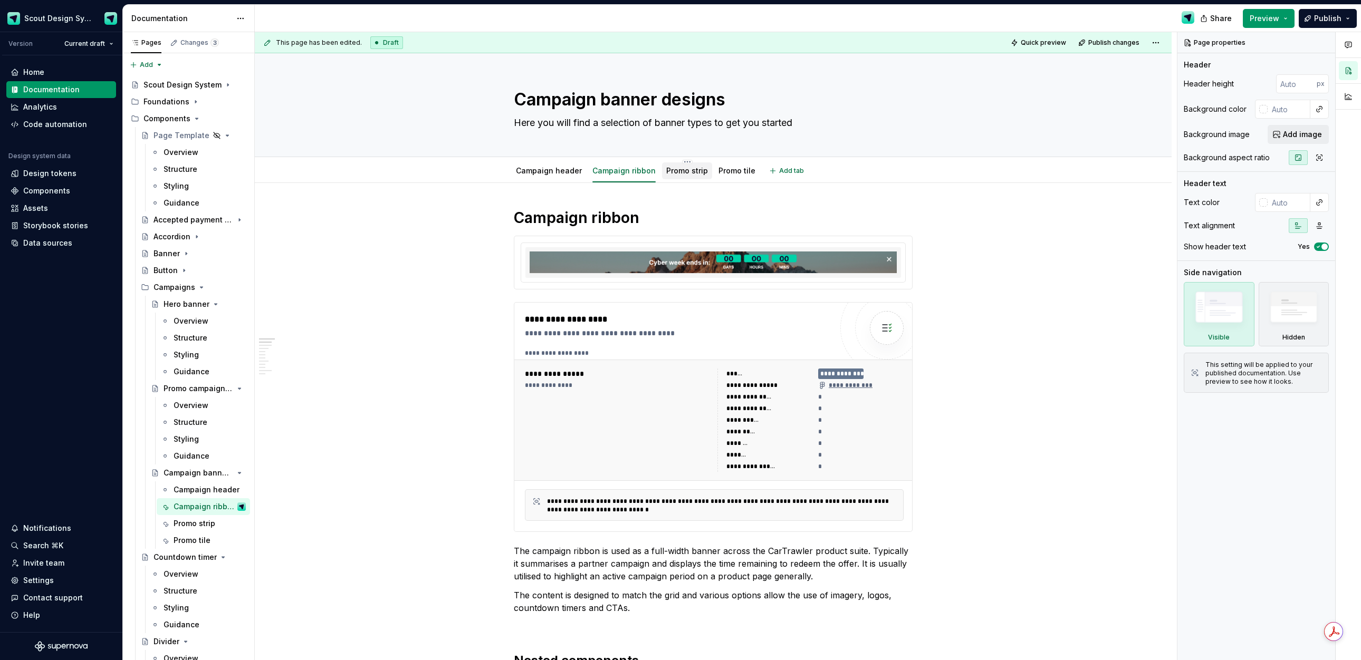
click at [689, 175] on div "Promo strip" at bounding box center [687, 171] width 42 height 11
click at [676, 174] on link "Promo strip" at bounding box center [687, 170] width 42 height 9
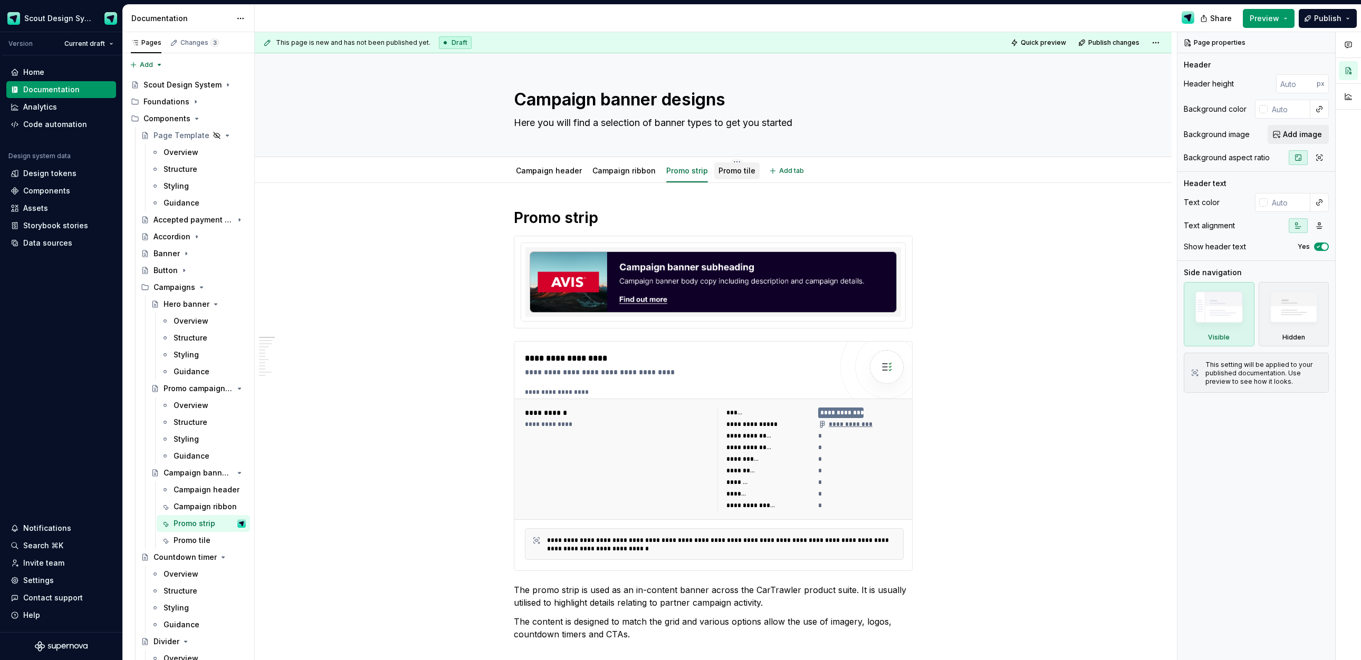
click at [737, 169] on link "Promo tile" at bounding box center [736, 170] width 37 height 9
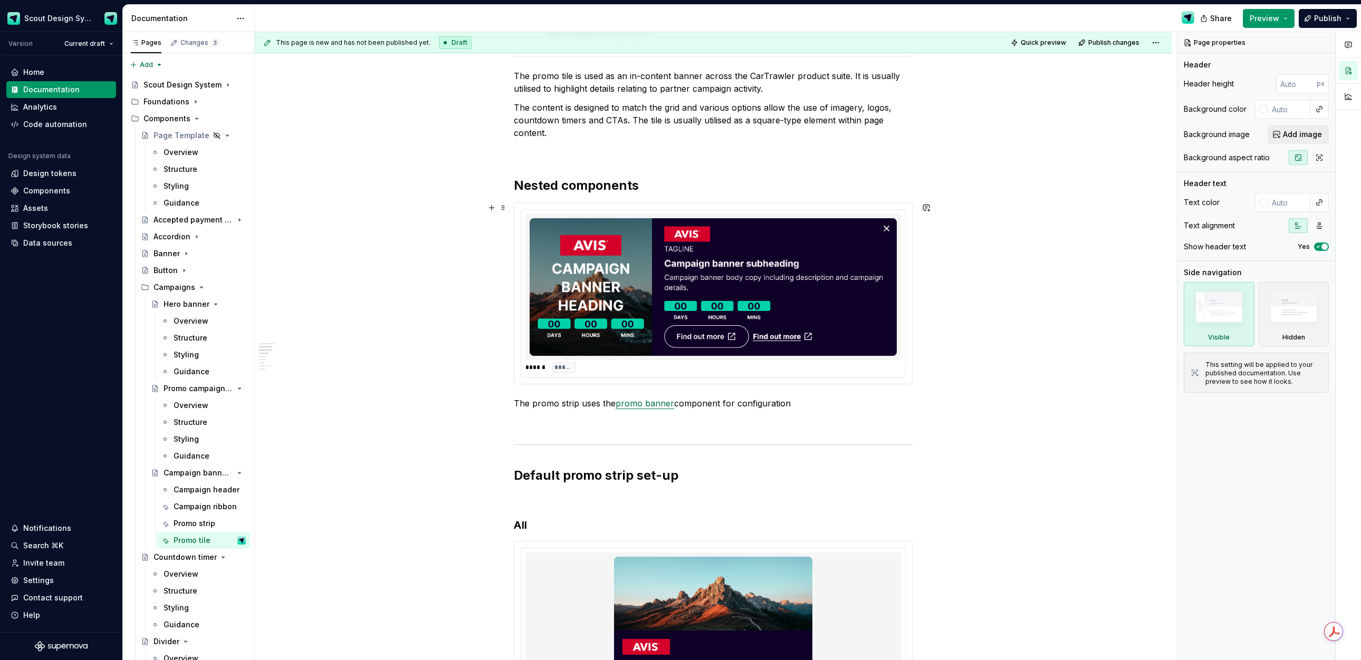
scroll to position [699, 0]
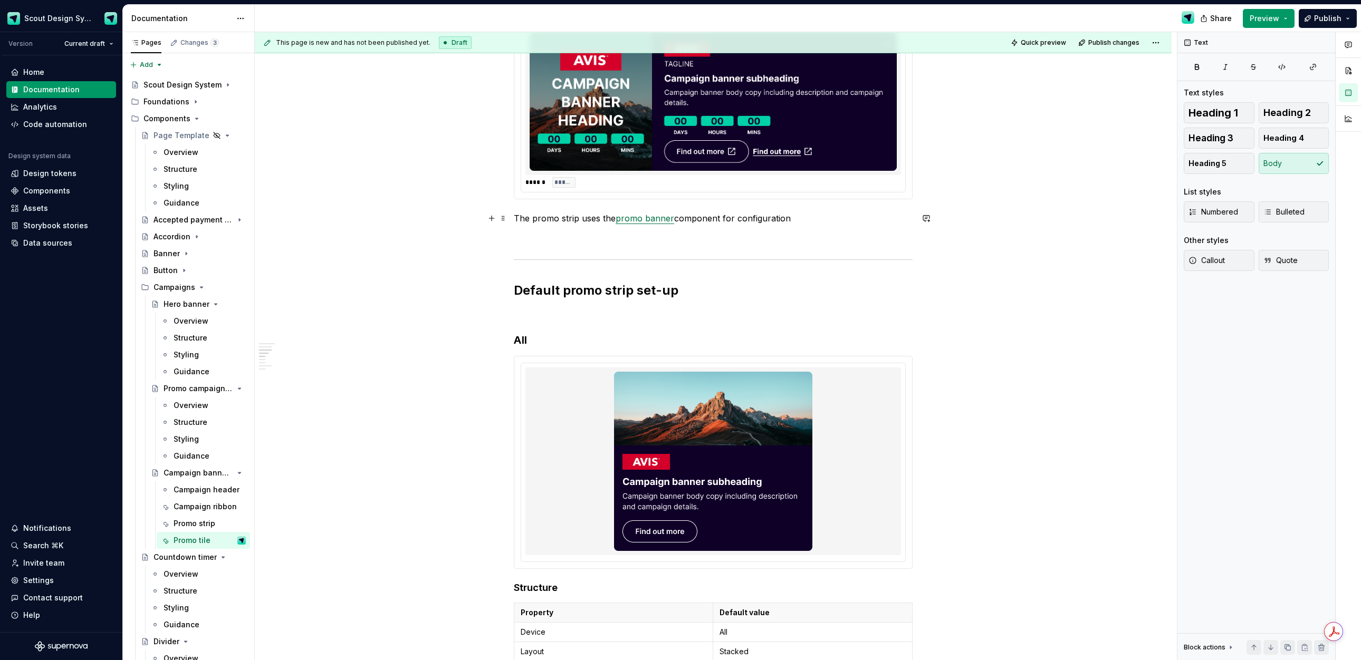
click at [576, 219] on p "The promo strip uses the promo banner component for configuration" at bounding box center [713, 218] width 399 height 13
click at [612, 294] on h2 "Default promo strip set-up" at bounding box center [713, 290] width 399 height 17
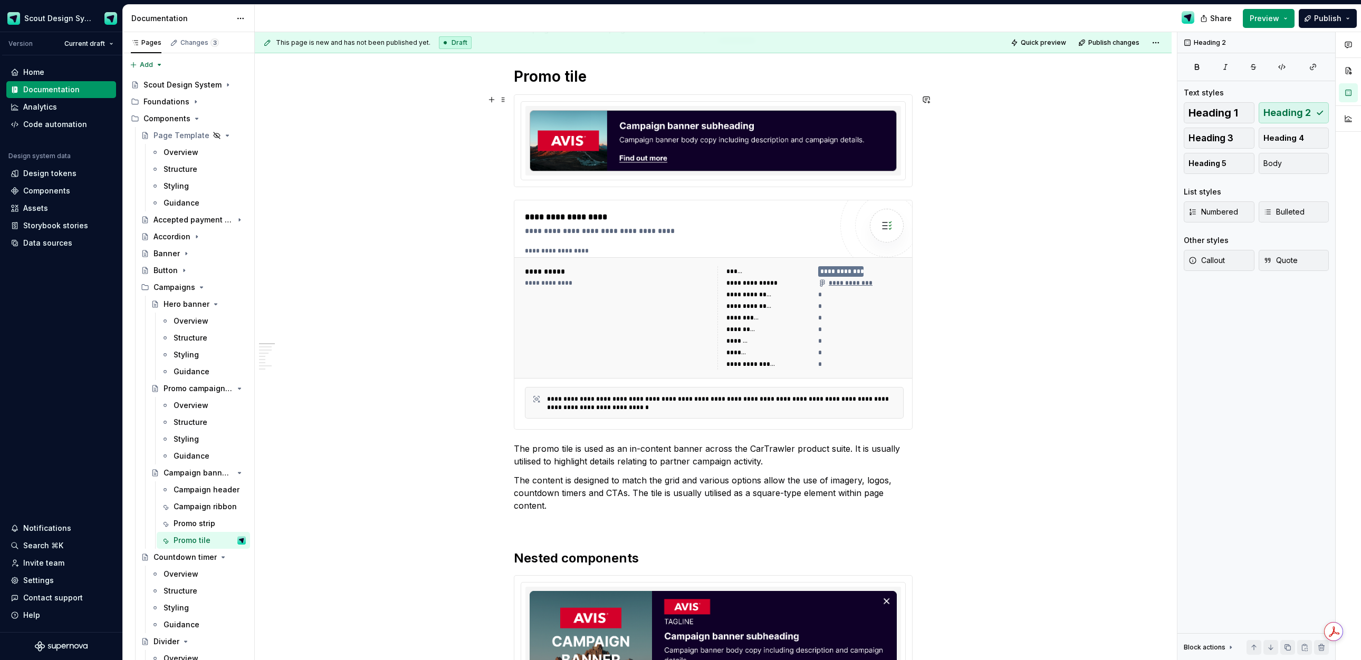
scroll to position [0, 0]
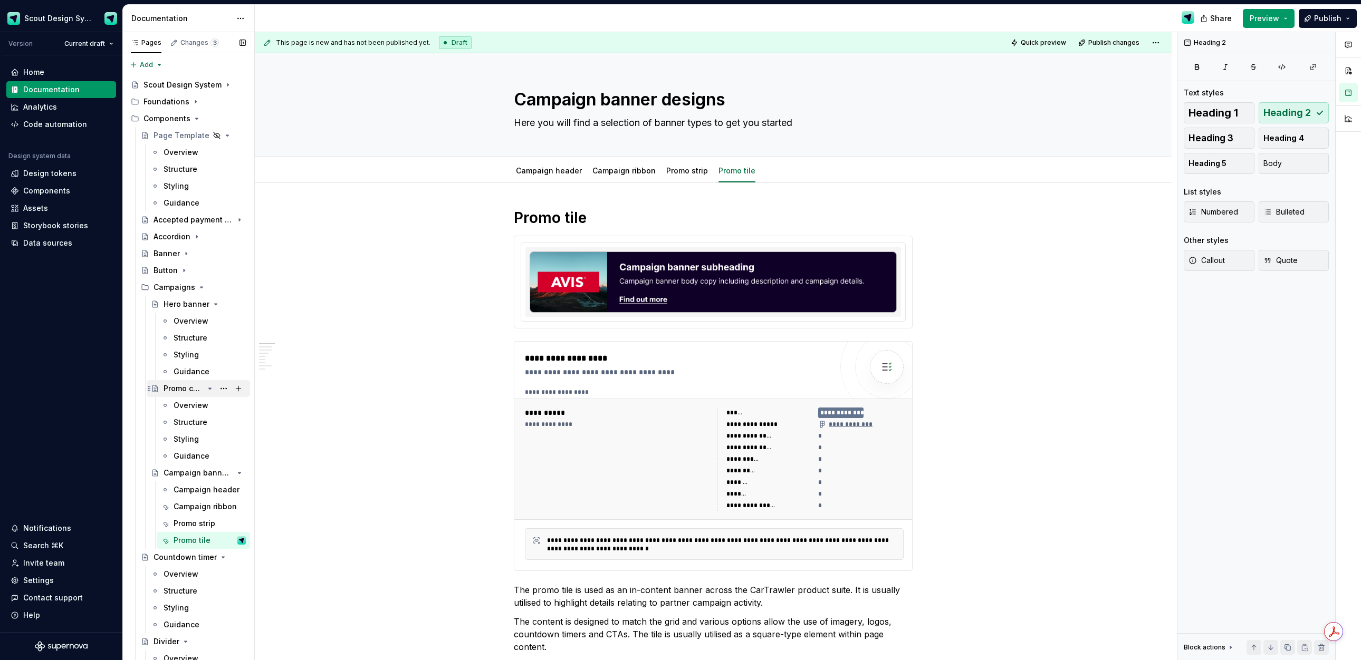
click at [210, 389] on icon "Page tree" at bounding box center [210, 388] width 3 height 1
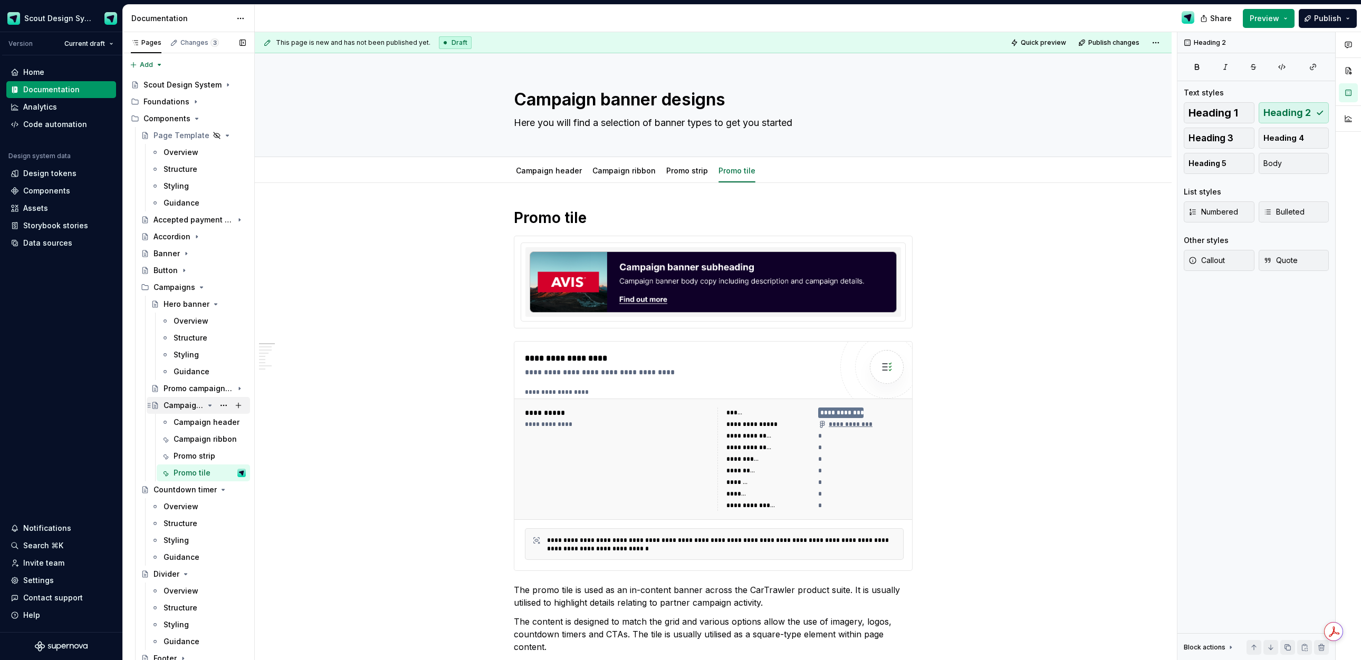
click at [209, 406] on icon "Page tree" at bounding box center [210, 405] width 3 height 1
drag, startPoint x: 211, startPoint y: 305, endPoint x: 196, endPoint y: 286, distance: 23.6
click at [212, 305] on icon "Page tree" at bounding box center [216, 304] width 8 height 8
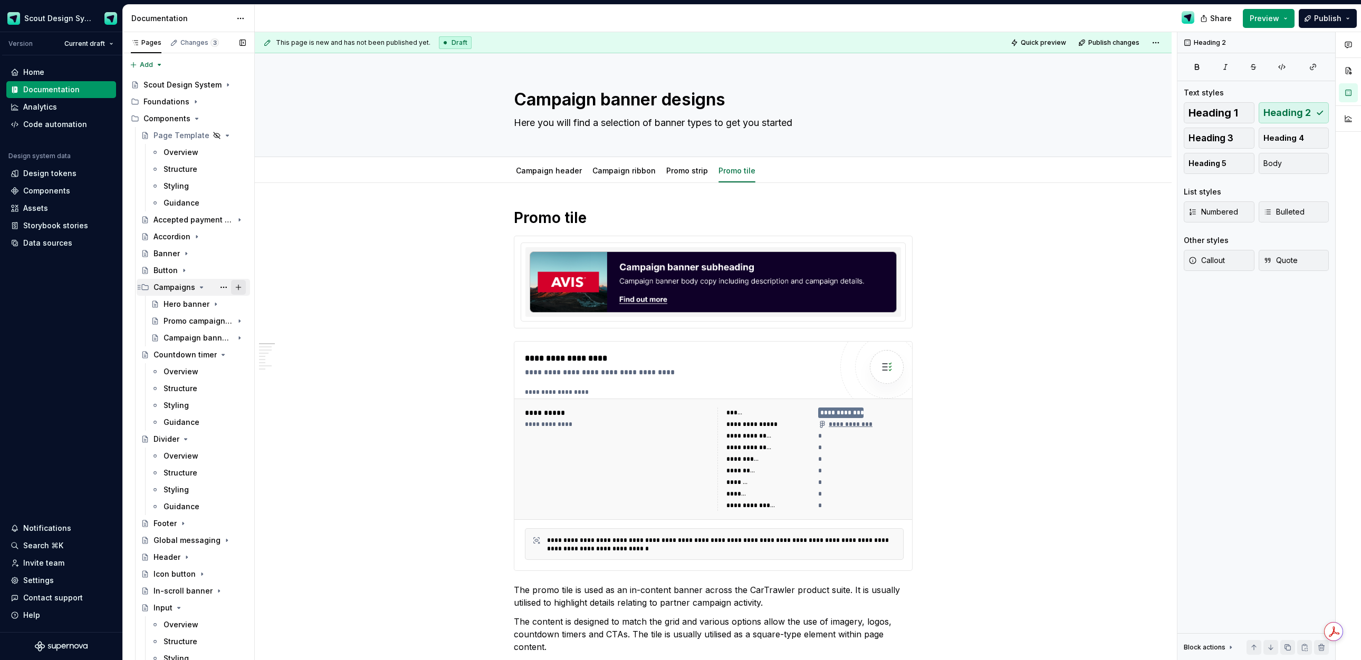
click at [240, 289] on button "Page tree" at bounding box center [238, 287] width 15 height 15
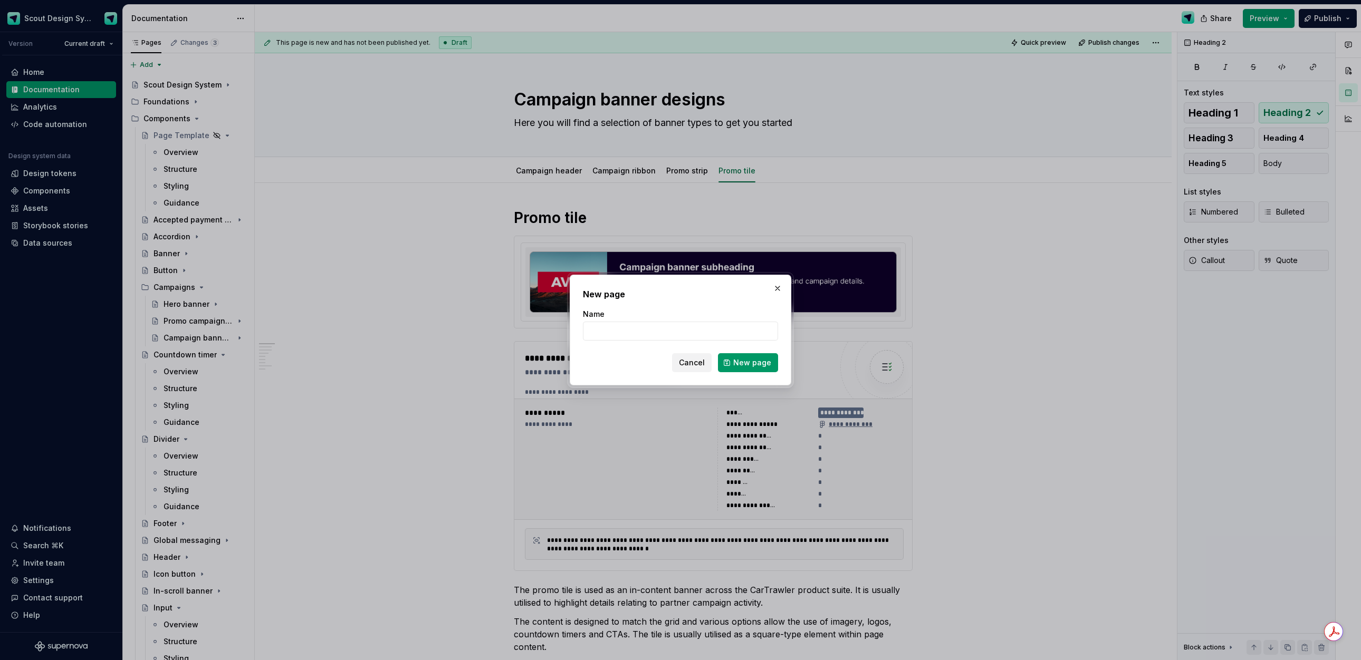
drag, startPoint x: 701, startPoint y: 362, endPoint x: 575, endPoint y: 349, distance: 126.3
click at [700, 362] on span "Cancel" at bounding box center [692, 363] width 26 height 11
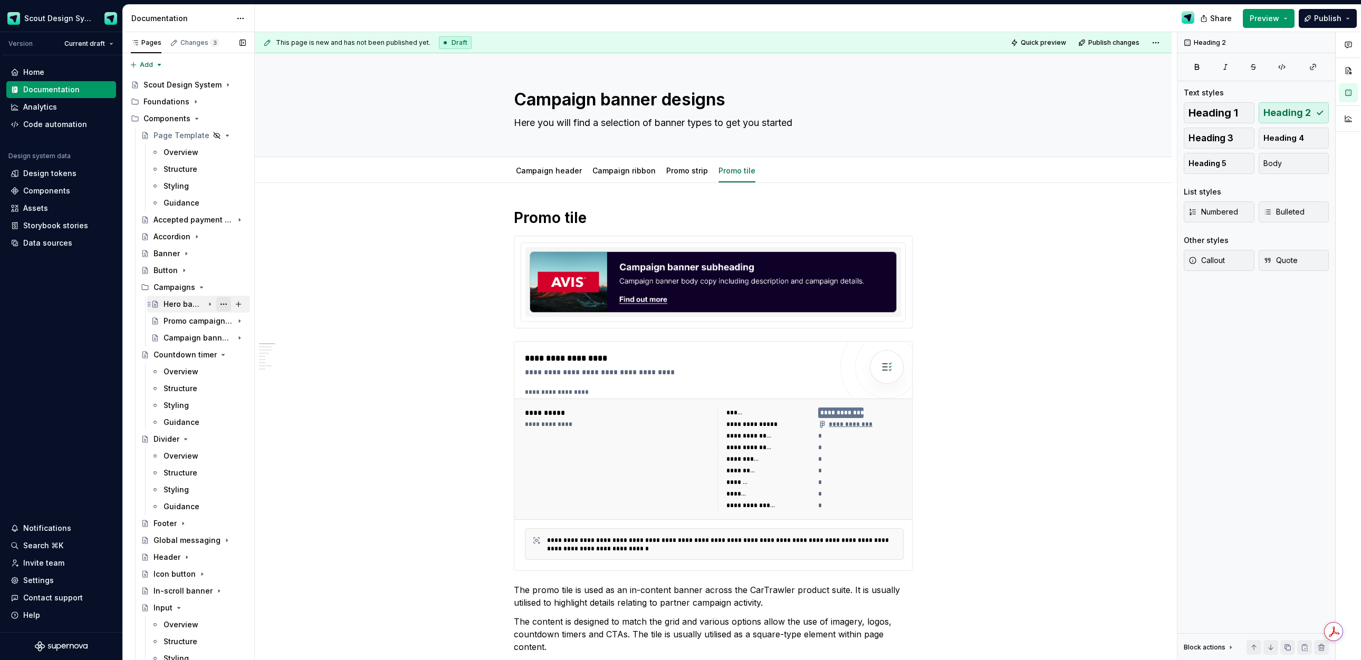
click at [221, 303] on button "Page tree" at bounding box center [223, 304] width 15 height 15
click at [179, 303] on div "Pages Changes 3 Add Accessibility guide for tree Page tree. Navigate the tree w…" at bounding box center [188, 348] width 132 height 633
click at [225, 285] on button "Page tree" at bounding box center [223, 287] width 15 height 15
click at [178, 289] on div "Pages Changes 3 Add Accessibility guide for tree Page tree. Navigate the tree w…" at bounding box center [188, 348] width 132 height 633
click at [51, 192] on div "Components" at bounding box center [46, 191] width 47 height 11
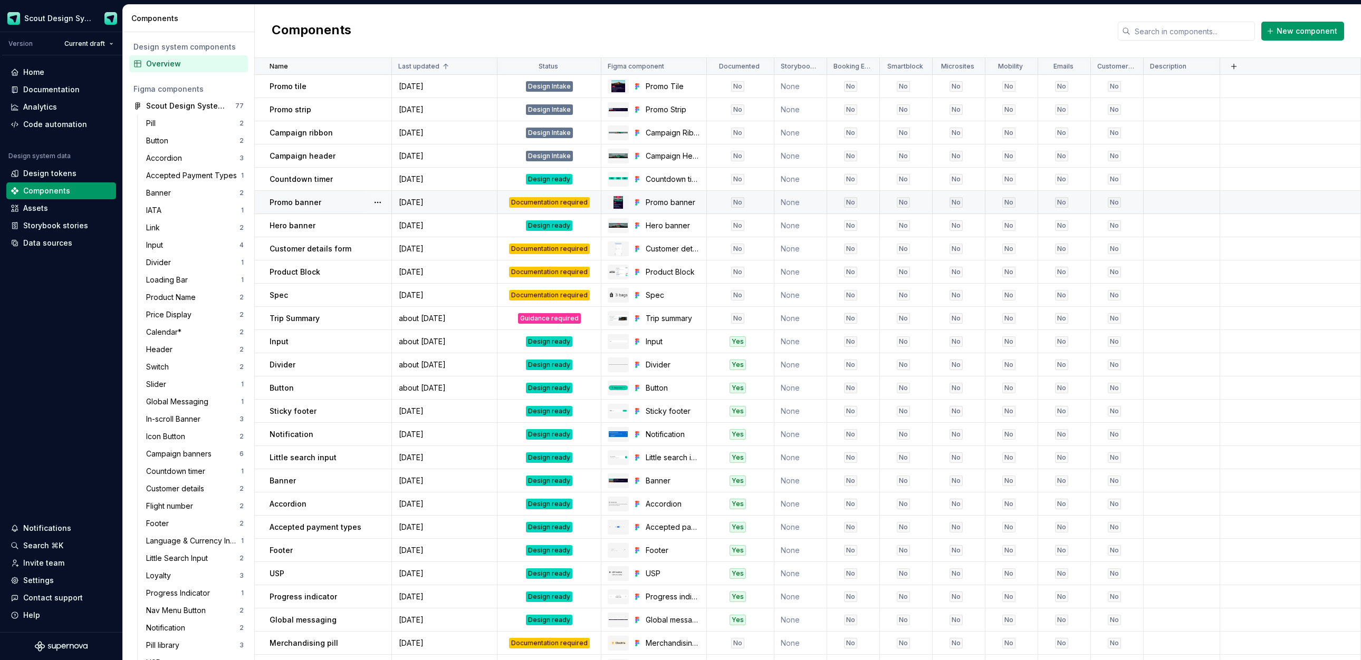
click at [560, 197] on div "Documentation required" at bounding box center [549, 202] width 102 height 11
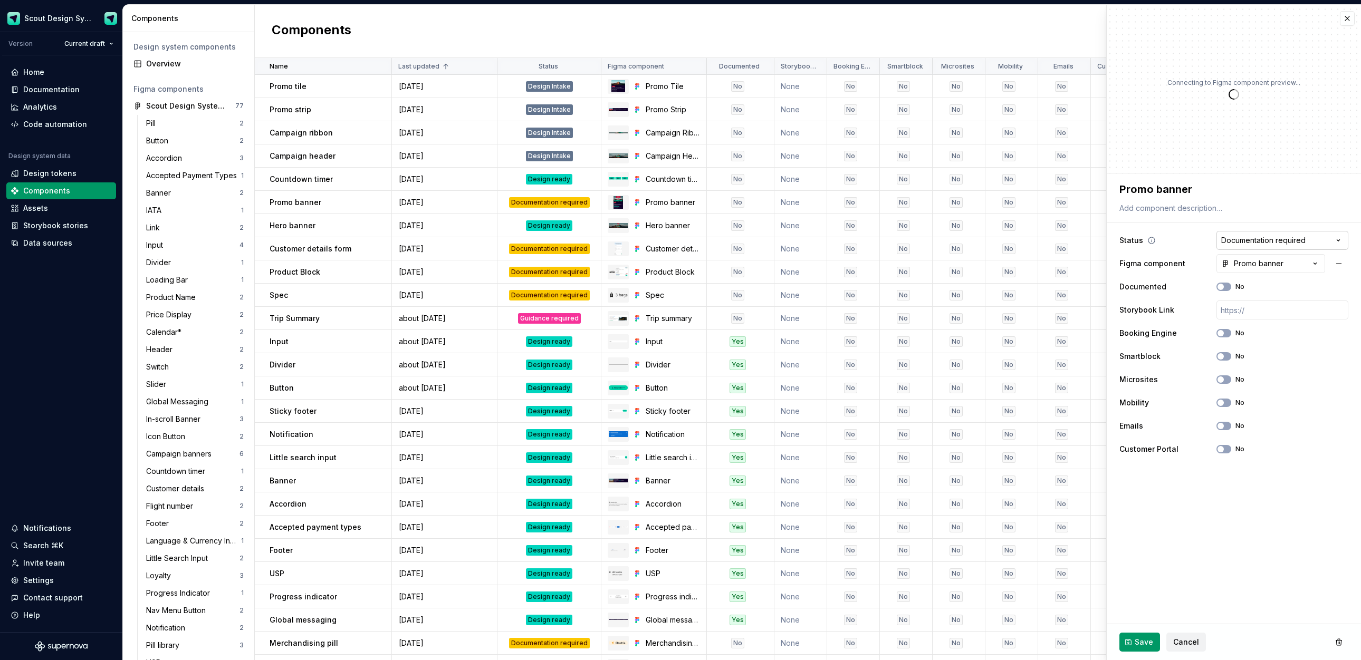
click at [865, 237] on html "Scout Design System Version Current draft Home Documentation Analytics Code aut…" at bounding box center [680, 330] width 1361 height 660
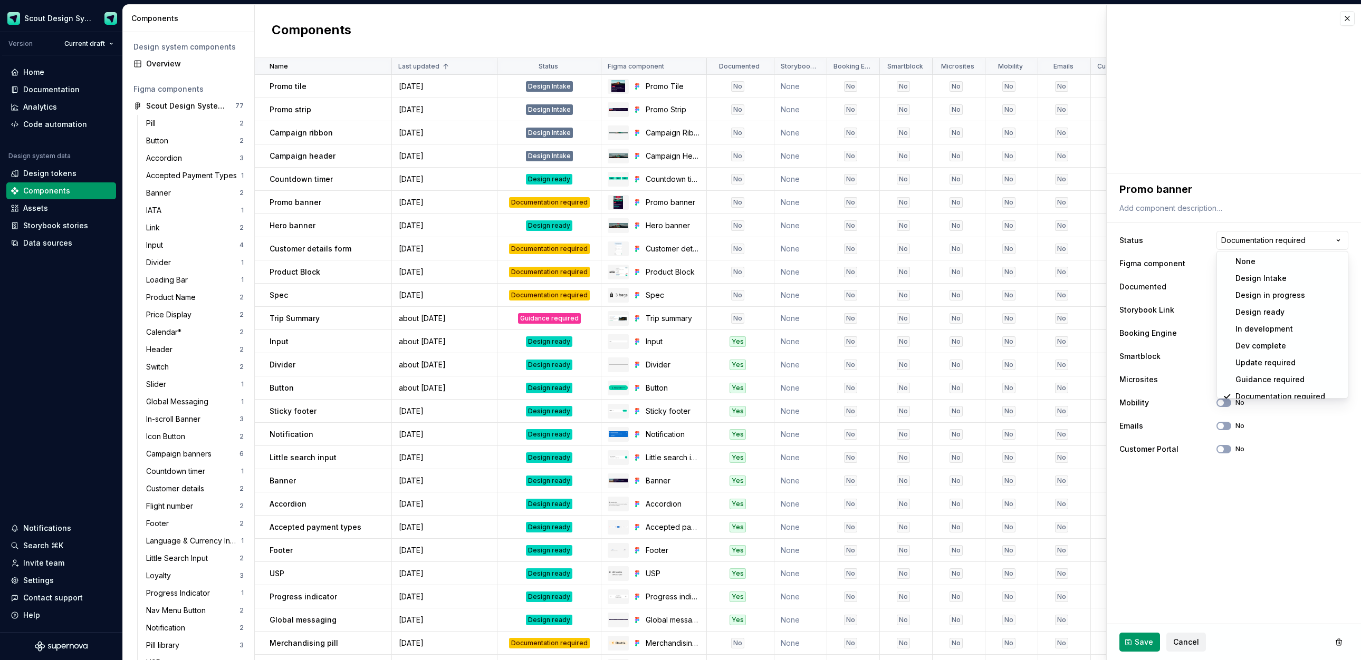
scroll to position [6, 0]
click at [865, 648] on button "Save" at bounding box center [1139, 642] width 41 height 19
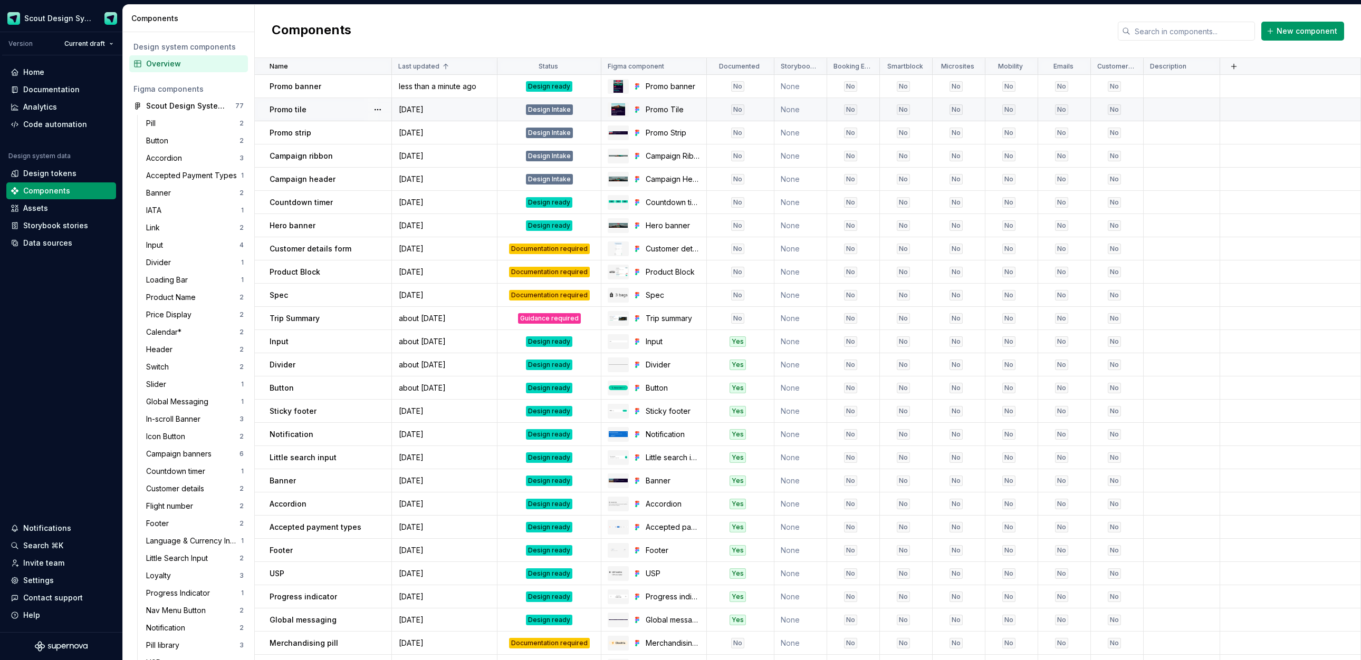
click at [542, 114] on div "Design Intake" at bounding box center [549, 109] width 47 height 11
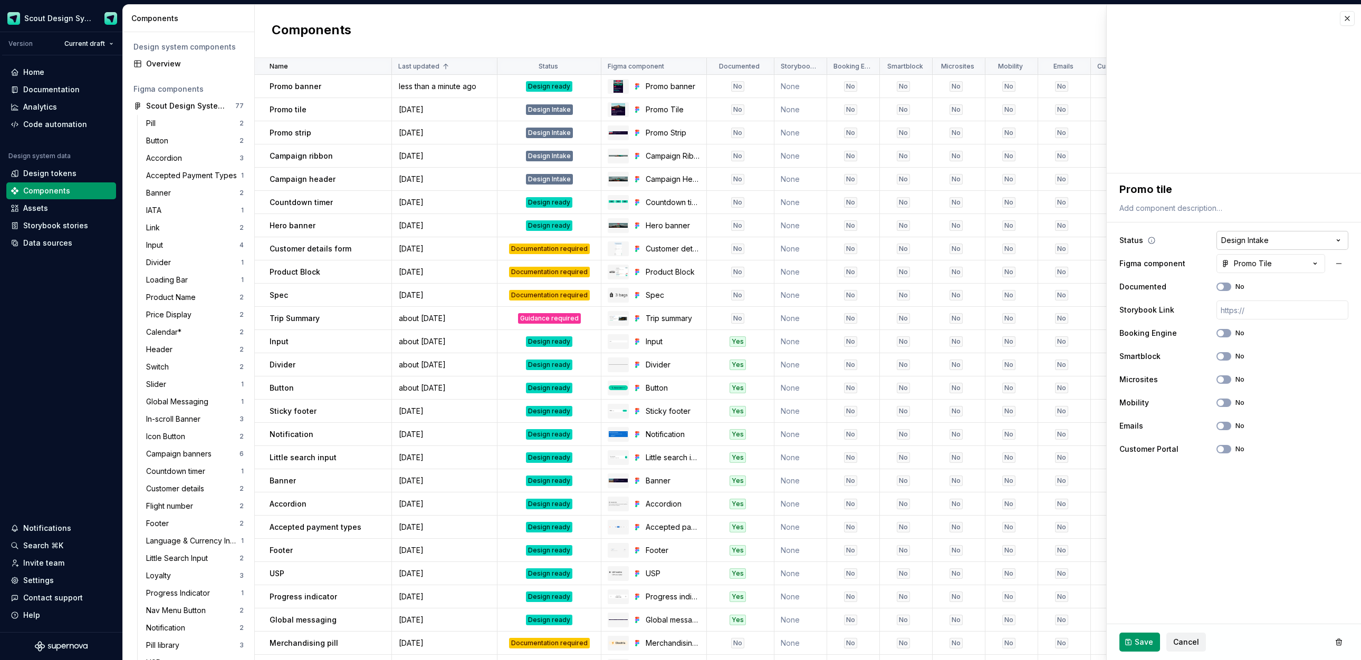
click at [865, 245] on html "Scout Design System Version Current draft Home Documentation Analytics Code aut…" at bounding box center [680, 330] width 1361 height 660
drag, startPoint x: 1149, startPoint y: 641, endPoint x: 1121, endPoint y: 564, distance: 81.9
click at [865, 641] on span "Save" at bounding box center [1144, 642] width 18 height 11
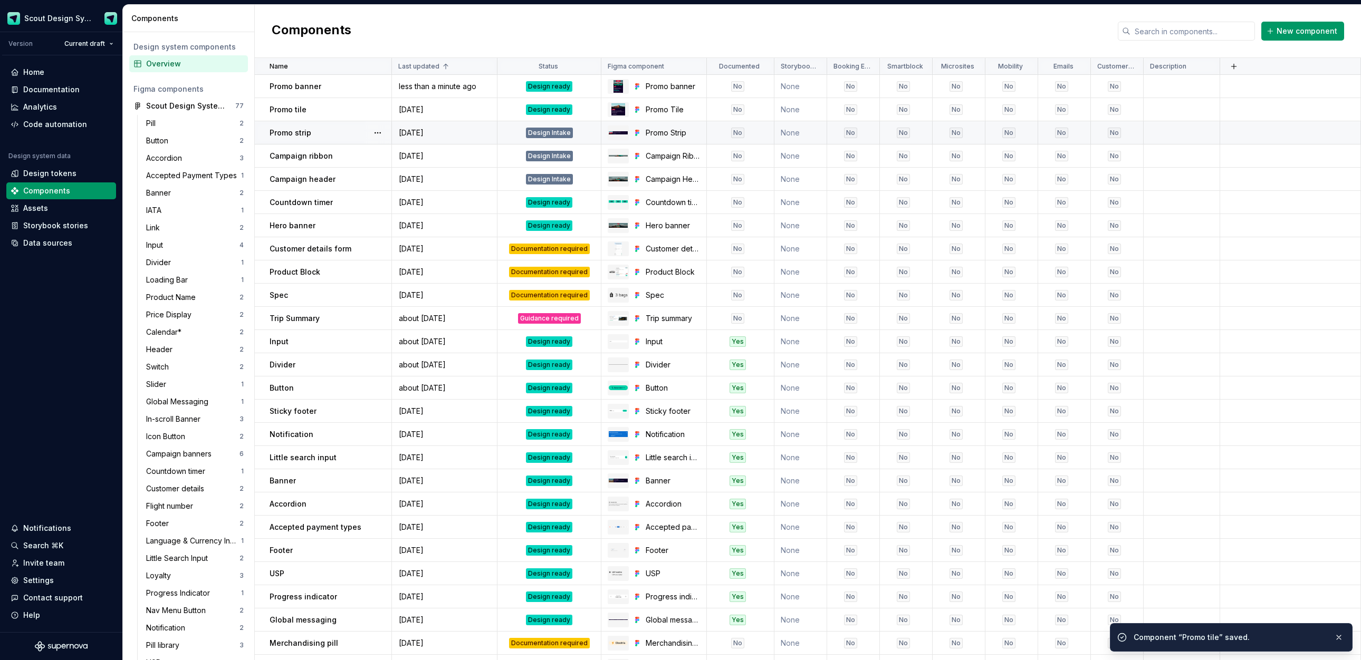
click at [569, 136] on div "Design Intake" at bounding box center [549, 133] width 47 height 11
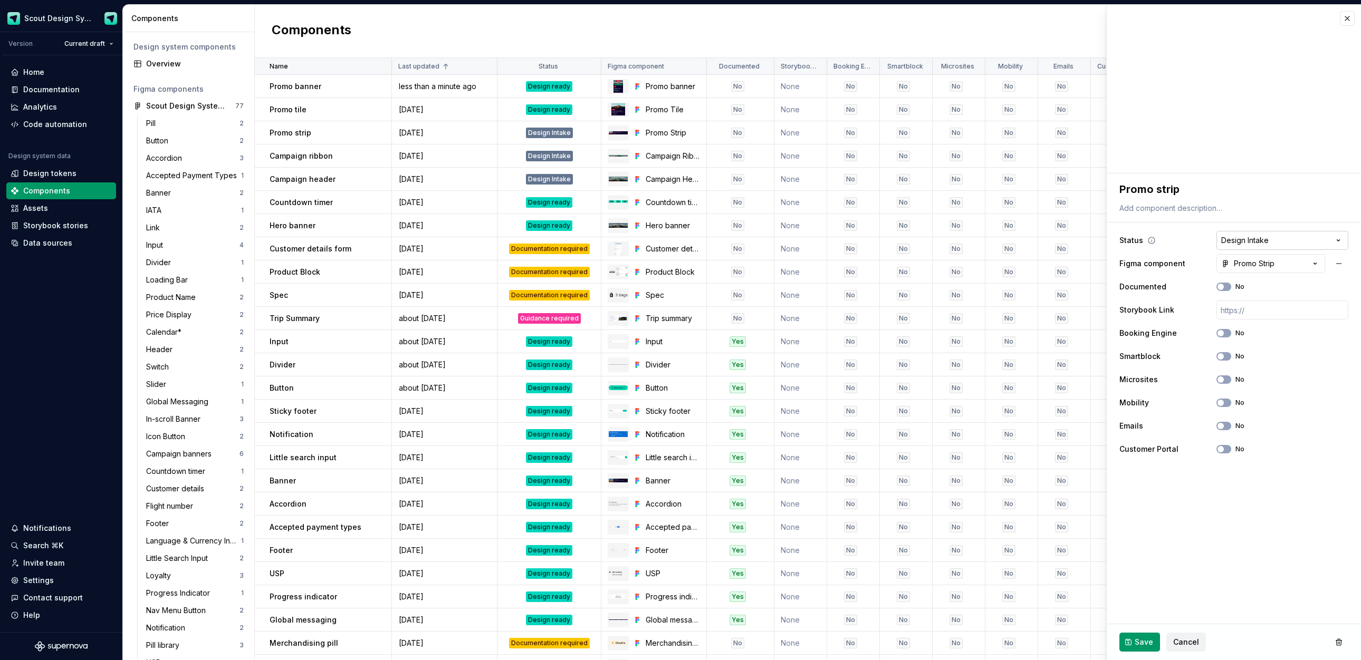
click at [865, 246] on html "Scout Design System Version Current draft Home Documentation Analytics Code aut…" at bounding box center [680, 330] width 1361 height 660
click at [865, 642] on span "Save" at bounding box center [1144, 642] width 18 height 11
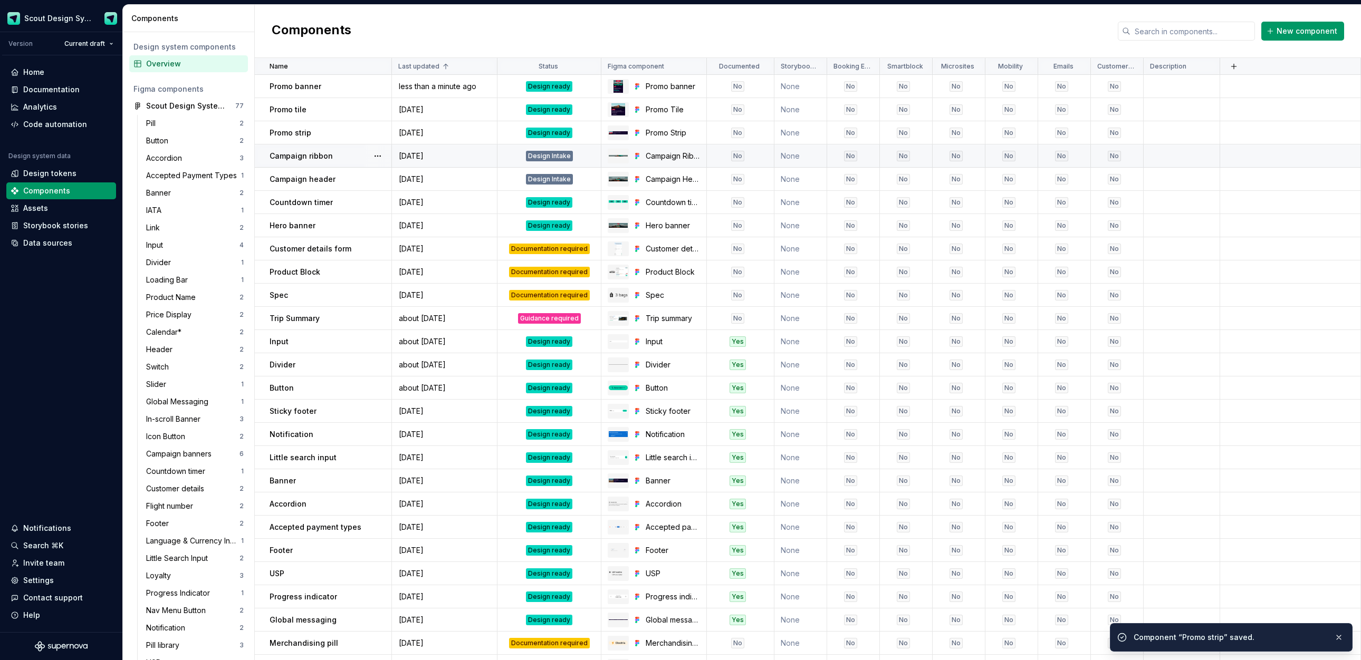
click at [515, 160] on div "Design Intake" at bounding box center [549, 156] width 102 height 11
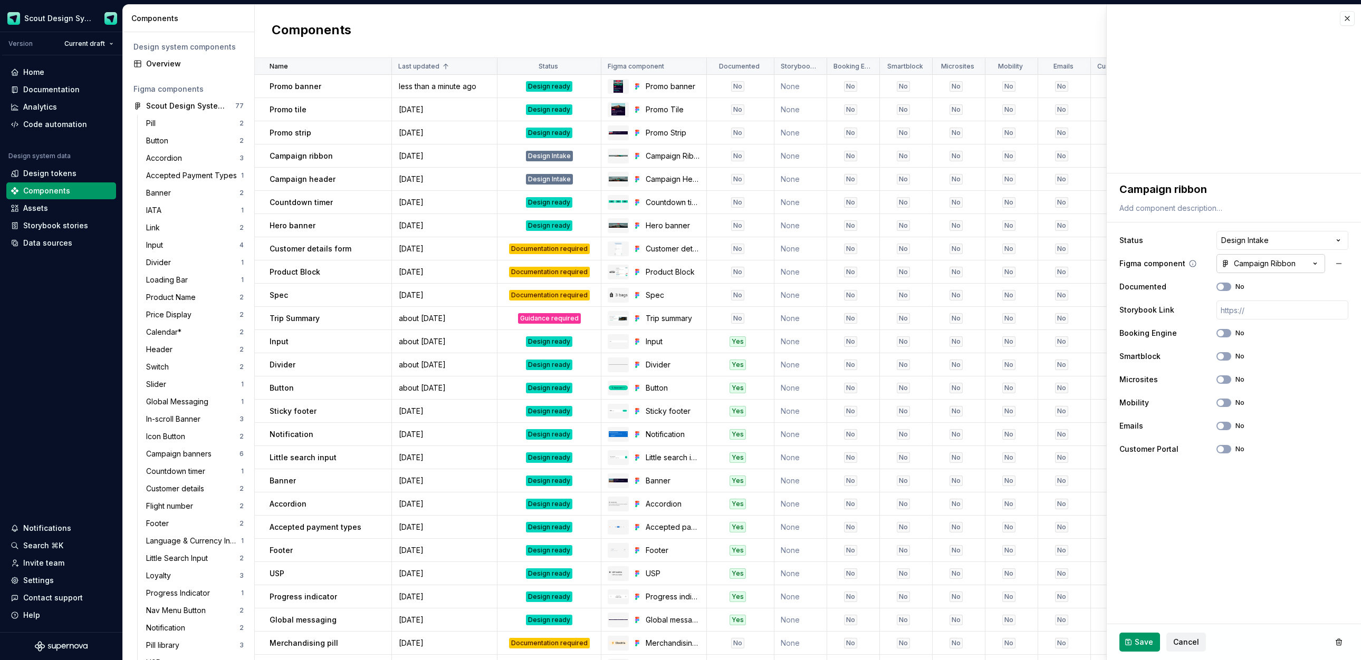
click at [865, 270] on button "Campaign Ribbon" at bounding box center [1270, 263] width 109 height 19
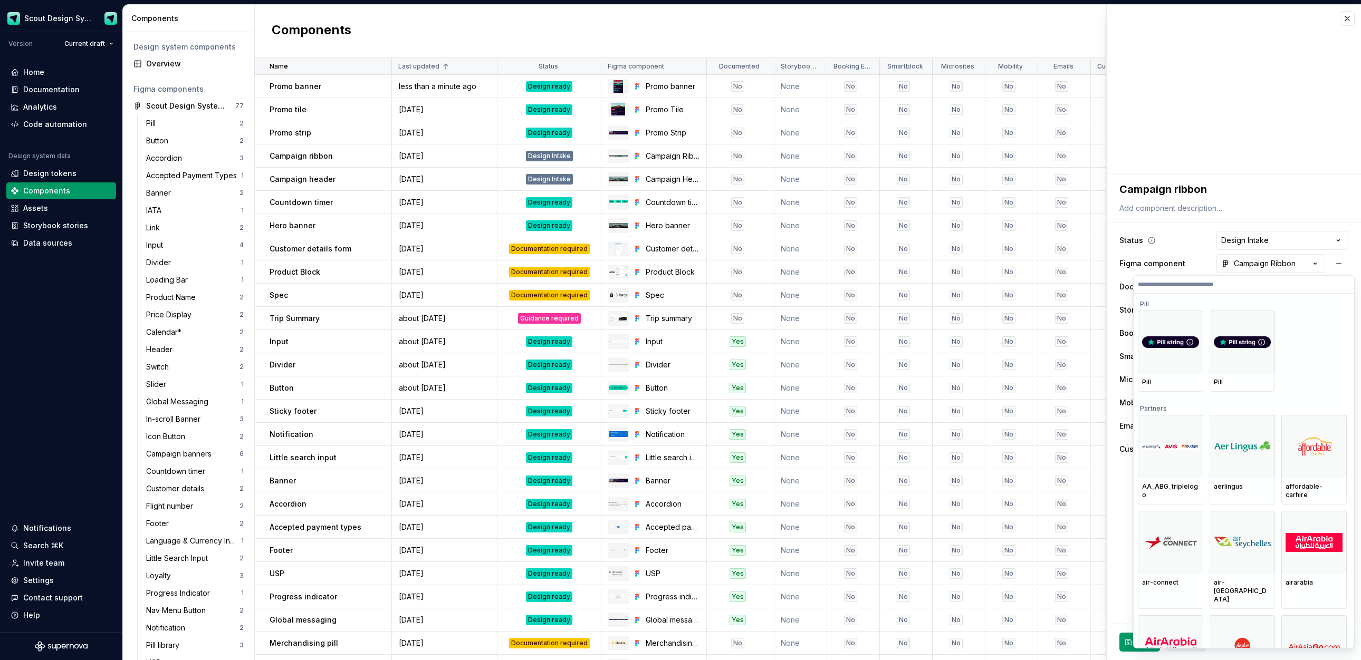
click at [865, 246] on html "Scout Design System Version Current draft Home Documentation Analytics Code aut…" at bounding box center [680, 330] width 1361 height 660
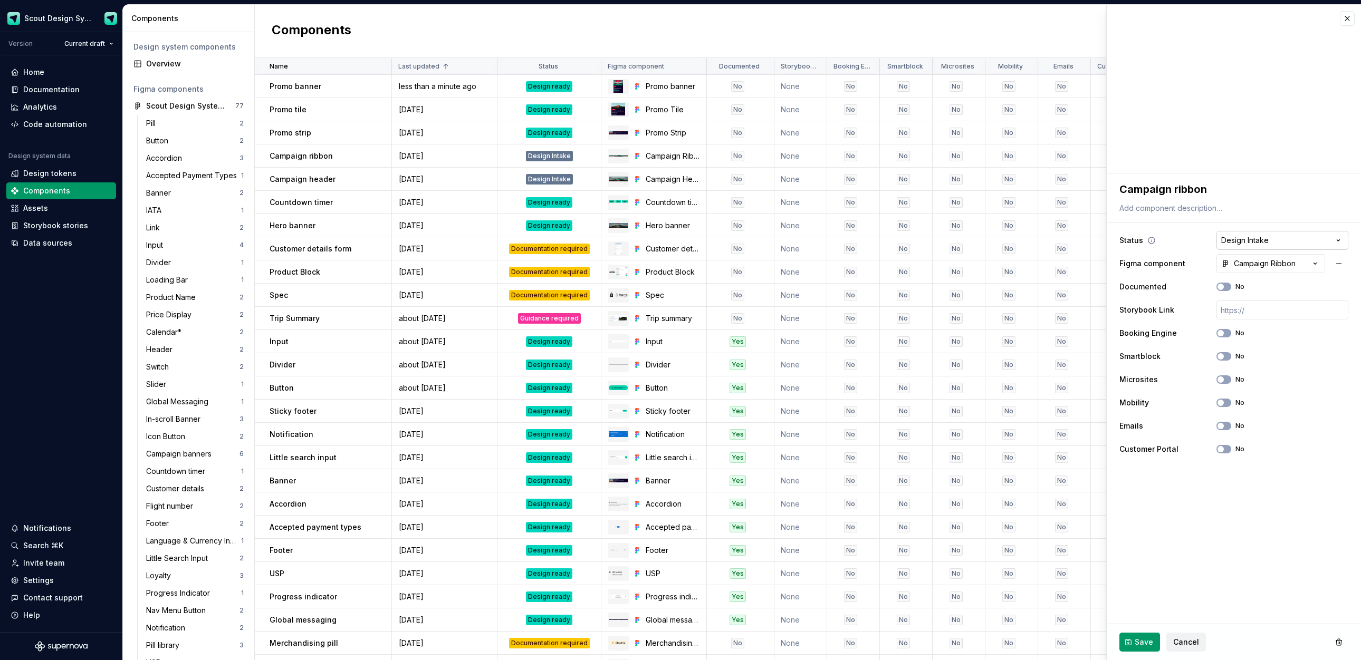
click at [865, 238] on html "Scout Design System Version Current draft Home Documentation Analytics Code aut…" at bounding box center [680, 330] width 1361 height 660
click at [865, 642] on span "Save" at bounding box center [1144, 642] width 18 height 11
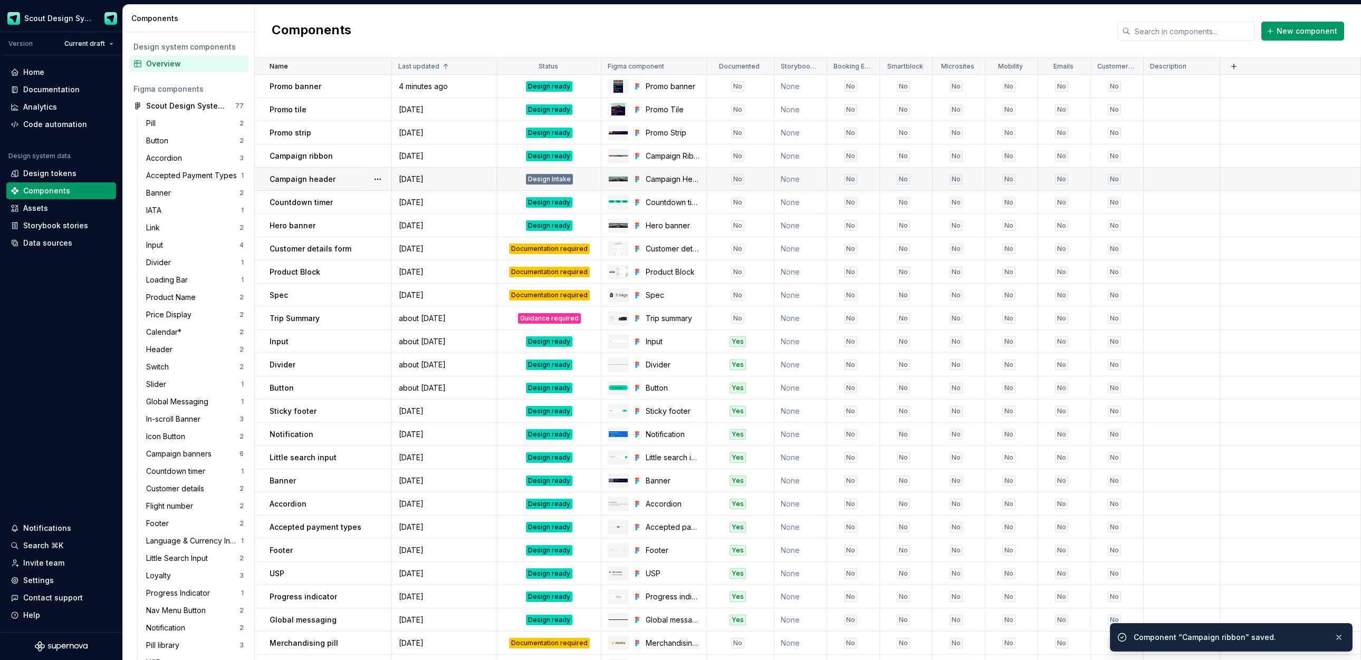
click at [539, 180] on div "Design Intake" at bounding box center [549, 179] width 47 height 11
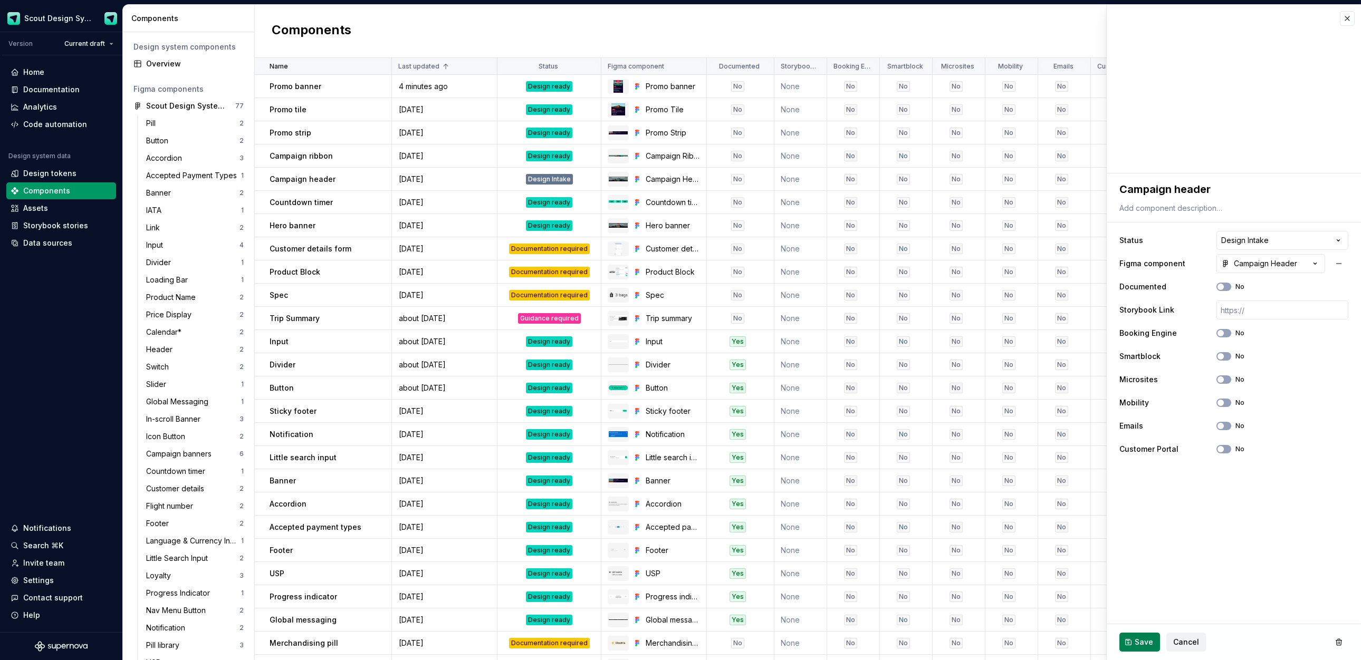
click at [865, 639] on button "Save" at bounding box center [1139, 642] width 41 height 19
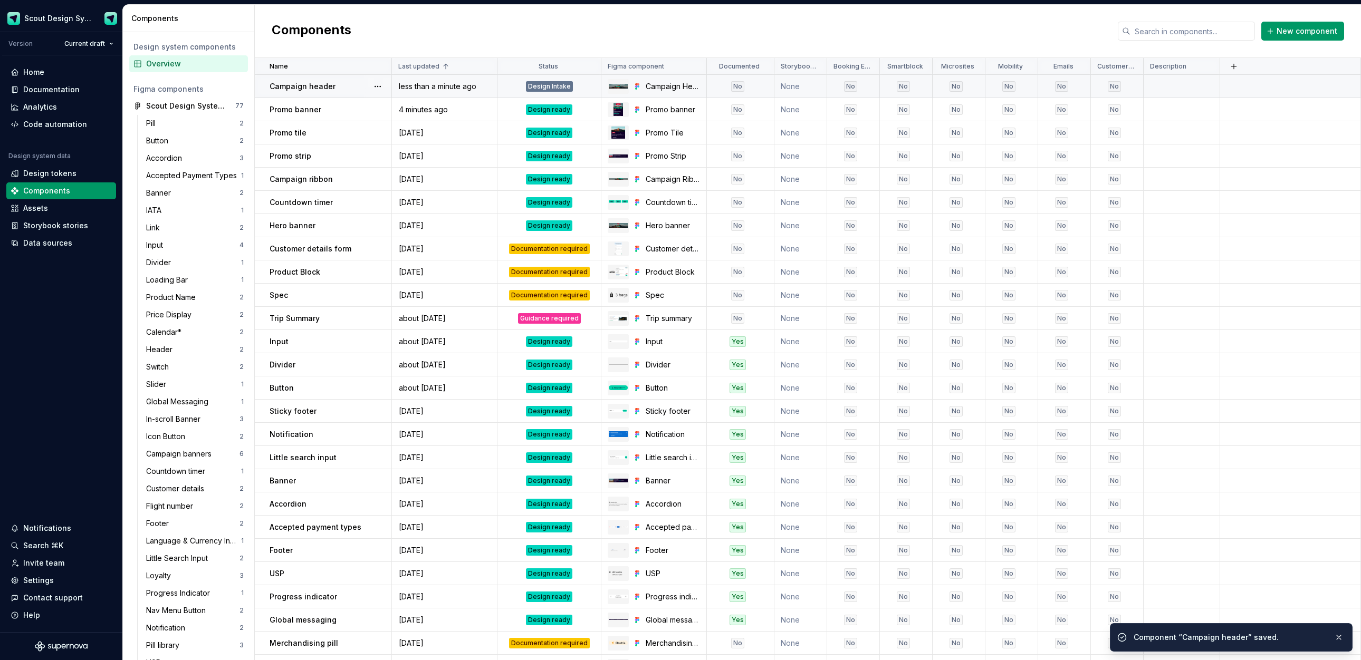
click at [531, 87] on div "Design Intake" at bounding box center [549, 86] width 47 height 11
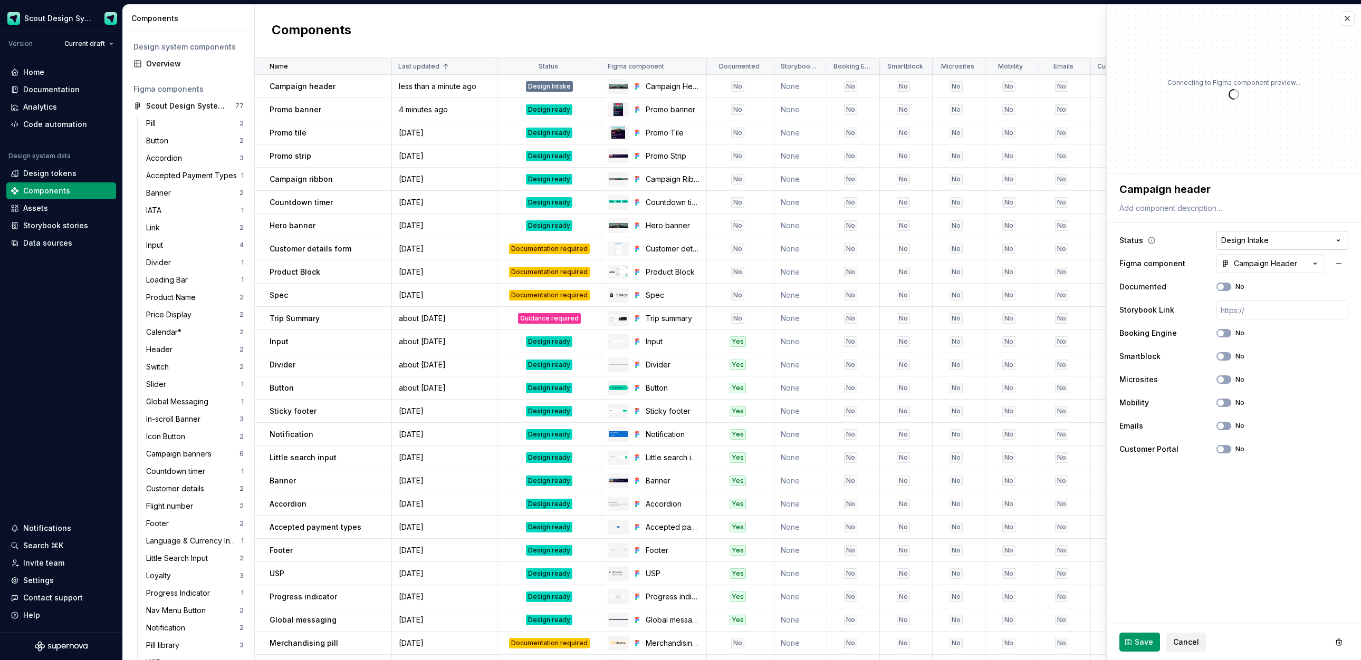
click at [865, 236] on html "Scout Design System Version Current draft Home Documentation Analytics Code aut…" at bounding box center [680, 330] width 1361 height 660
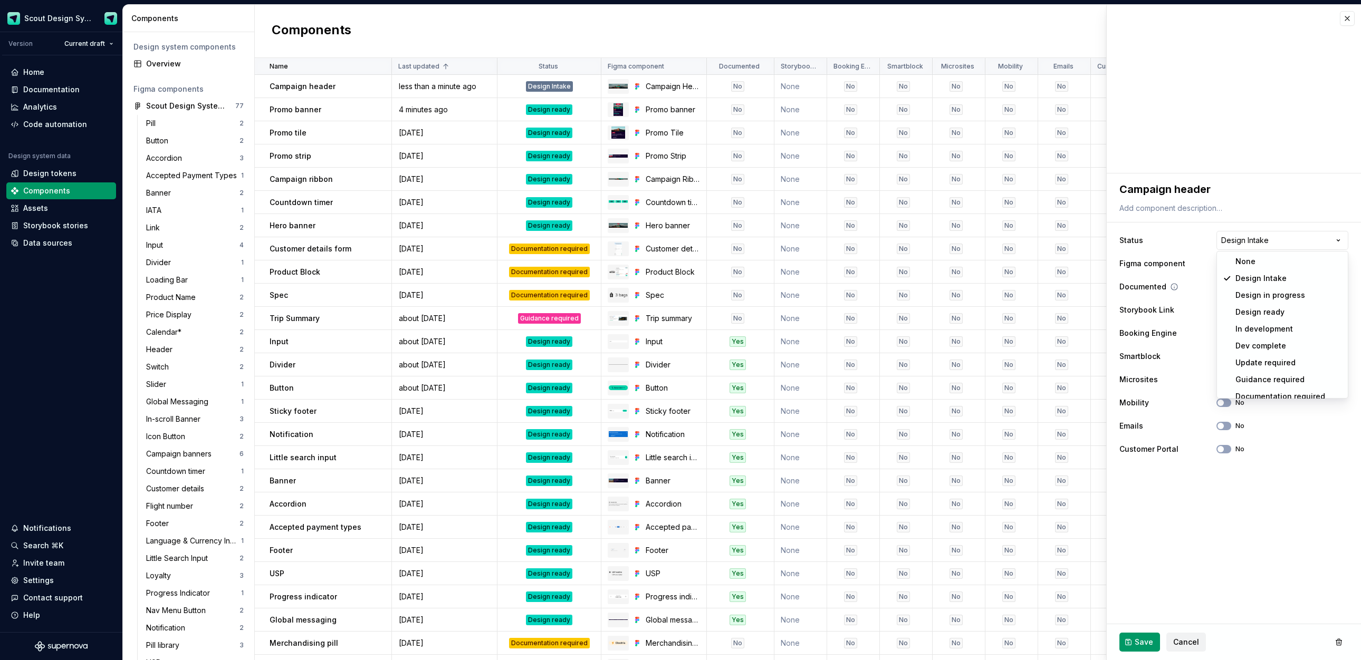
drag, startPoint x: 1253, startPoint y: 311, endPoint x: 1255, endPoint y: 294, distance: 17.5
click at [865, 645] on span "Save" at bounding box center [1144, 642] width 18 height 11
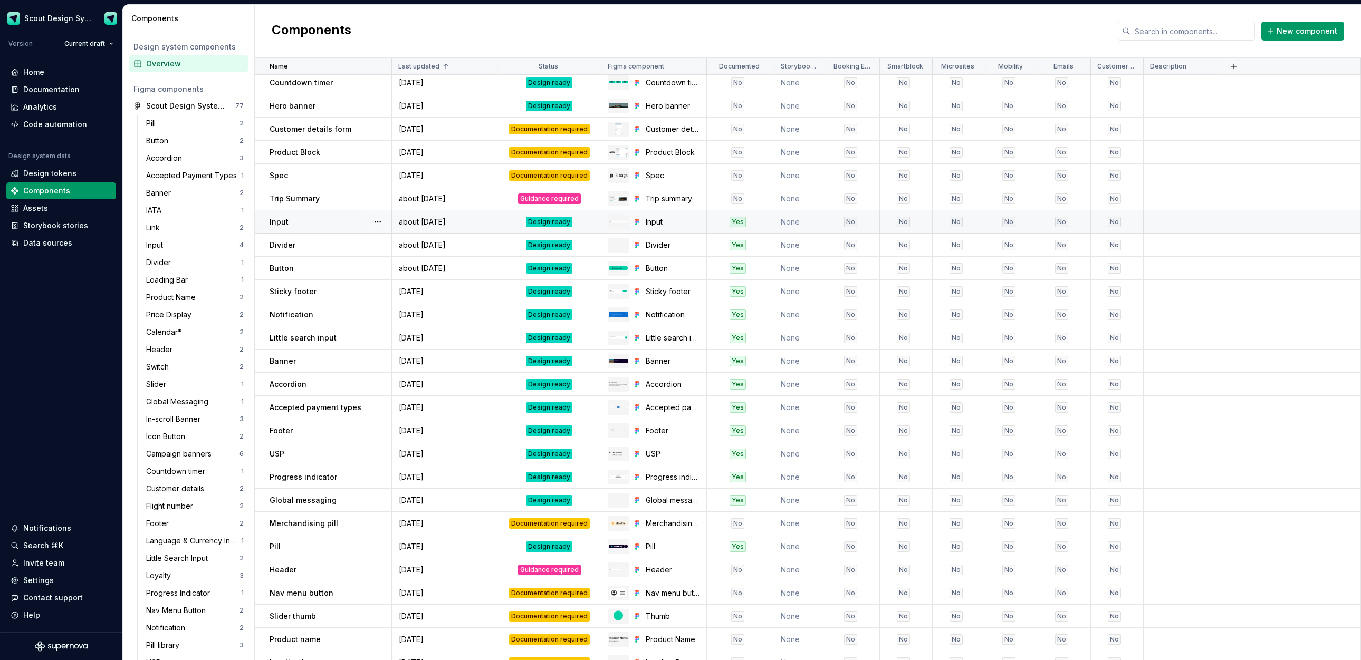
scroll to position [124, 0]
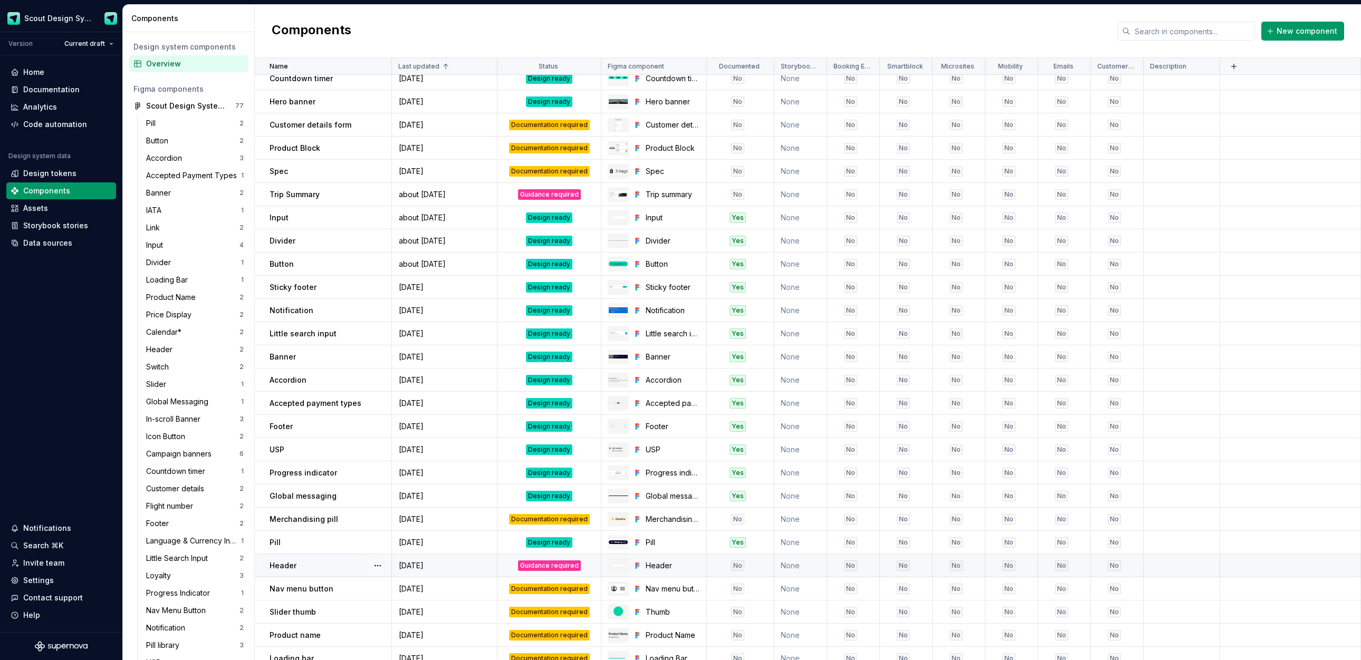
click at [557, 567] on div "Guidance required" at bounding box center [549, 566] width 63 height 11
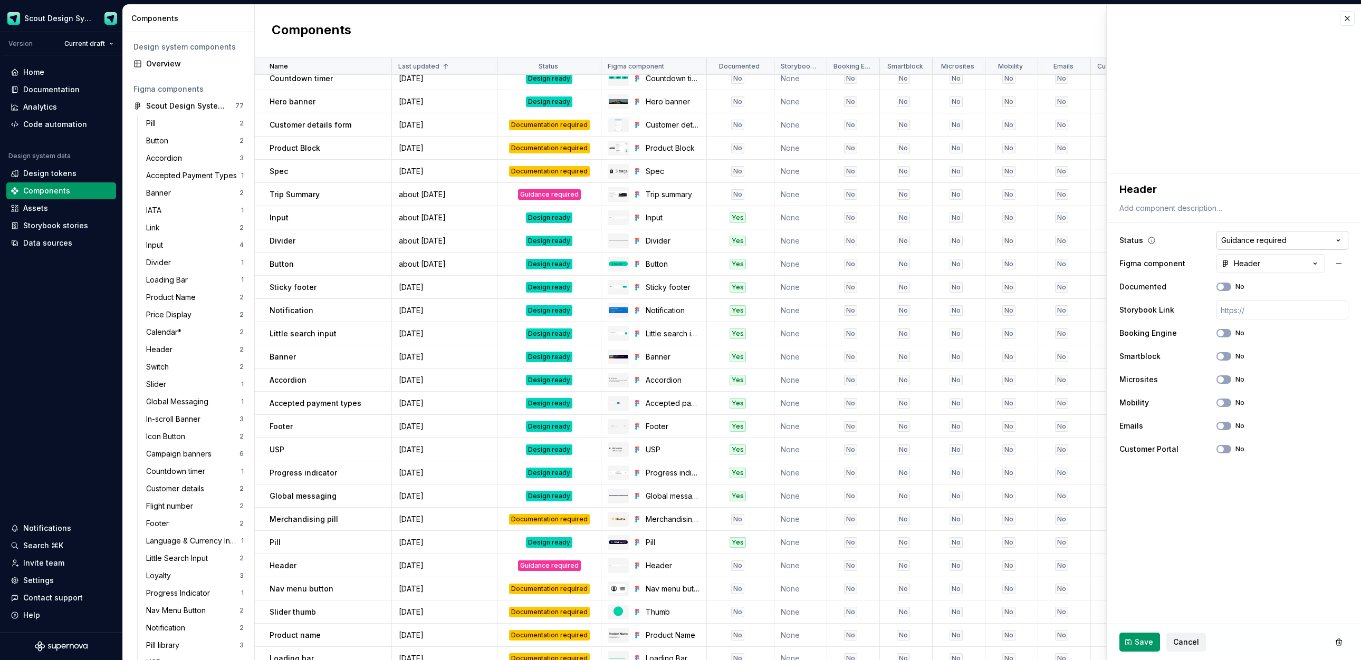
click at [865, 242] on html "Scout Design System Version Current draft Home Documentation Analytics Code aut…" at bounding box center [680, 330] width 1361 height 660
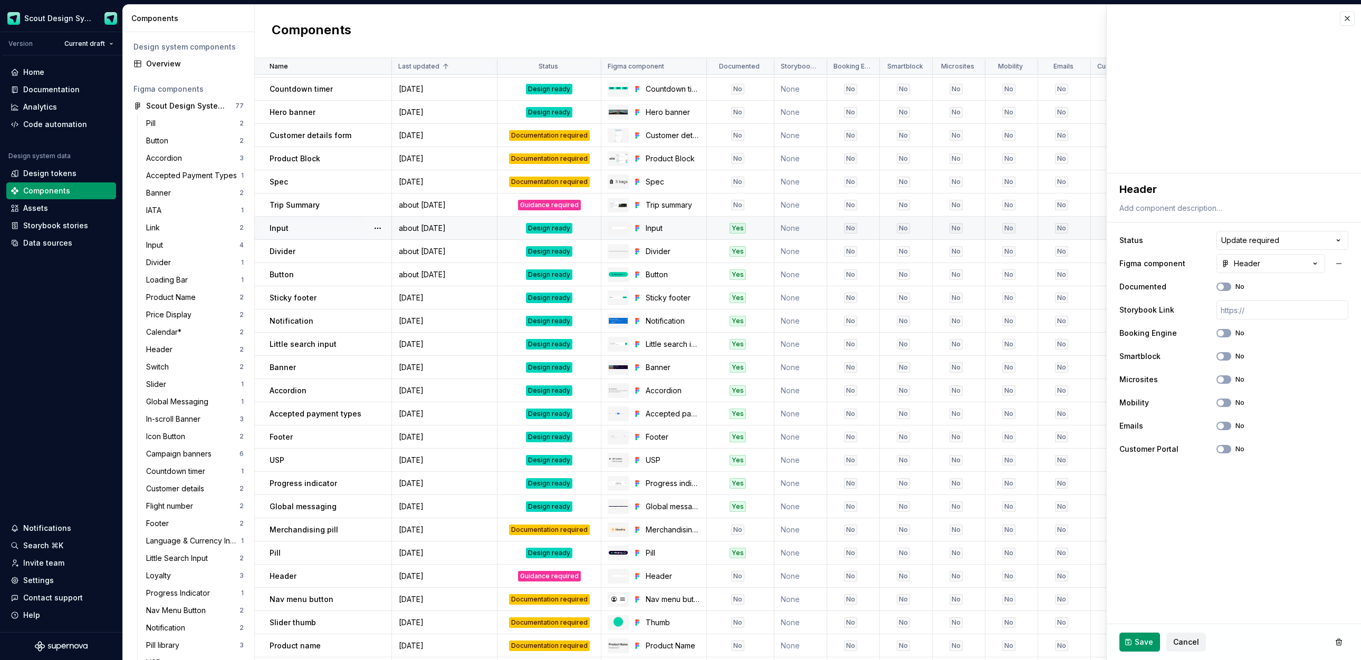
scroll to position [273, 0]
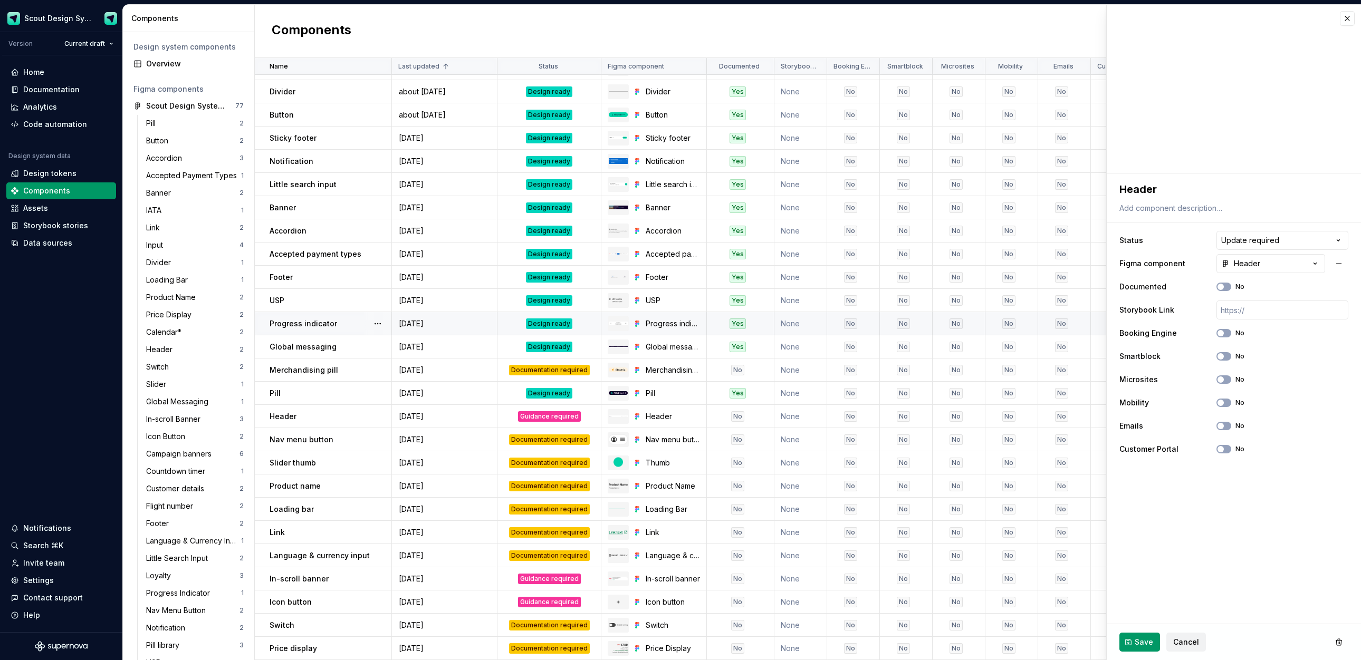
click at [555, 326] on div "Design ready" at bounding box center [549, 324] width 46 height 11
click at [865, 641] on span "Save" at bounding box center [1144, 642] width 18 height 11
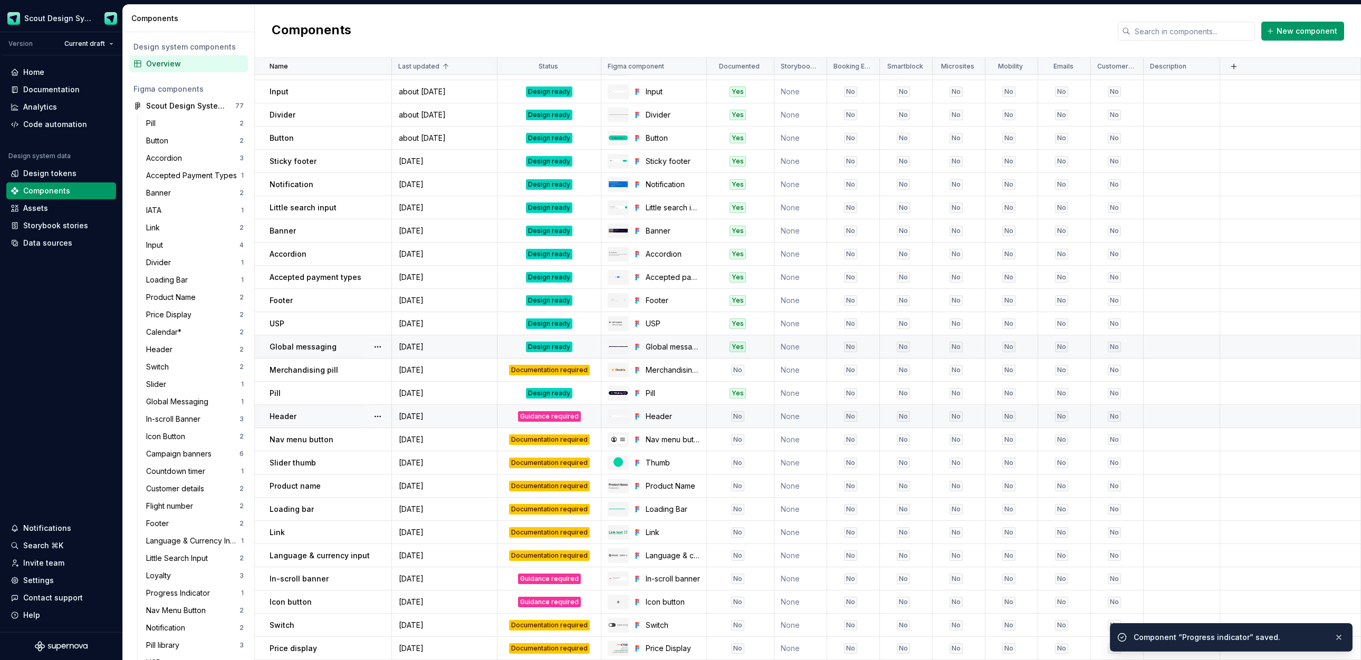
click at [438, 408] on td "[DATE]" at bounding box center [444, 416] width 105 height 23
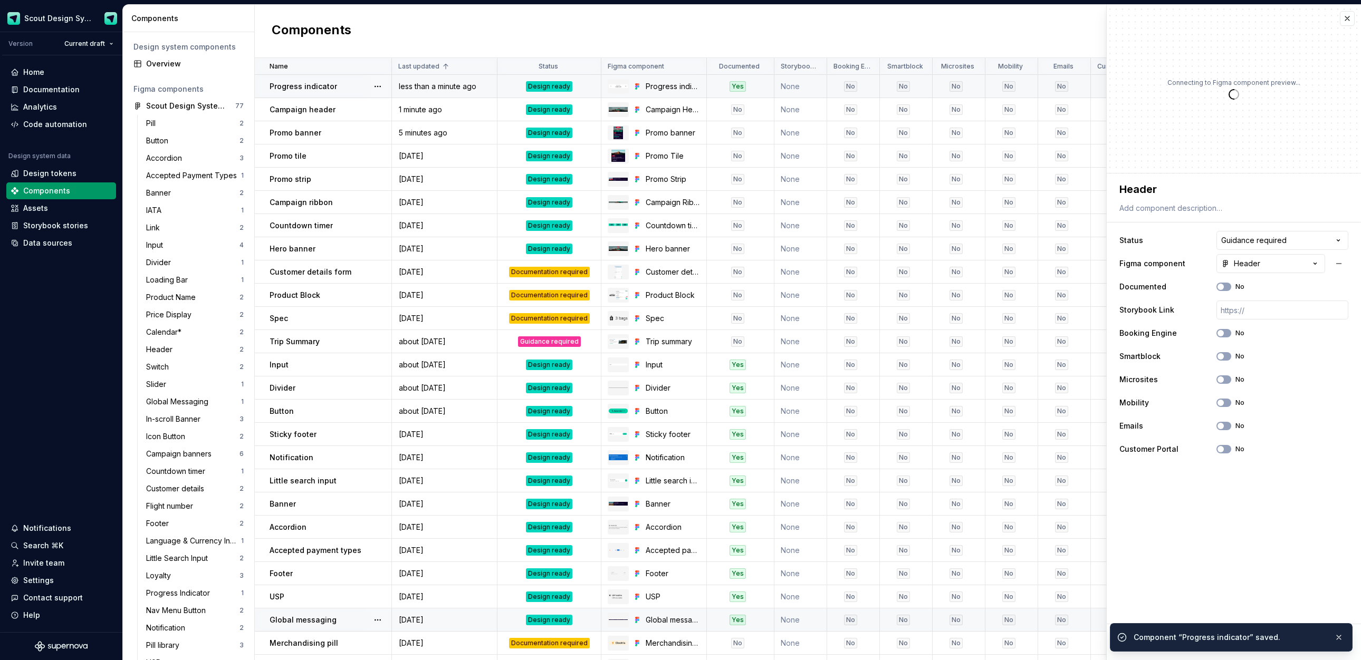
click at [462, 86] on div "less than a minute ago" at bounding box center [444, 86] width 104 height 11
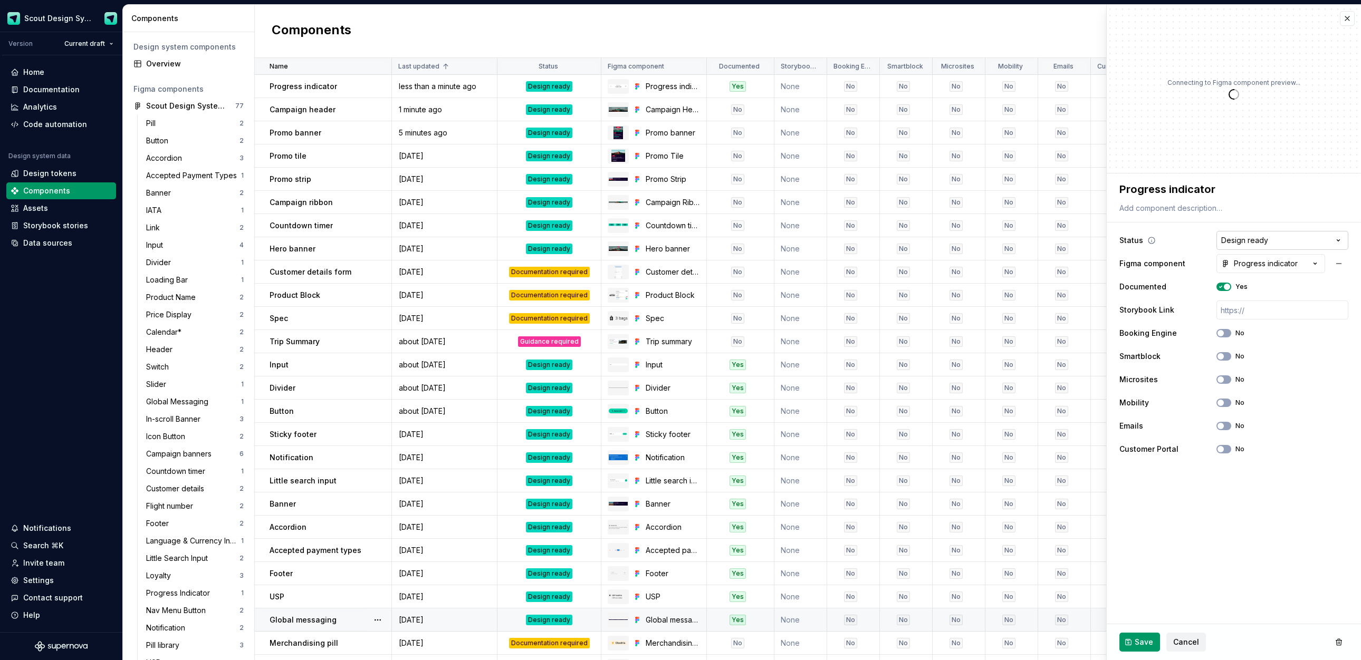
click at [865, 239] on html "Scout Design System Version Current draft Home Documentation Analytics Code aut…" at bounding box center [680, 330] width 1361 height 660
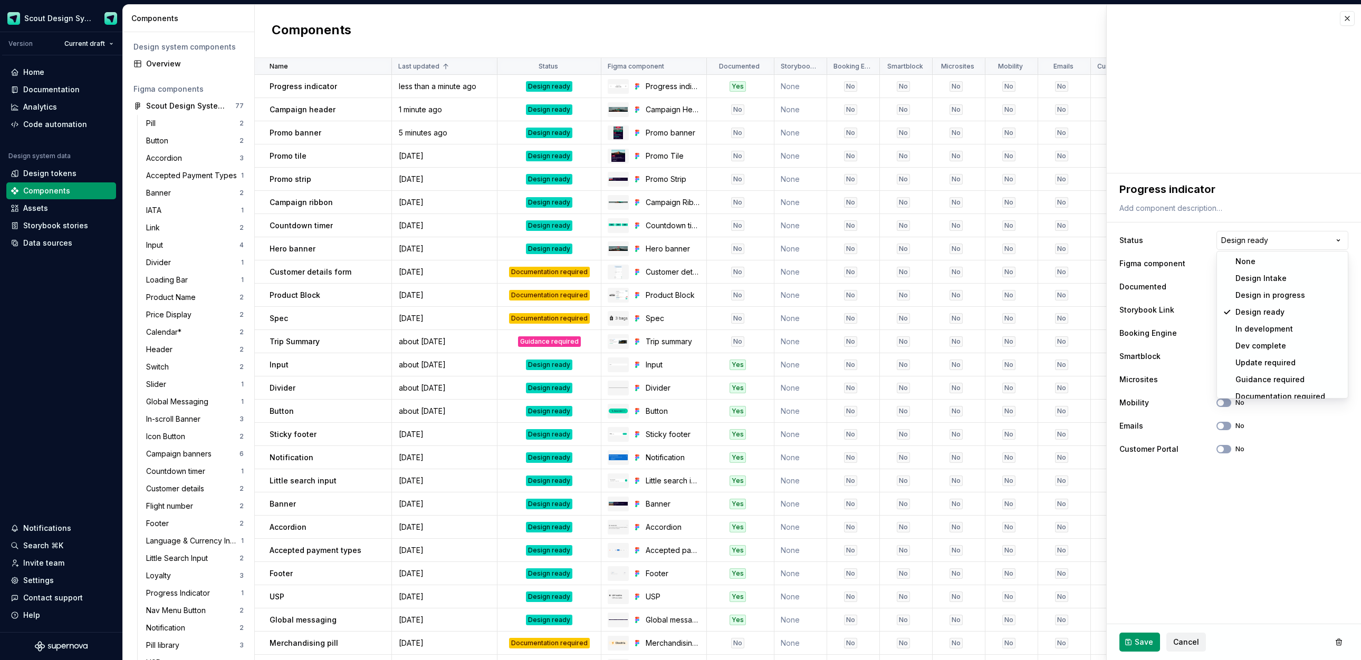
select select "**********"
drag, startPoint x: 1265, startPoint y: 359, endPoint x: 1220, endPoint y: 345, distance: 47.2
click at [1144, 640] on span "Save" at bounding box center [1144, 642] width 18 height 11
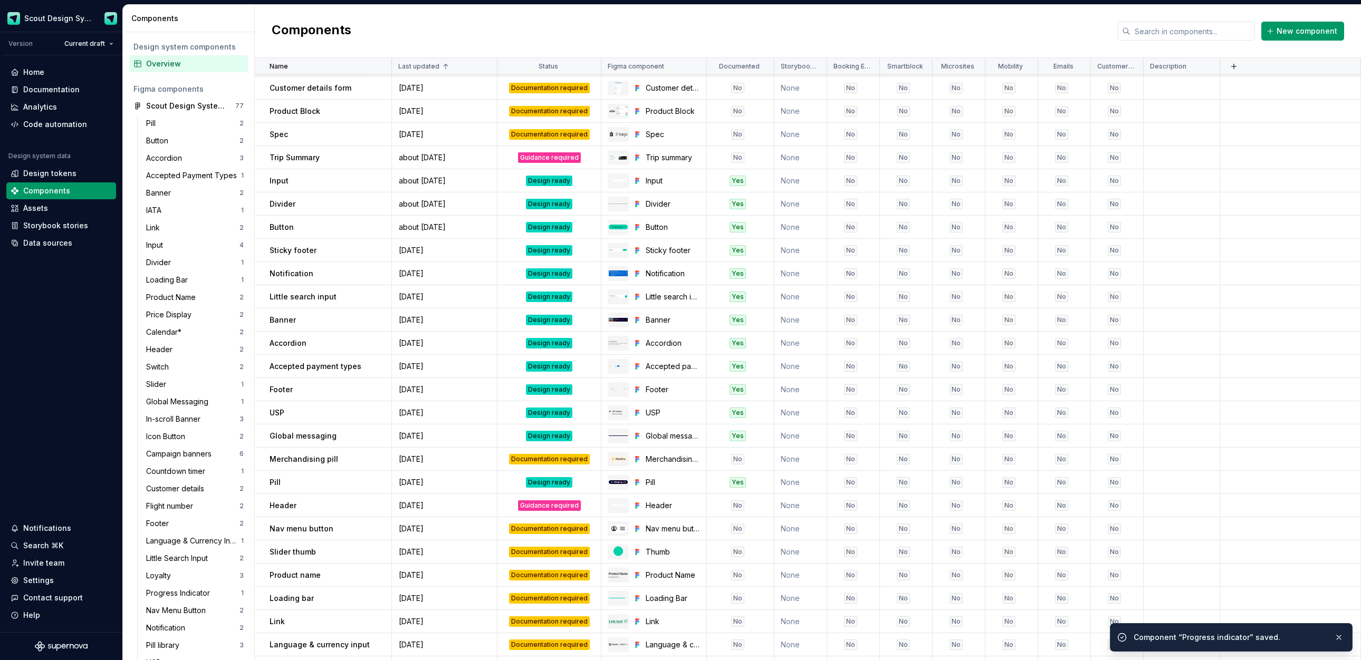
scroll to position [208, 0]
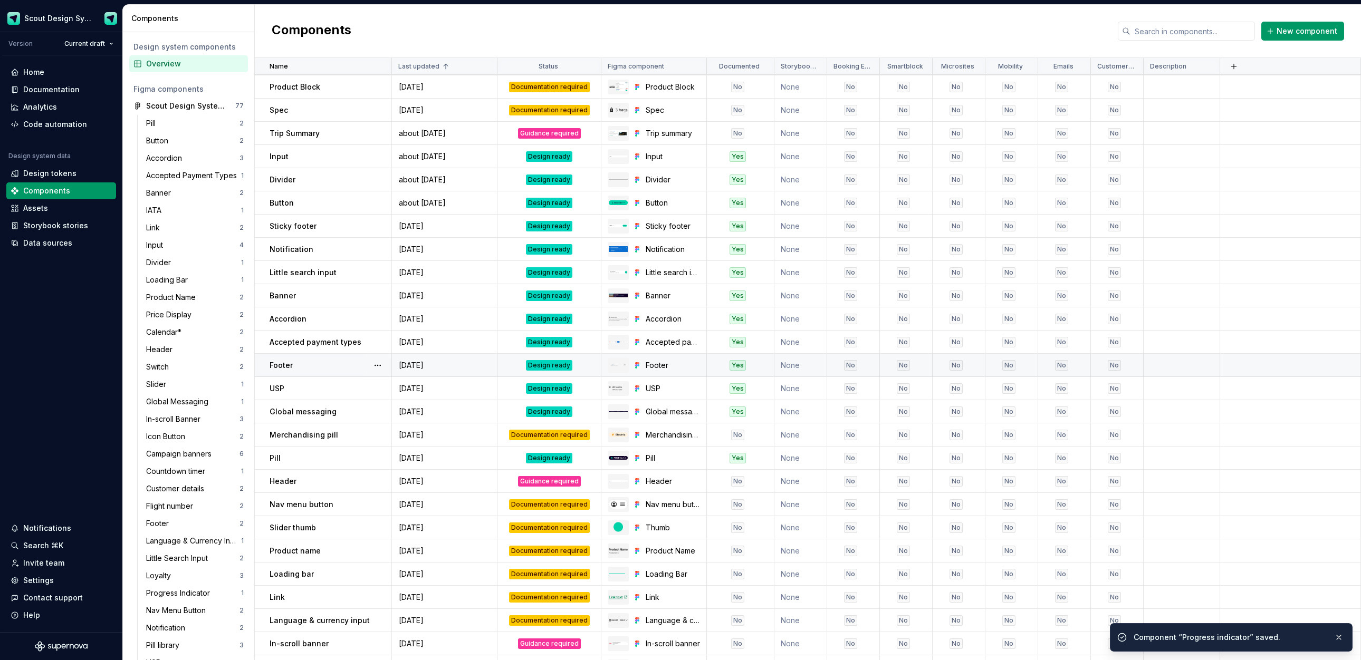
click at [542, 363] on div "Design ready" at bounding box center [549, 365] width 46 height 11
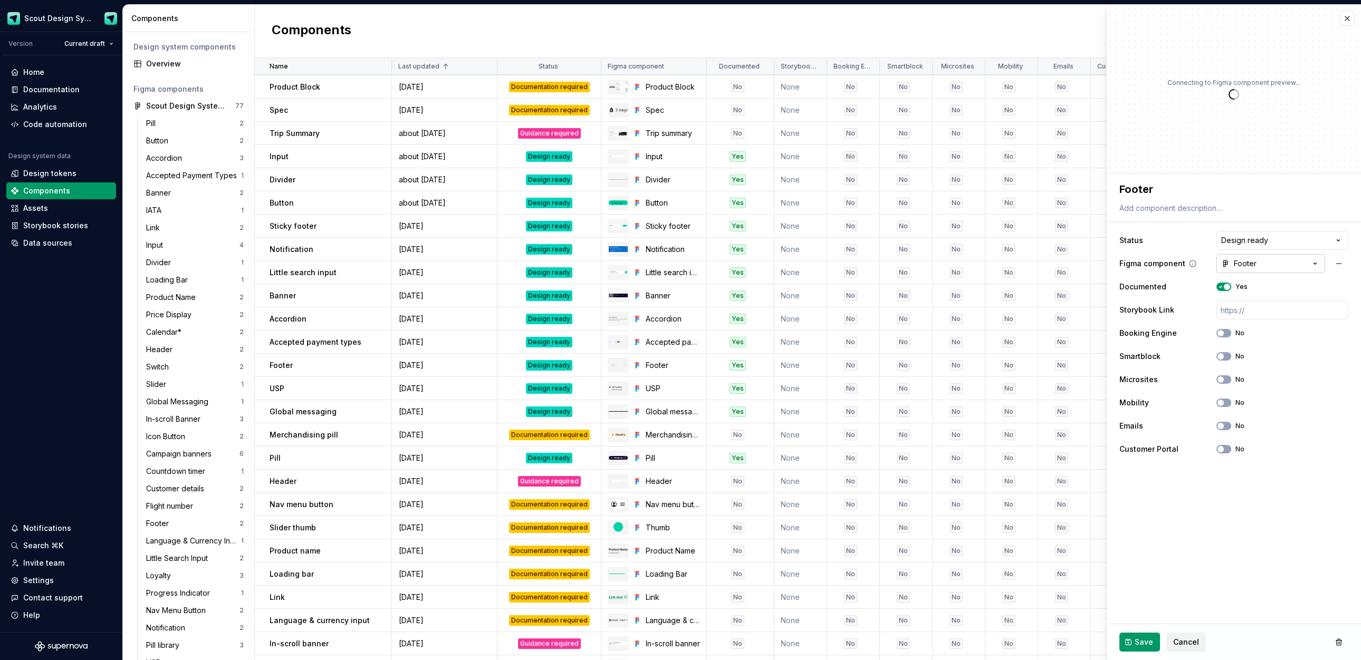
type textarea "*"
click at [1285, 258] on button "Footer" at bounding box center [1270, 263] width 109 height 19
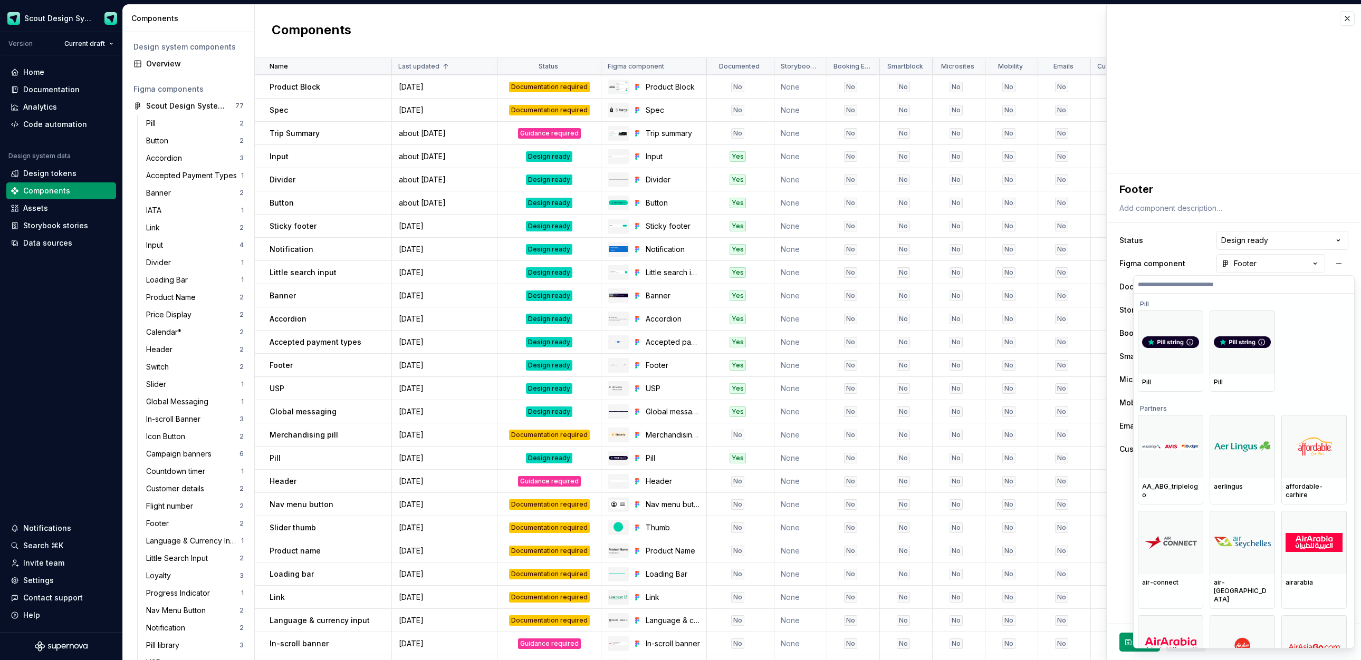
click at [1286, 228] on html "Scout Design System Version Current draft Home Documentation Analytics Code aut…" at bounding box center [680, 330] width 1361 height 660
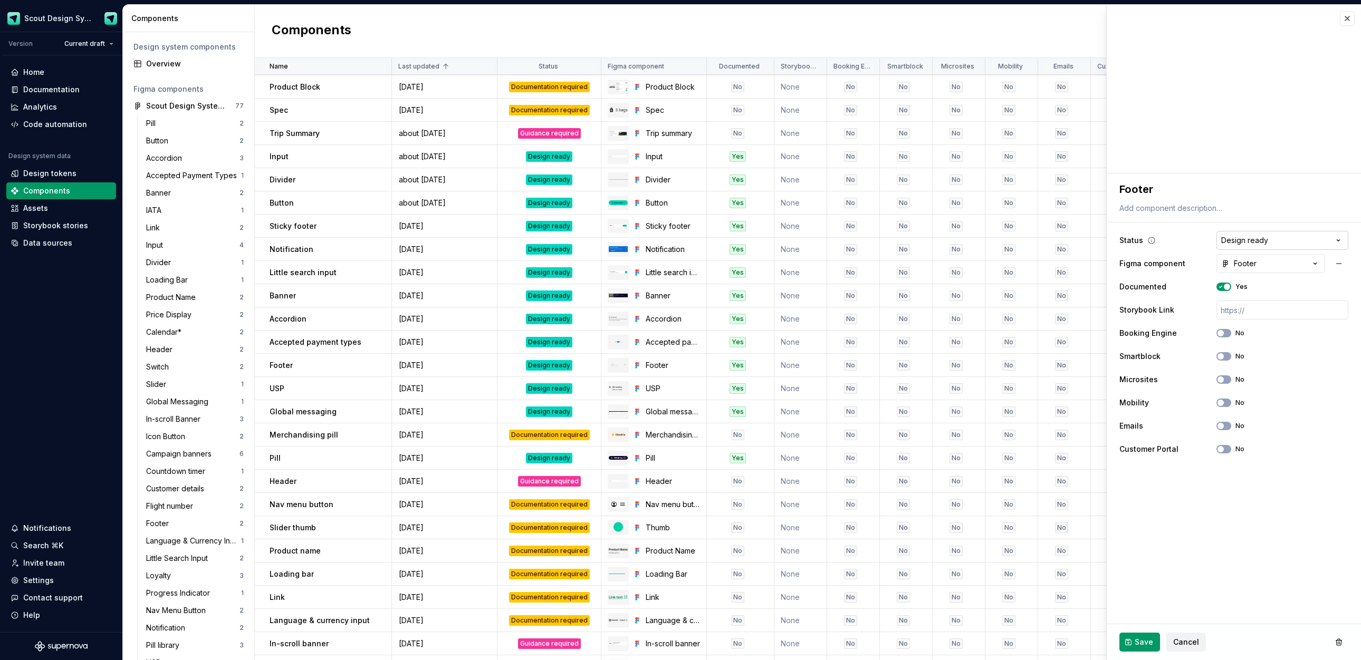
click at [1284, 238] on html "Scout Design System Version Current draft Home Documentation Analytics Code aut…" at bounding box center [680, 330] width 1361 height 660
select select "**********"
drag, startPoint x: 1277, startPoint y: 364, endPoint x: 1235, endPoint y: 465, distance: 108.5
click at [1148, 643] on span "Save" at bounding box center [1144, 642] width 18 height 11
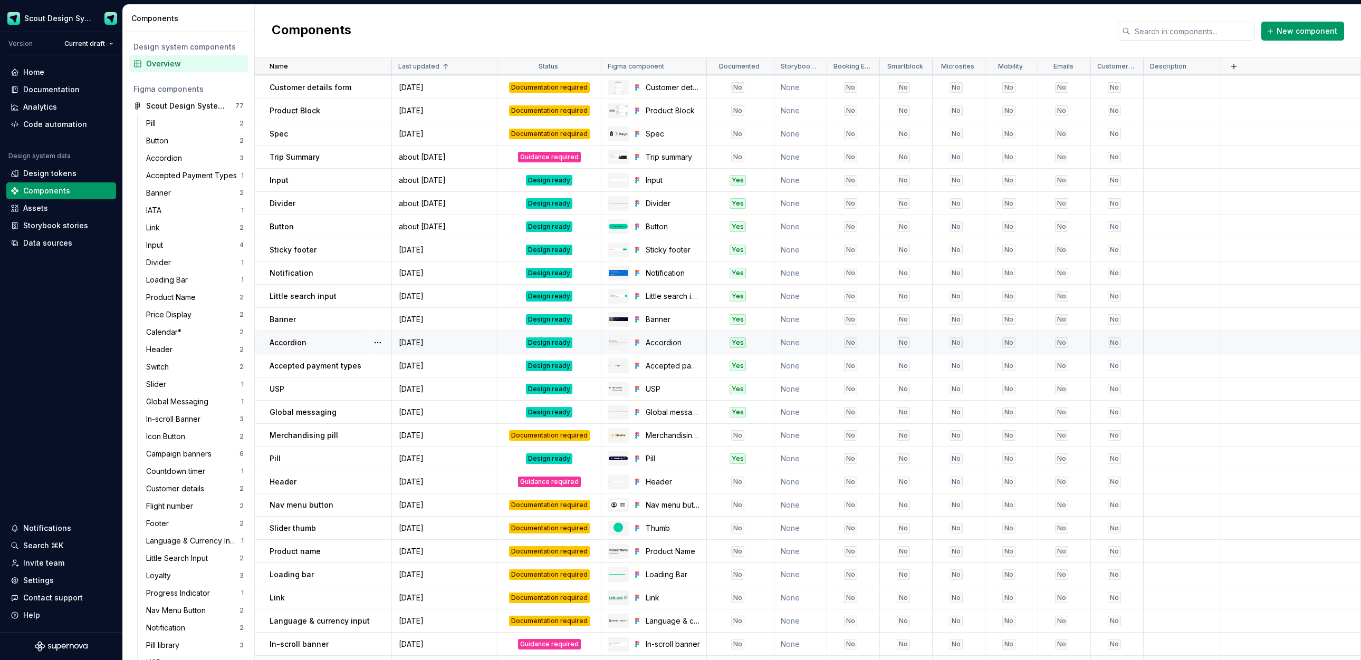
scroll to position [209, 0]
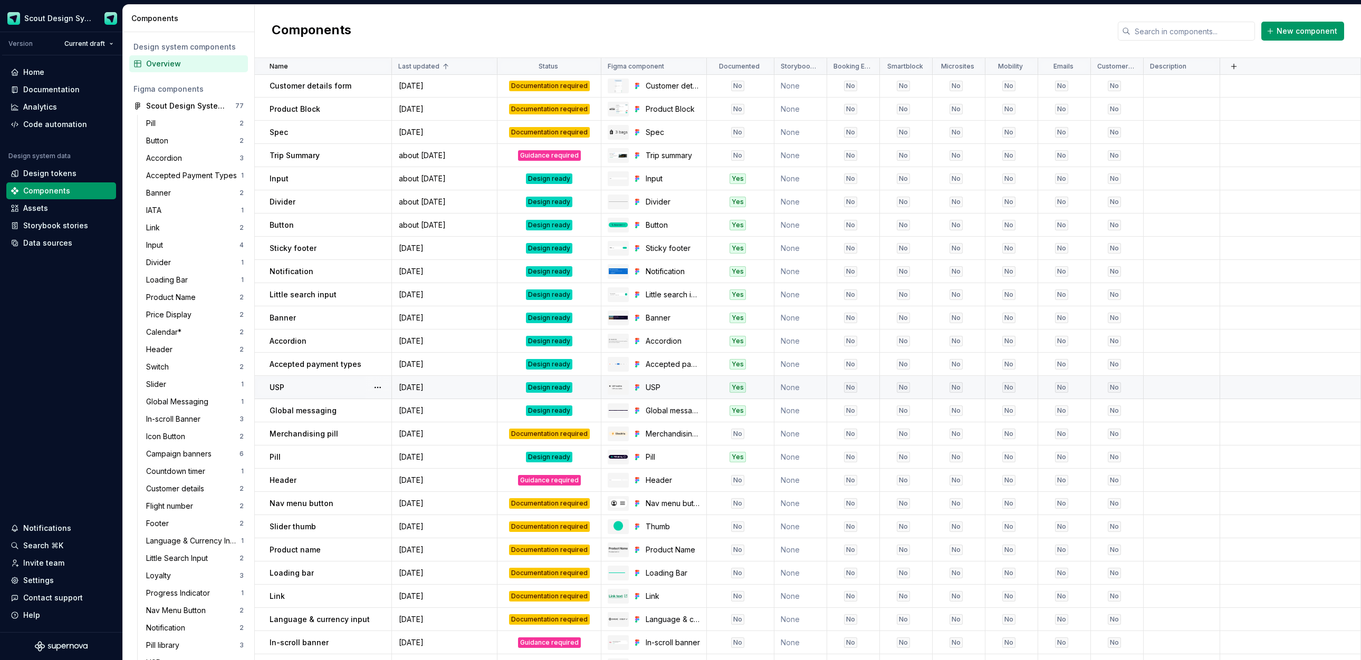
click at [522, 385] on div "Design ready" at bounding box center [549, 387] width 102 height 11
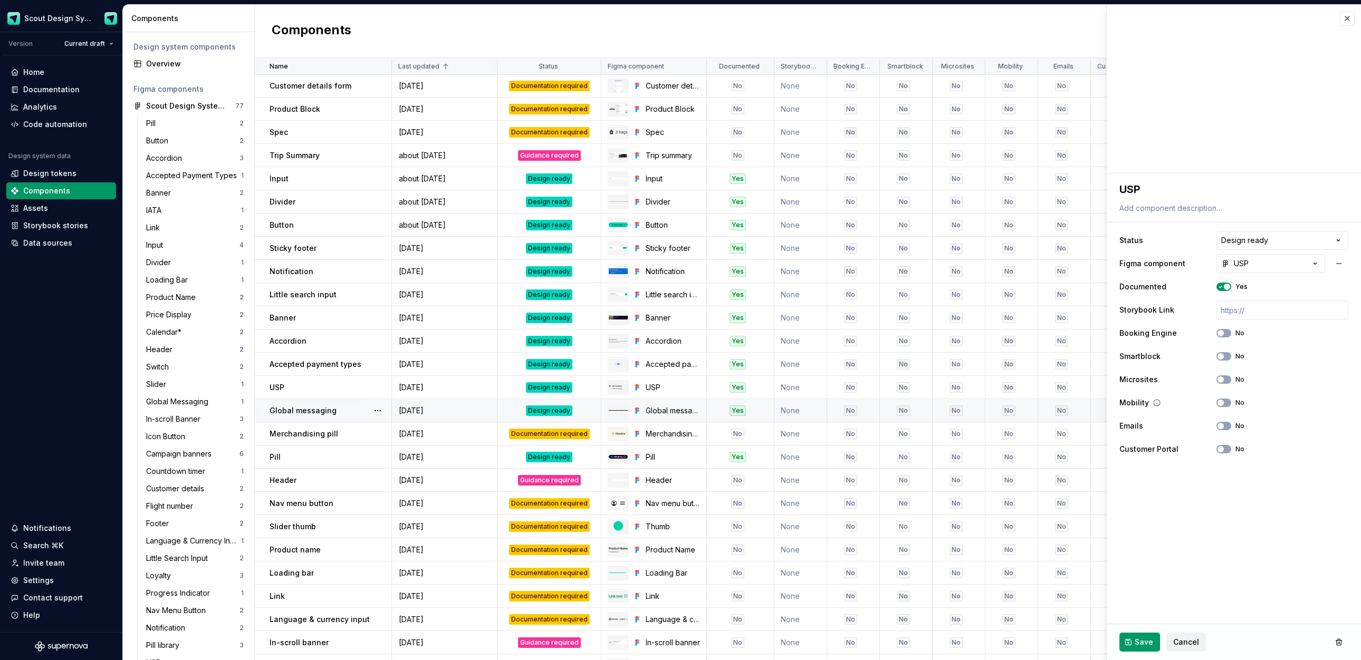
type textarea "*"
click at [1240, 245] on html "Scout Design System Version Current draft Home Documentation Analytics Code aut…" at bounding box center [680, 330] width 1361 height 660
select select "**********"
drag, startPoint x: 1281, startPoint y: 361, endPoint x: 1196, endPoint y: 484, distance: 149.4
click at [1142, 646] on span "Save" at bounding box center [1144, 642] width 18 height 11
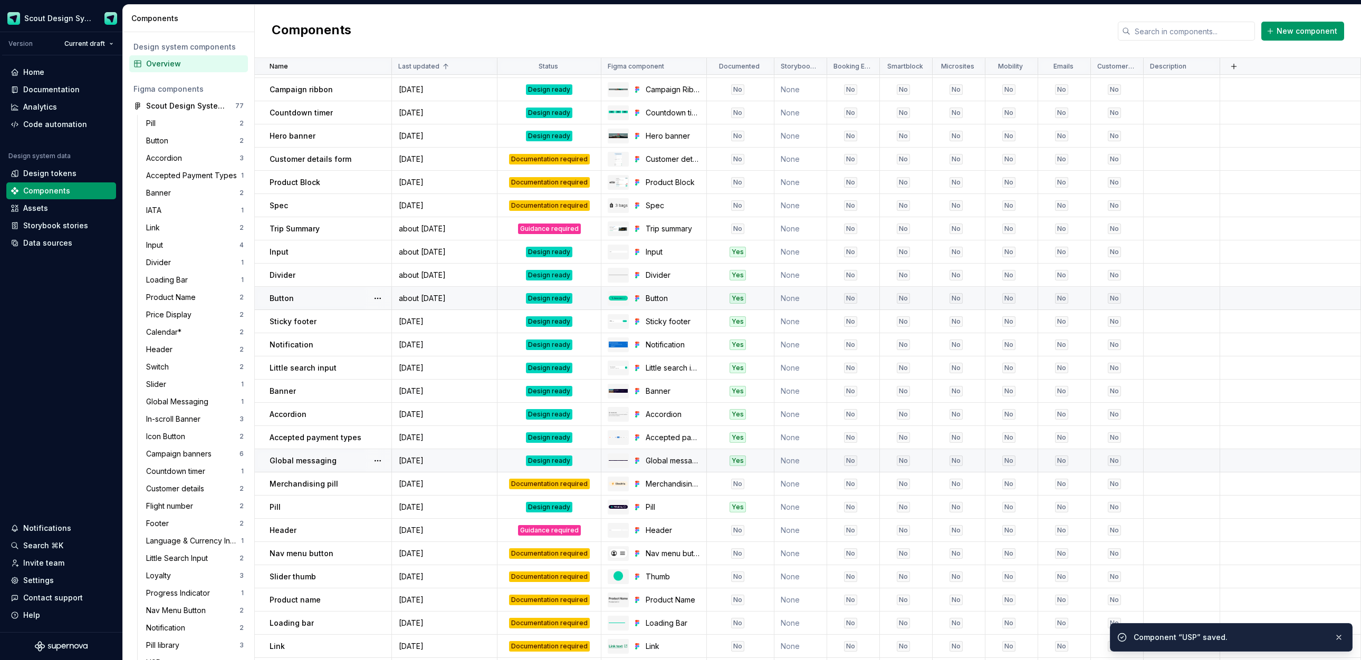
scroll to position [190, 0]
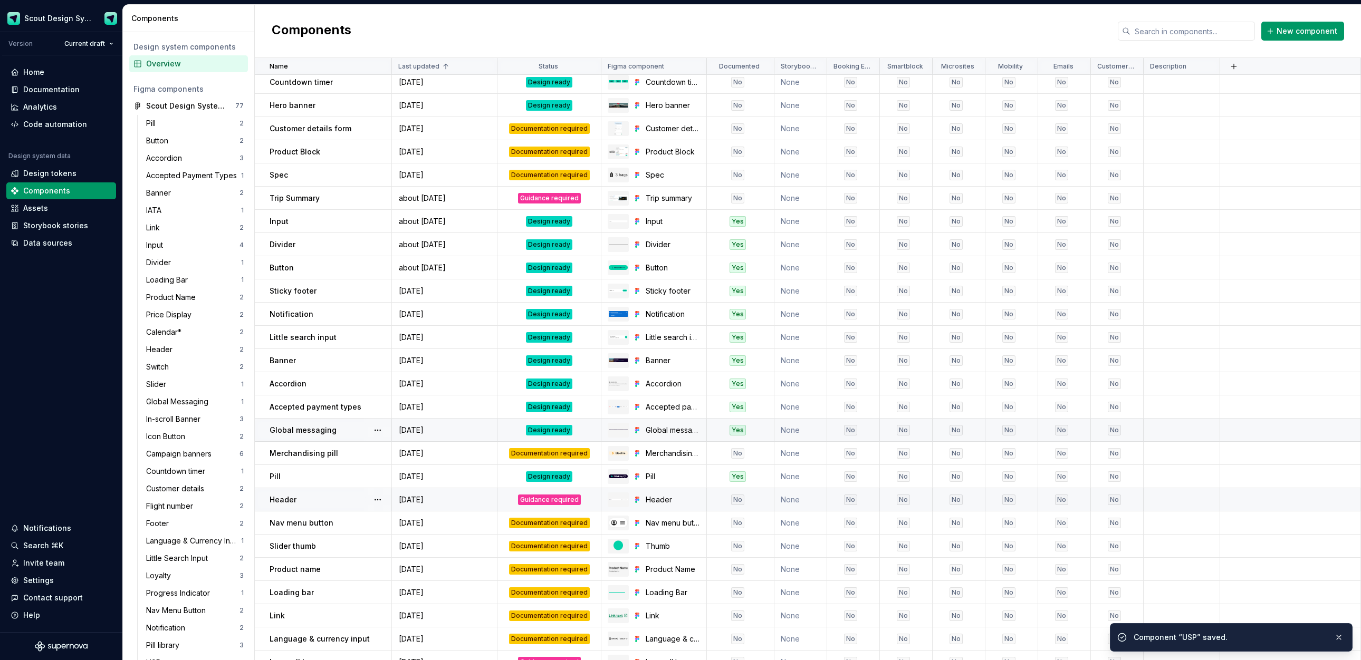
click at [508, 498] on div "Guidance required" at bounding box center [549, 500] width 102 height 11
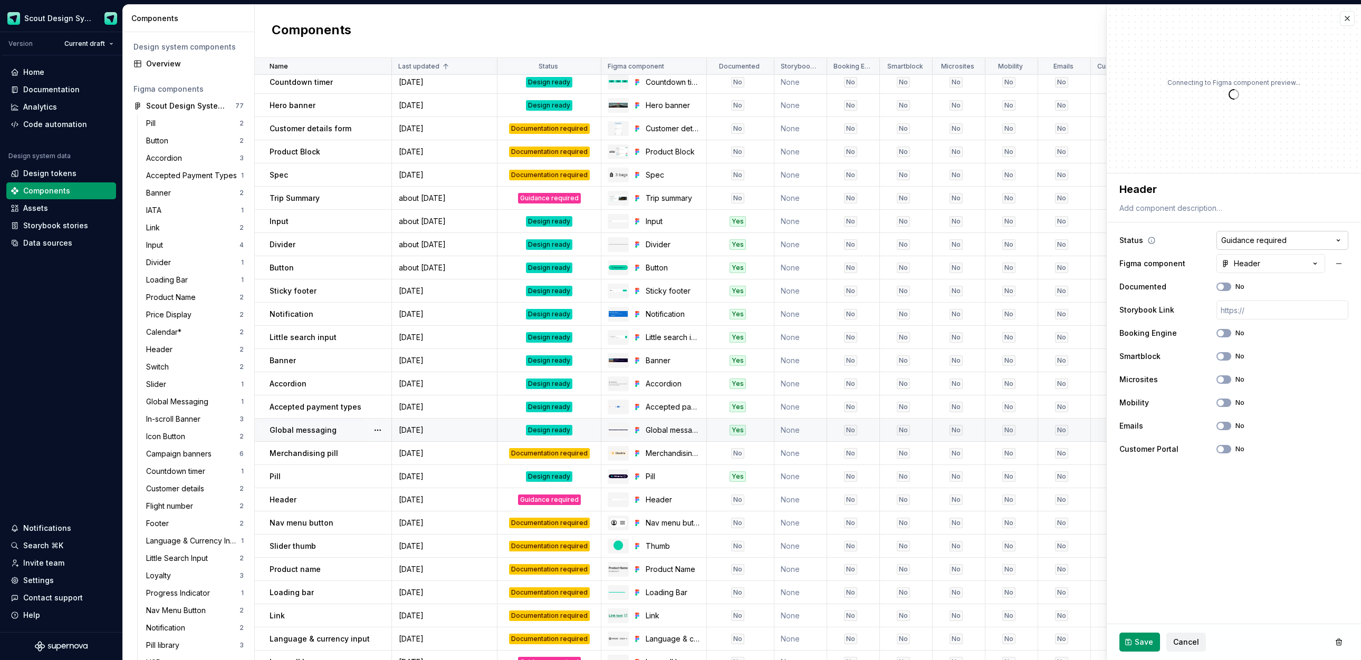
type textarea "*"
click at [1274, 247] on html "Scout Design System Version Current draft Home Documentation Analytics Code aut…" at bounding box center [680, 330] width 1361 height 660
select select "**********"
click at [1139, 645] on span "Save" at bounding box center [1144, 642] width 18 height 11
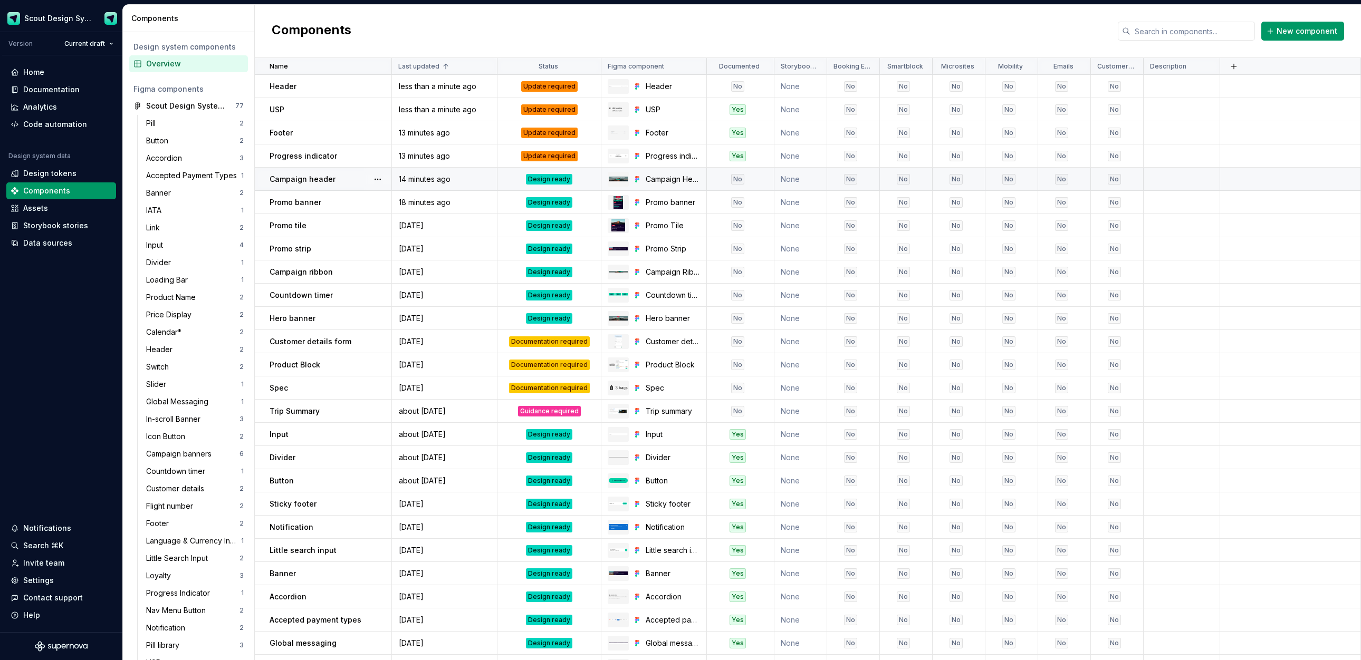
click at [729, 180] on div "No" at bounding box center [737, 179] width 60 height 11
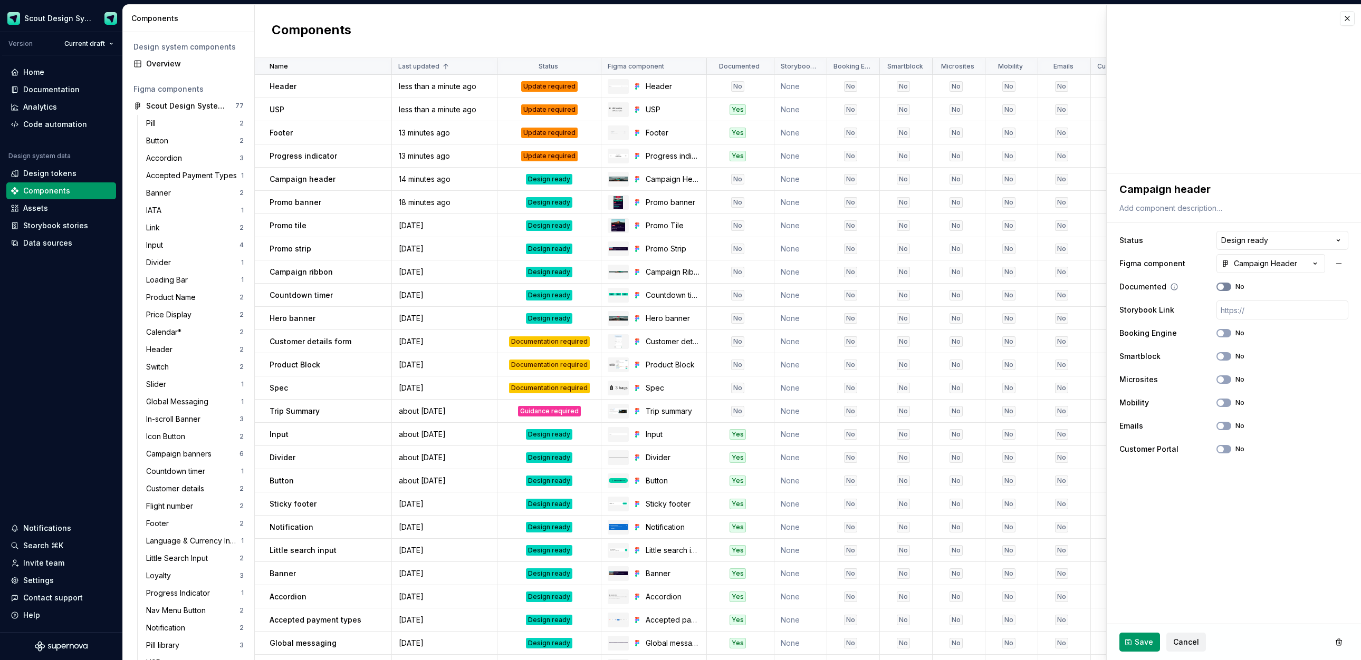
click at [1224, 286] on button "No" at bounding box center [1223, 287] width 15 height 8
drag, startPoint x: 1145, startPoint y: 636, endPoint x: 1132, endPoint y: 626, distance: 16.2
click at [1145, 636] on button "Save" at bounding box center [1139, 642] width 41 height 19
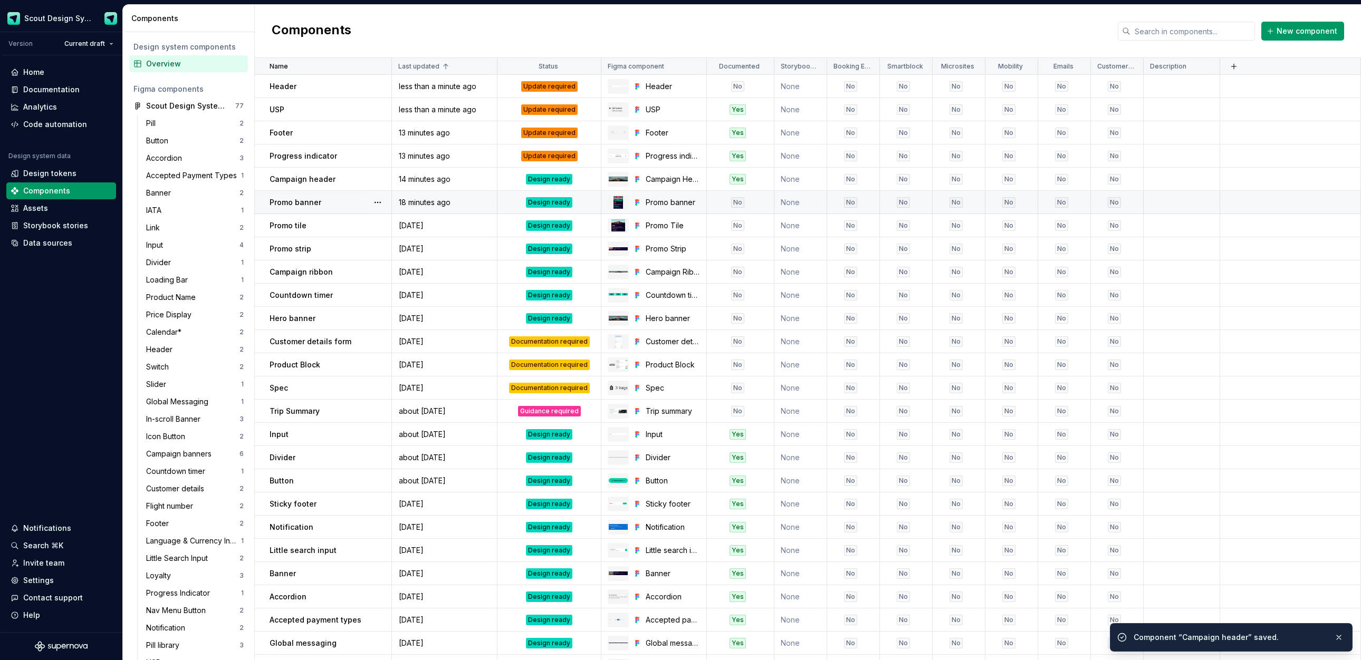
click at [736, 205] on div "No" at bounding box center [737, 202] width 13 height 11
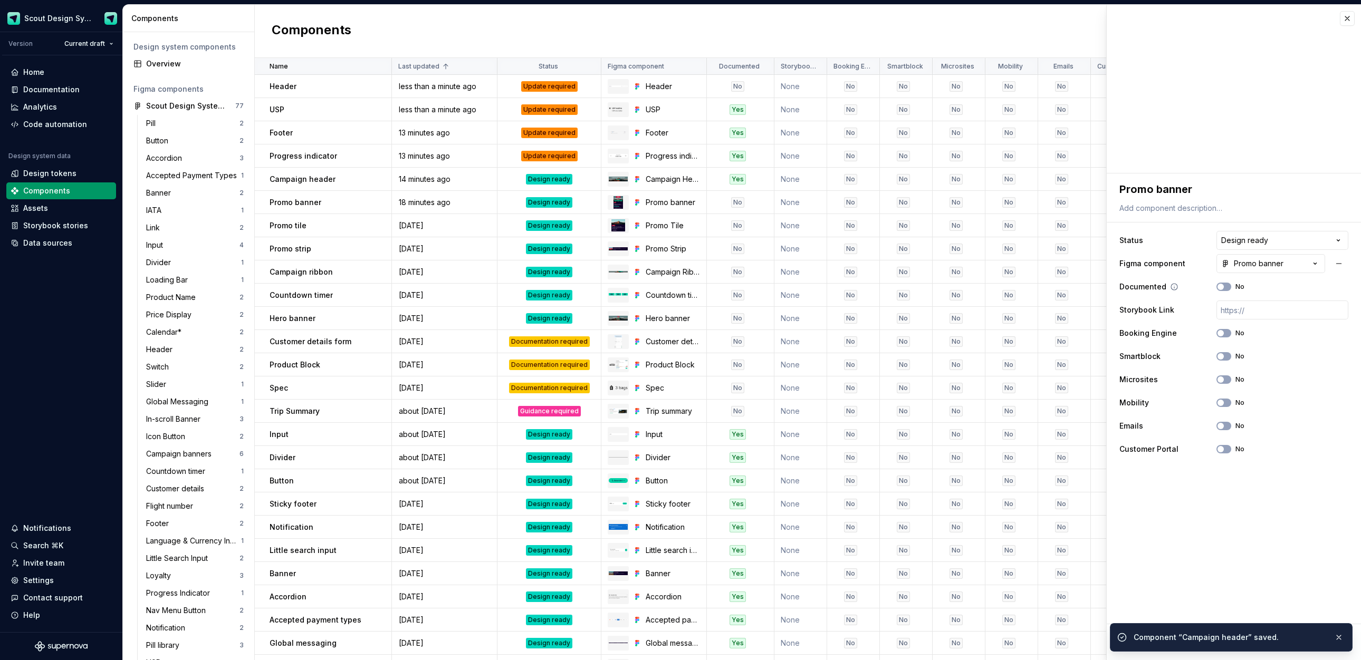
click at [1223, 288] on span "button" at bounding box center [1220, 287] width 6 height 6
click at [1145, 649] on button "Save" at bounding box center [1139, 642] width 41 height 19
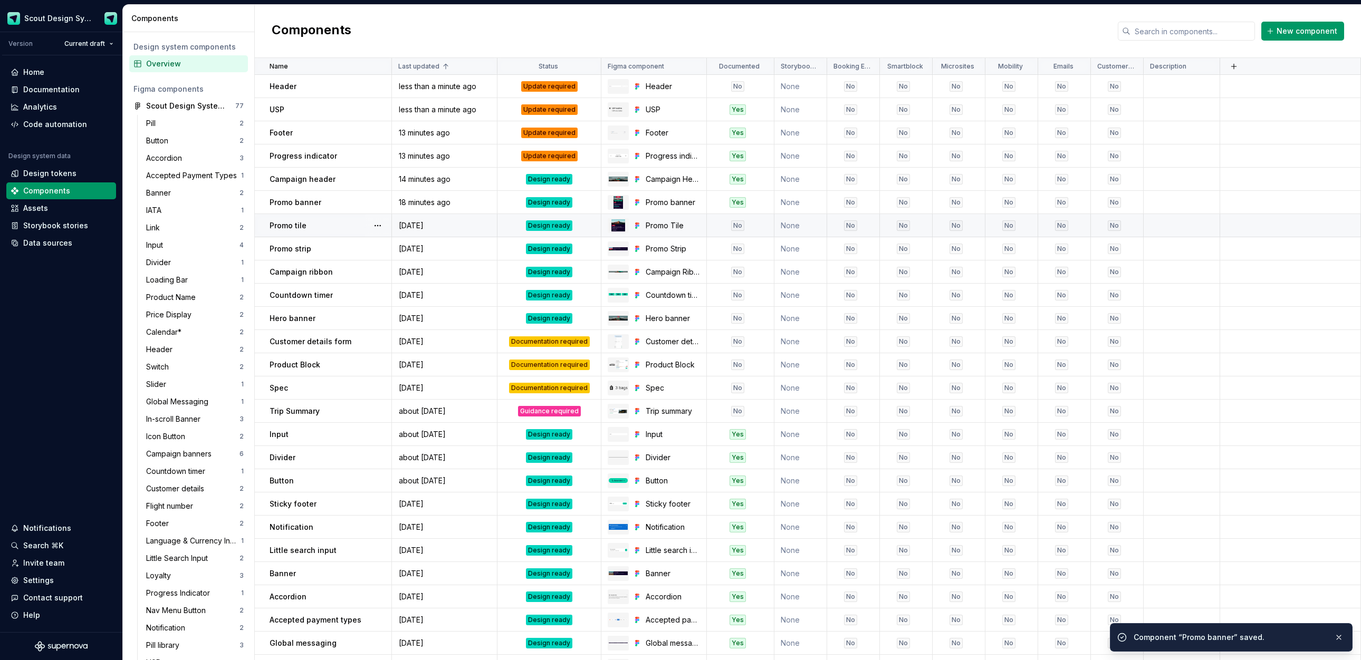
click at [733, 225] on div "No" at bounding box center [737, 225] width 13 height 11
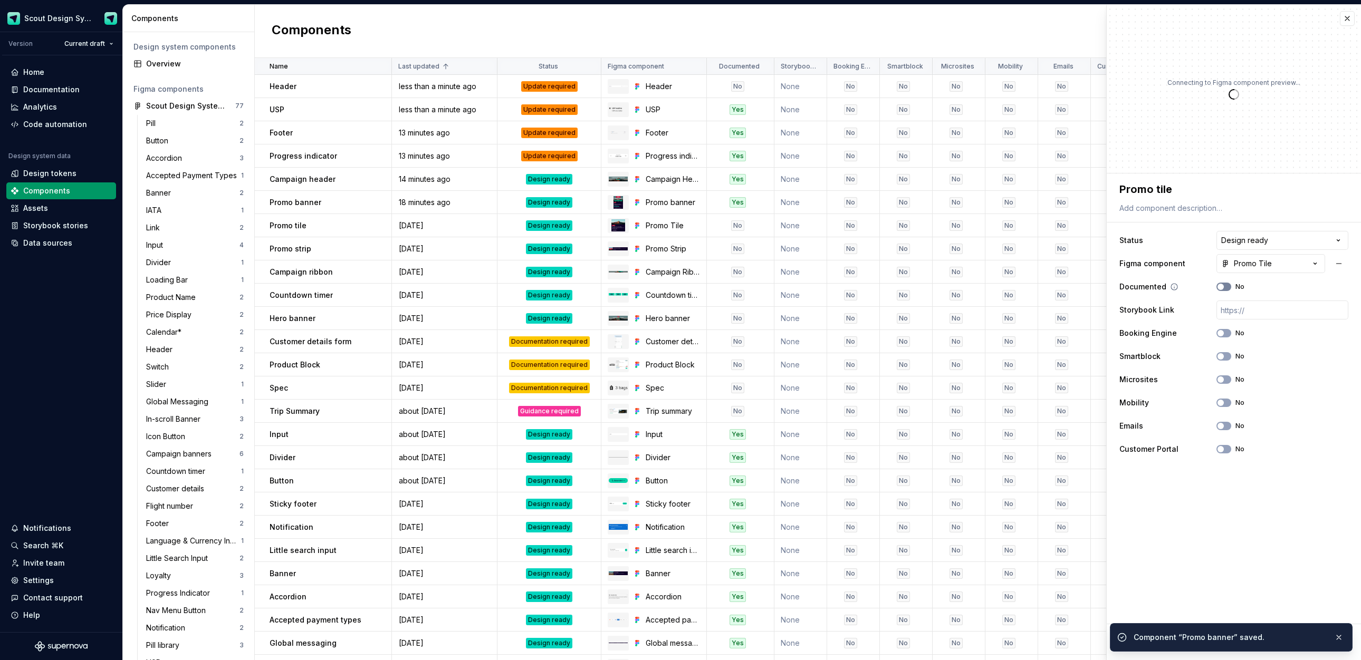
click at [1222, 285] on span "button" at bounding box center [1220, 287] width 6 height 6
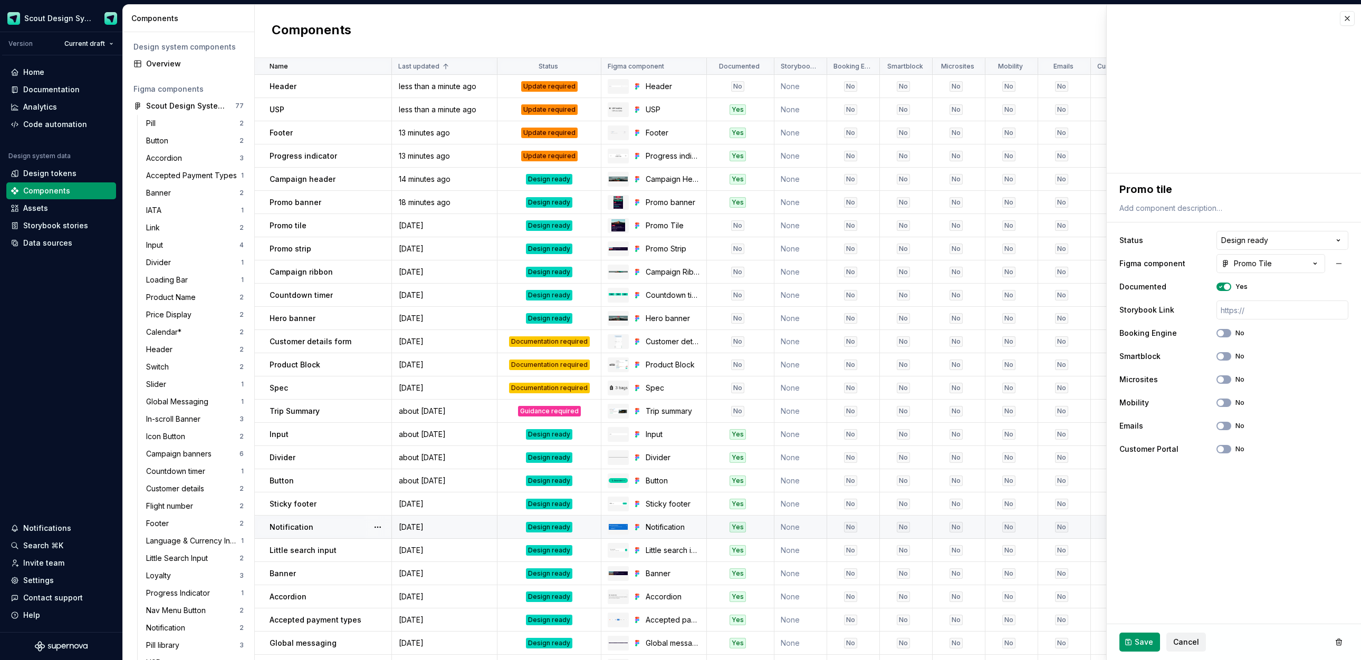
drag, startPoint x: 1148, startPoint y: 638, endPoint x: 1046, endPoint y: 529, distance: 149.3
click at [1148, 635] on button "Save" at bounding box center [1139, 642] width 41 height 19
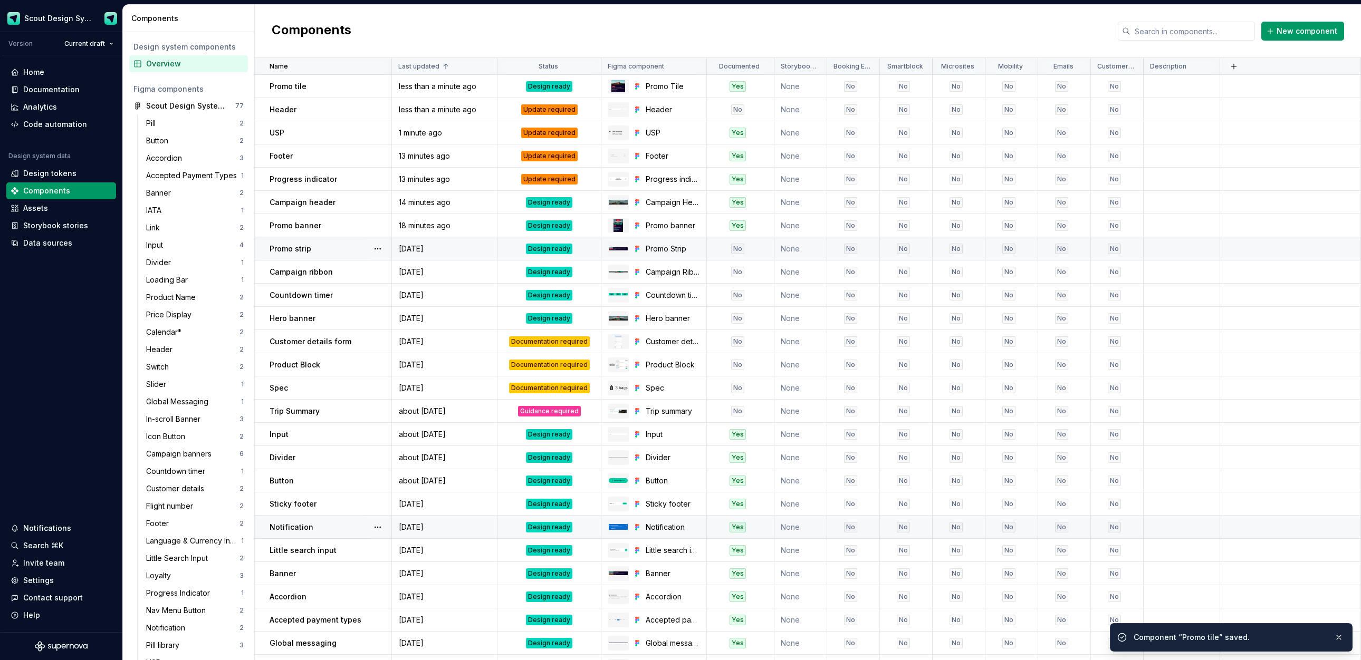
click at [738, 248] on div "No" at bounding box center [737, 249] width 13 height 11
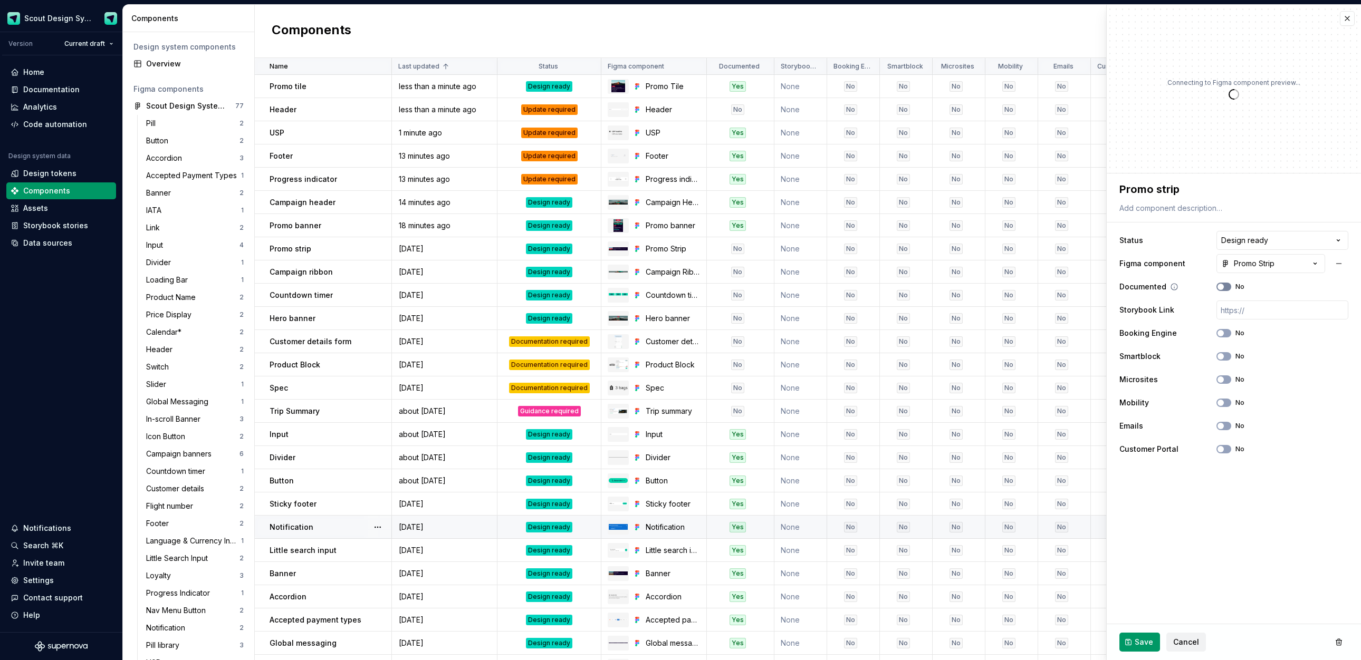
click at [1228, 284] on button "No" at bounding box center [1223, 287] width 15 height 8
click at [761, 239] on td "No" at bounding box center [741, 248] width 68 height 23
click at [1137, 647] on span "Save" at bounding box center [1144, 642] width 18 height 11
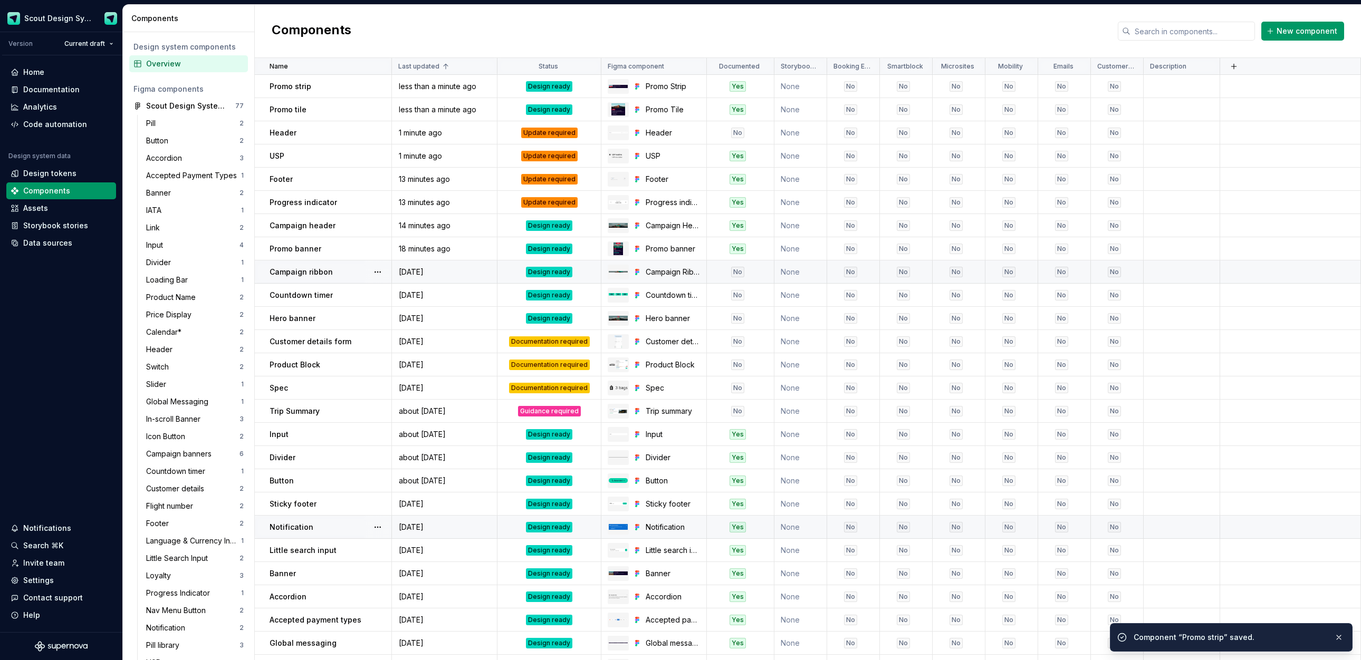
click at [756, 281] on td "No" at bounding box center [741, 272] width 68 height 23
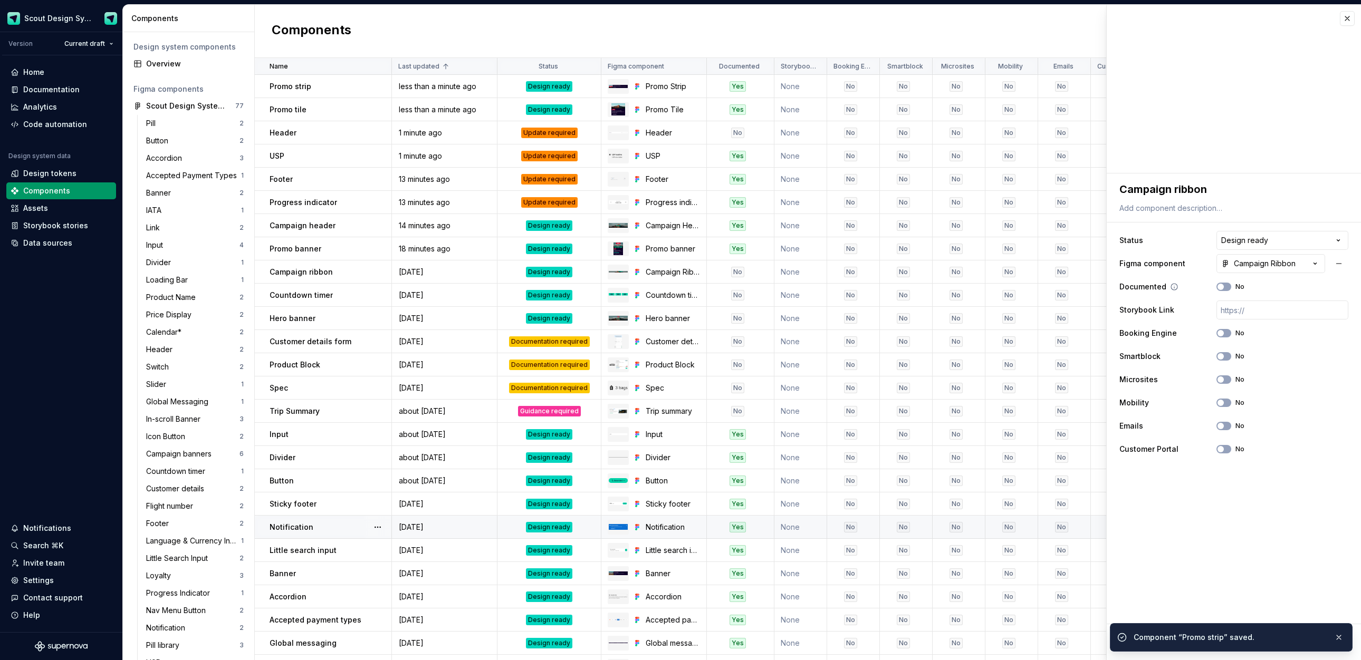
click at [1215, 289] on div "Documented No" at bounding box center [1233, 286] width 229 height 19
click at [1221, 287] on span "button" at bounding box center [1220, 287] width 6 height 6
click at [1140, 645] on span "Save" at bounding box center [1144, 642] width 18 height 11
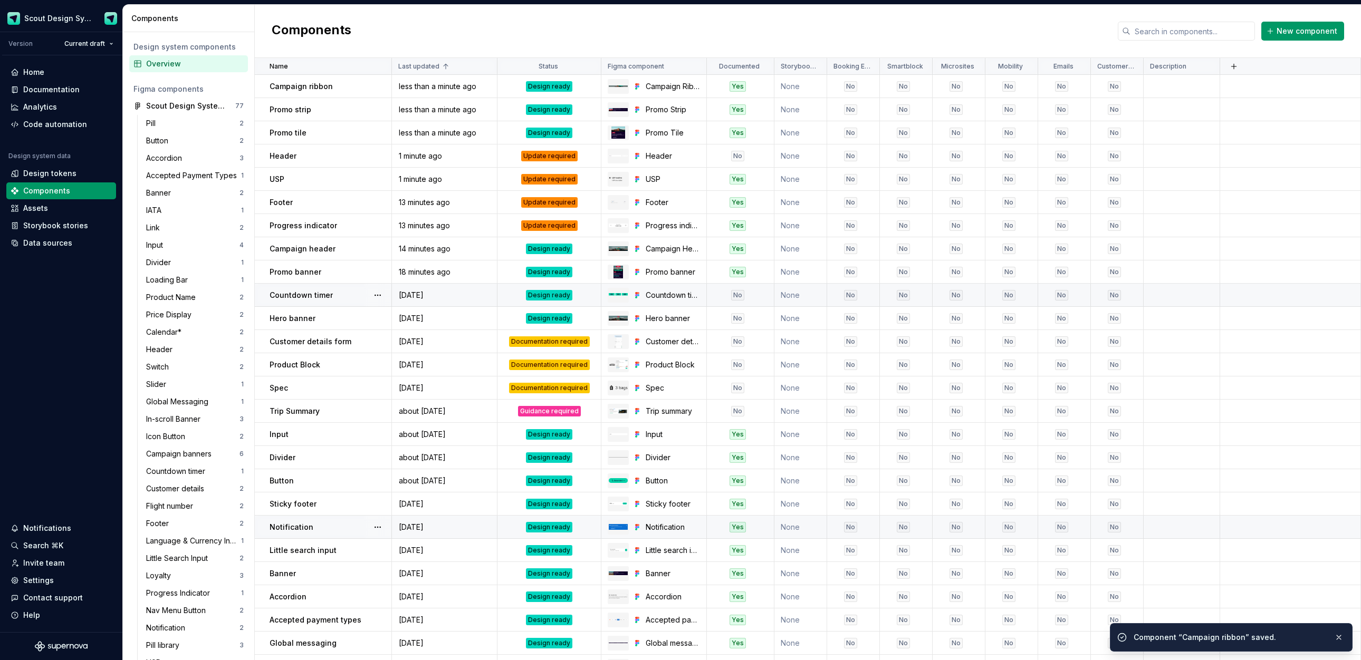
click at [757, 300] on td "No" at bounding box center [741, 295] width 68 height 23
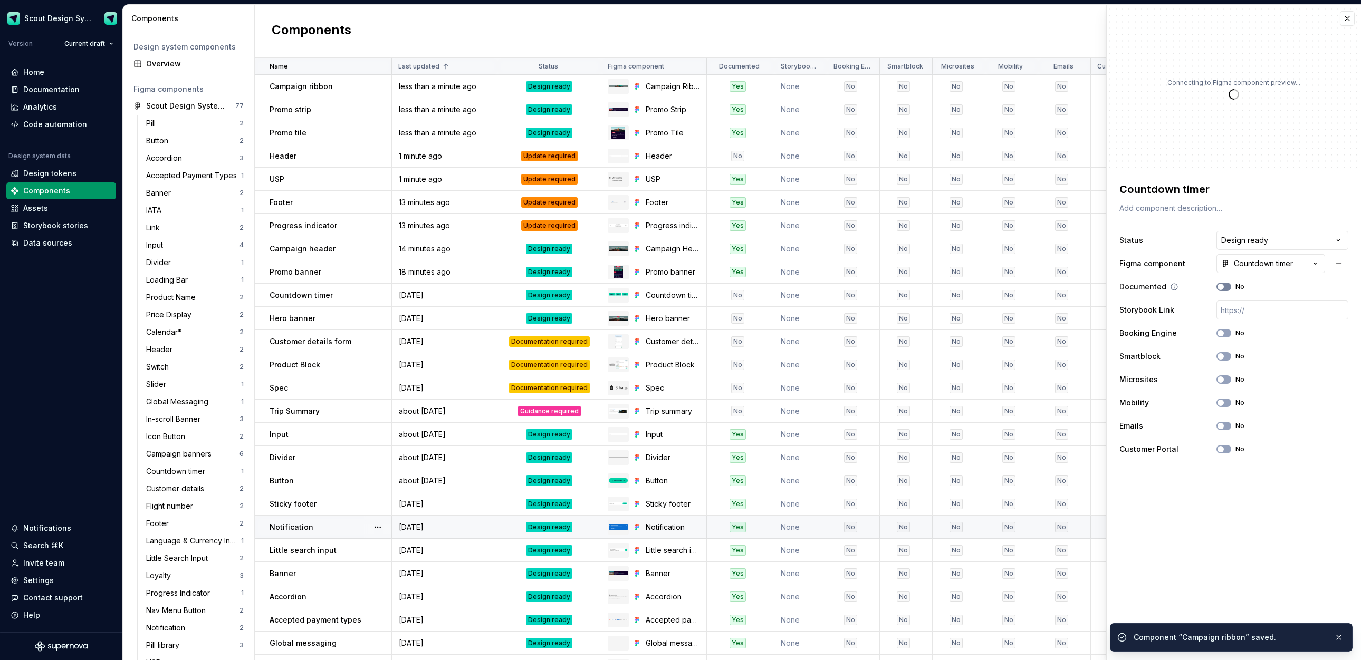
click at [1220, 285] on span "button" at bounding box center [1220, 287] width 6 height 6
click at [1339, 638] on button "button" at bounding box center [1339, 637] width 14 height 15
click at [1152, 640] on button "Save" at bounding box center [1139, 642] width 41 height 19
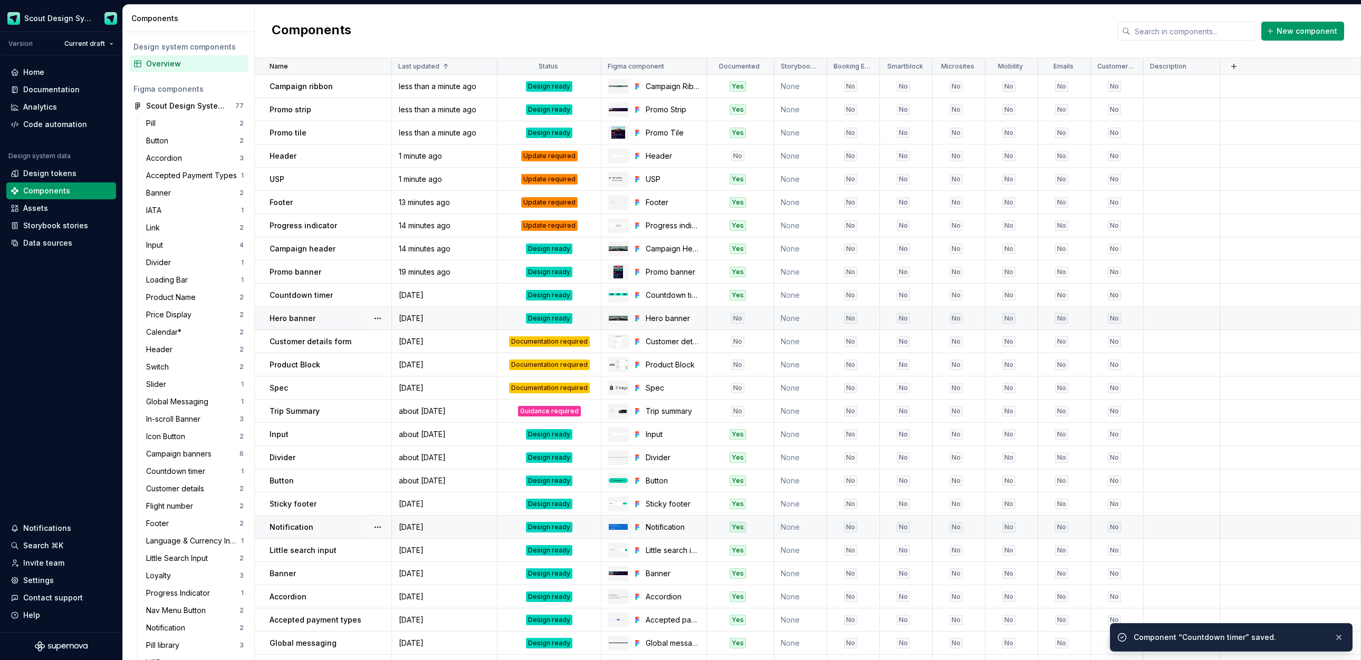
click at [751, 316] on div "No" at bounding box center [737, 318] width 60 height 11
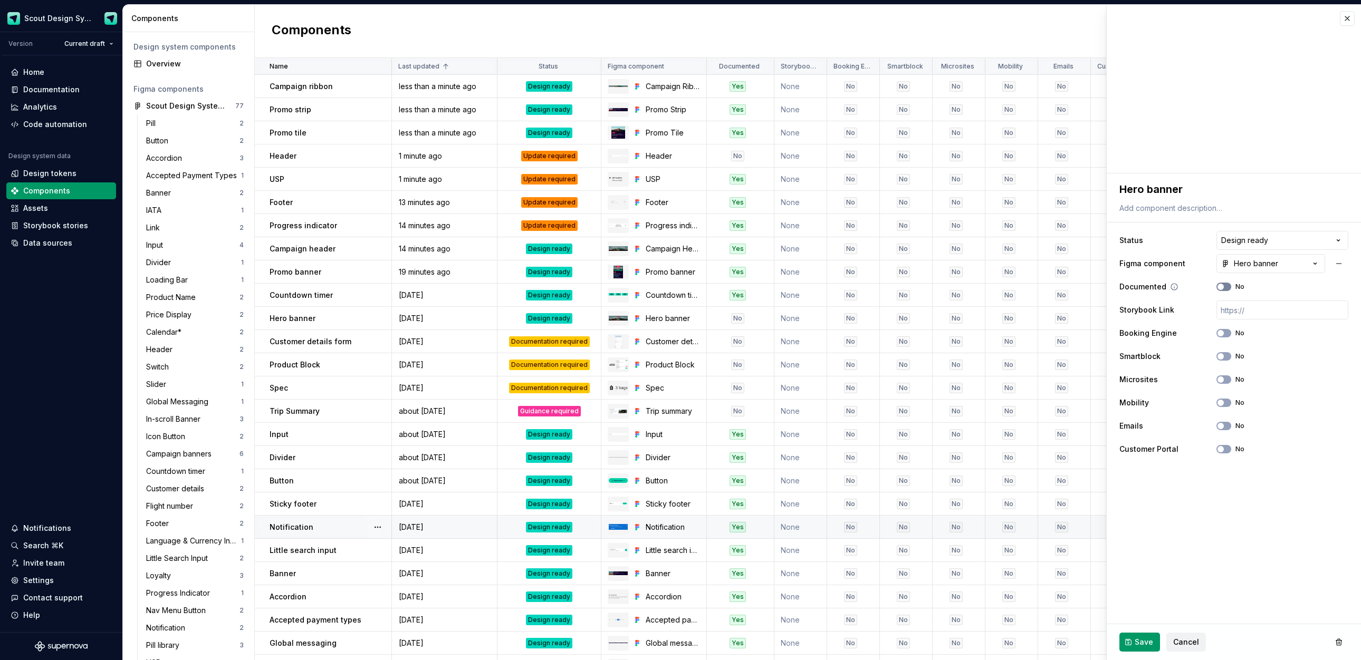
click at [1230, 284] on button "No" at bounding box center [1223, 287] width 15 height 8
click at [1146, 640] on span "Save" at bounding box center [1144, 642] width 18 height 11
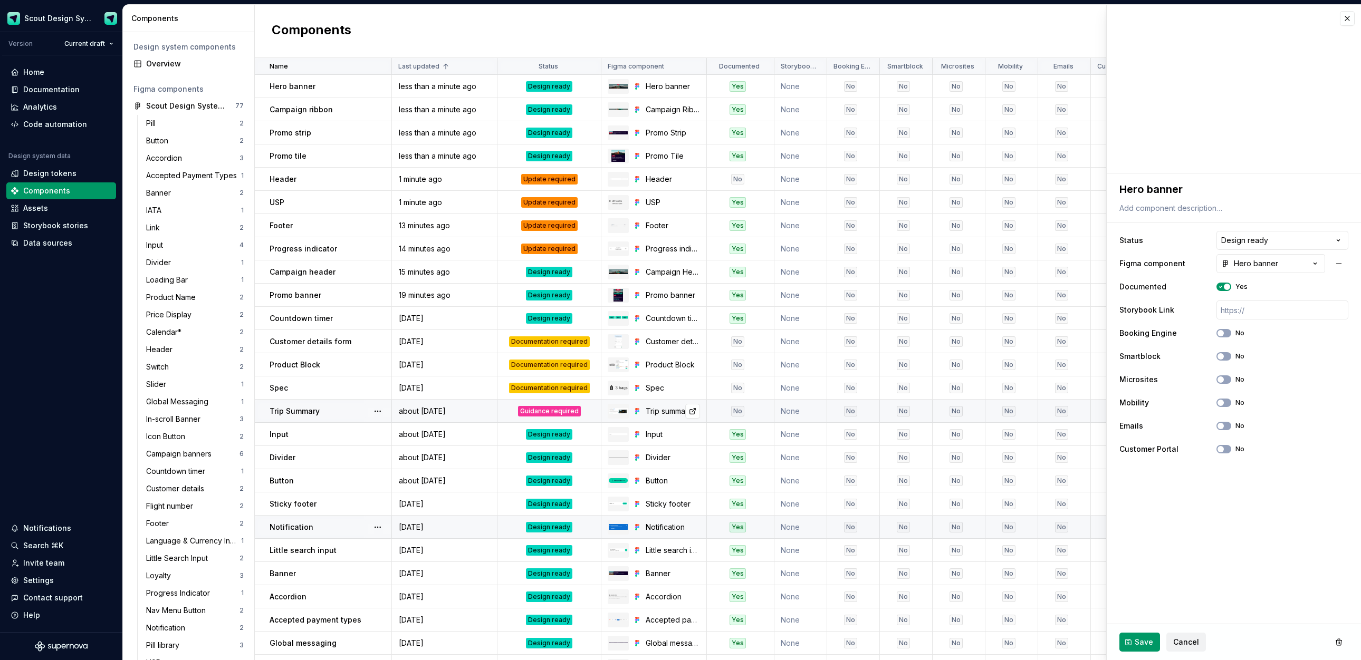
type textarea "*"
